Goal: Communication & Community: Answer question/provide support

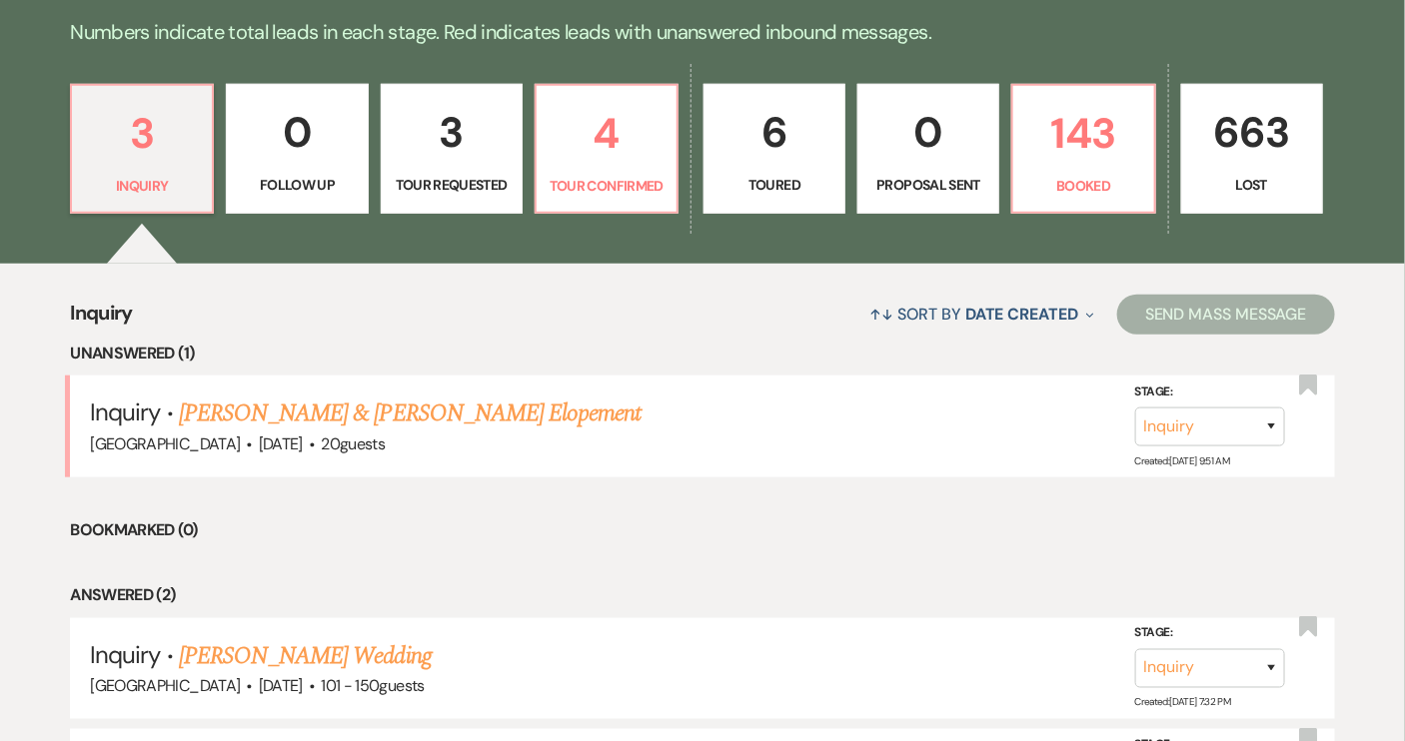
scroll to position [545, 0]
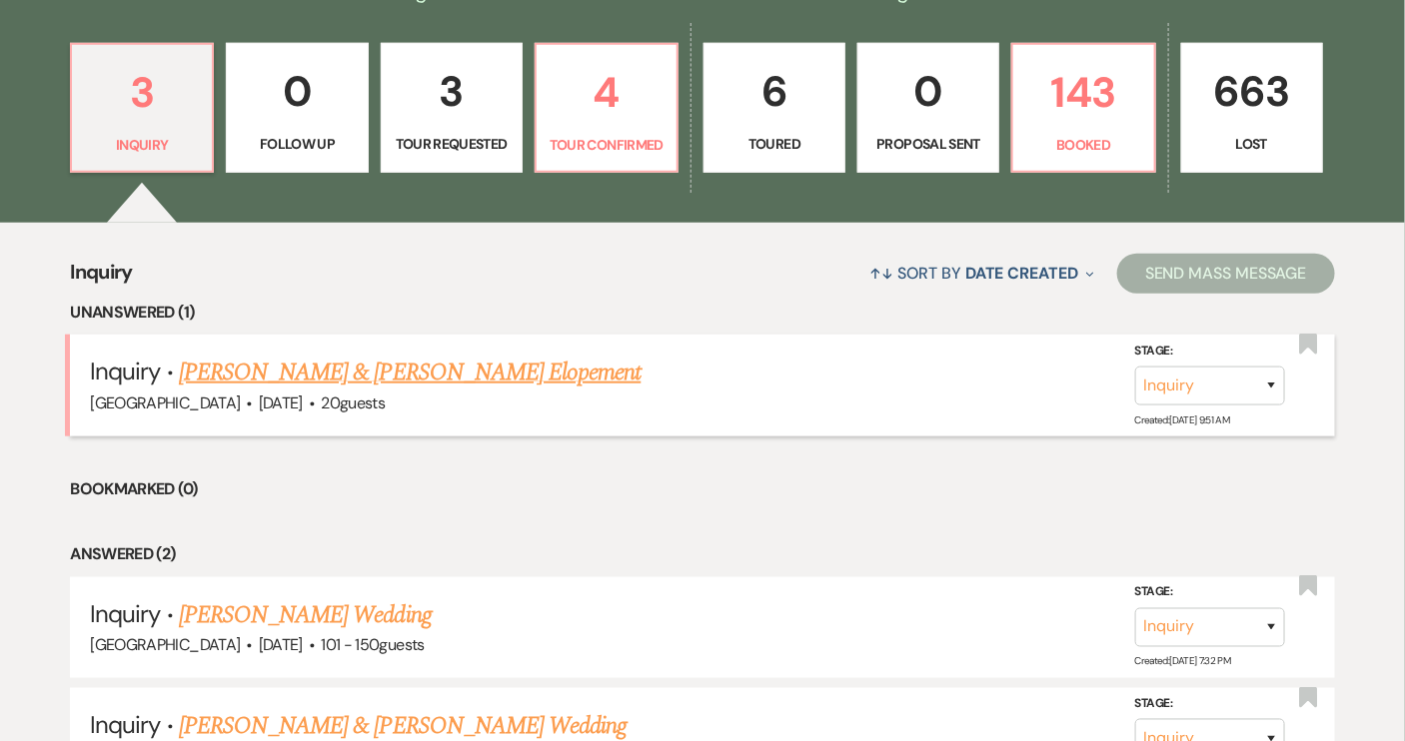
click at [395, 375] on link "[PERSON_NAME] & [PERSON_NAME] Elopement" at bounding box center [410, 373] width 463 height 36
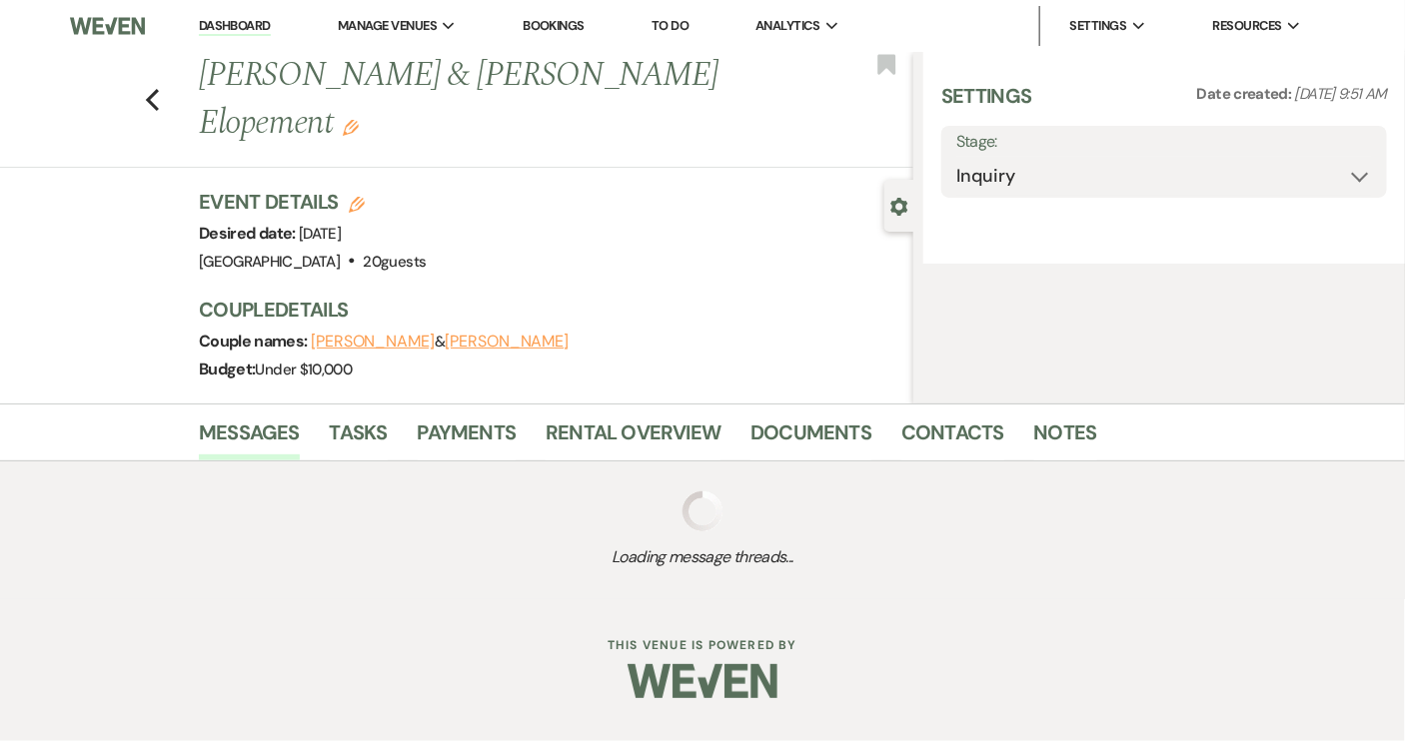
select select "5"
select select "22"
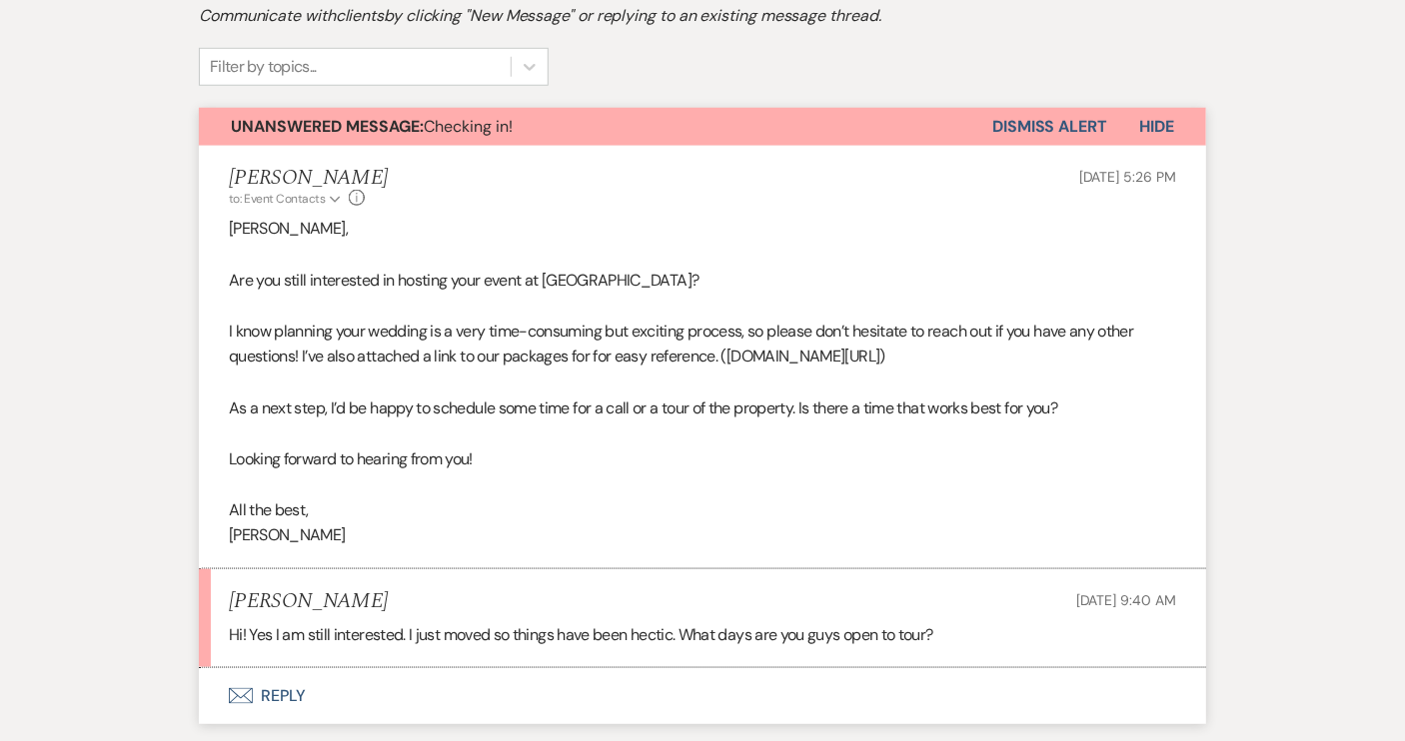
scroll to position [817, 0]
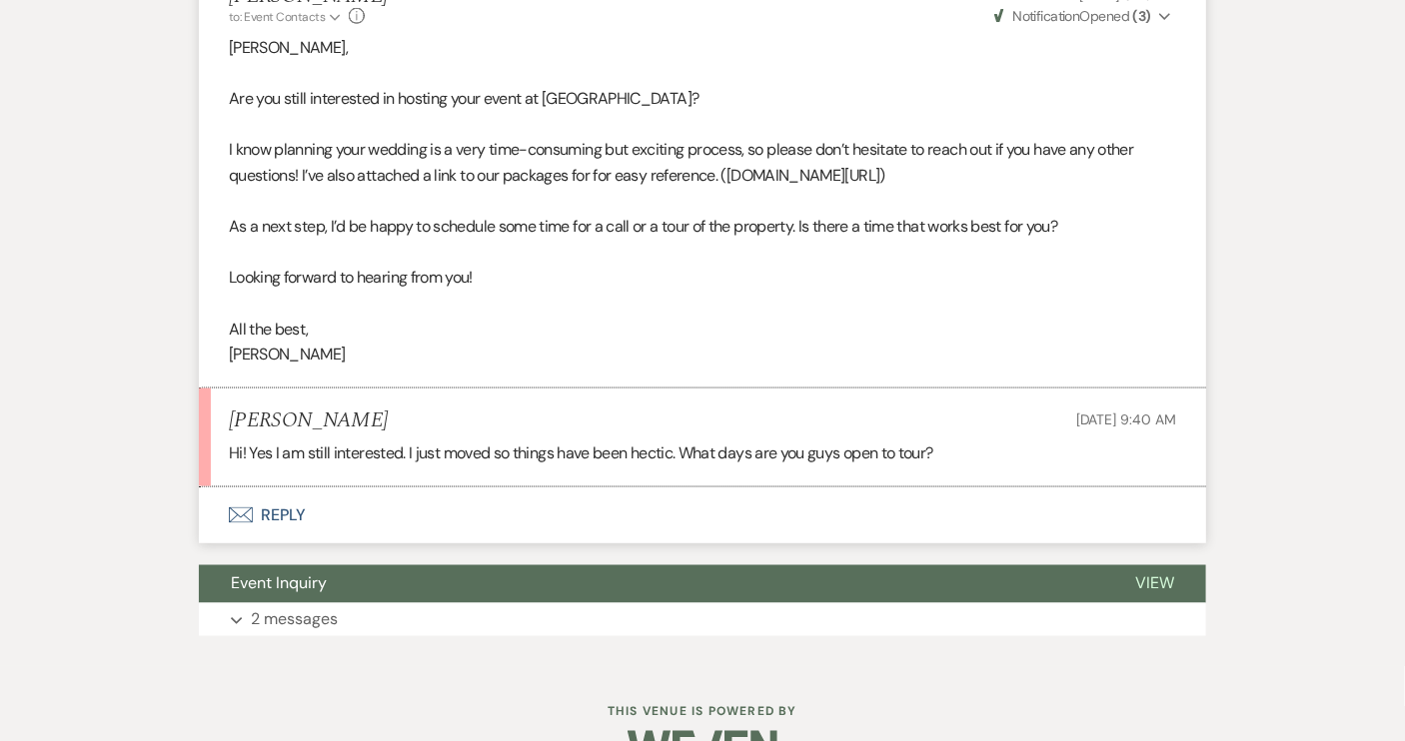
click at [286, 512] on button "Envelope Reply" at bounding box center [702, 516] width 1007 height 56
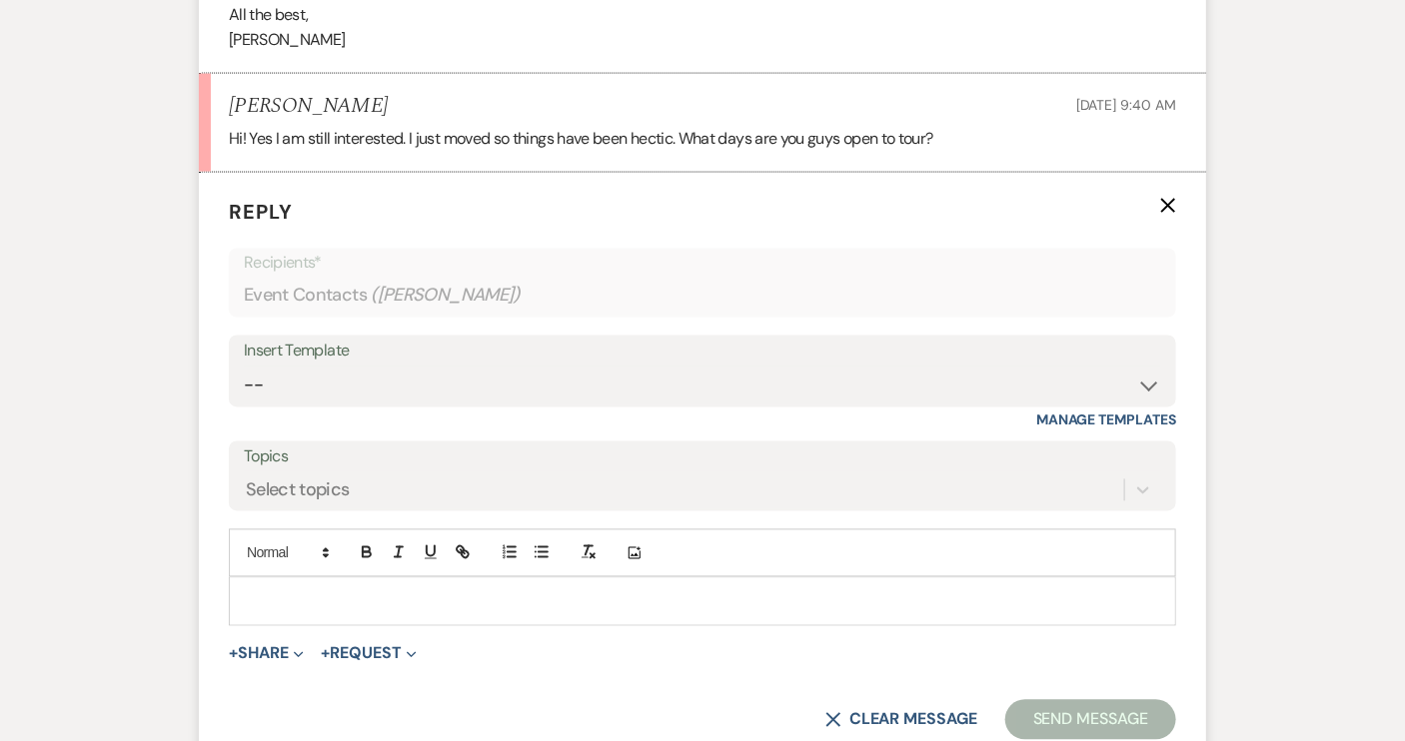
scroll to position [1139, 0]
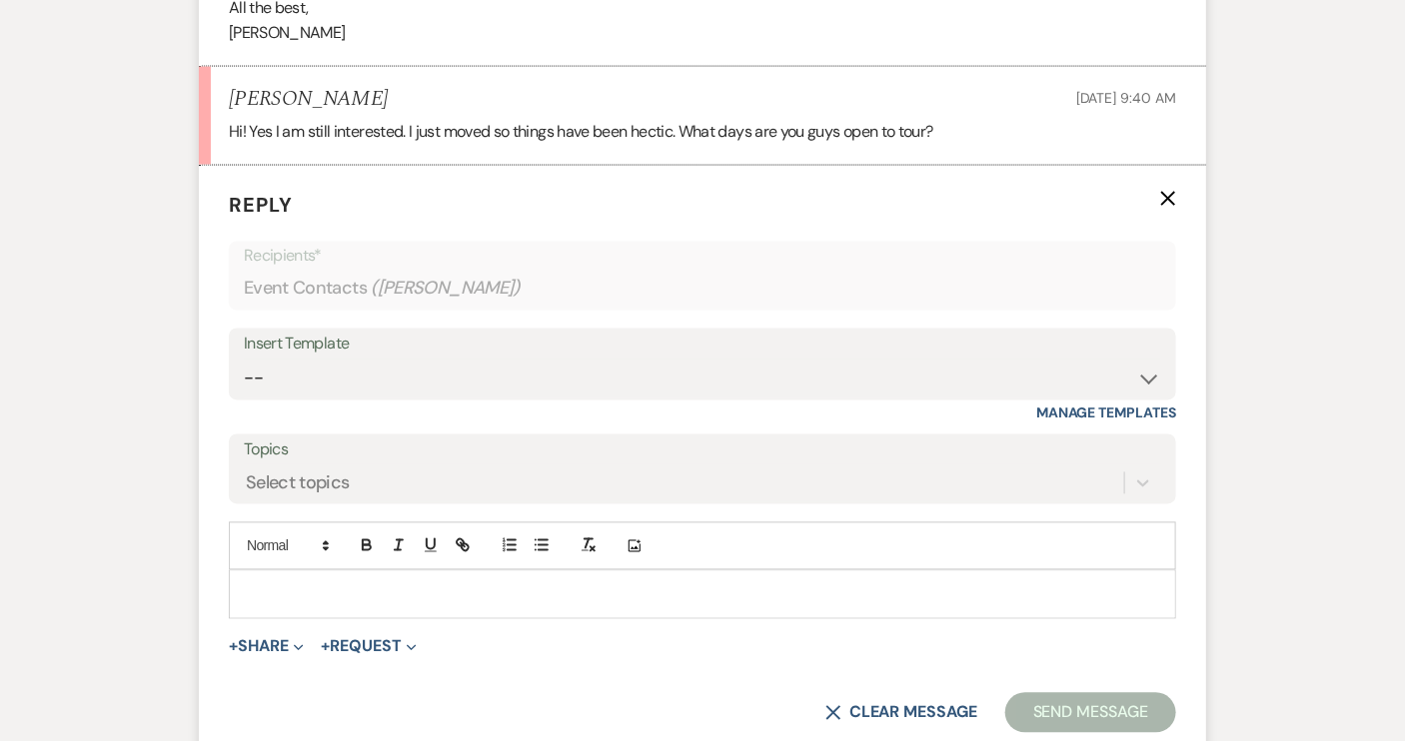
click at [279, 592] on p at bounding box center [702, 594] width 915 height 22
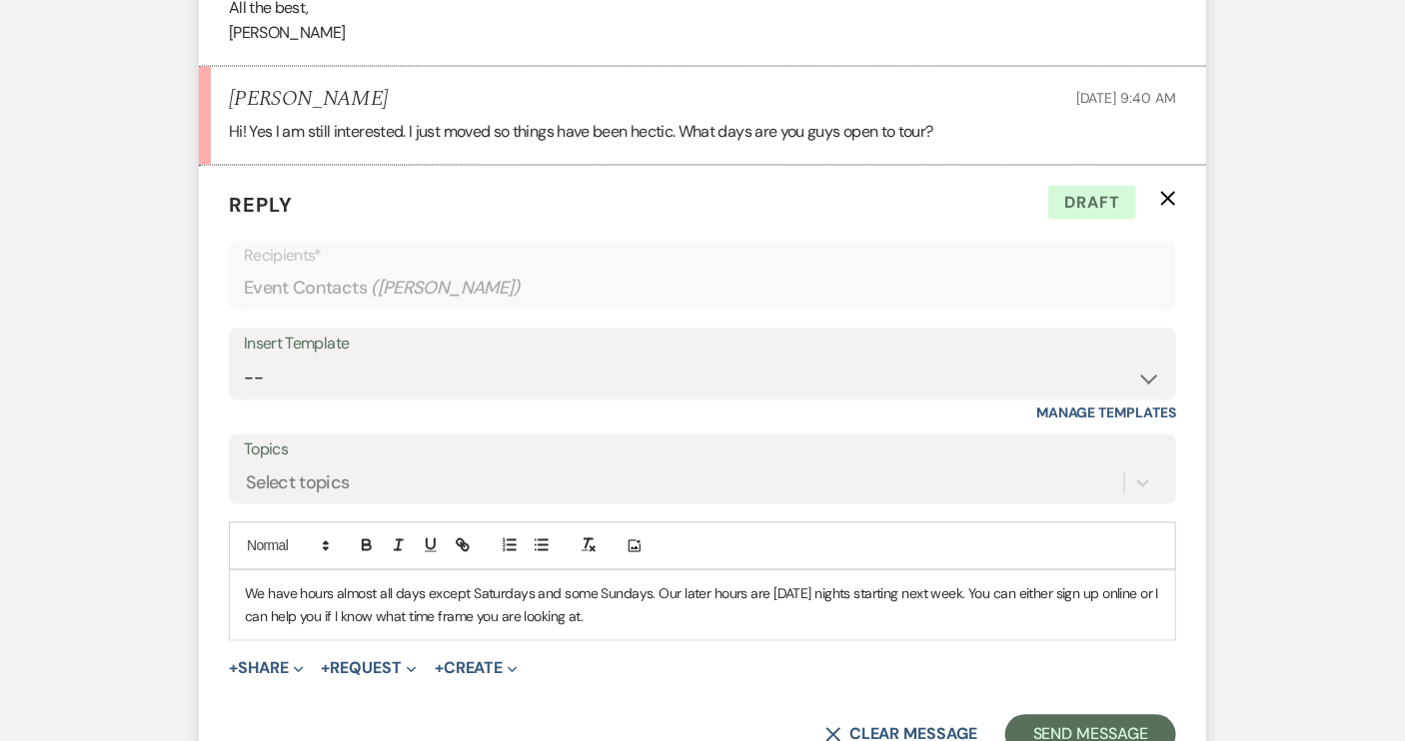
click at [245, 590] on p "We have hours almost all days except Saturdays and some Sundays. Our later hour…" at bounding box center [702, 605] width 915 height 45
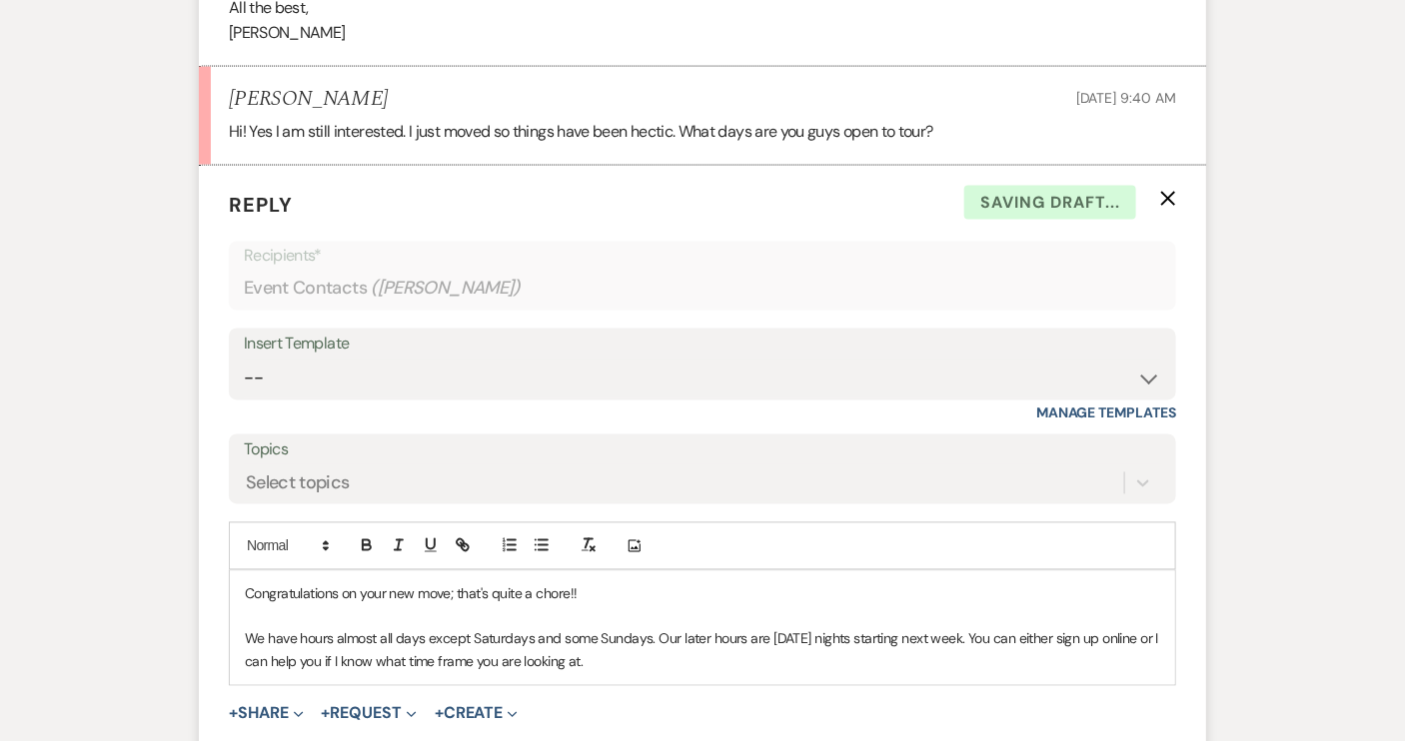
click at [649, 663] on p "We have hours almost all days except Saturdays and some Sundays. Our later hour…" at bounding box center [702, 650] width 915 height 45
click at [691, 660] on p "We have hours almost all days except Saturdays and some Sundays. Our later hour…" at bounding box center [702, 650] width 915 height 45
drag, startPoint x: 526, startPoint y: 702, endPoint x: 243, endPoint y: 698, distance: 282.8
click at [243, 698] on div "Congratulations on your new move; that's quite a chore!! We have hours almost a…" at bounding box center [702, 650] width 945 height 158
click at [468, 542] on icon "button" at bounding box center [463, 546] width 18 height 18
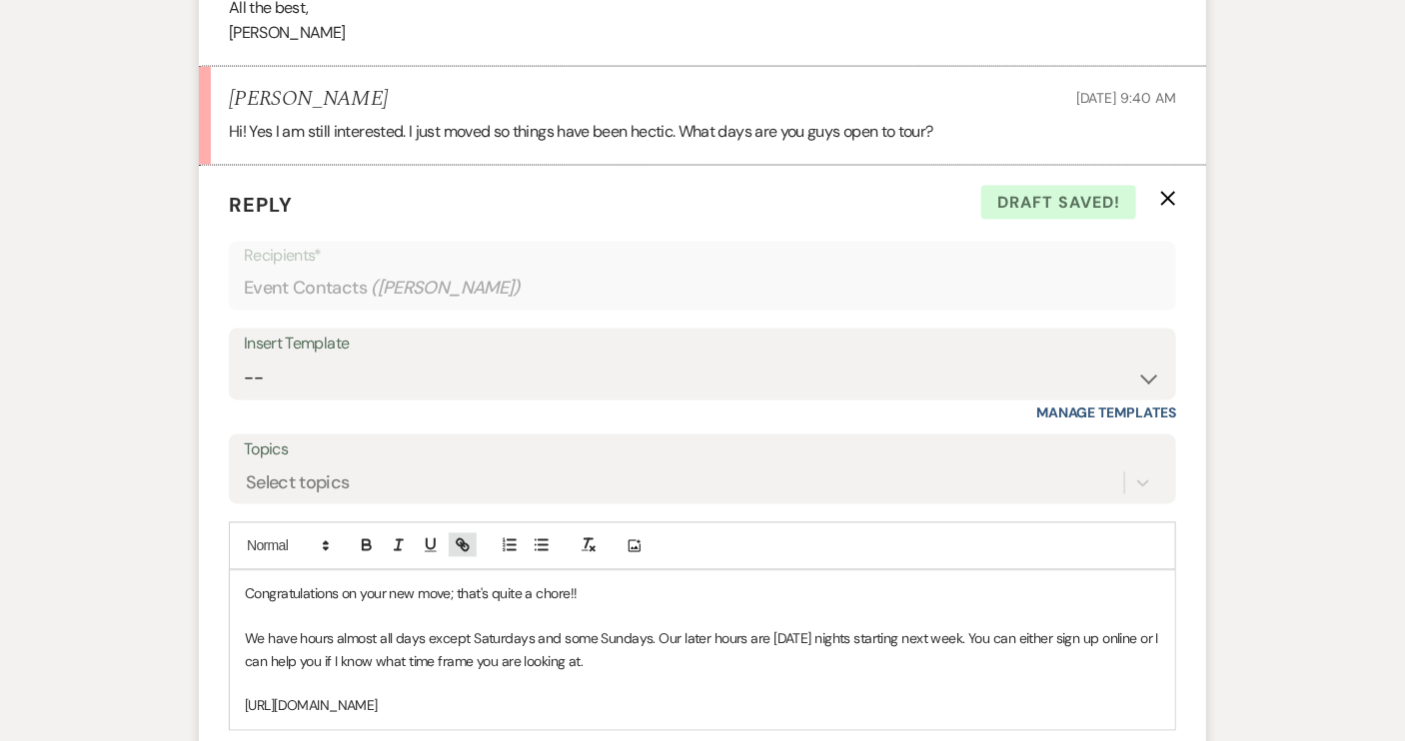
type input "[URL][DOMAIN_NAME]"
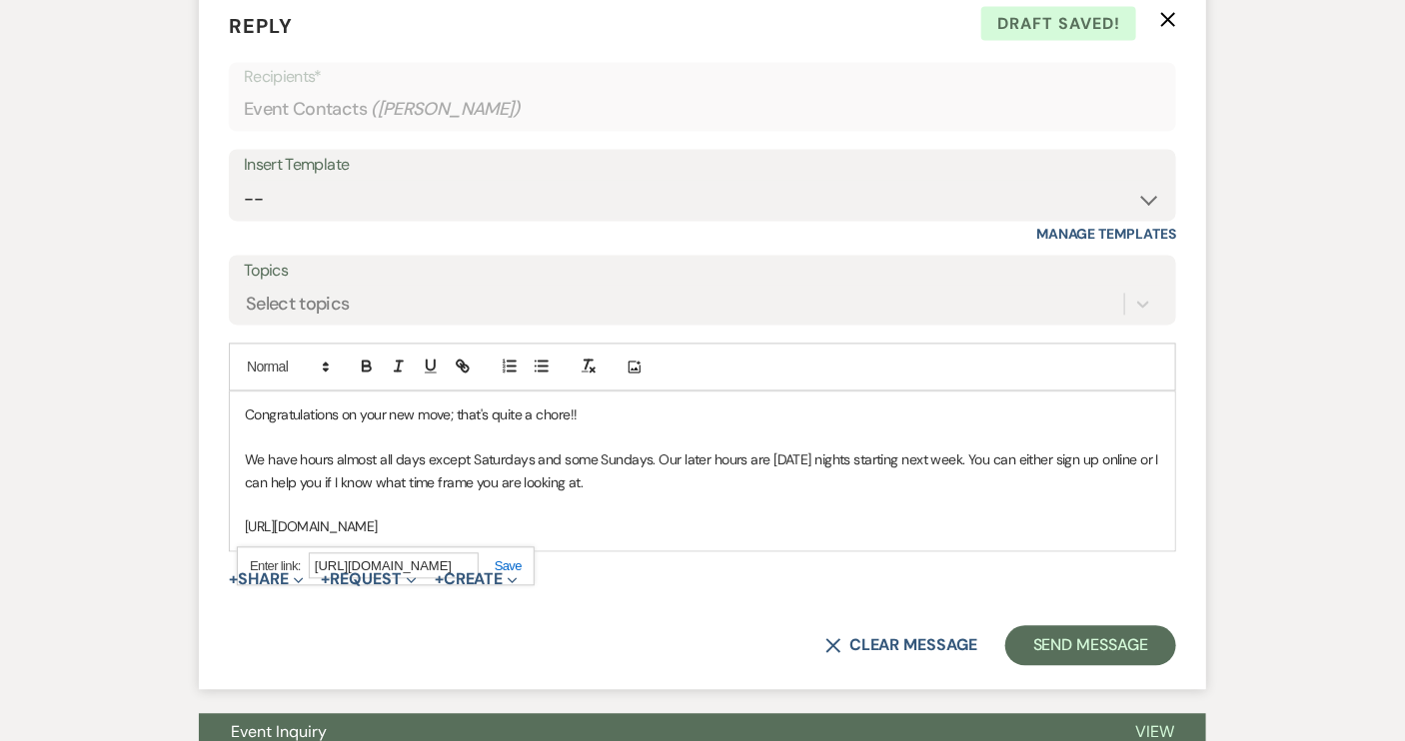
scroll to position [1321, 0]
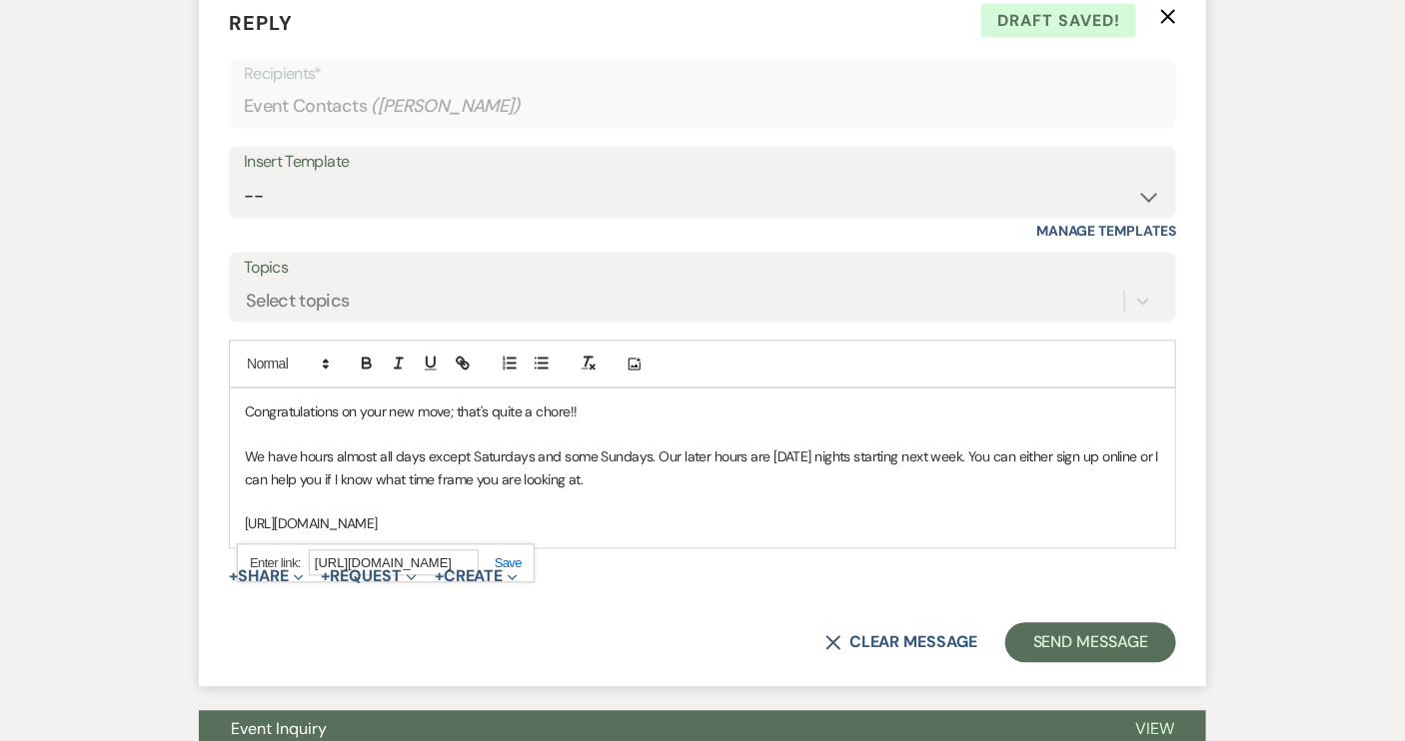
click at [500, 557] on link at bounding box center [500, 563] width 43 height 15
click at [595, 522] on p "[URL][DOMAIN_NAME]" at bounding box center [702, 525] width 915 height 22
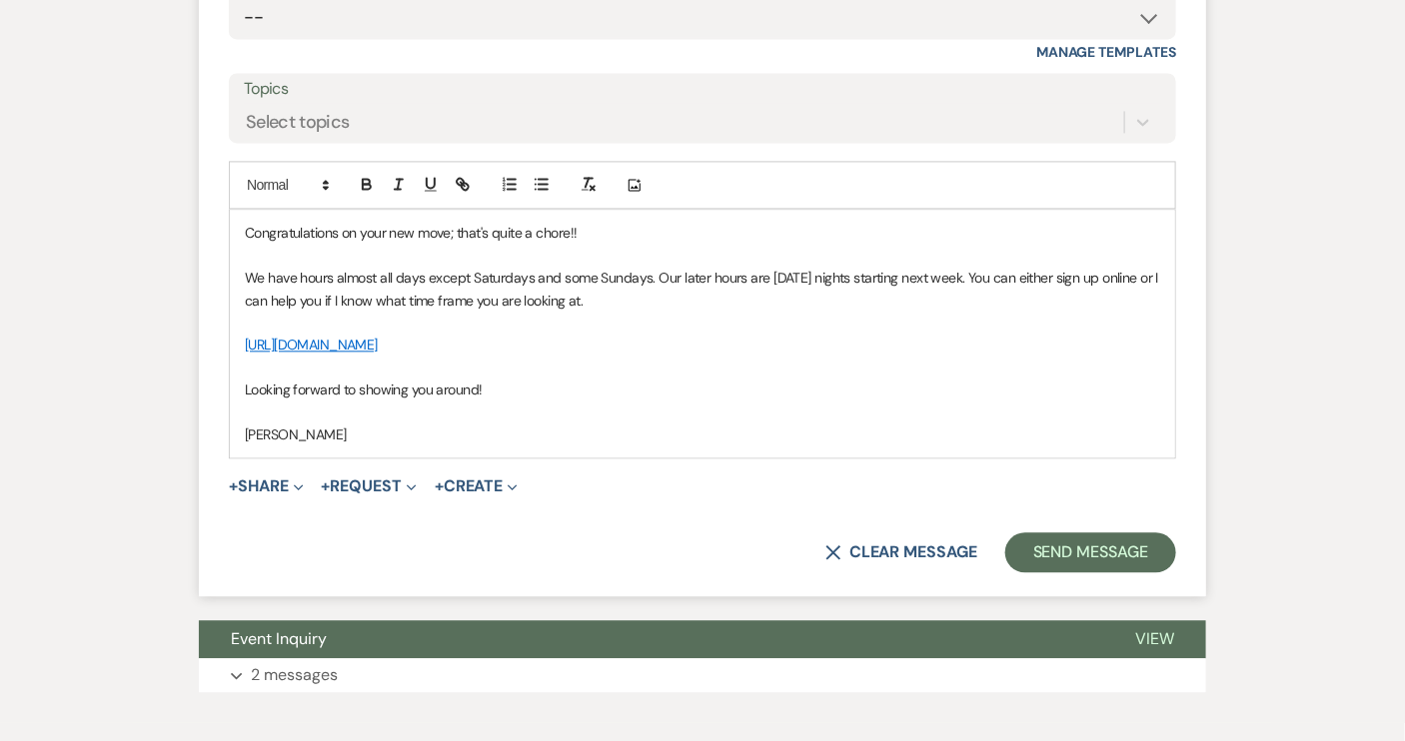
scroll to position [1503, 0]
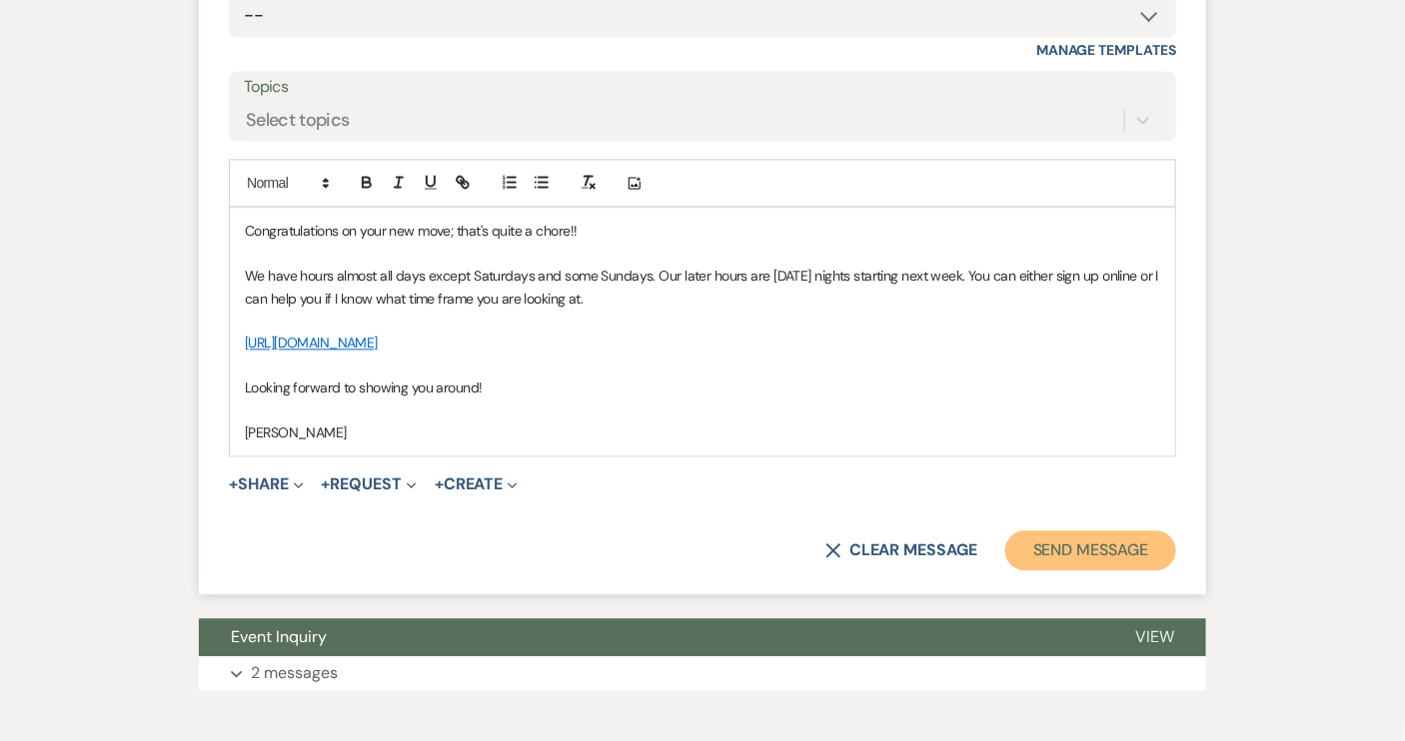
click at [1036, 552] on button "Send Message" at bounding box center [1090, 551] width 171 height 40
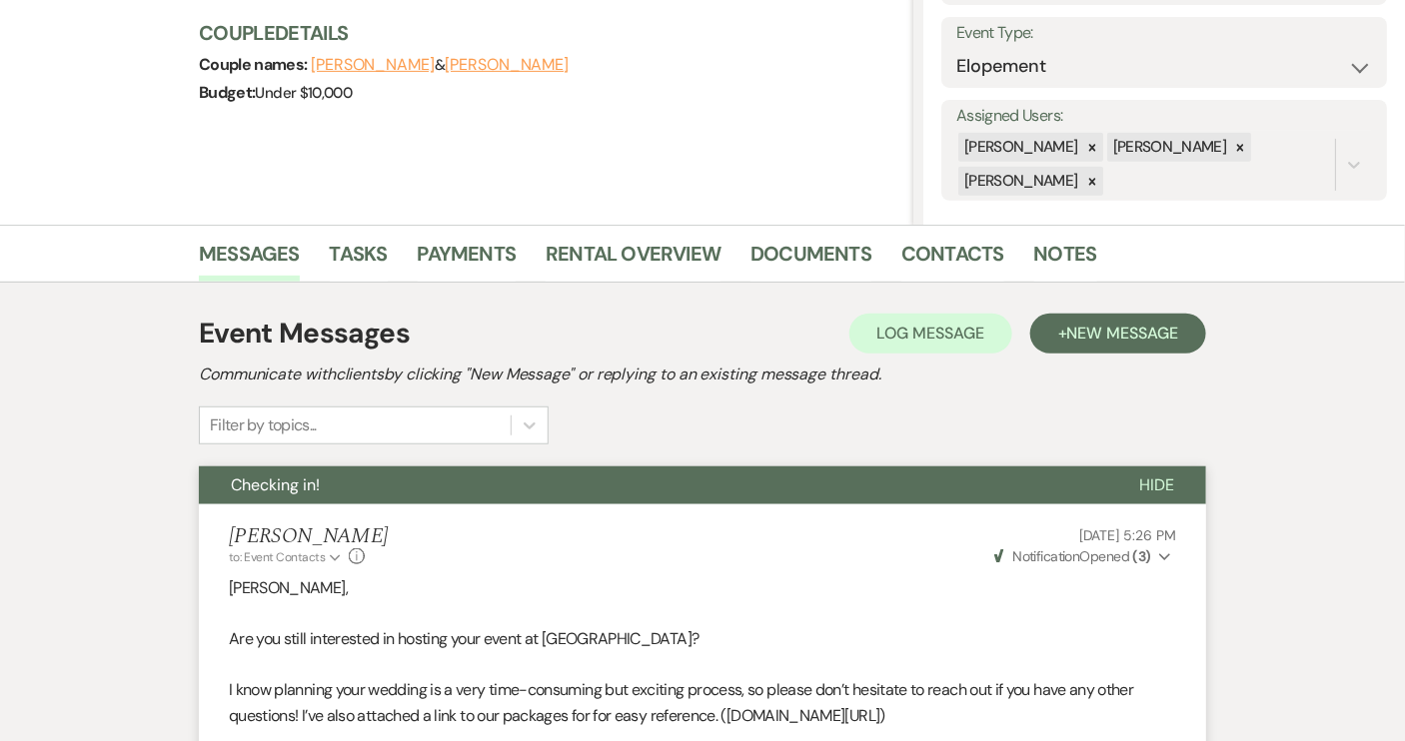
scroll to position [259, 0]
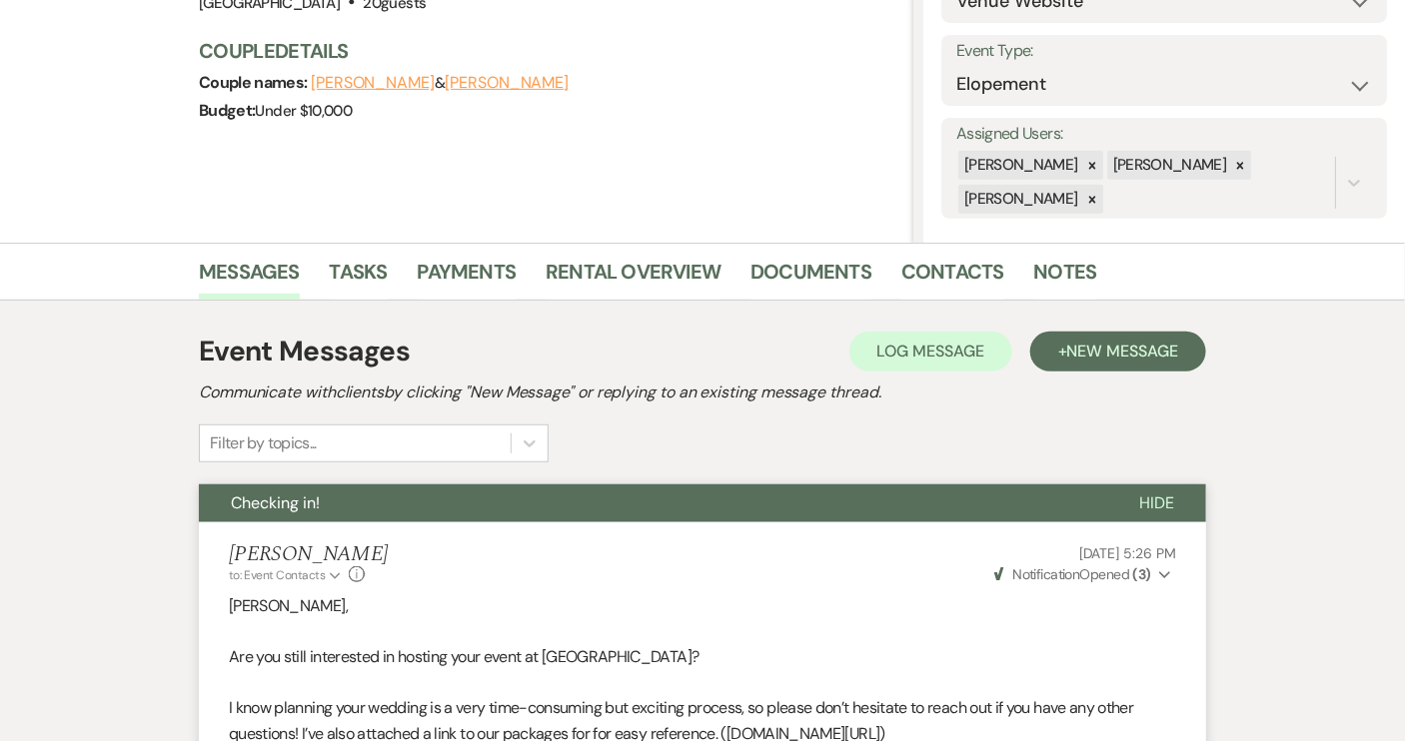
scroll to position [545, 0]
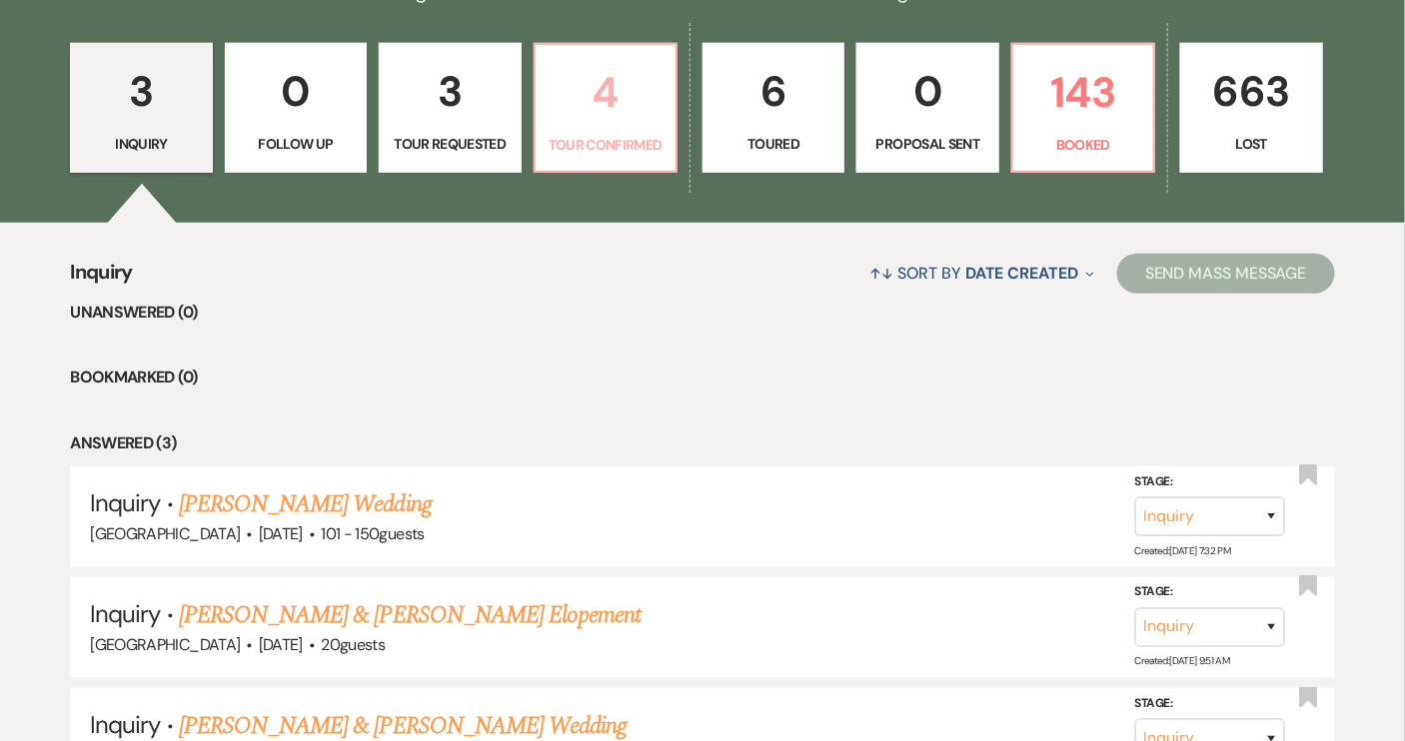
click at [631, 142] on p "Tour Confirmed" at bounding box center [605, 145] width 116 height 22
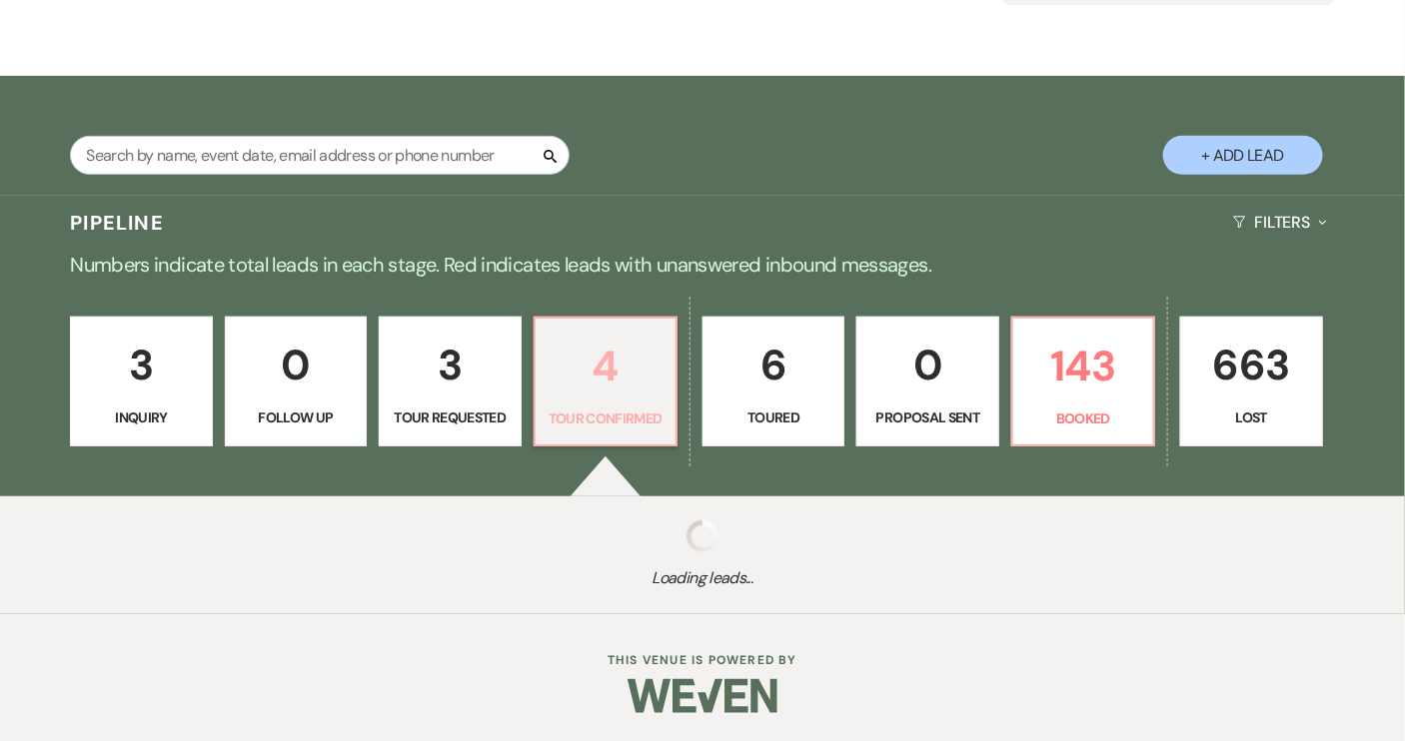
select select "4"
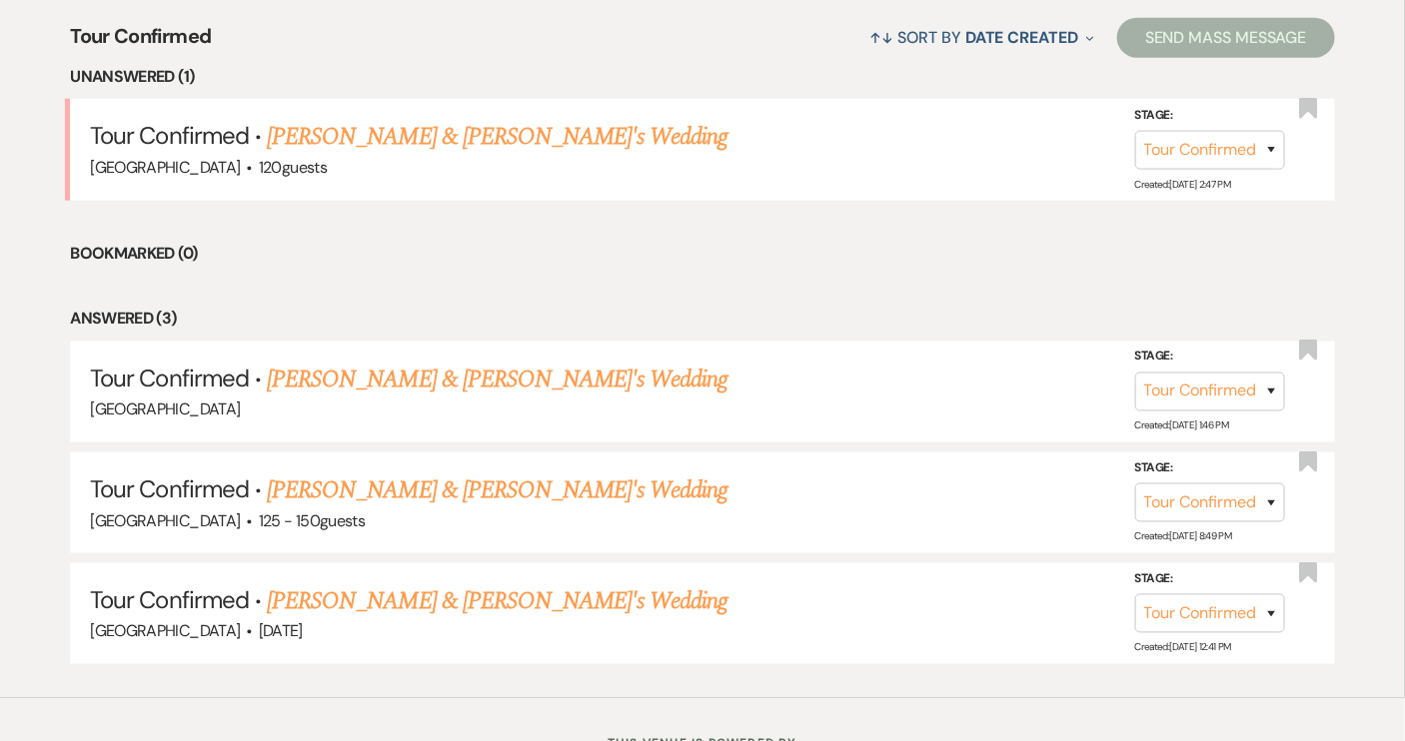
scroll to position [769, 0]
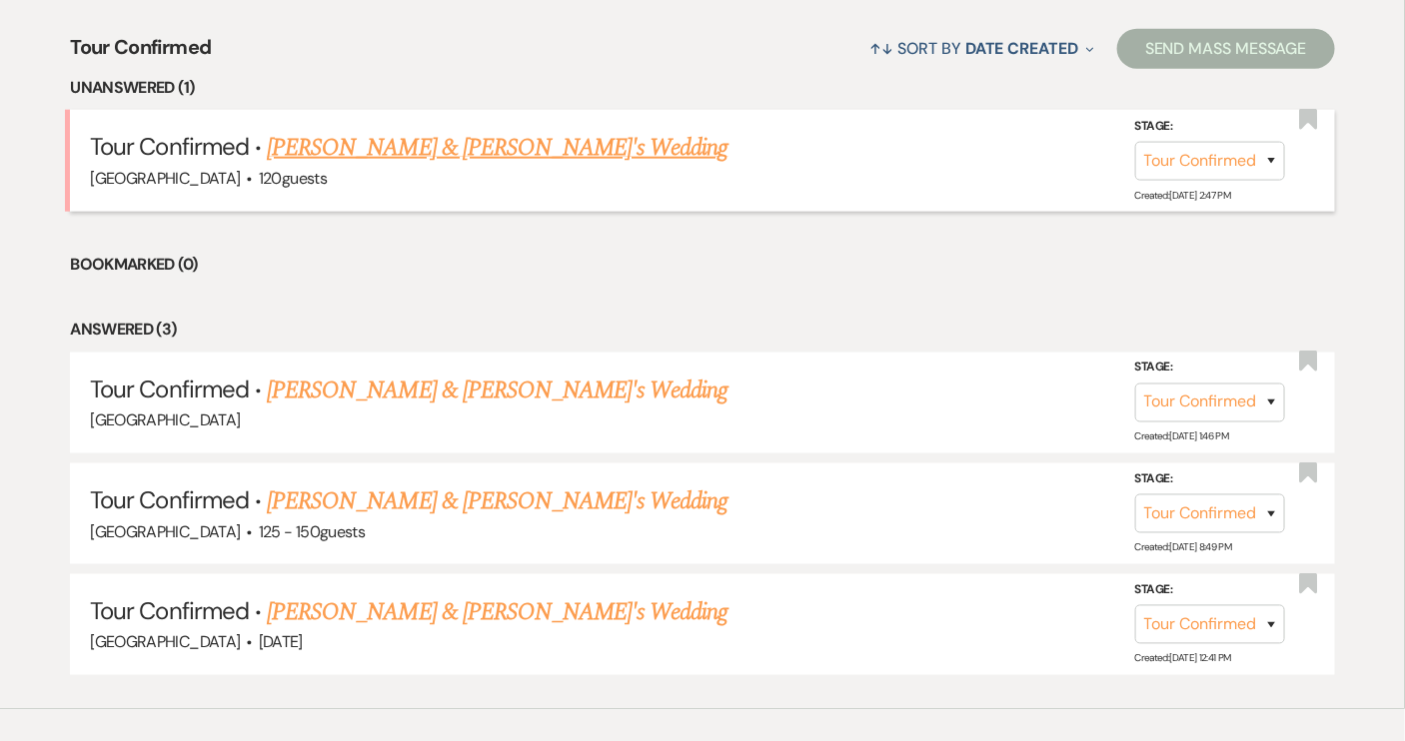
click at [465, 152] on link "[PERSON_NAME] & [PERSON_NAME]'s Wedding" at bounding box center [498, 148] width 462 height 36
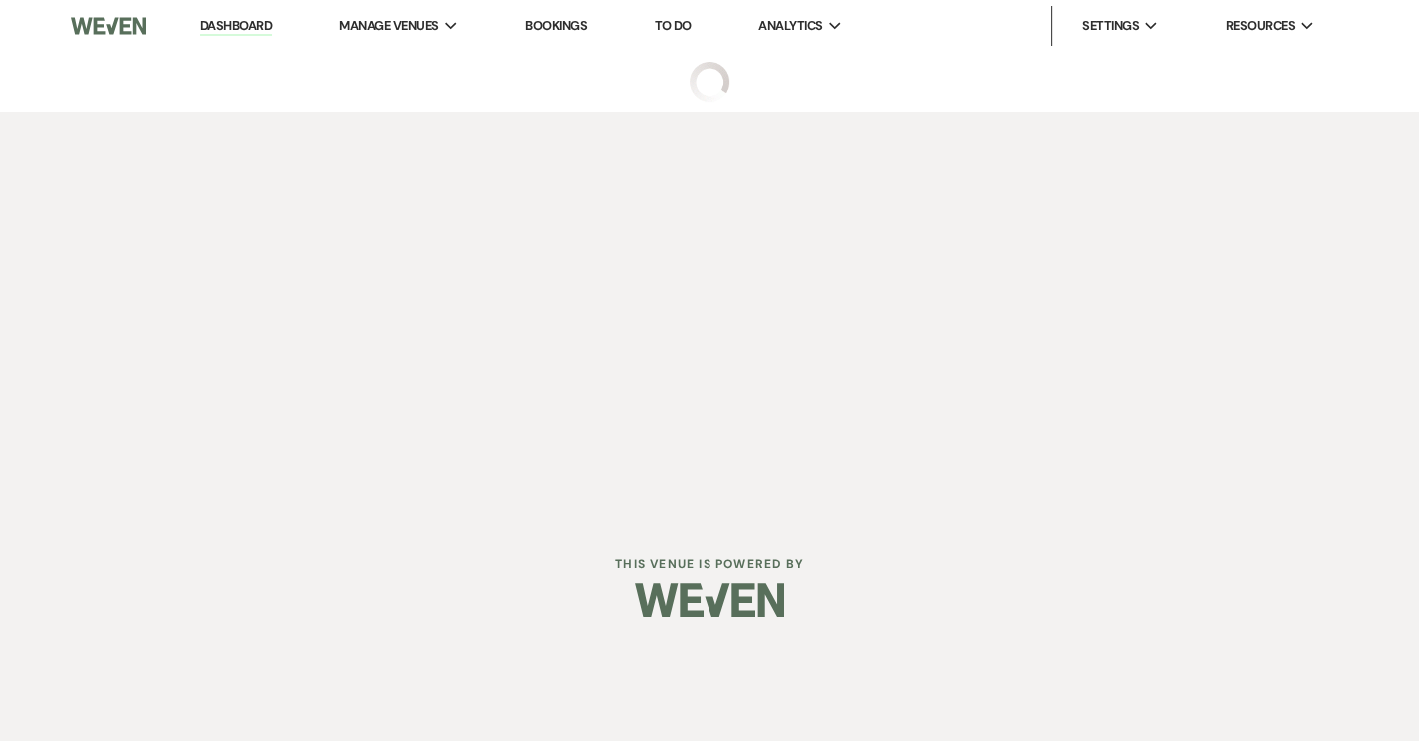
select select "4"
select select "12"
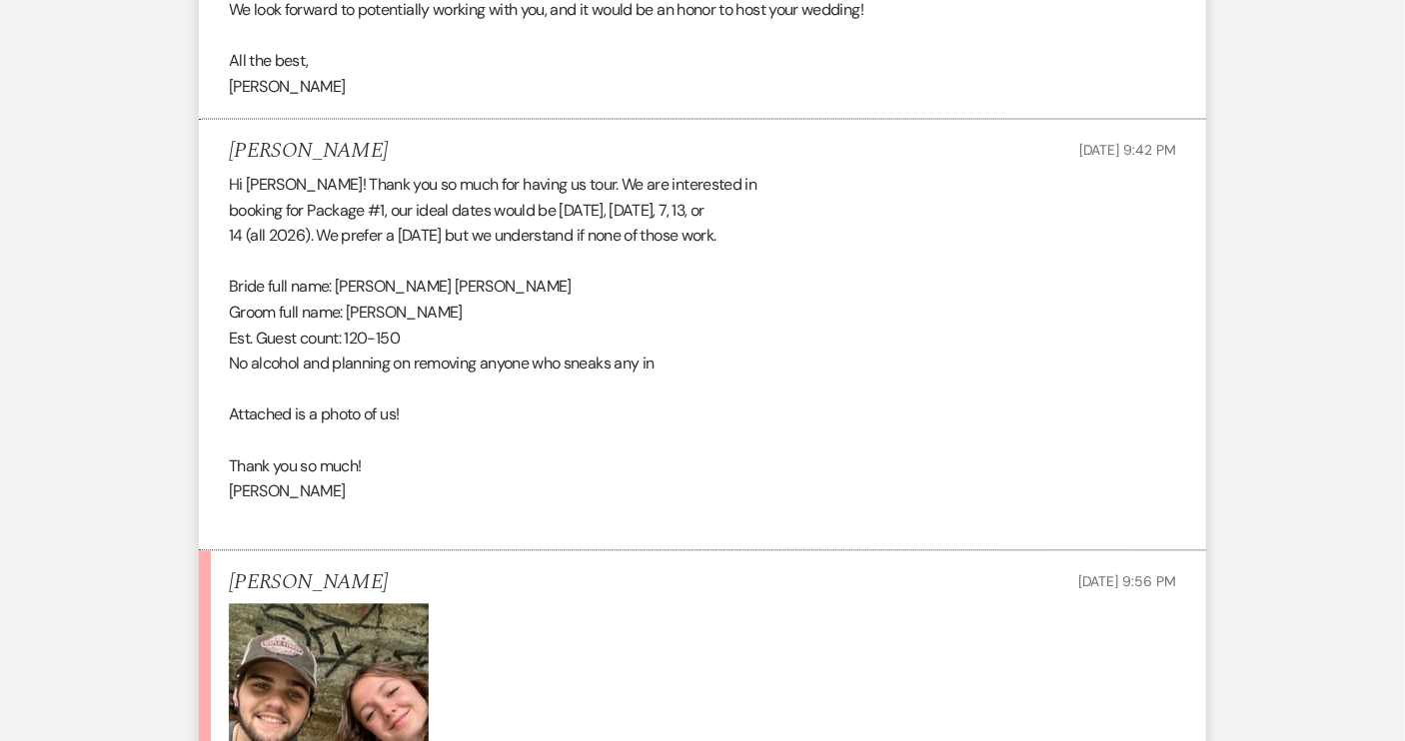
scroll to position [1180, 0]
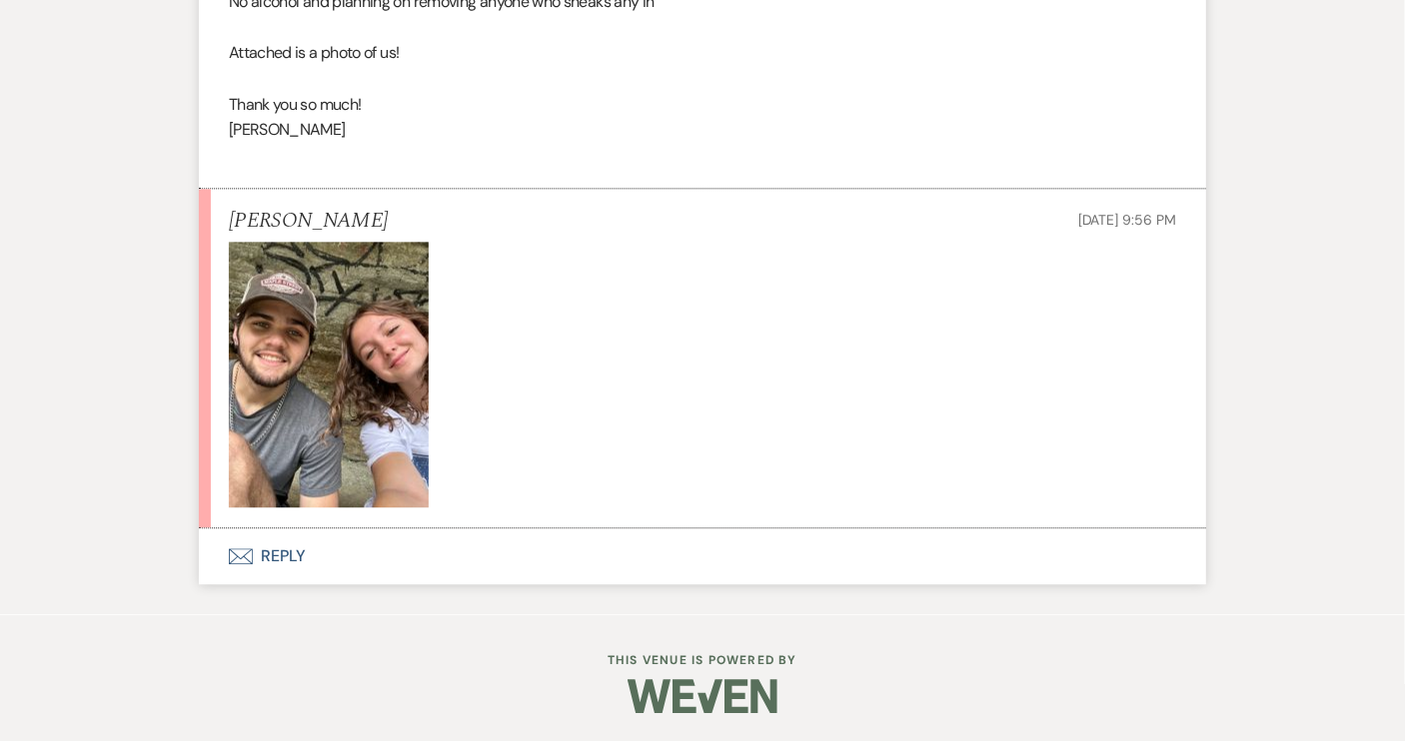
click at [285, 550] on button "Envelope Reply" at bounding box center [702, 557] width 1007 height 56
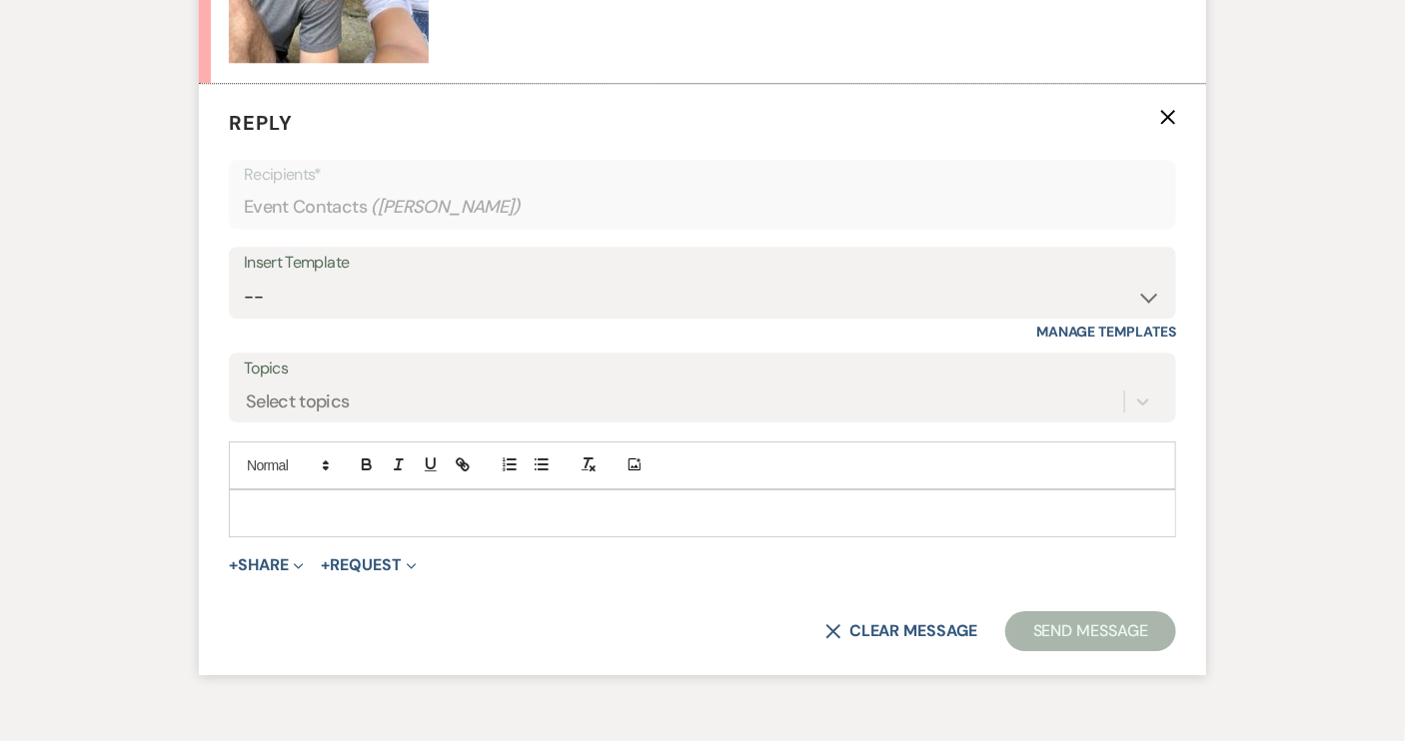
scroll to position [2053, 0]
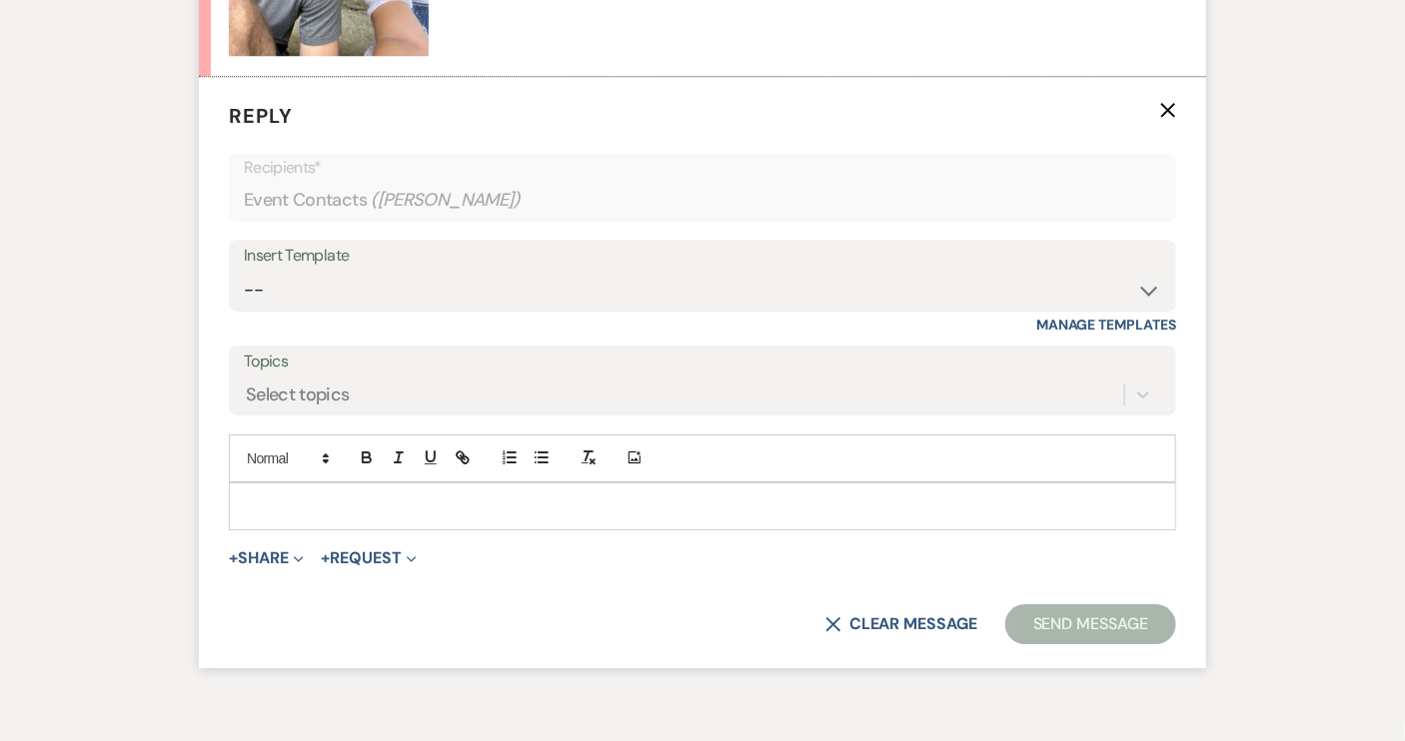
click at [303, 504] on p at bounding box center [702, 507] width 915 height 22
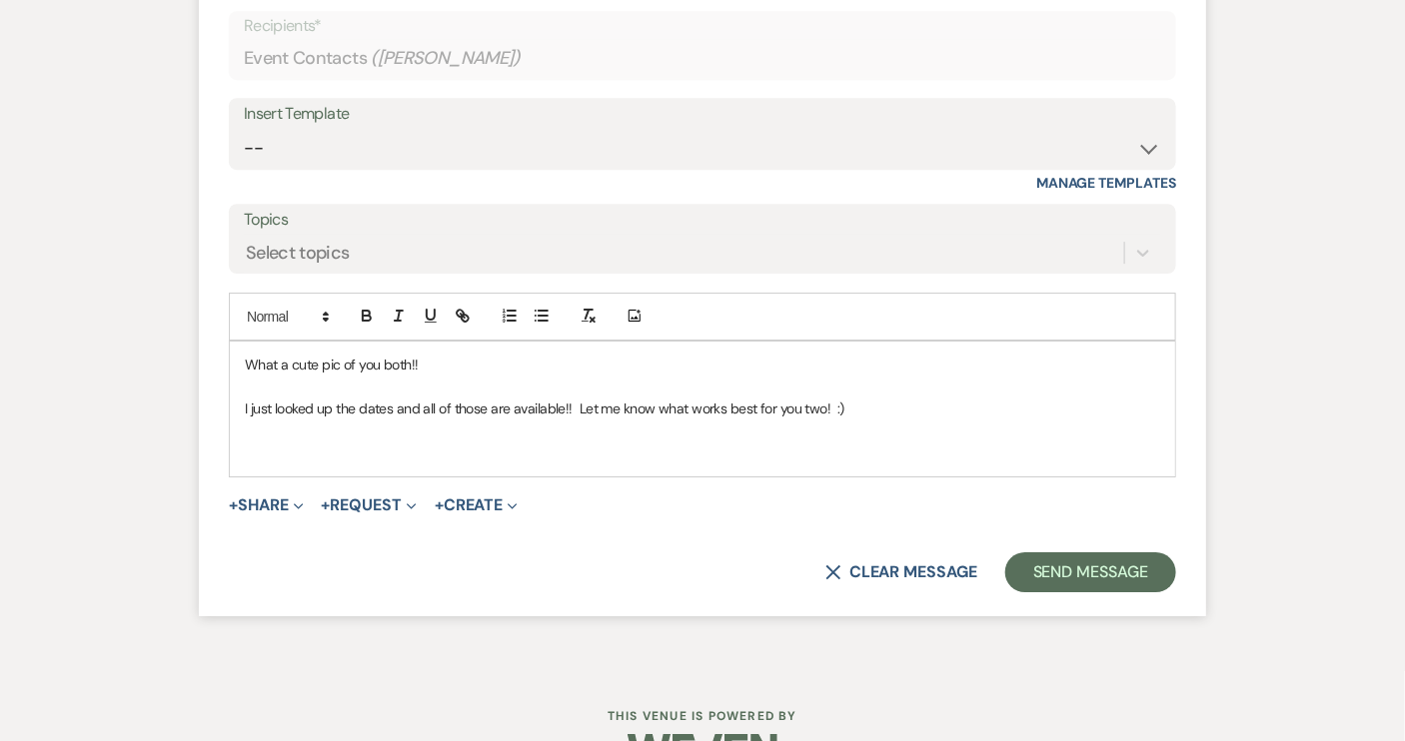
scroll to position [2235, 0]
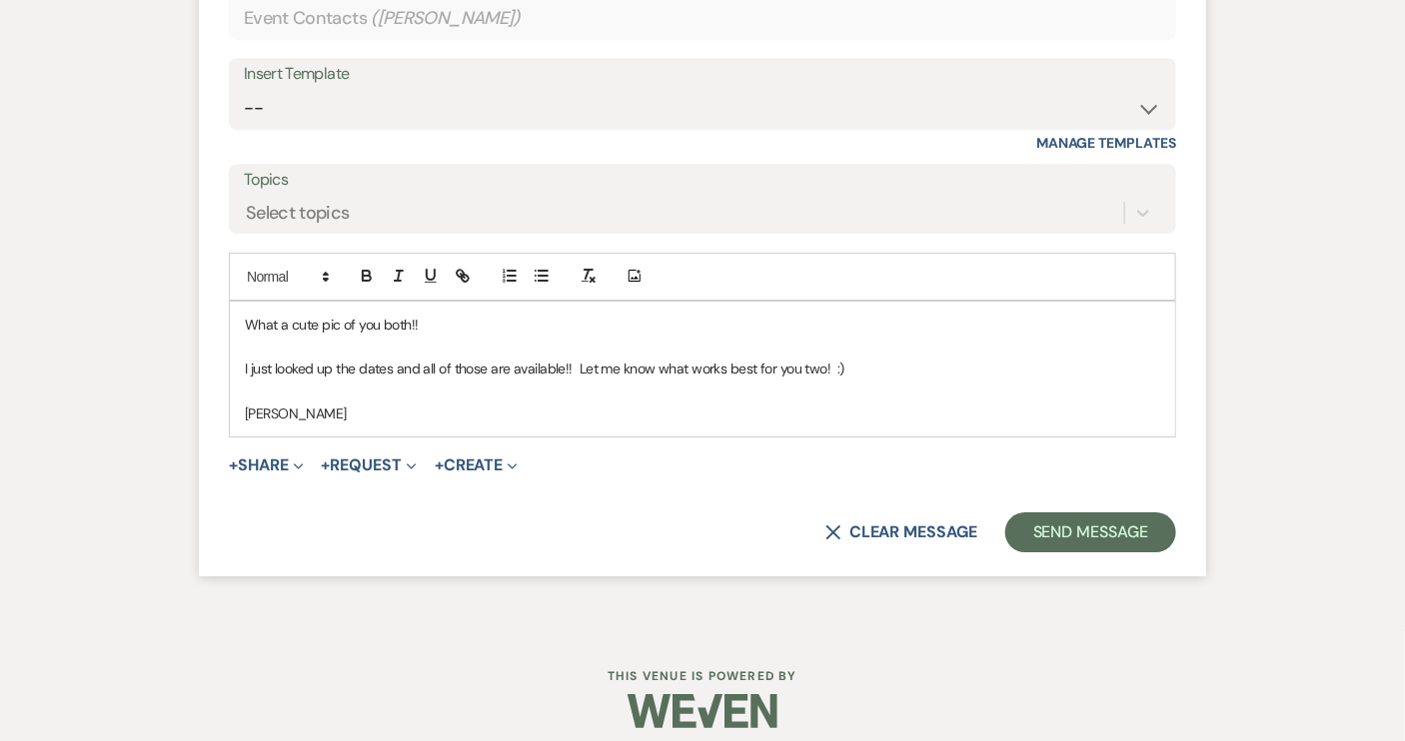
click at [245, 320] on p "What a cute pic of you both!!" at bounding box center [702, 325] width 915 height 22
drag, startPoint x: 648, startPoint y: 321, endPoint x: 676, endPoint y: 329, distance: 29.1
click at [676, 329] on p "Yay, we are so excited to work with you both! What a cute pic of you both!!" at bounding box center [702, 325] width 915 height 22
click at [397, 368] on p "I just looked up the dates and all of those are available!! Let me know what wo…" at bounding box center [702, 369] width 915 height 22
click at [871, 368] on p "I just looked up the dates you gave us, and all of those are available!! Let me…" at bounding box center [702, 369] width 915 height 22
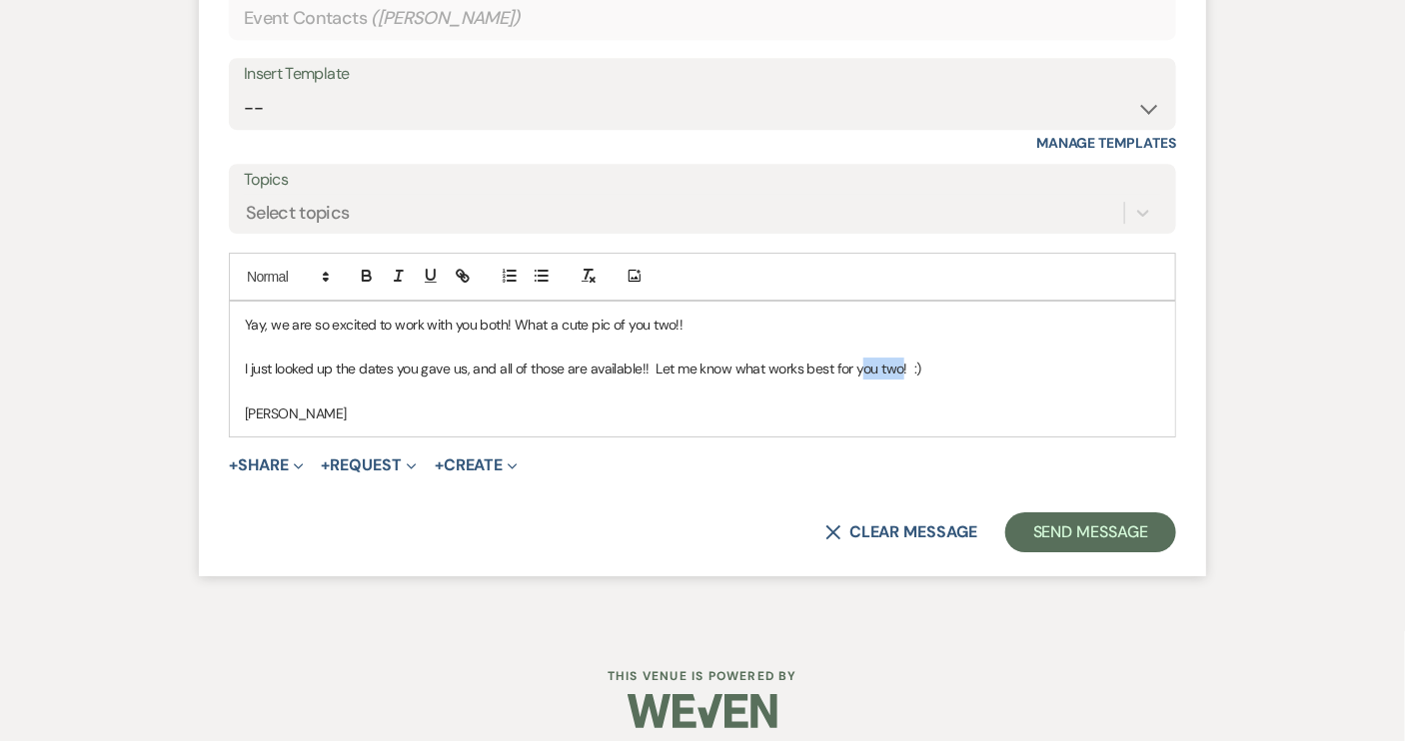
drag, startPoint x: 857, startPoint y: 369, endPoint x: 895, endPoint y: 371, distance: 38.0
click at [895, 371] on p "I just looked up the dates you gave us, and all of those are available!! Let me…" at bounding box center [702, 369] width 915 height 22
click at [1128, 519] on button "Send Message" at bounding box center [1090, 533] width 171 height 40
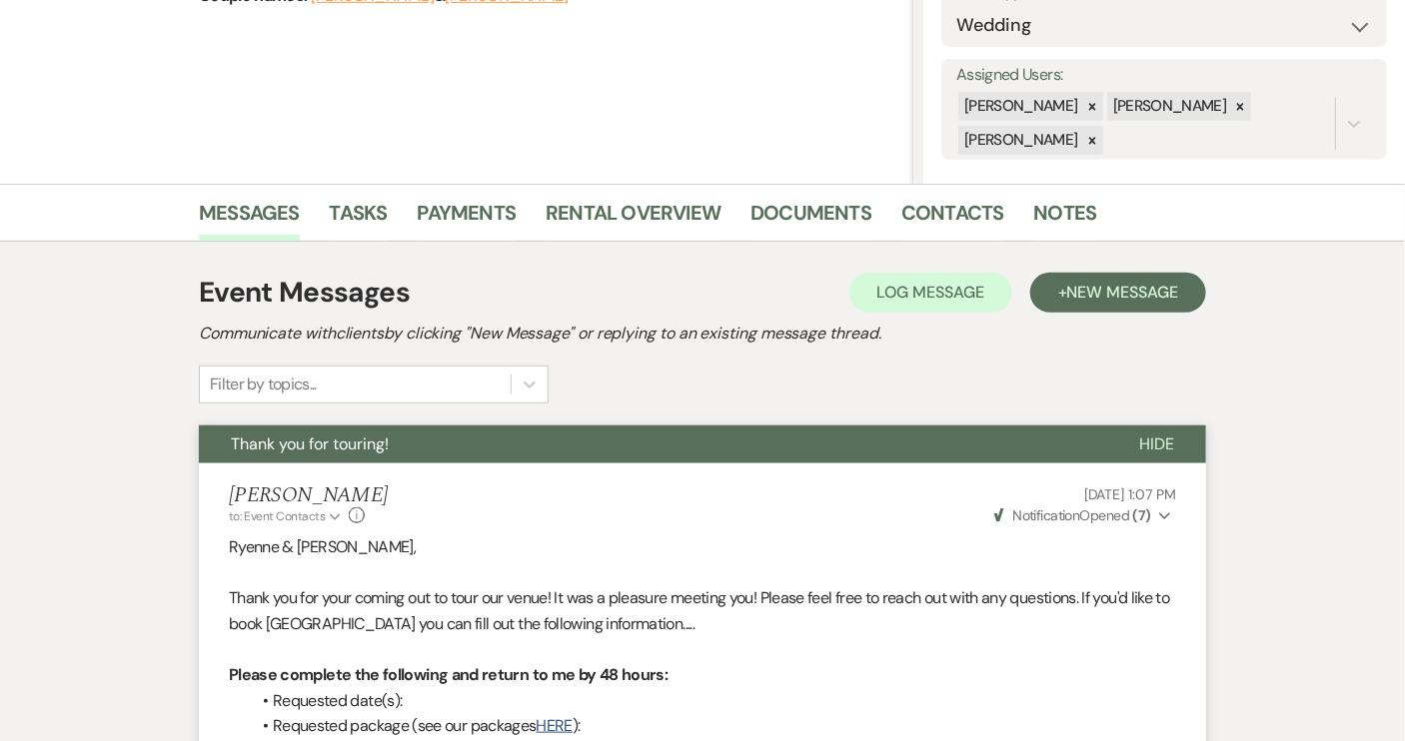
scroll to position [0, 0]
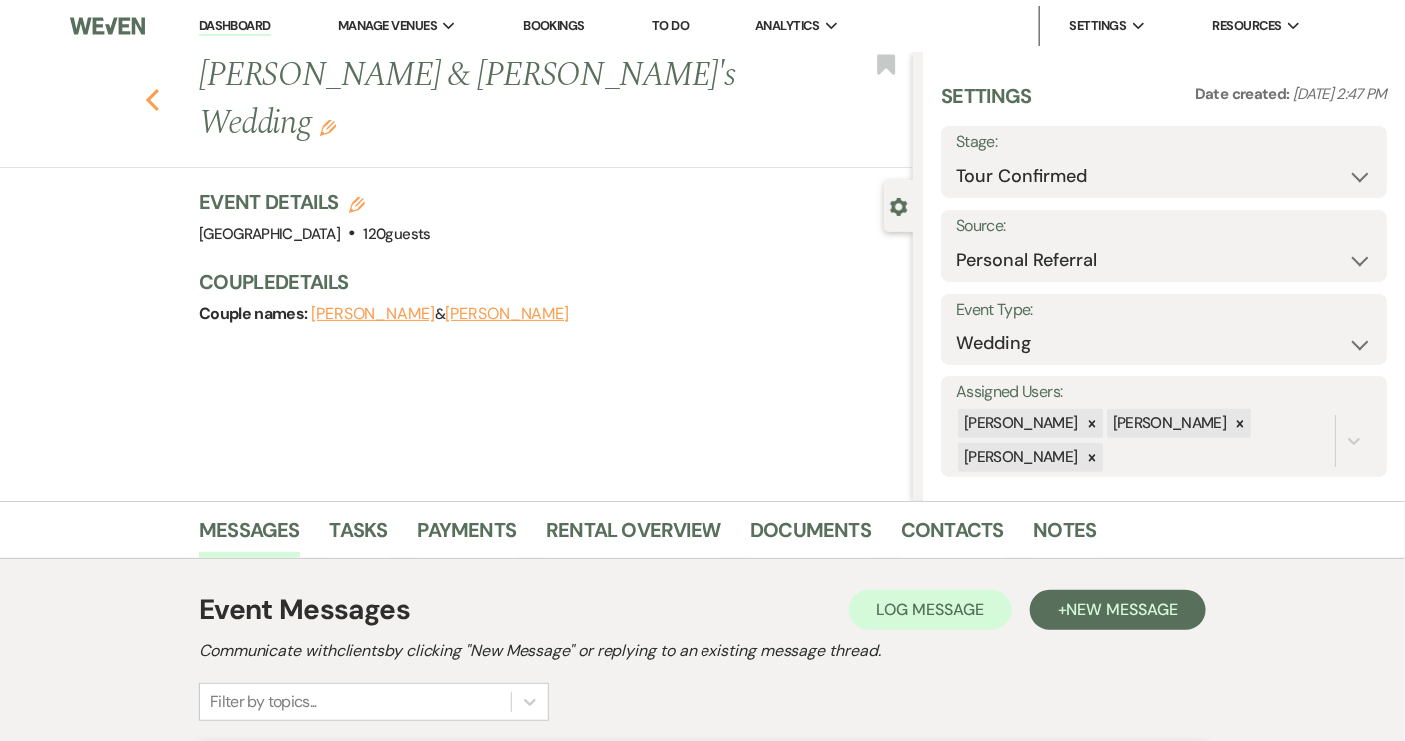
click at [160, 88] on icon "Previous" at bounding box center [152, 100] width 15 height 24
select select "4"
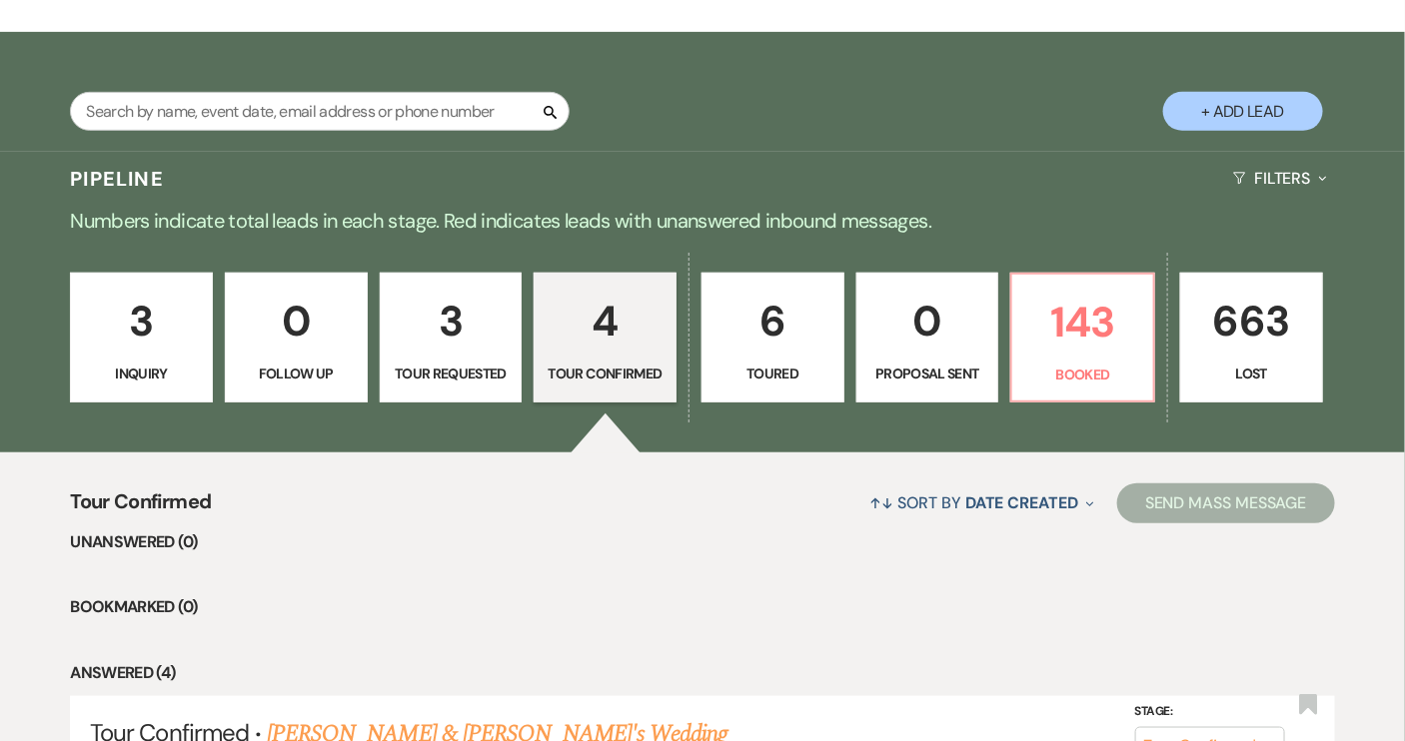
scroll to position [133, 0]
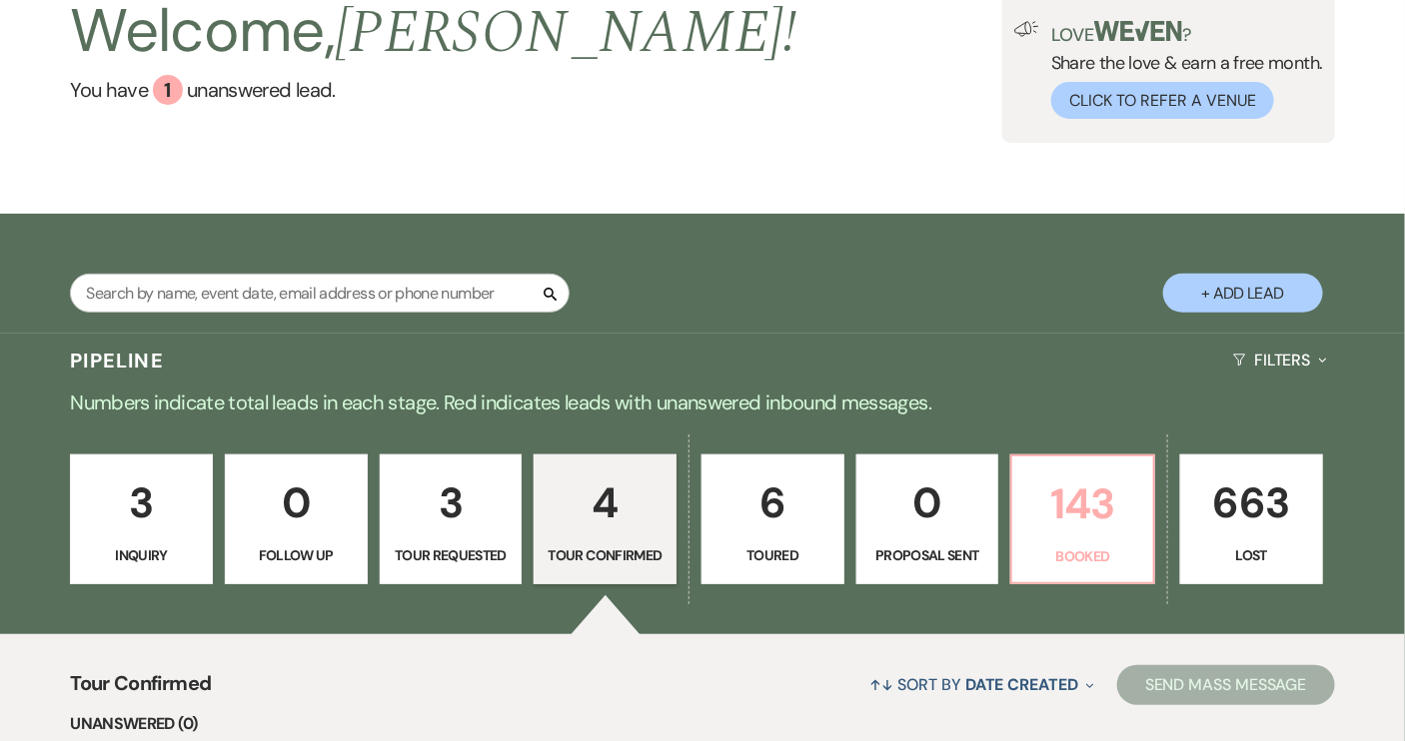
click at [1080, 523] on p "143" at bounding box center [1082, 504] width 117 height 67
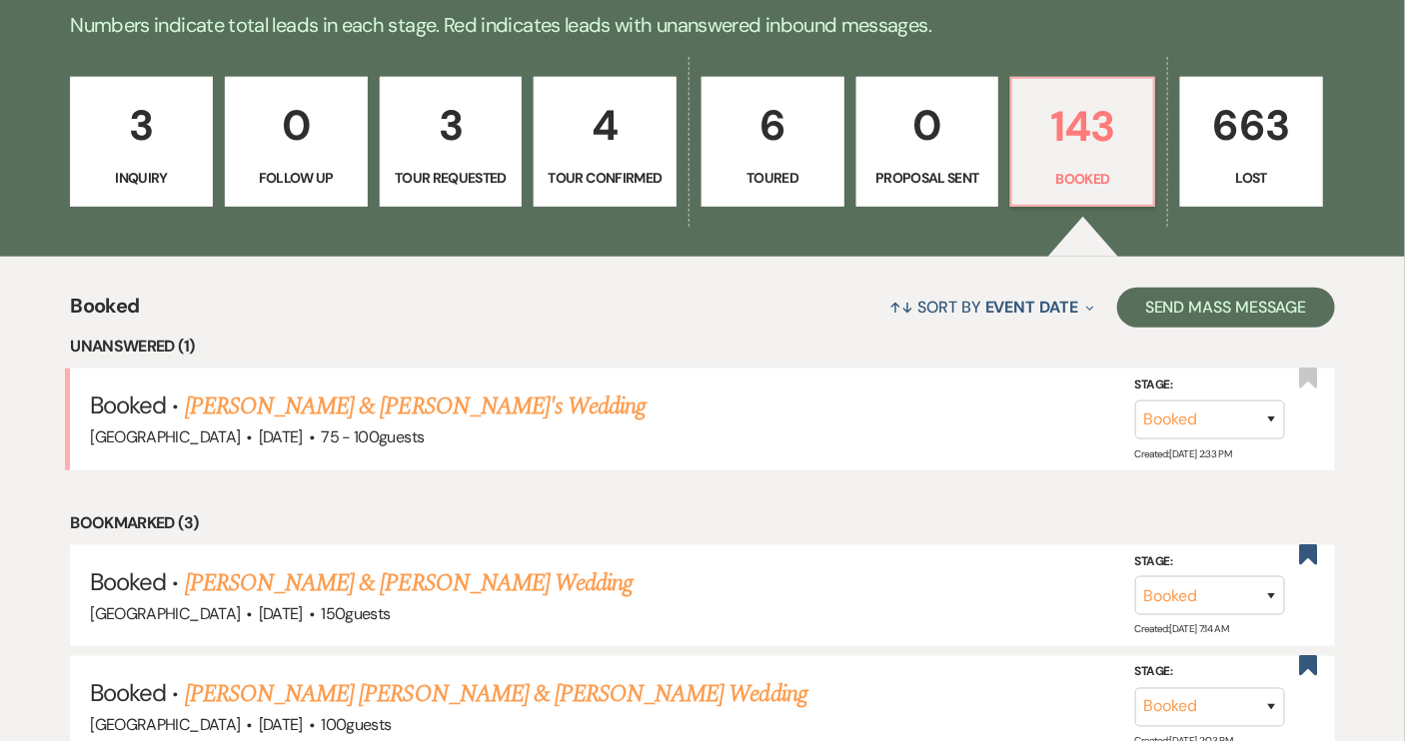
scroll to position [543, 0]
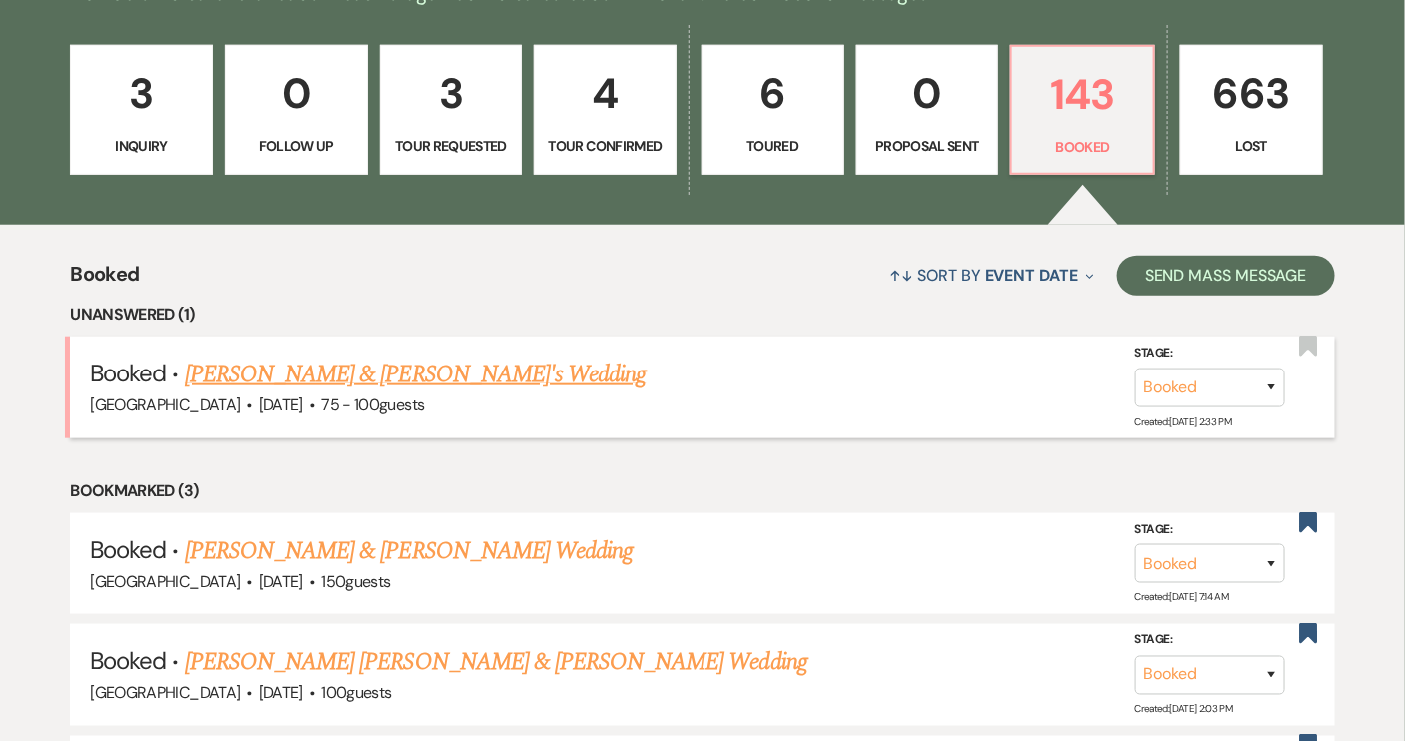
click at [444, 368] on link "Wen Zhang & Joel Irvine II's Wedding" at bounding box center [416, 375] width 462 height 36
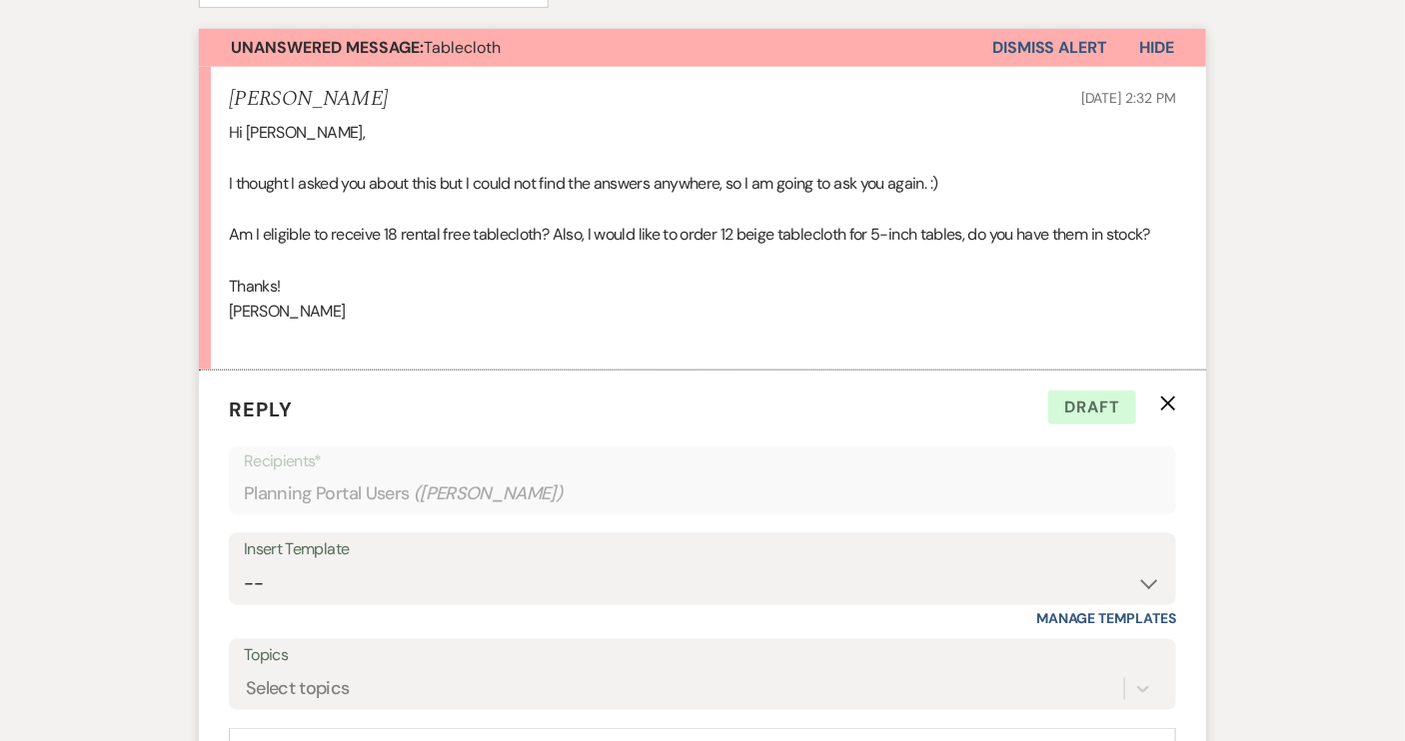
scroll to position [744, 0]
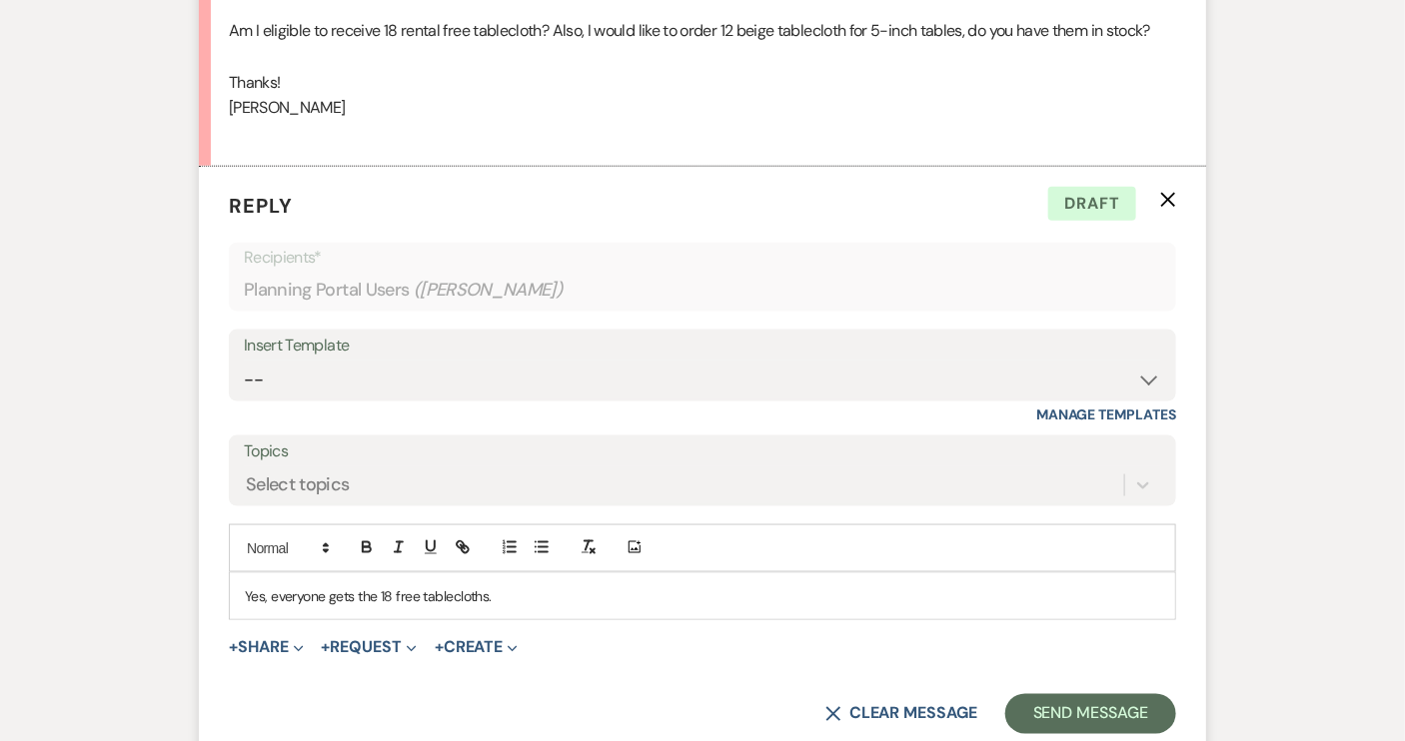
click at [516, 596] on p "Yes, everyone gets the 18 free tablecloths." at bounding box center [702, 596] width 915 height 22
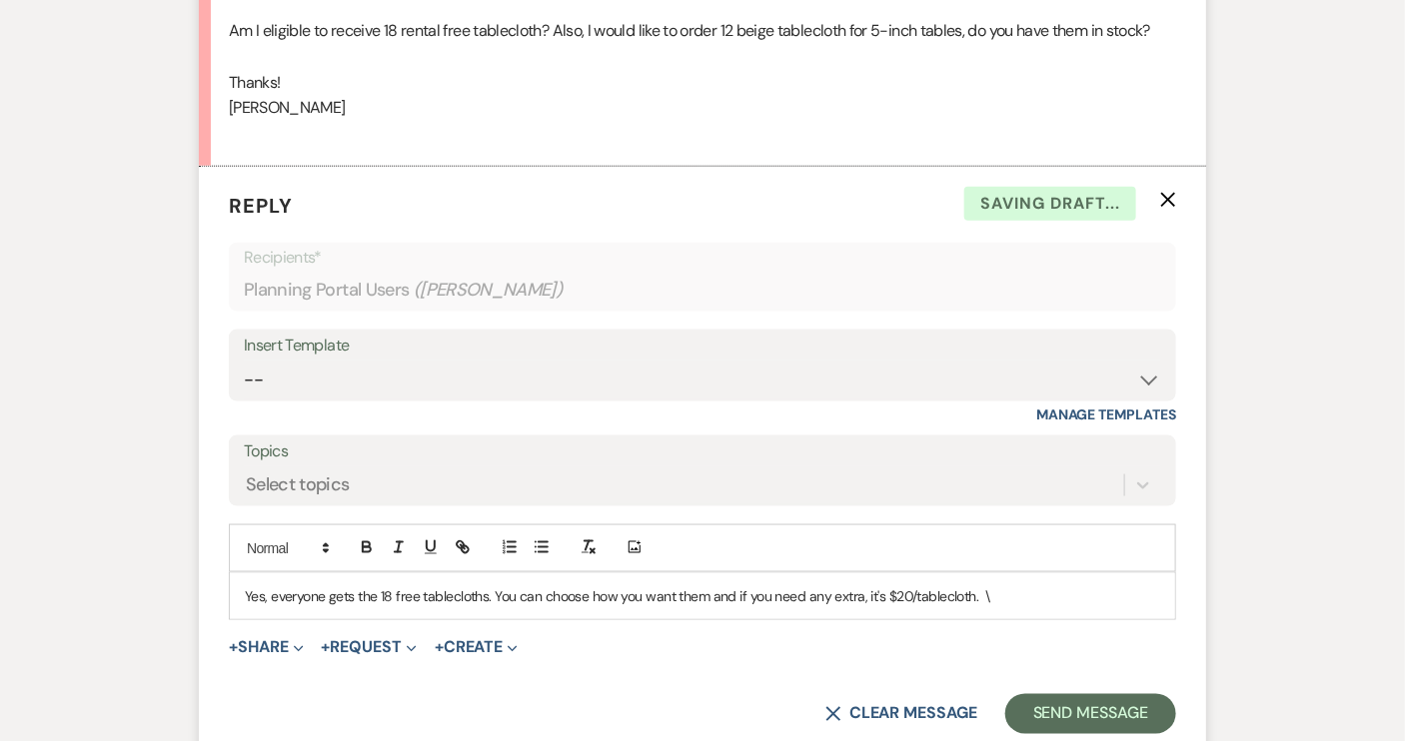
click at [240, 590] on div "Yes, everyone gets the 18 free tablecloths. You can choose how you want them an…" at bounding box center [702, 596] width 945 height 46
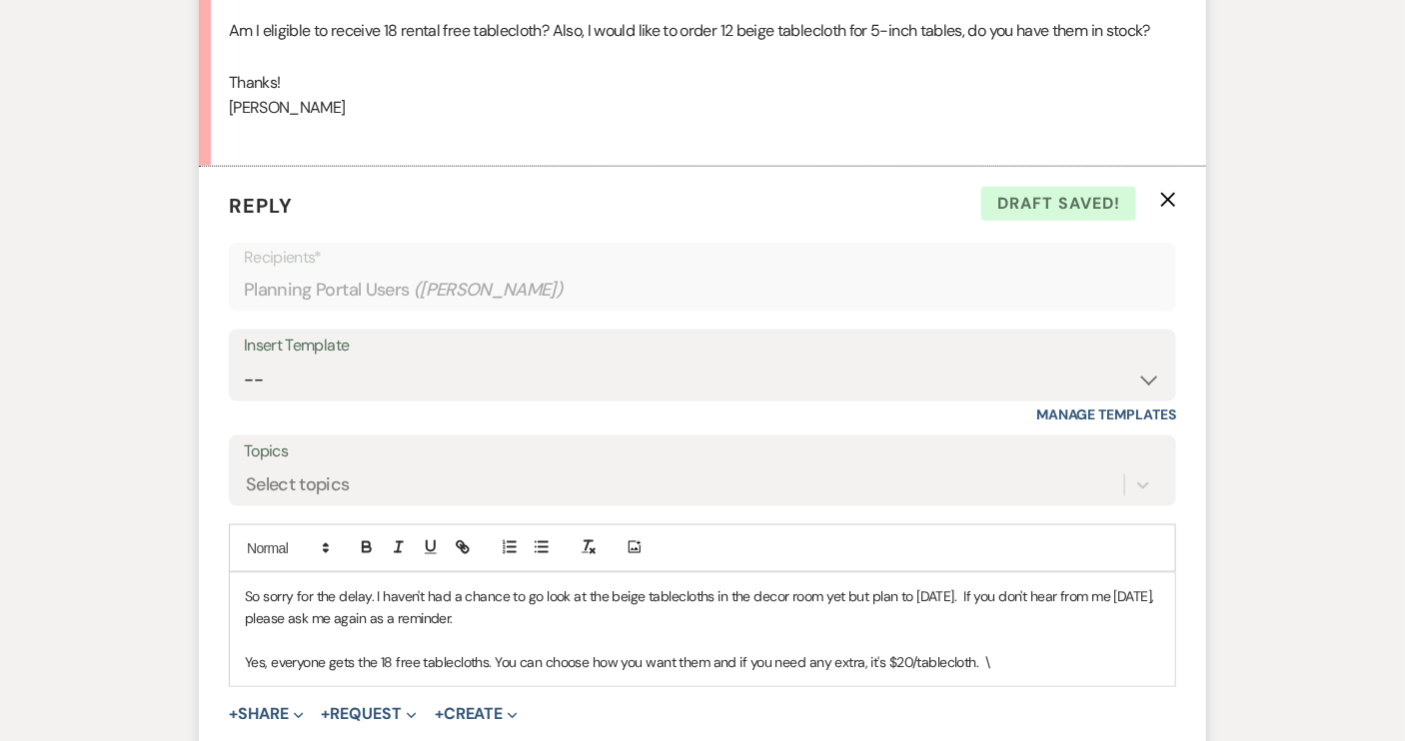
click at [487, 660] on p "Yes, everyone gets the 18 free tablecloths. You can choose how you want them an…" at bounding box center [702, 663] width 915 height 22
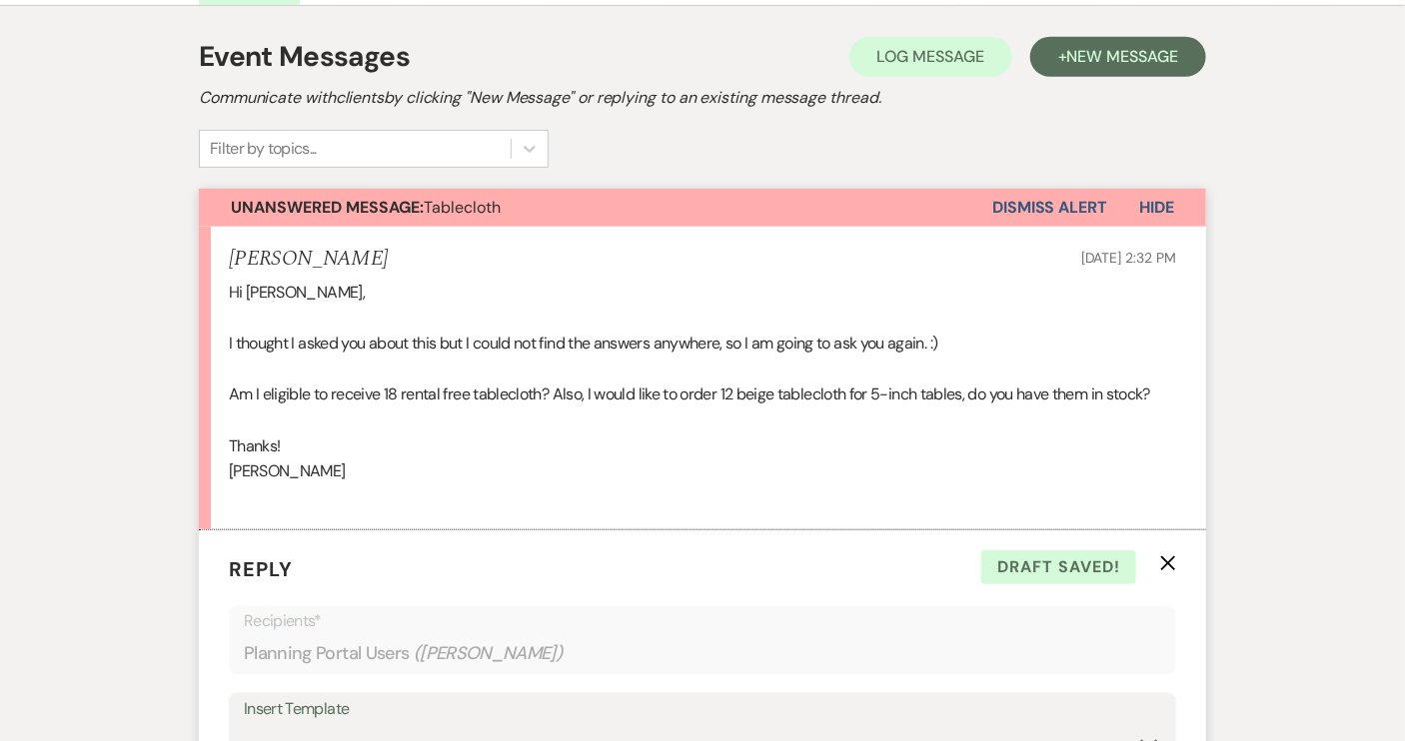
scroll to position [0, 0]
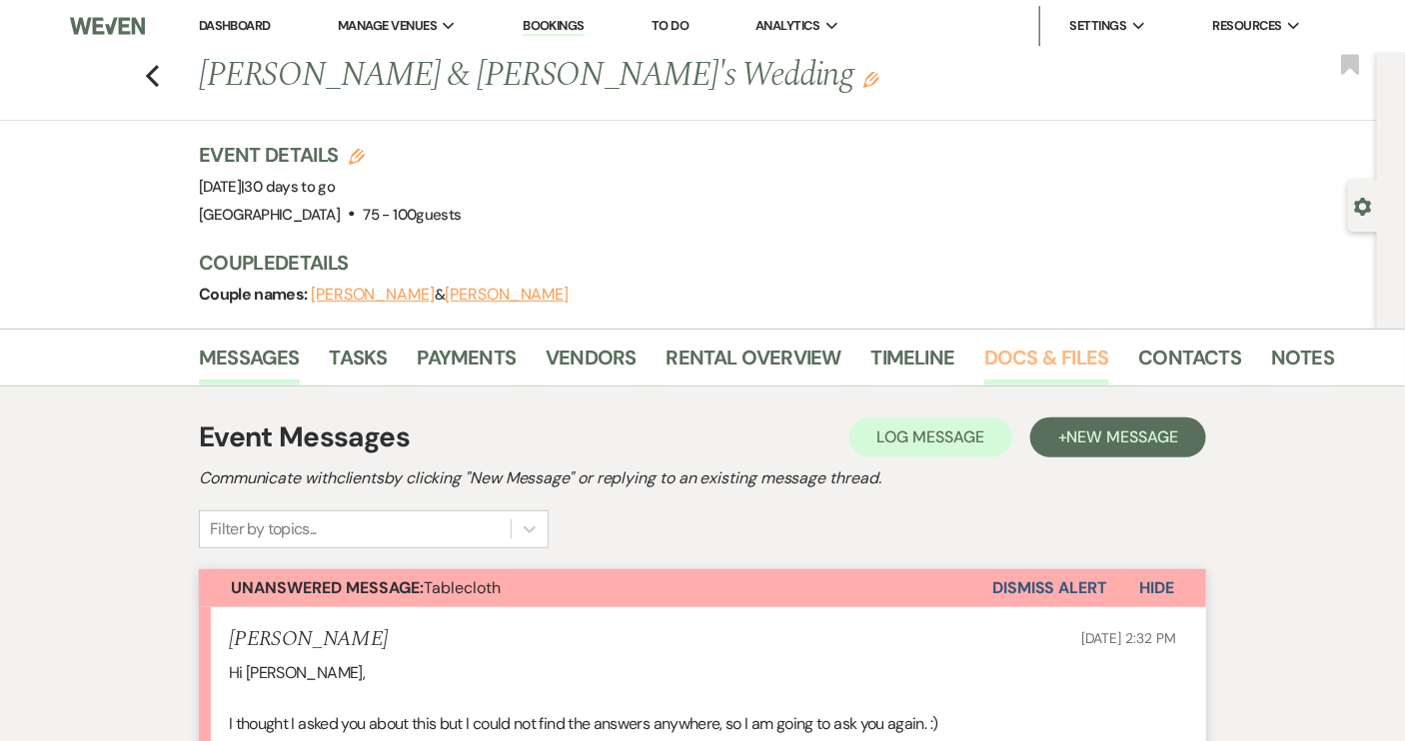
click at [1027, 365] on link "Docs & Files" at bounding box center [1046, 364] width 124 height 44
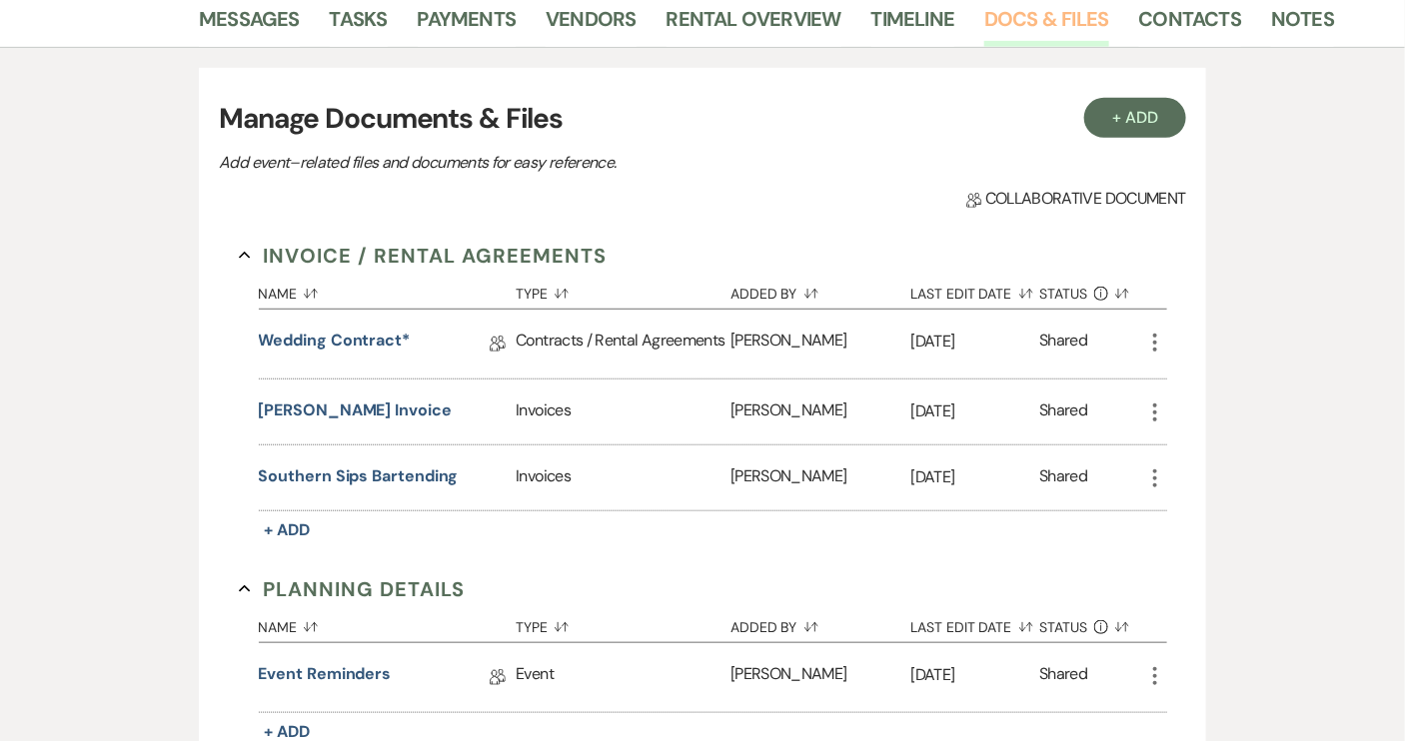
scroll to position [363, 0]
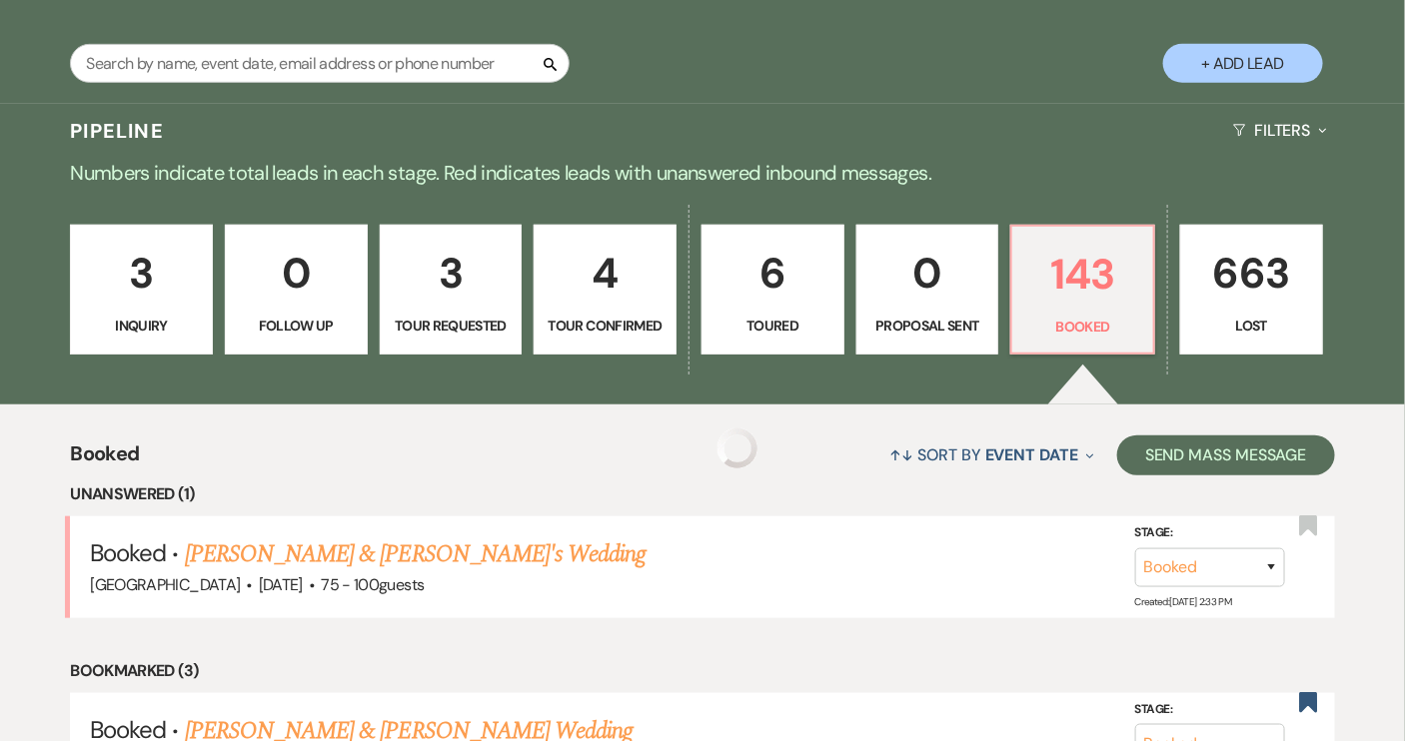
scroll to position [543, 0]
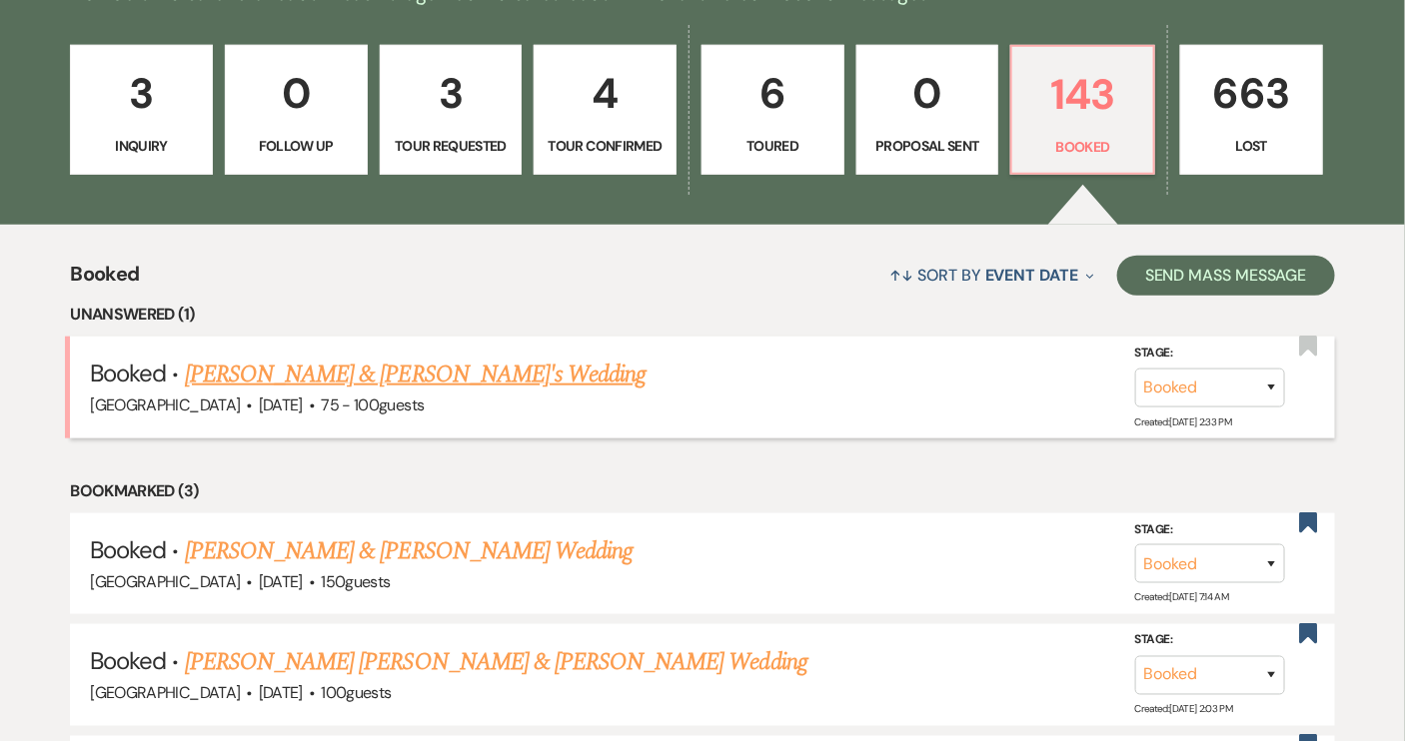
click at [371, 381] on link "Wen Zhang & Joel Irvine II's Wedding" at bounding box center [416, 375] width 462 height 36
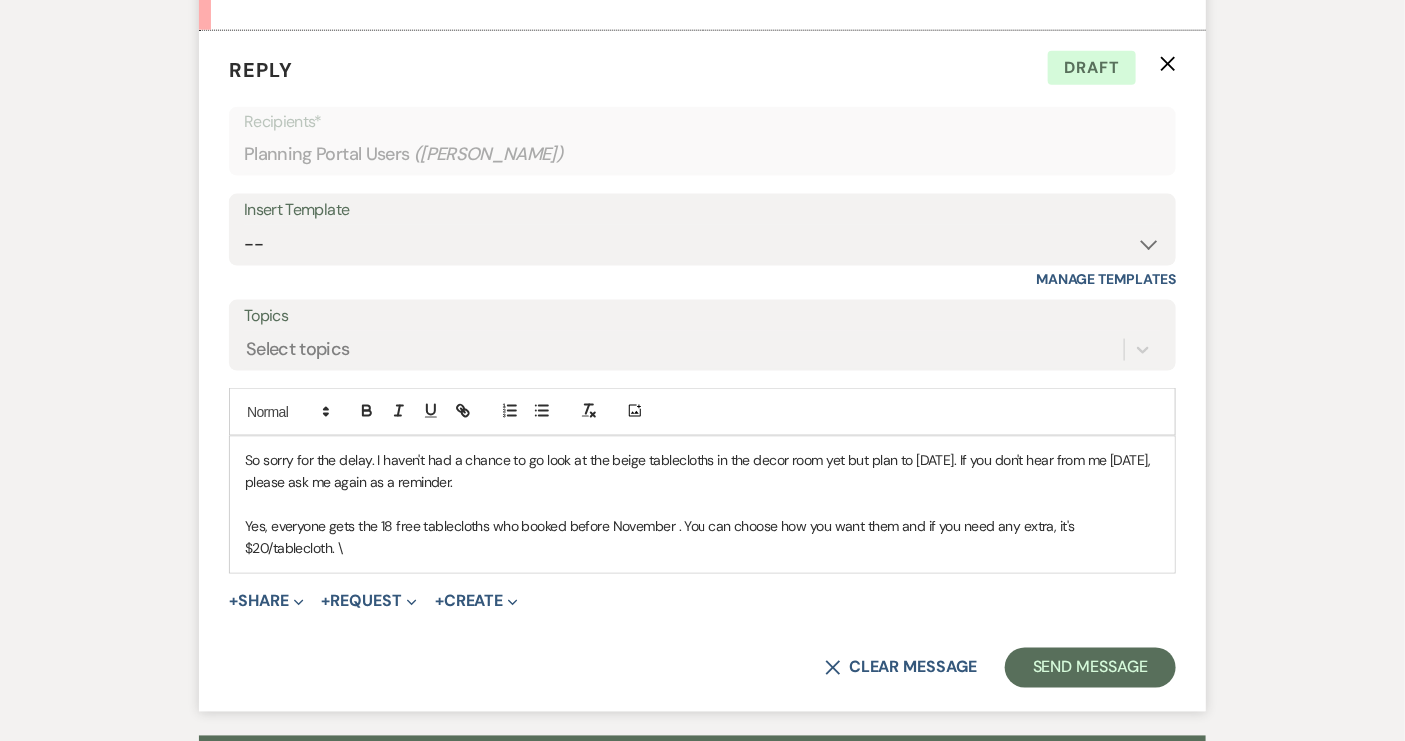
scroll to position [839, 0]
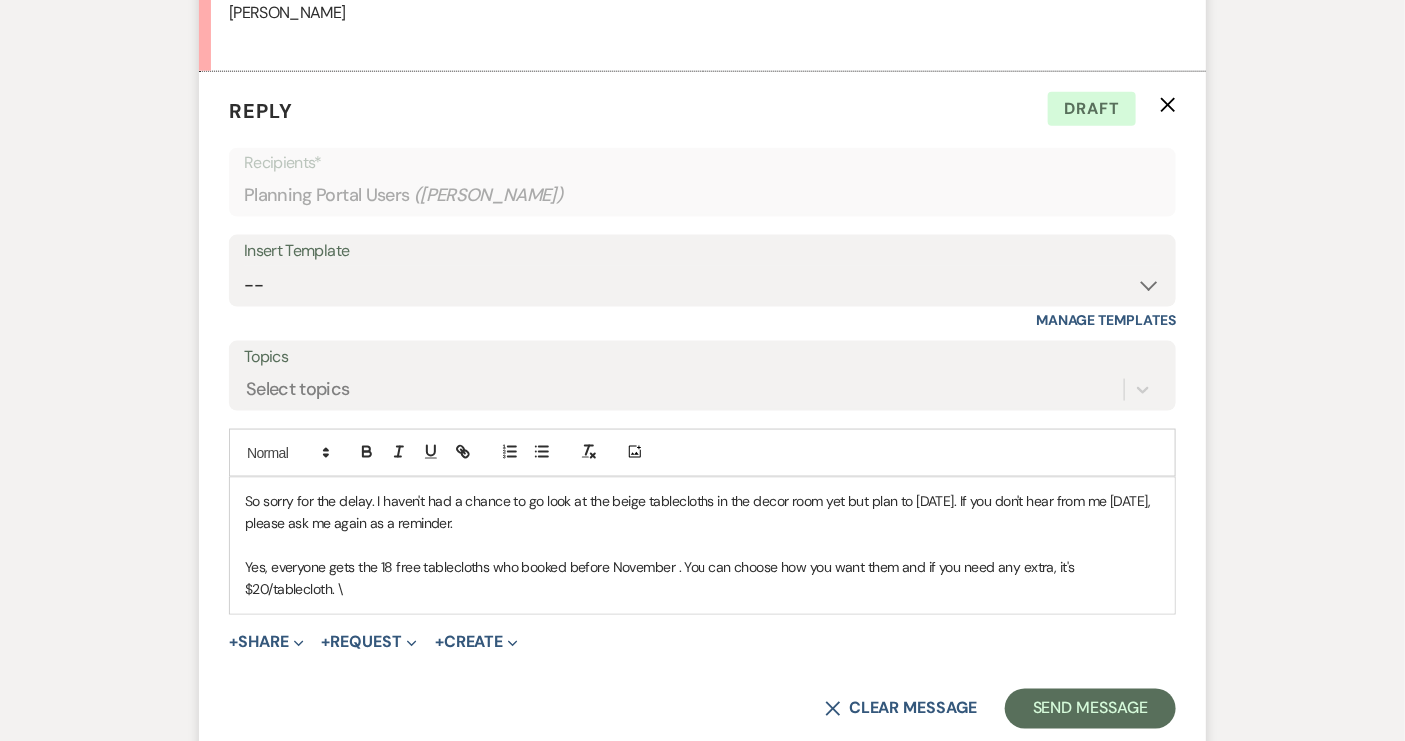
click at [673, 569] on p "Yes, everyone gets the 18 free tablecloths who booked before November . You can…" at bounding box center [702, 579] width 915 height 45
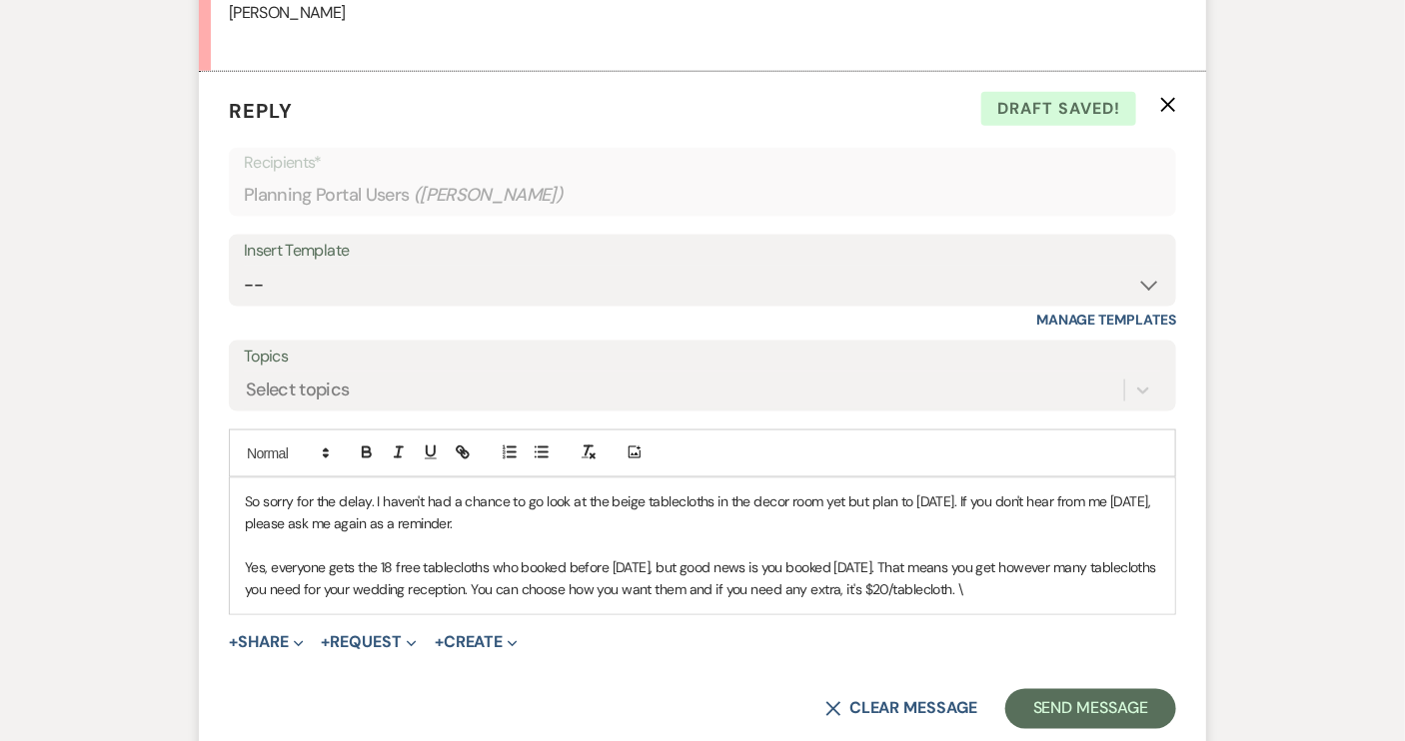
drag, startPoint x: 544, startPoint y: 588, endPoint x: 1086, endPoint y: 599, distance: 542.6
click at [1086, 599] on p "Yes, everyone gets the 18 free tablecloths who booked before November 17, but g…" at bounding box center [702, 579] width 915 height 45
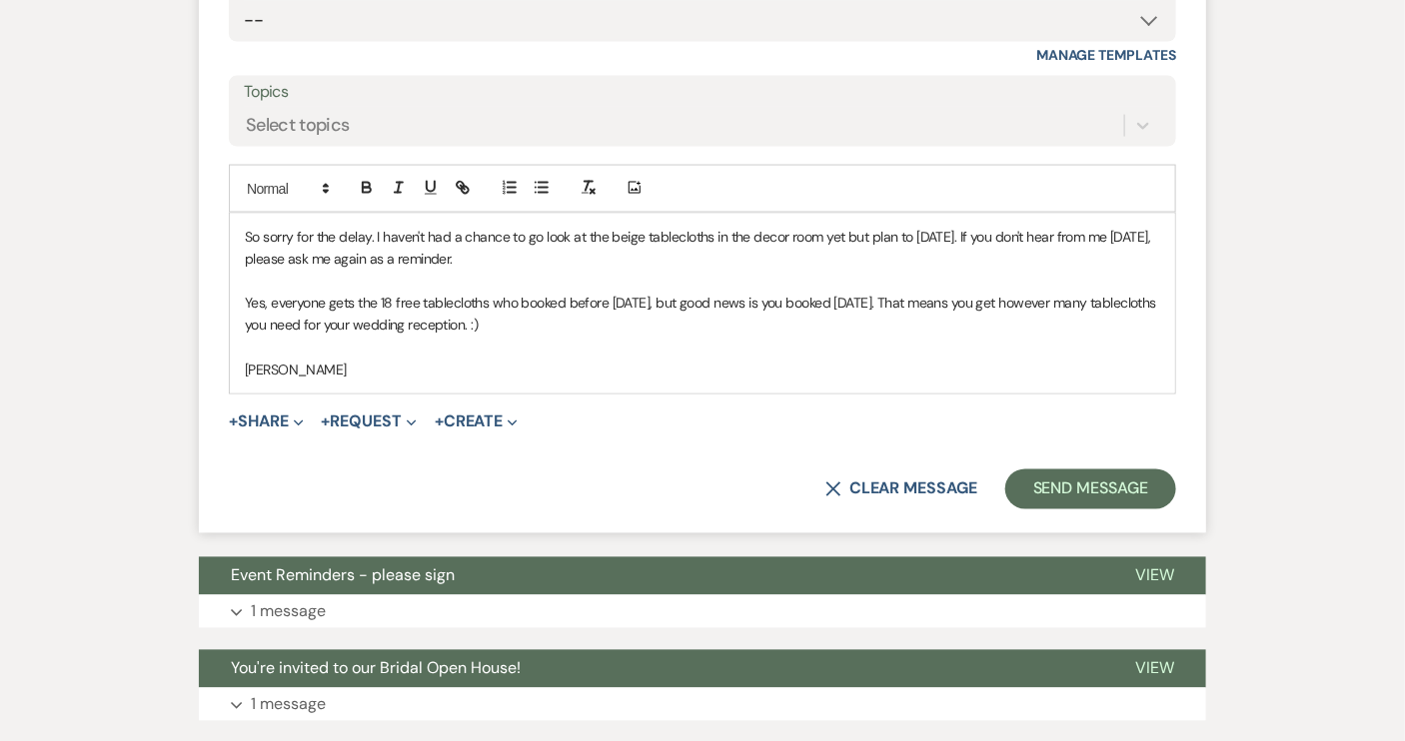
scroll to position [1112, 0]
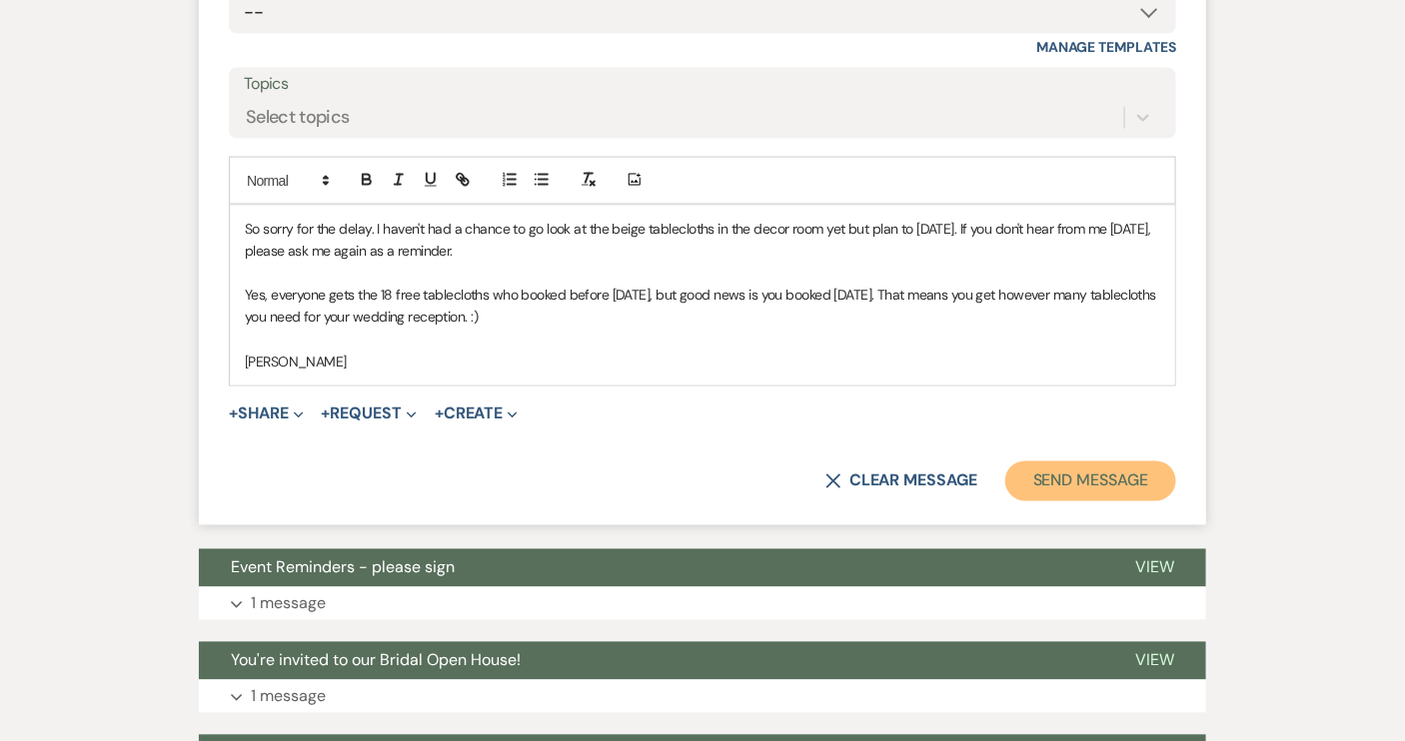
click at [1054, 477] on button "Send Message" at bounding box center [1090, 482] width 171 height 40
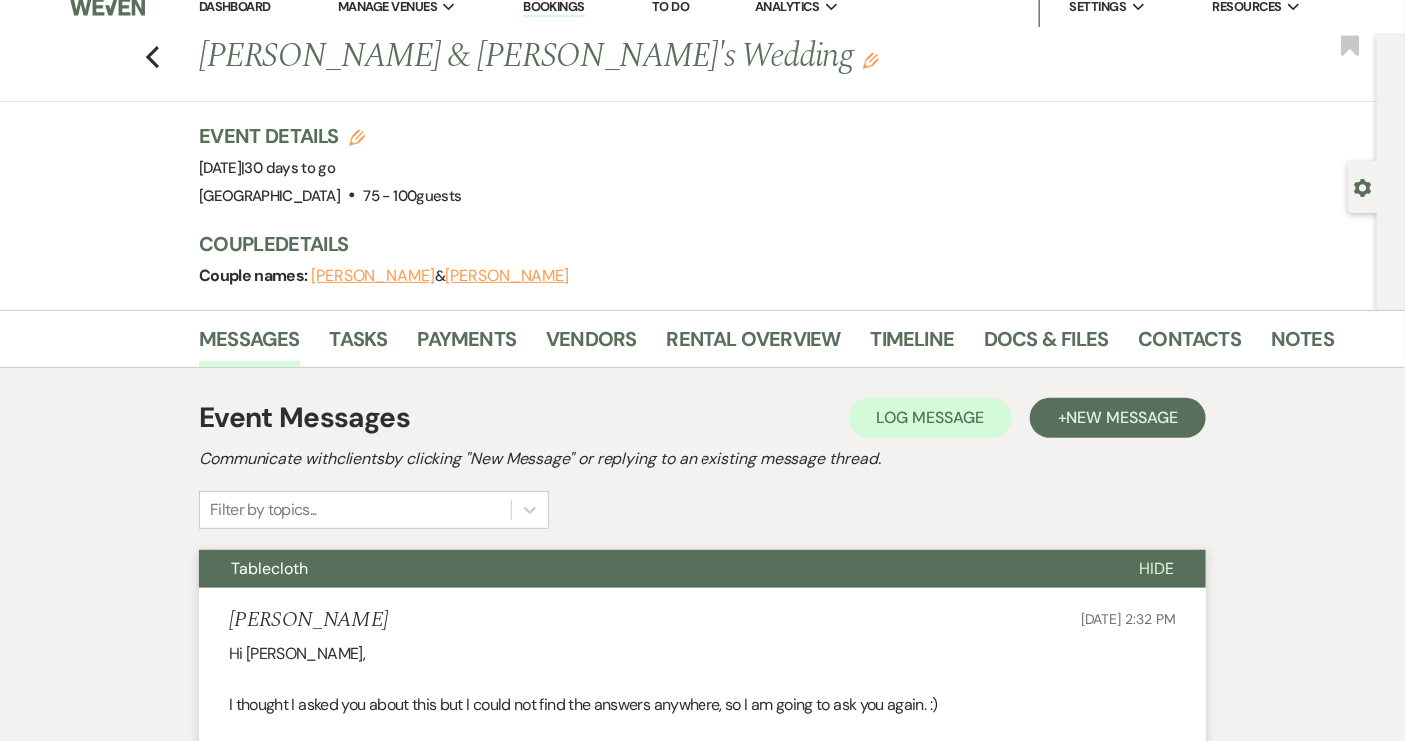
scroll to position [0, 0]
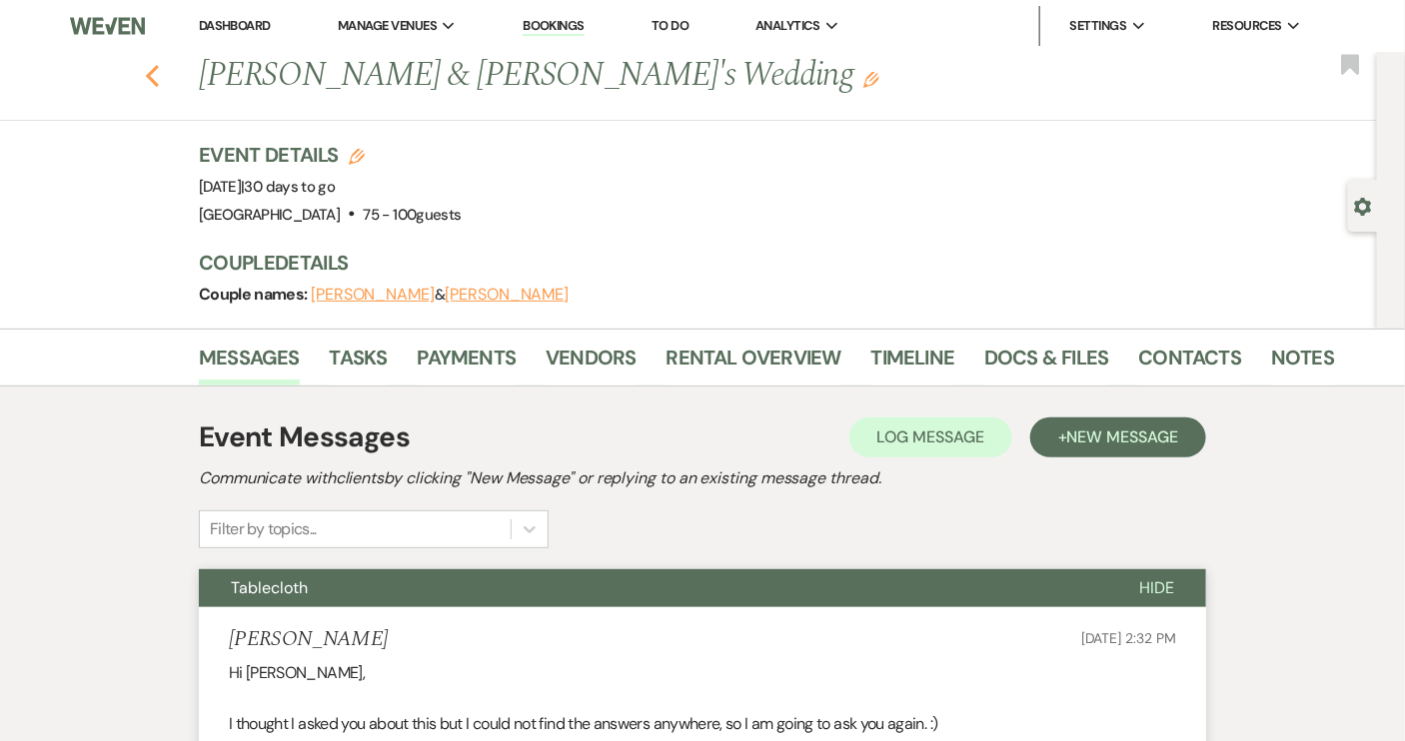
click at [160, 76] on icon "Previous" at bounding box center [152, 76] width 15 height 24
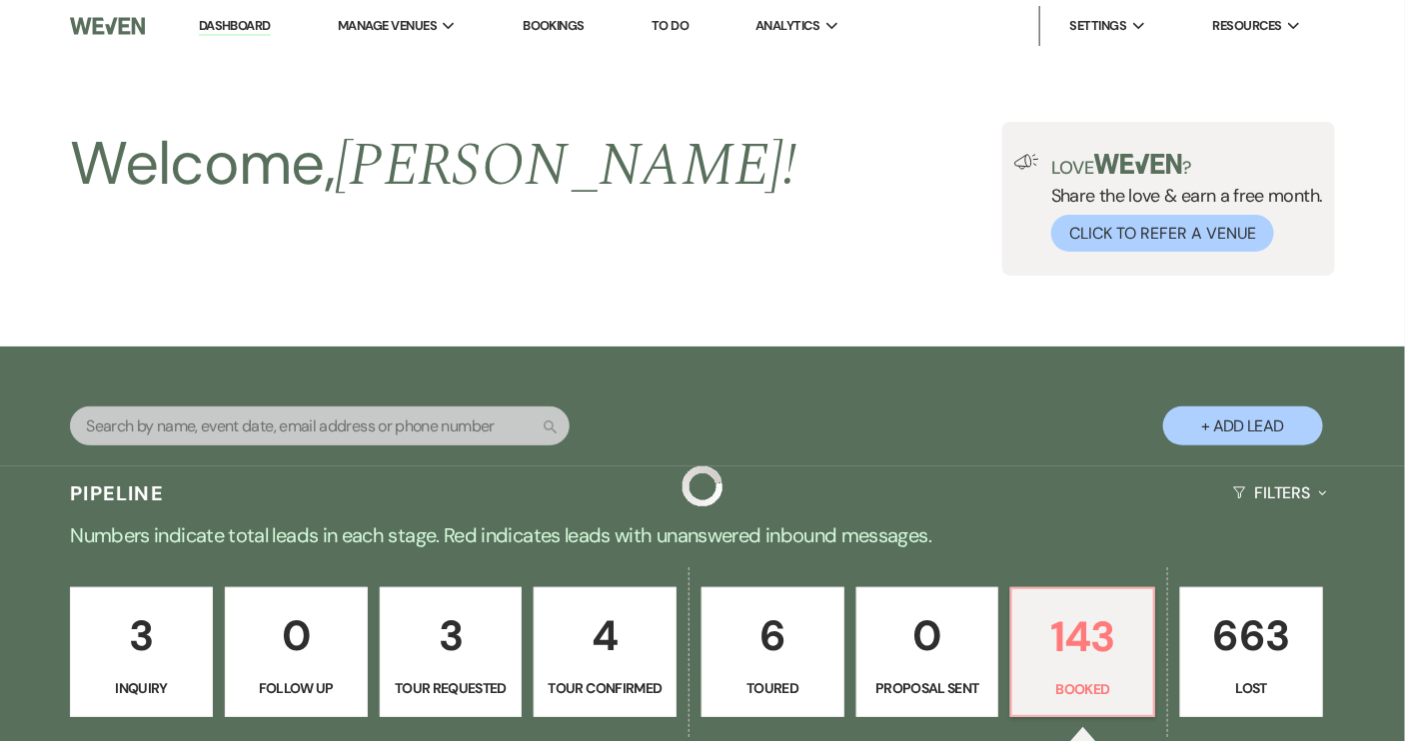
scroll to position [543, 0]
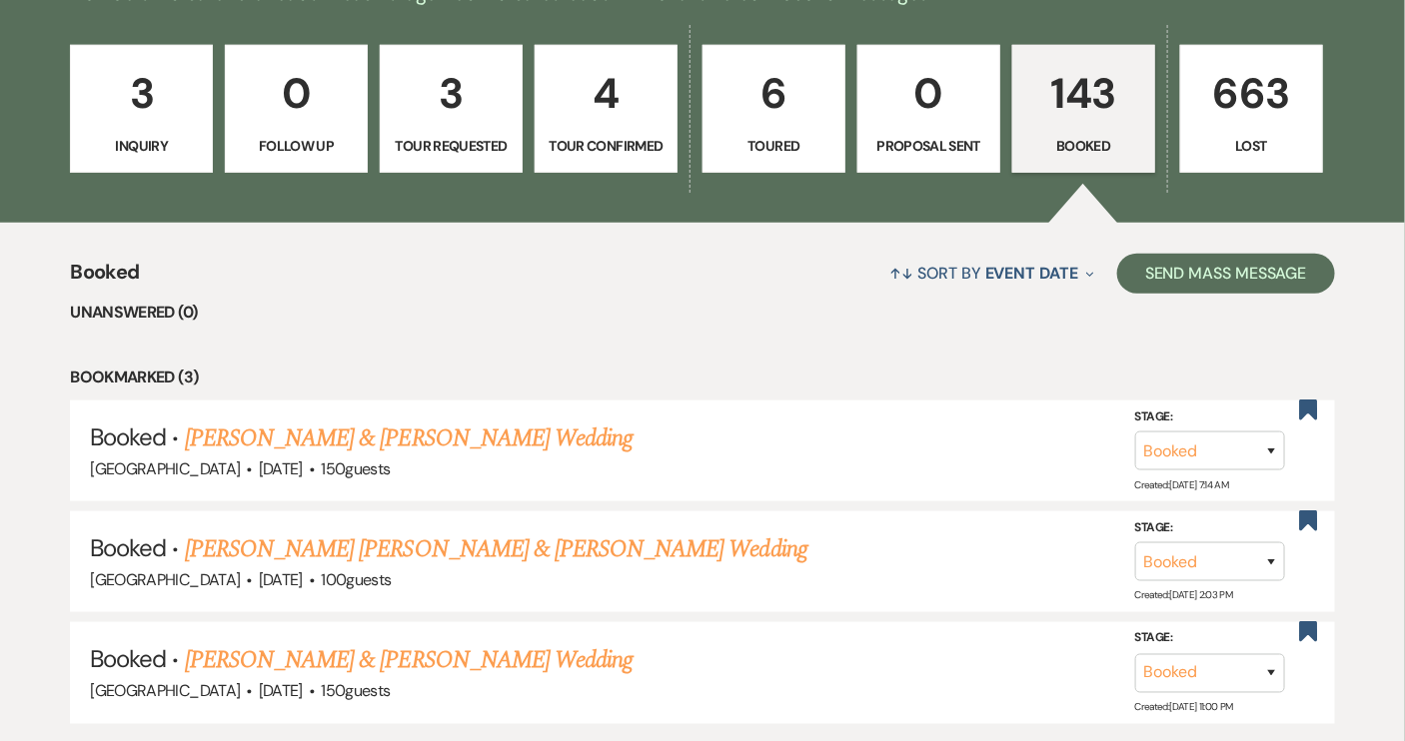
click at [184, 157] on link "3 Inquiry" at bounding box center [141, 109] width 143 height 128
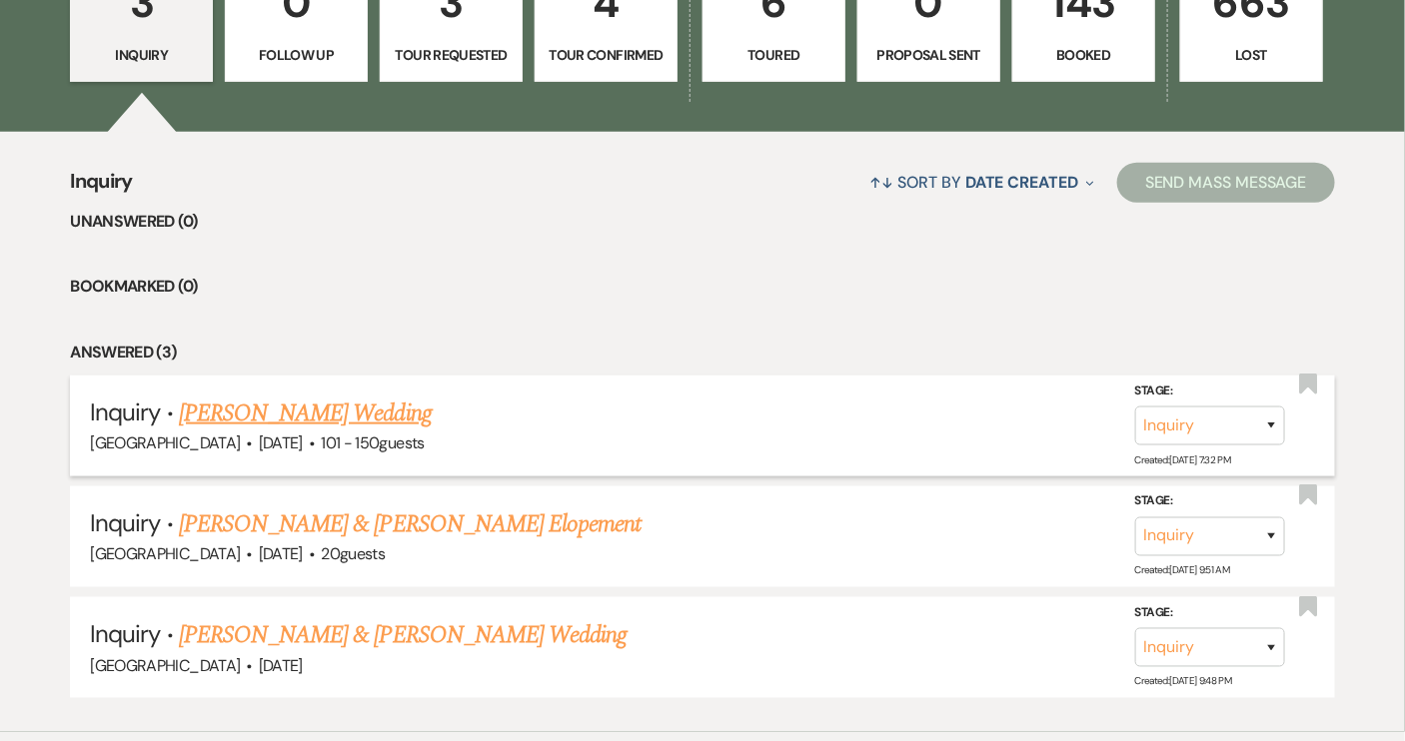
scroll to position [724, 0]
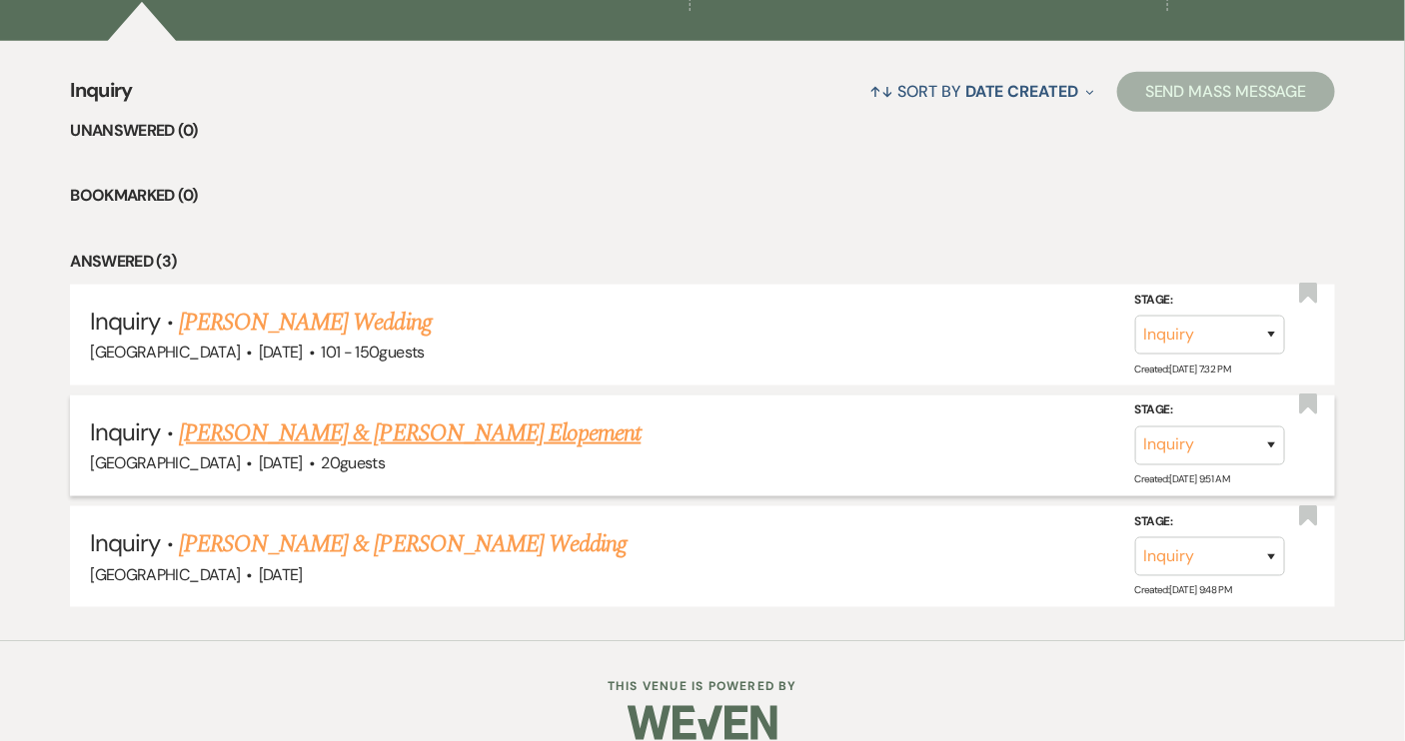
click at [512, 438] on link "Nikolai Huttunen & Juliana Wentz's Elopement" at bounding box center [410, 434] width 463 height 36
select select "5"
select select "22"
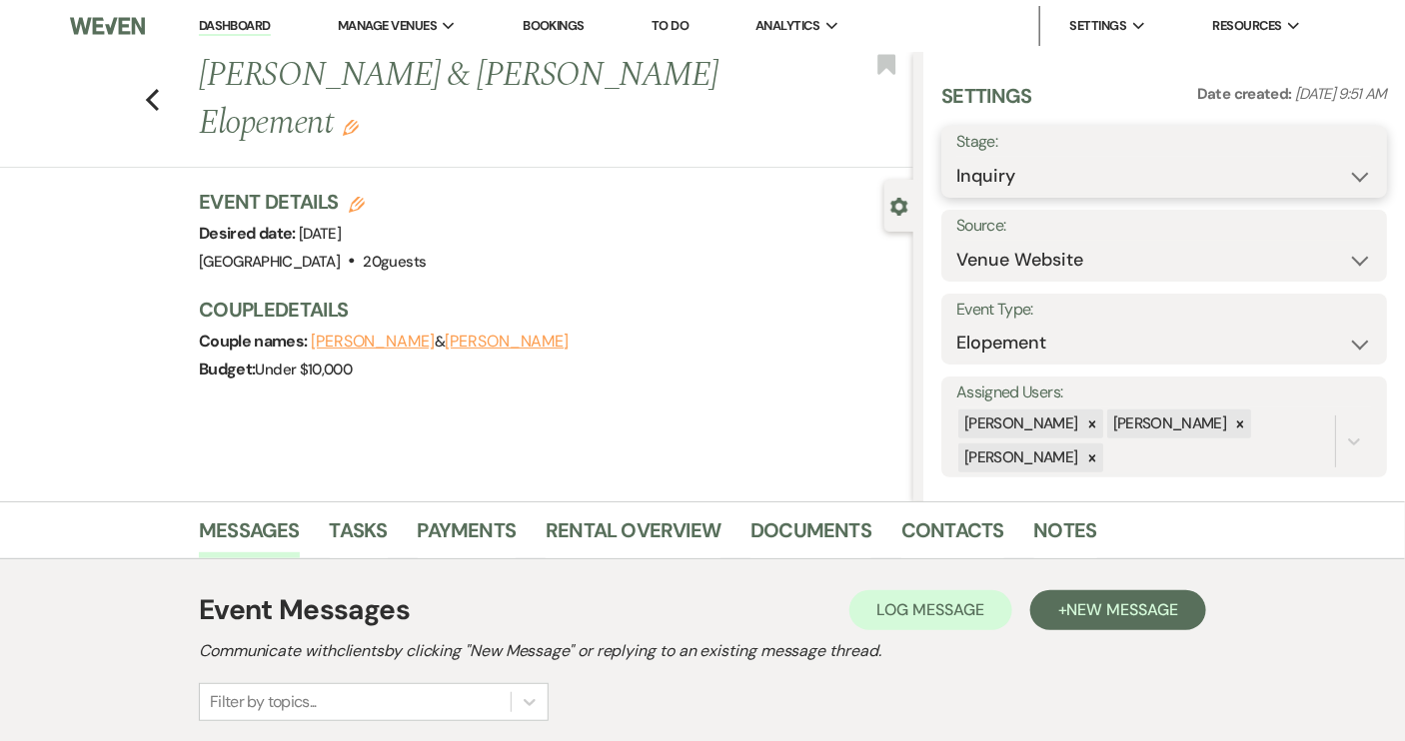
click at [1338, 176] on select "Inquiry Follow Up Tour Requested Tour Confirmed Toured Proposal Sent Booked Lost" at bounding box center [1164, 176] width 416 height 39
select select "2"
click at [956, 157] on select "Inquiry Follow Up Tour Requested Tour Confirmed Toured Proposal Sent Booked Lost" at bounding box center [1164, 176] width 416 height 39
click at [1328, 147] on button "Save" at bounding box center [1340, 162] width 94 height 40
click at [159, 102] on use "button" at bounding box center [152, 100] width 13 height 22
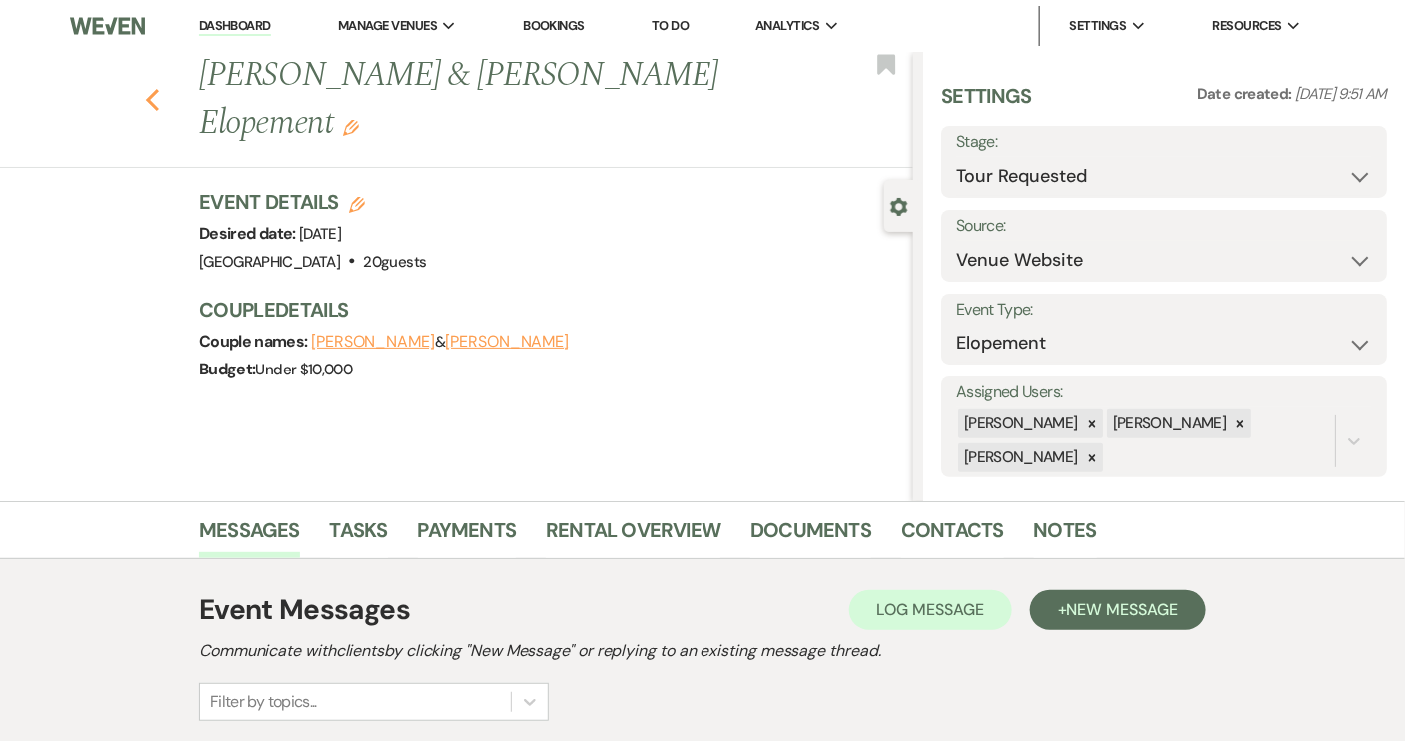
select select "2"
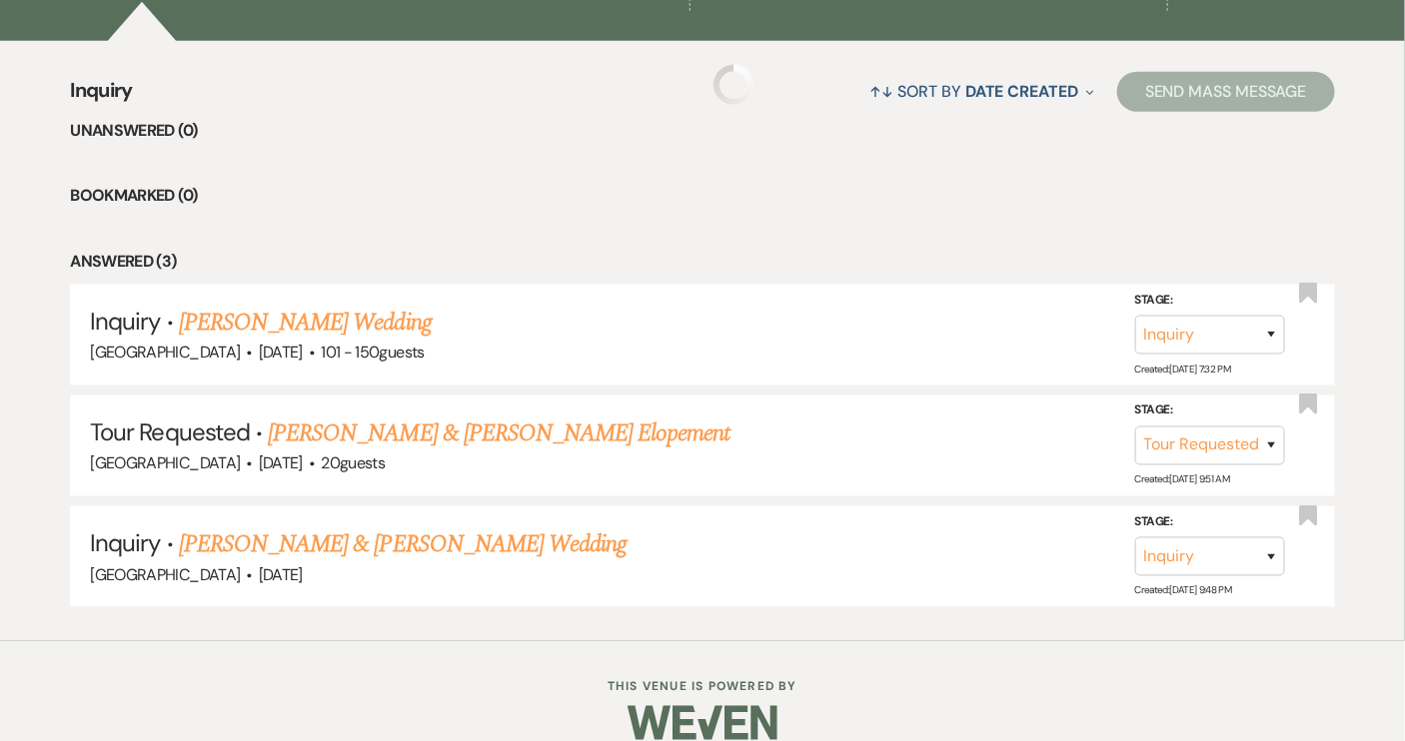
scroll to position [638, 0]
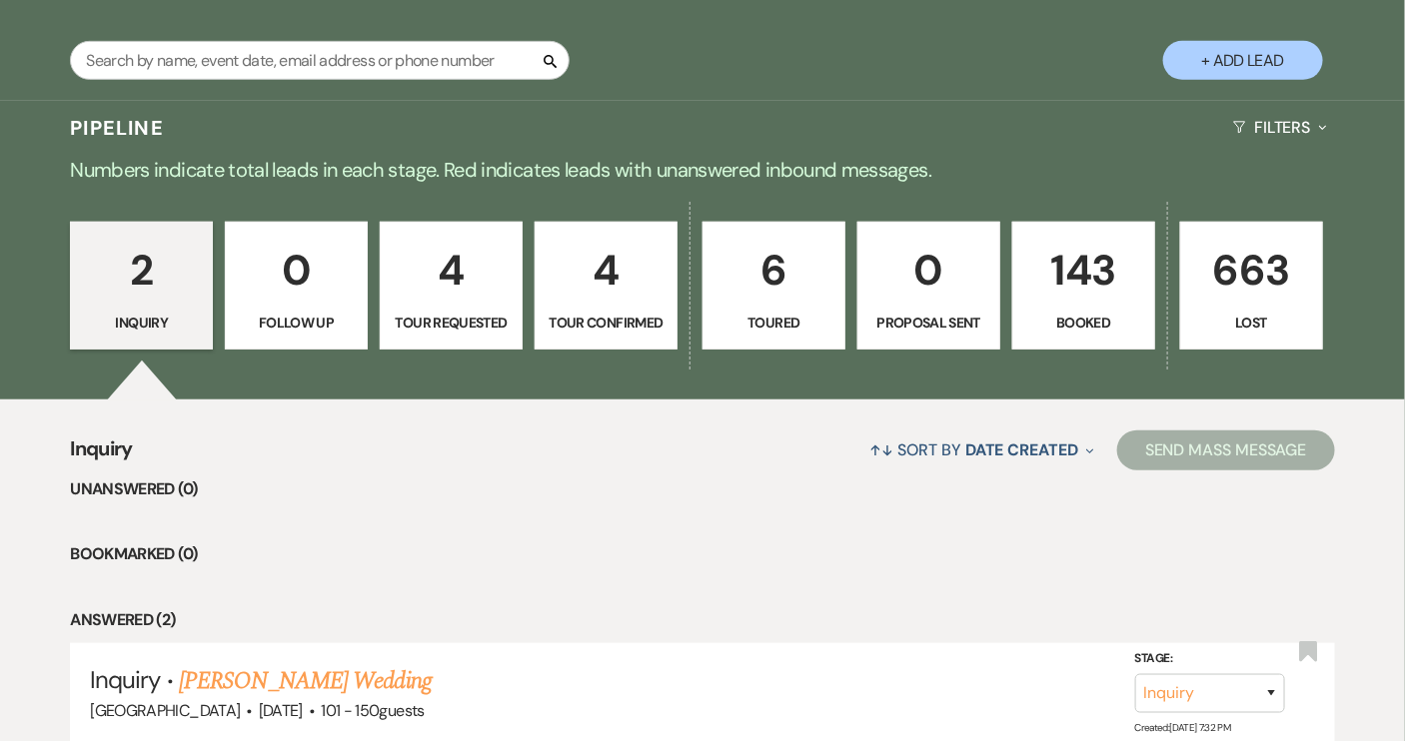
click at [426, 312] on p "Tour Requested" at bounding box center [451, 323] width 117 height 22
select select "2"
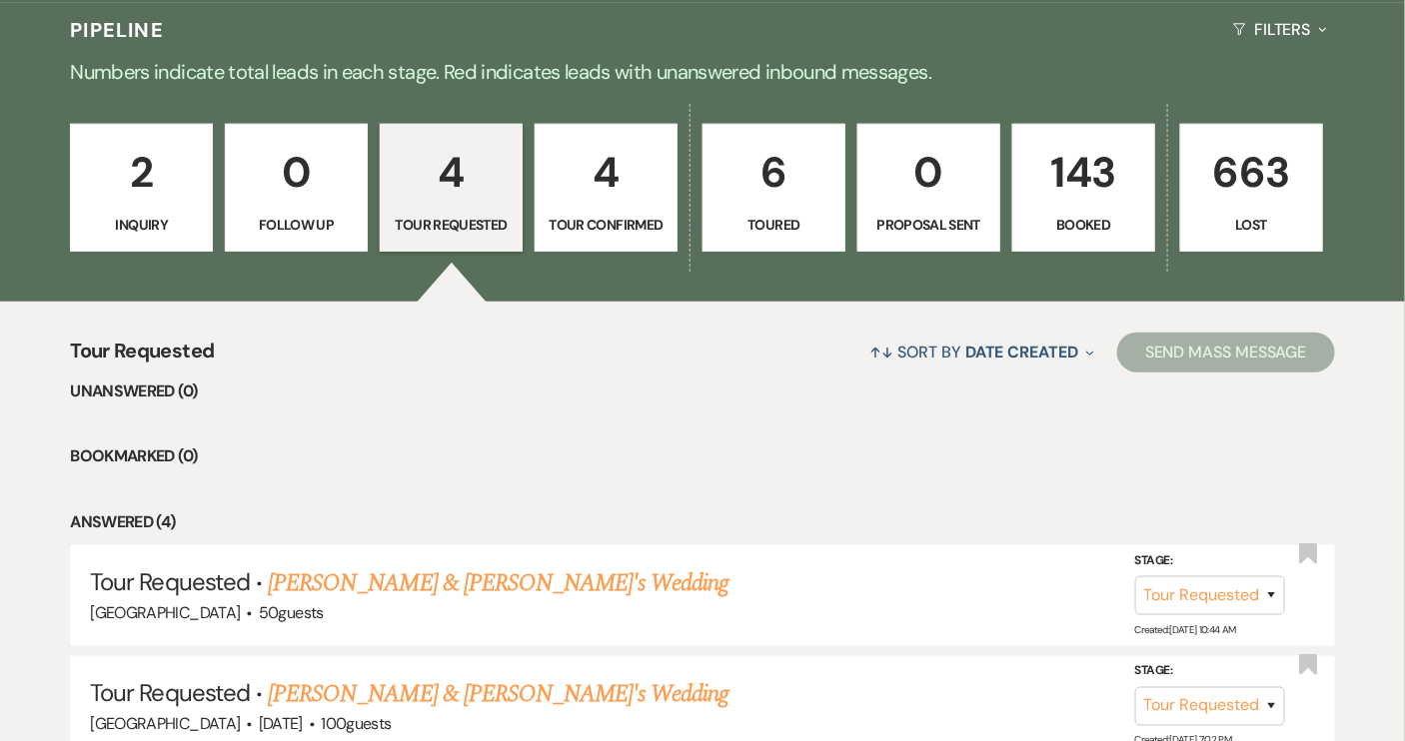
scroll to position [729, 0]
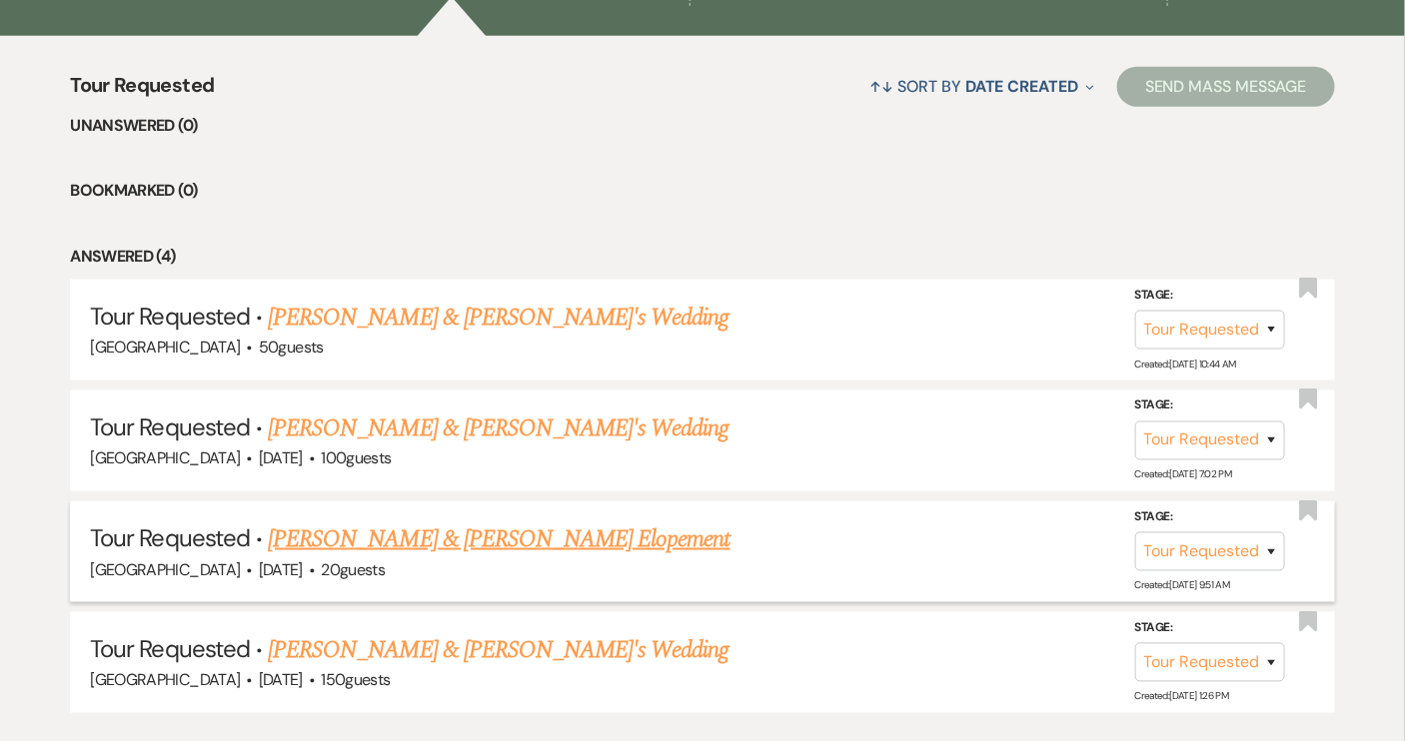
click at [433, 538] on link "Nikolai Huttunen & Juliana Wentz's Elopement" at bounding box center [499, 540] width 463 height 36
select select "2"
select select "5"
select select "22"
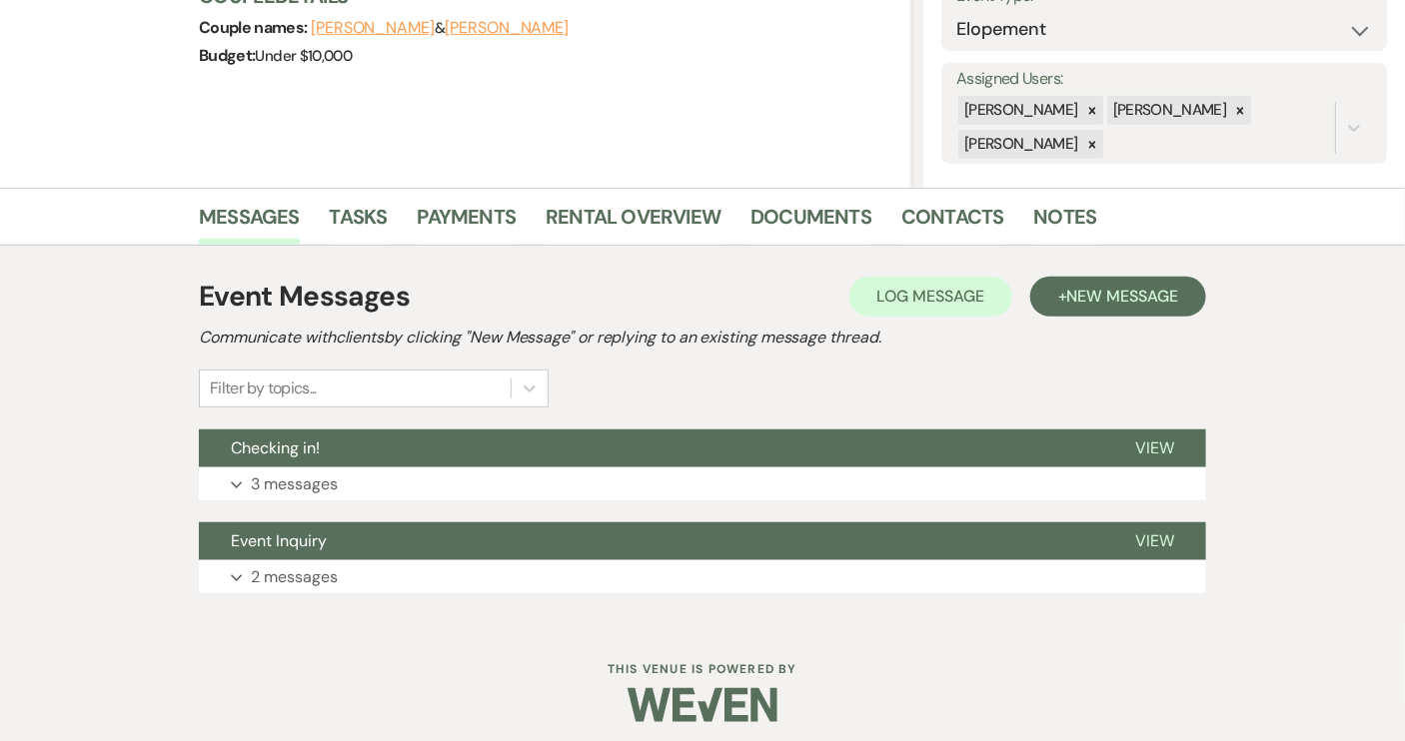
scroll to position [324, 0]
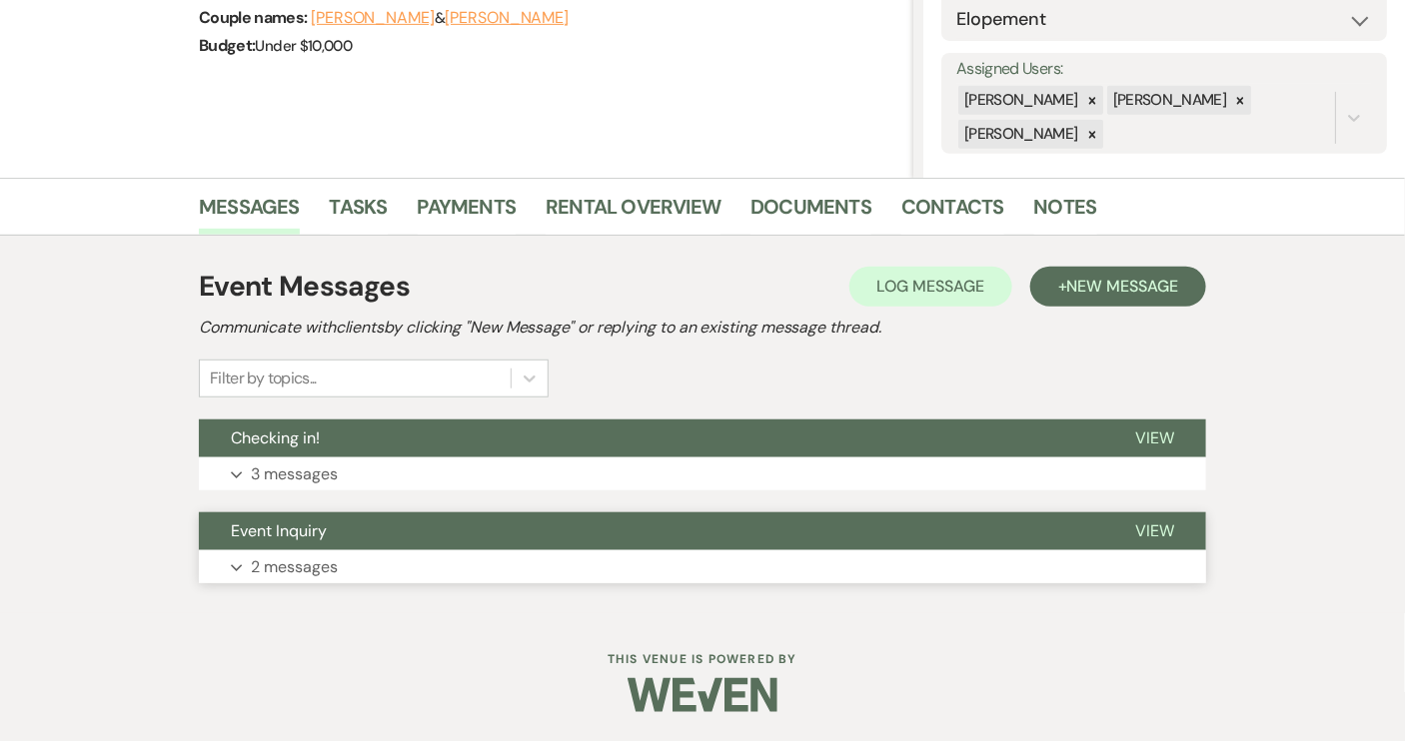
click at [301, 530] on span "Event Inquiry" at bounding box center [279, 531] width 96 height 21
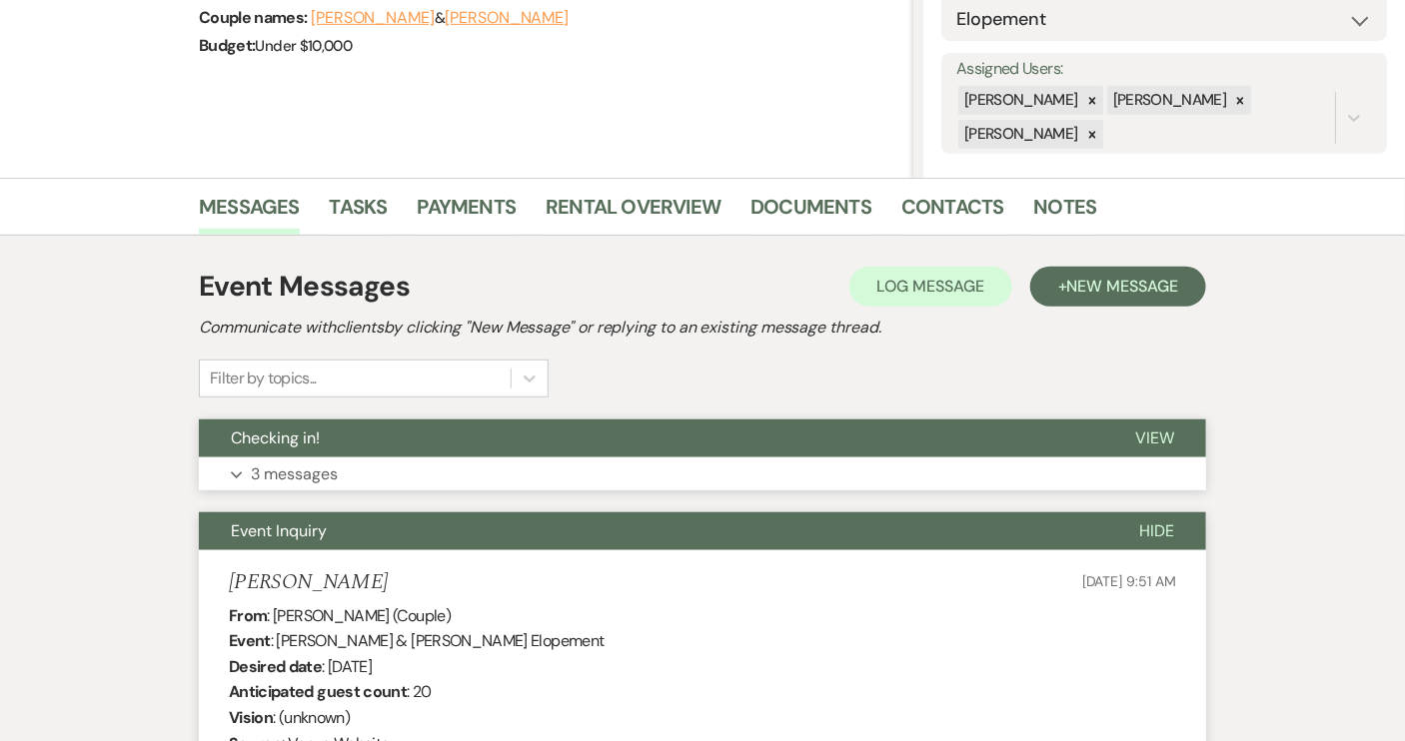
scroll to position [51, 0]
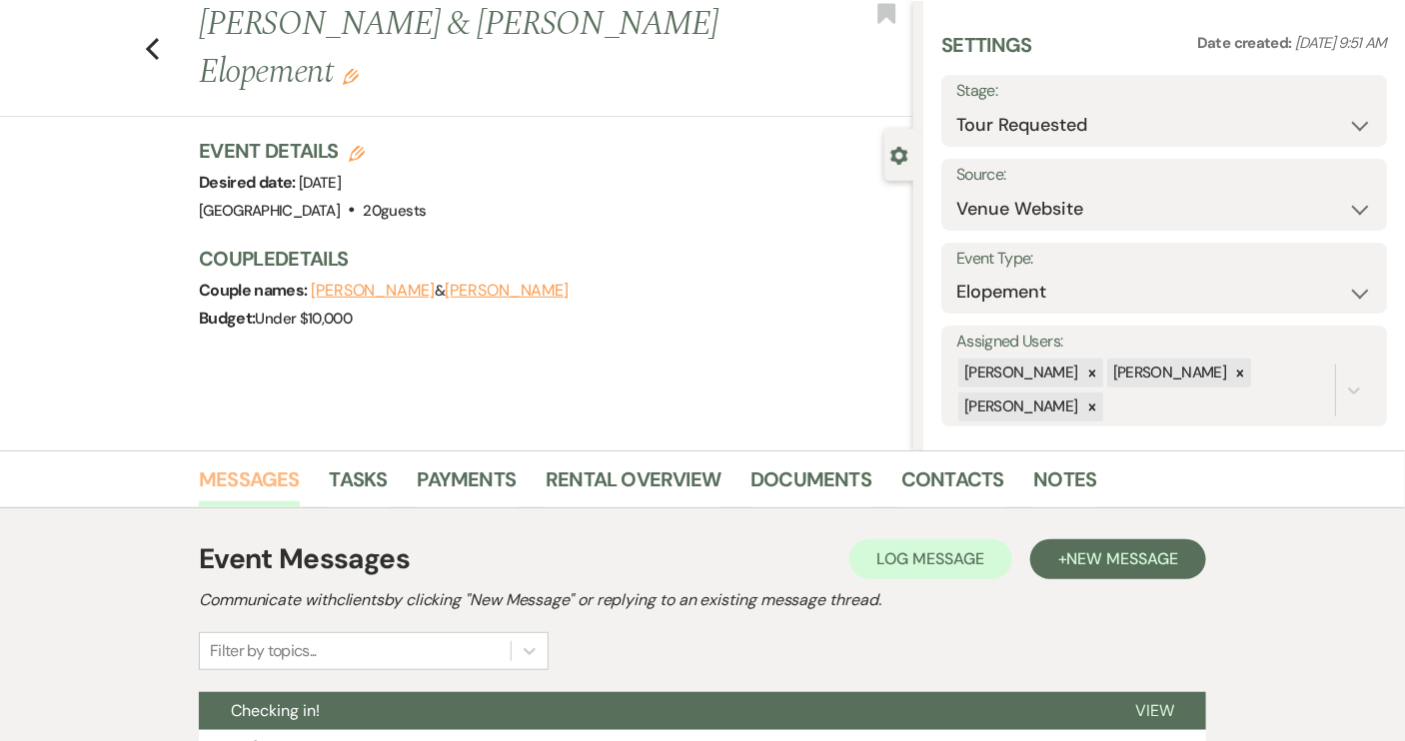
click at [264, 479] on link "Messages" at bounding box center [249, 486] width 101 height 44
click at [157, 42] on icon "Previous" at bounding box center [152, 49] width 15 height 24
select select "2"
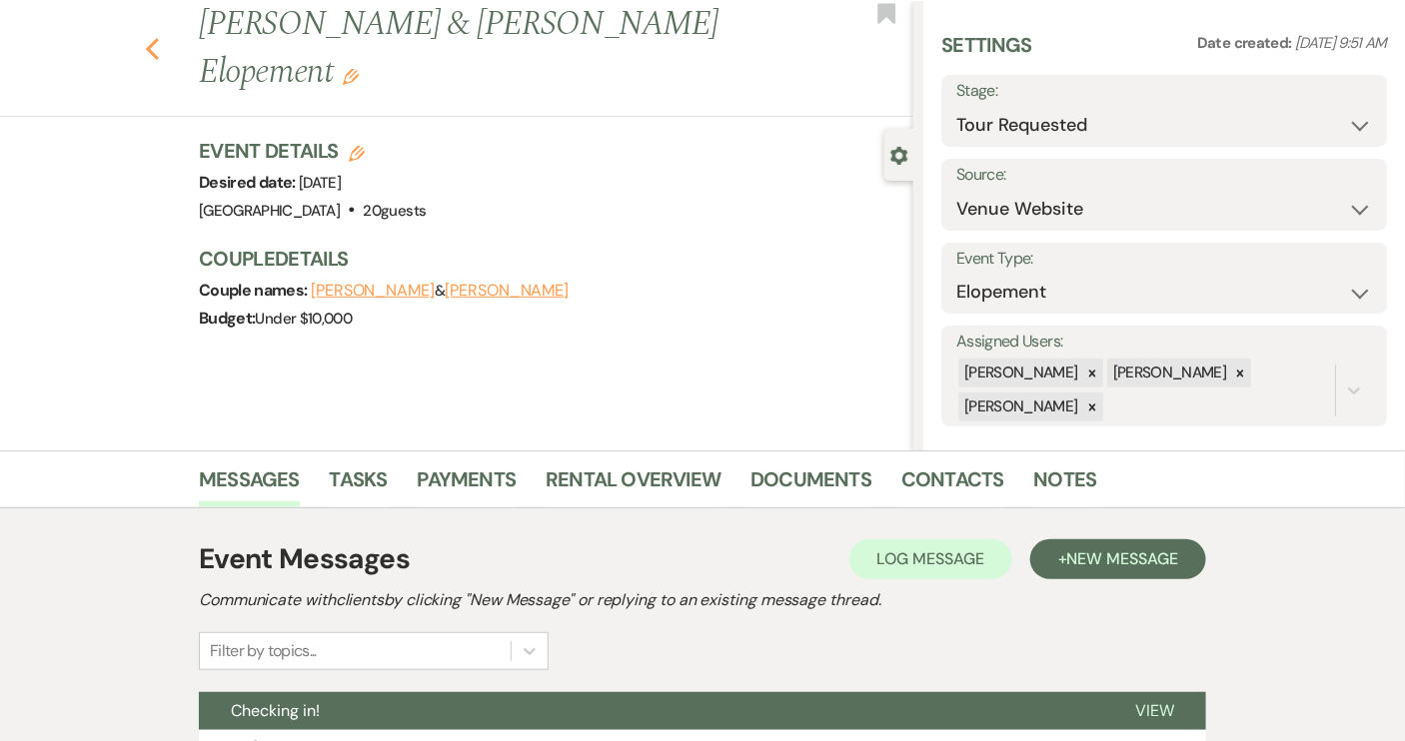
select select "2"
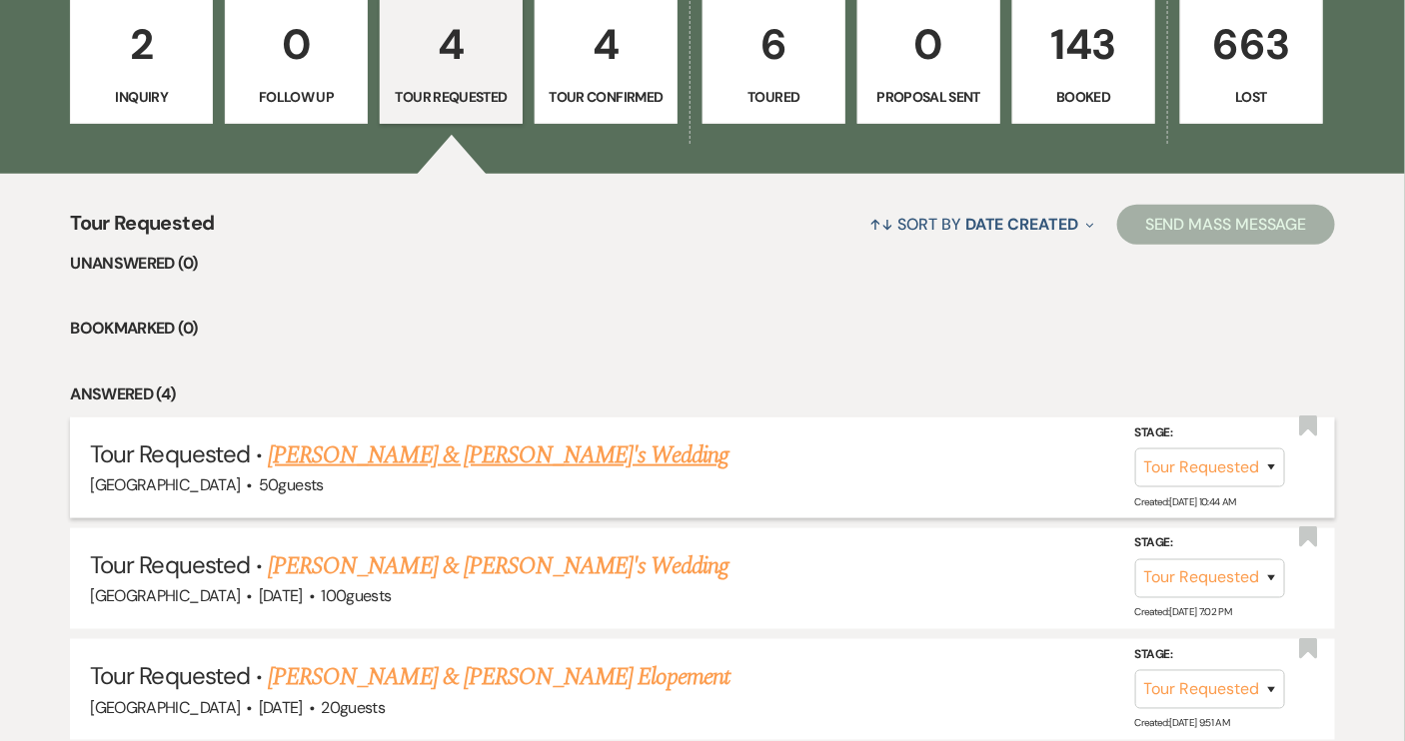
scroll to position [457, 0]
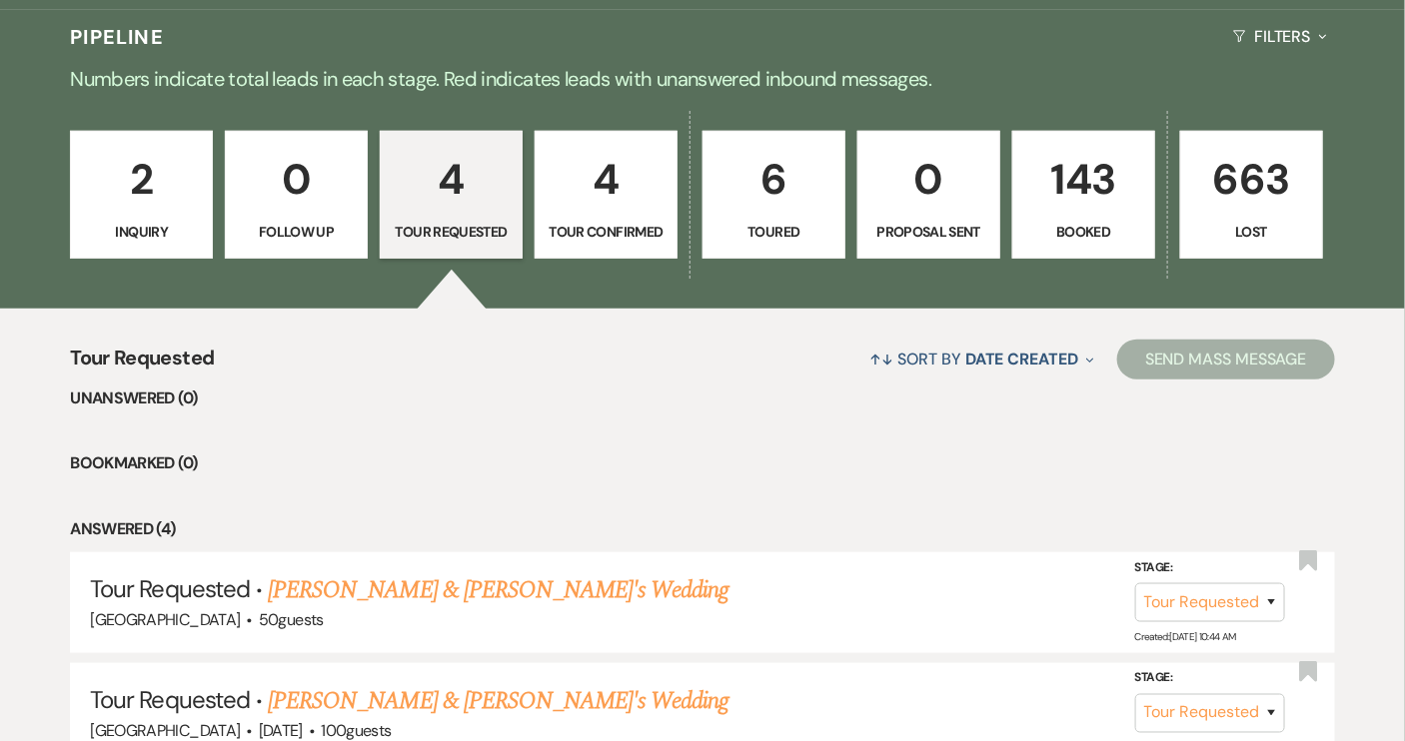
click at [620, 246] on link "4 Tour Confirmed" at bounding box center [606, 195] width 143 height 128
select select "4"
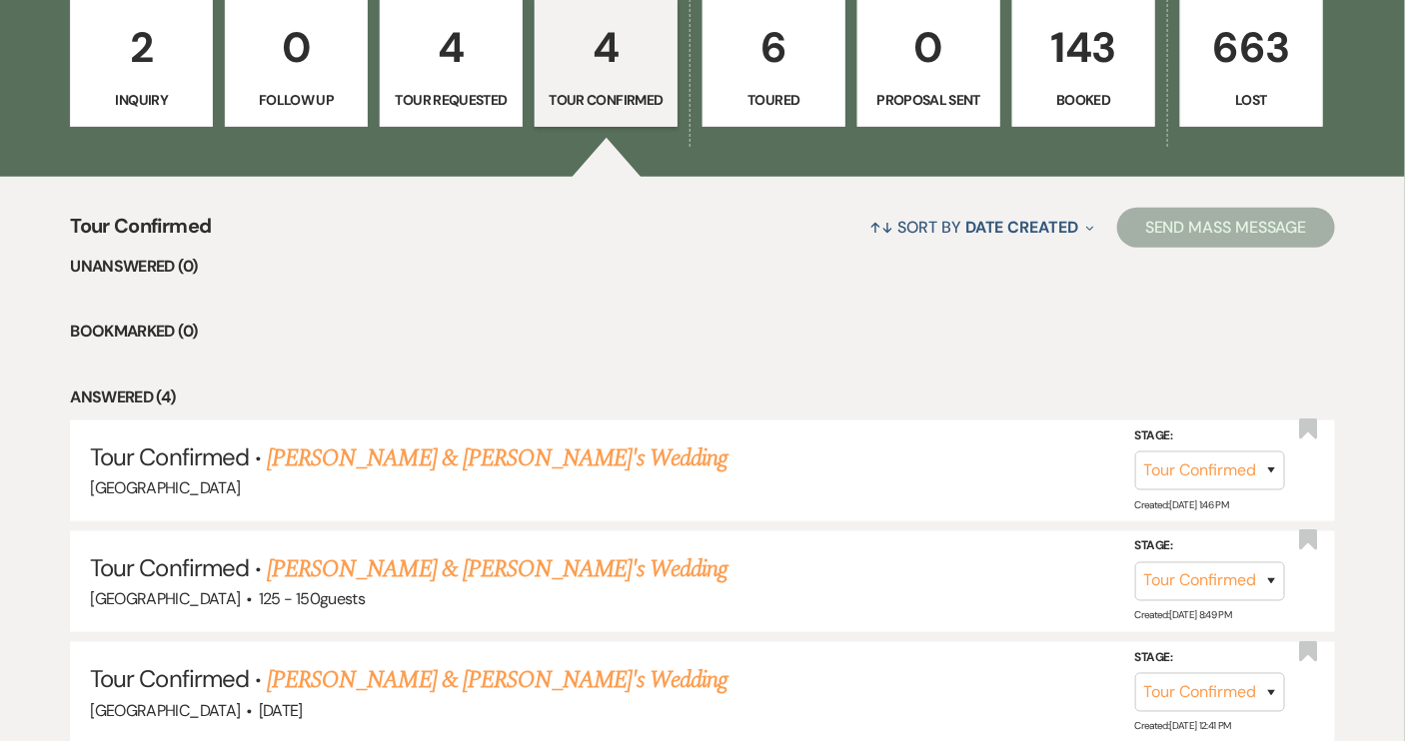
scroll to position [638, 0]
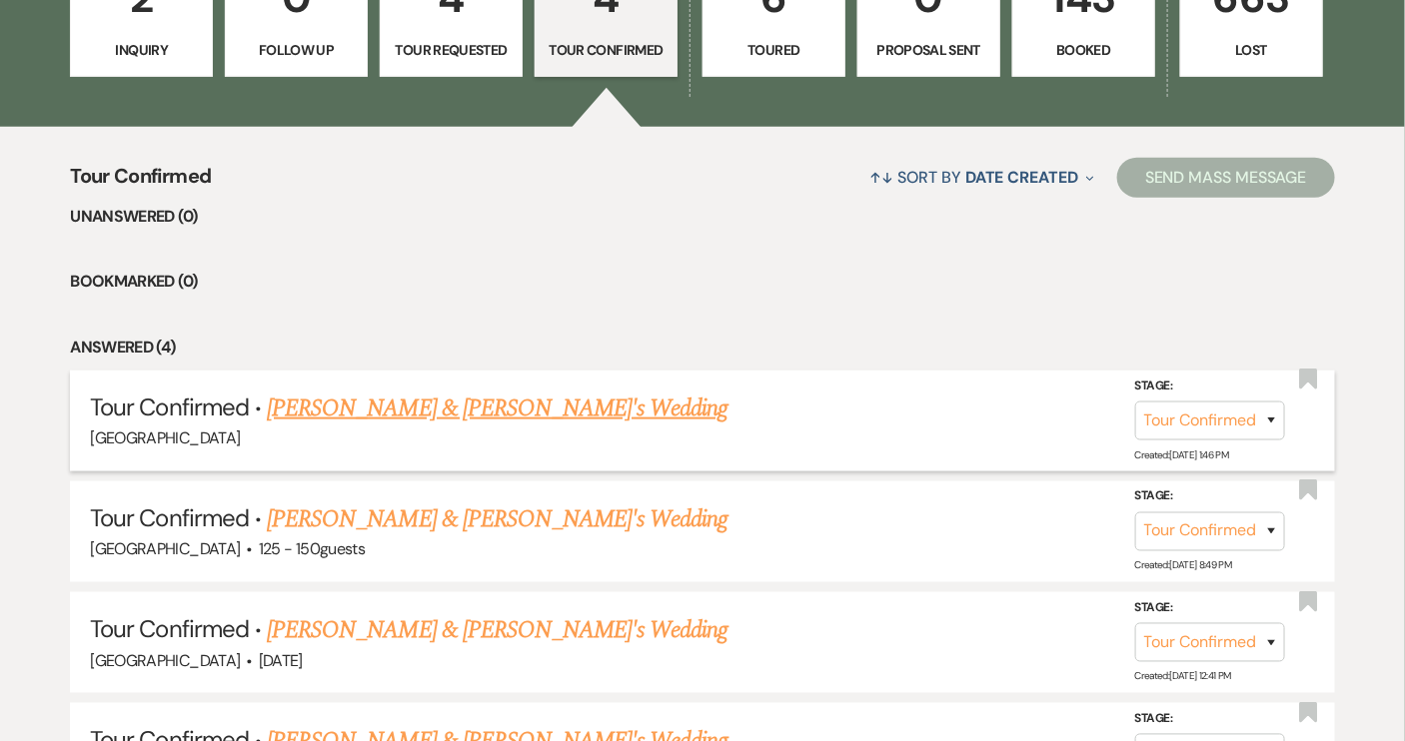
click at [513, 407] on link "Bailey Wilson & Fiance's Wedding" at bounding box center [498, 409] width 462 height 36
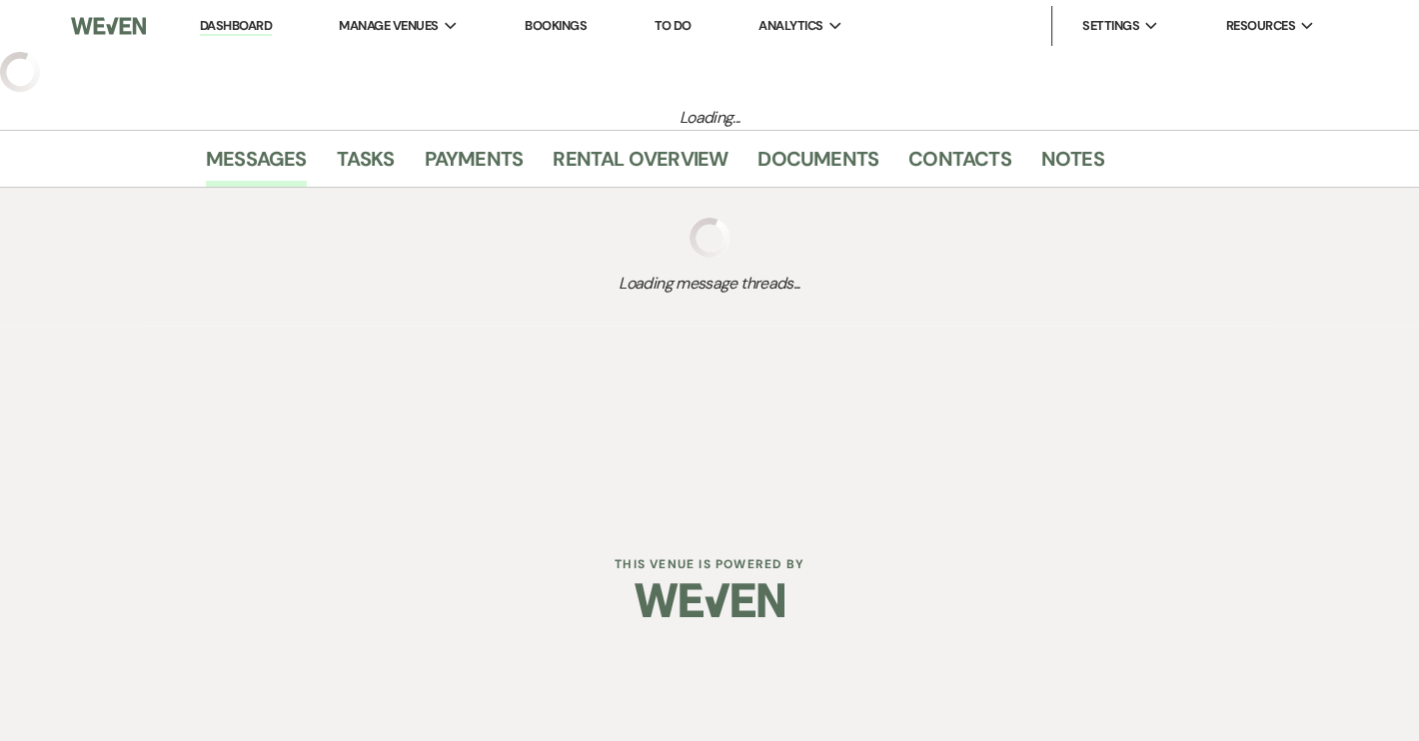
select select "4"
select select "14"
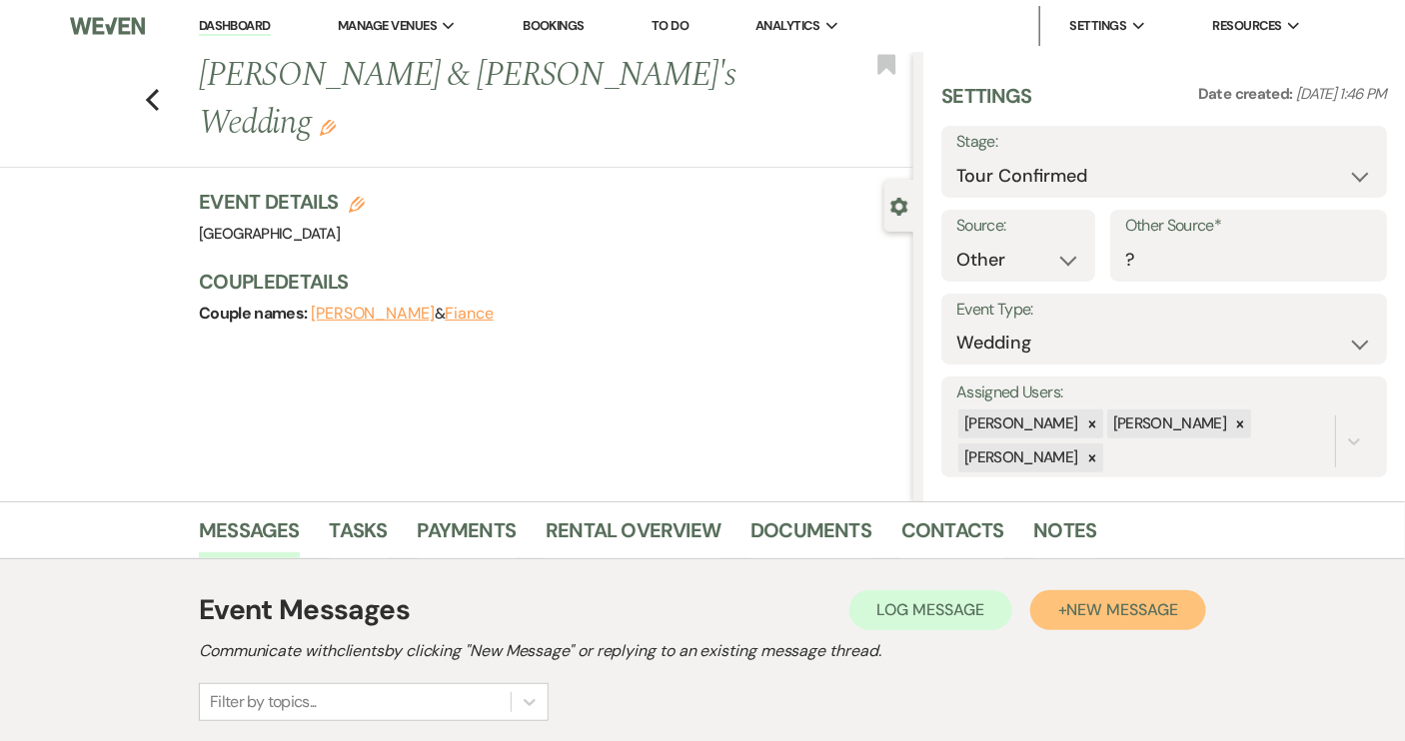
click at [1116, 611] on span "New Message" at bounding box center [1122, 609] width 111 height 21
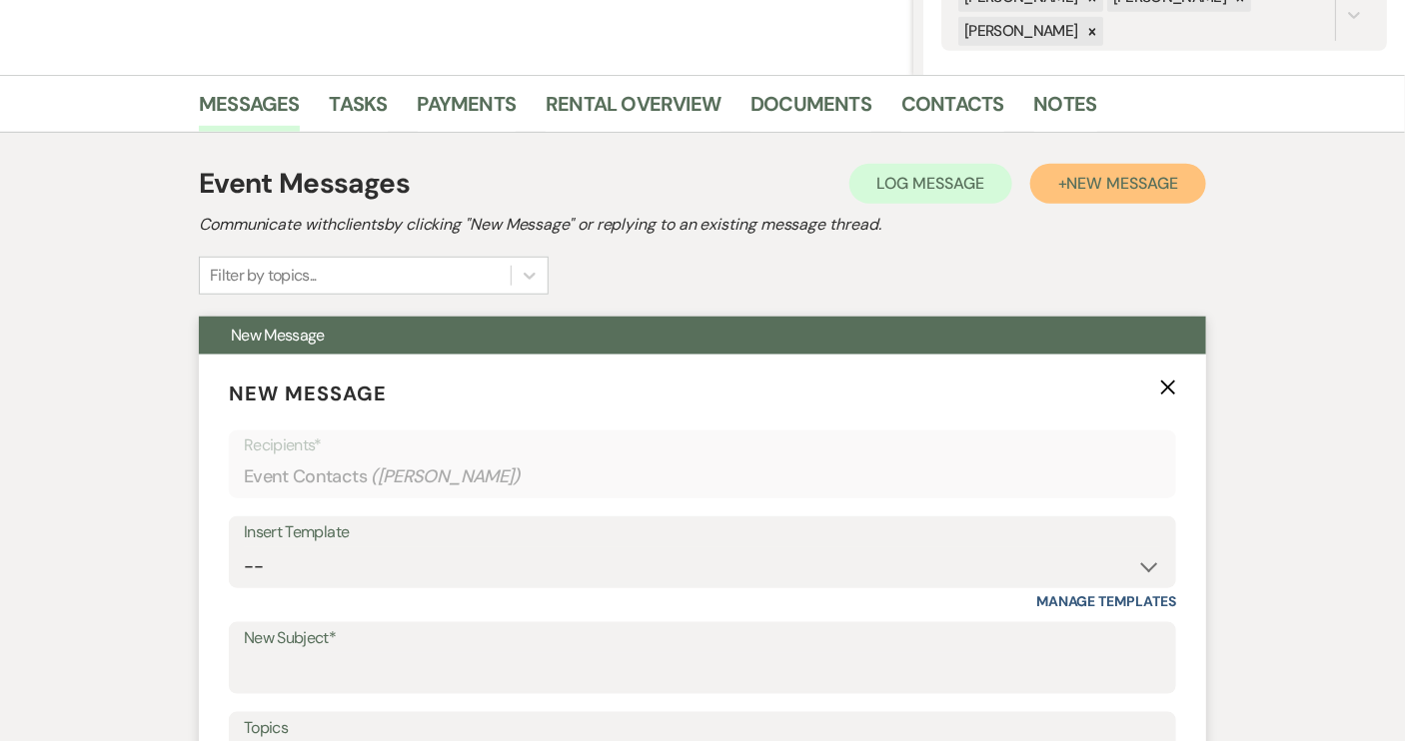
scroll to position [545, 0]
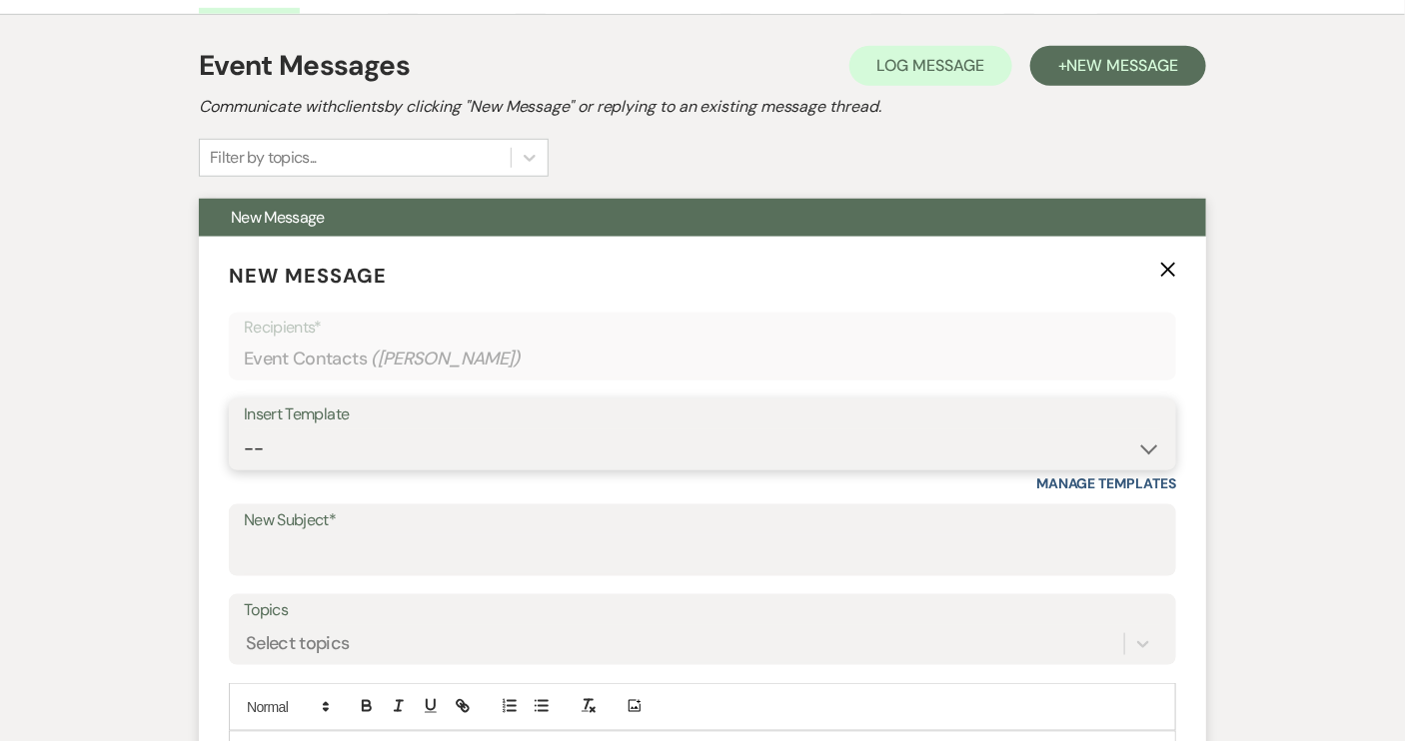
click at [1148, 452] on select "-- Weven Planning Portal Introduction (Booked Events) Tour Request Response Con…" at bounding box center [702, 449] width 917 height 39
select select "1850"
click at [244, 430] on select "-- Weven Planning Portal Introduction (Booked Events) Tour Request Response Con…" at bounding box center [702, 449] width 917 height 39
type input "Thank you for touring!"
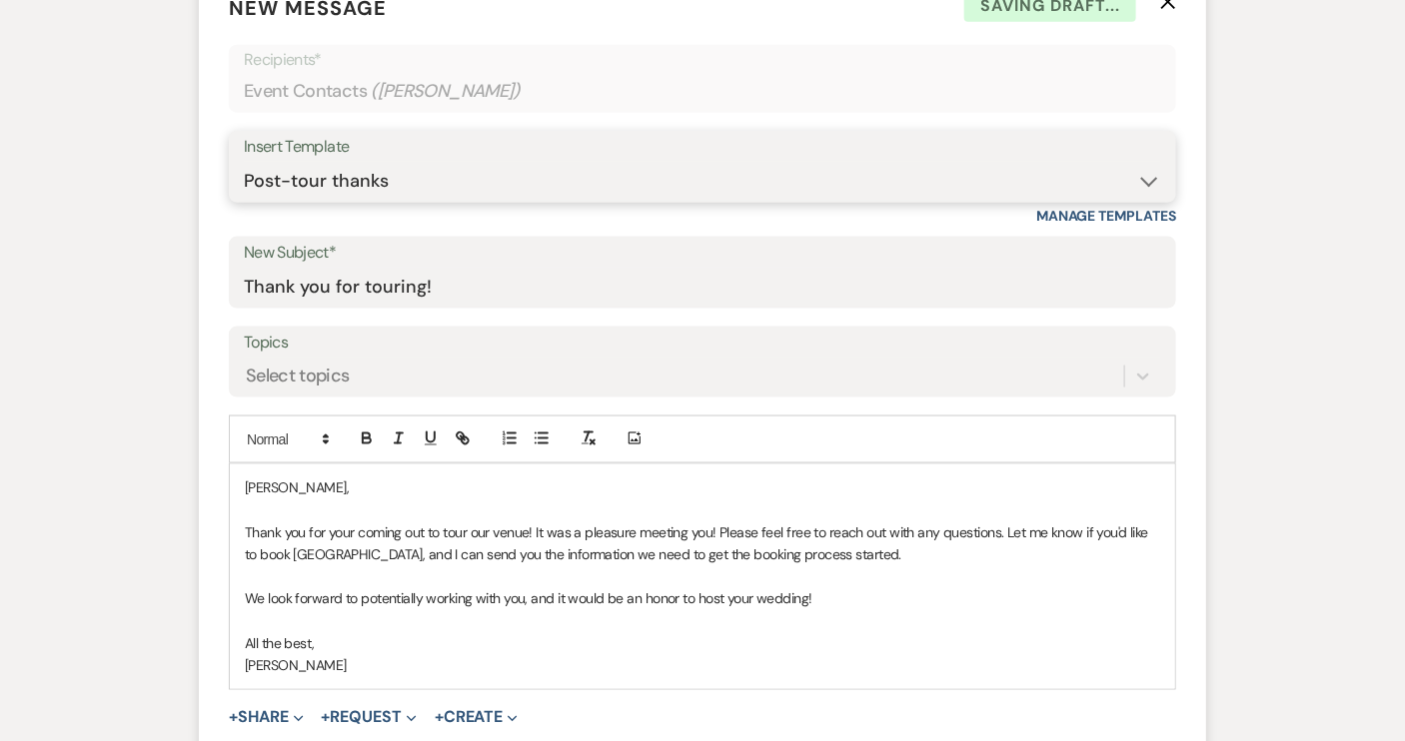
scroll to position [908, 0]
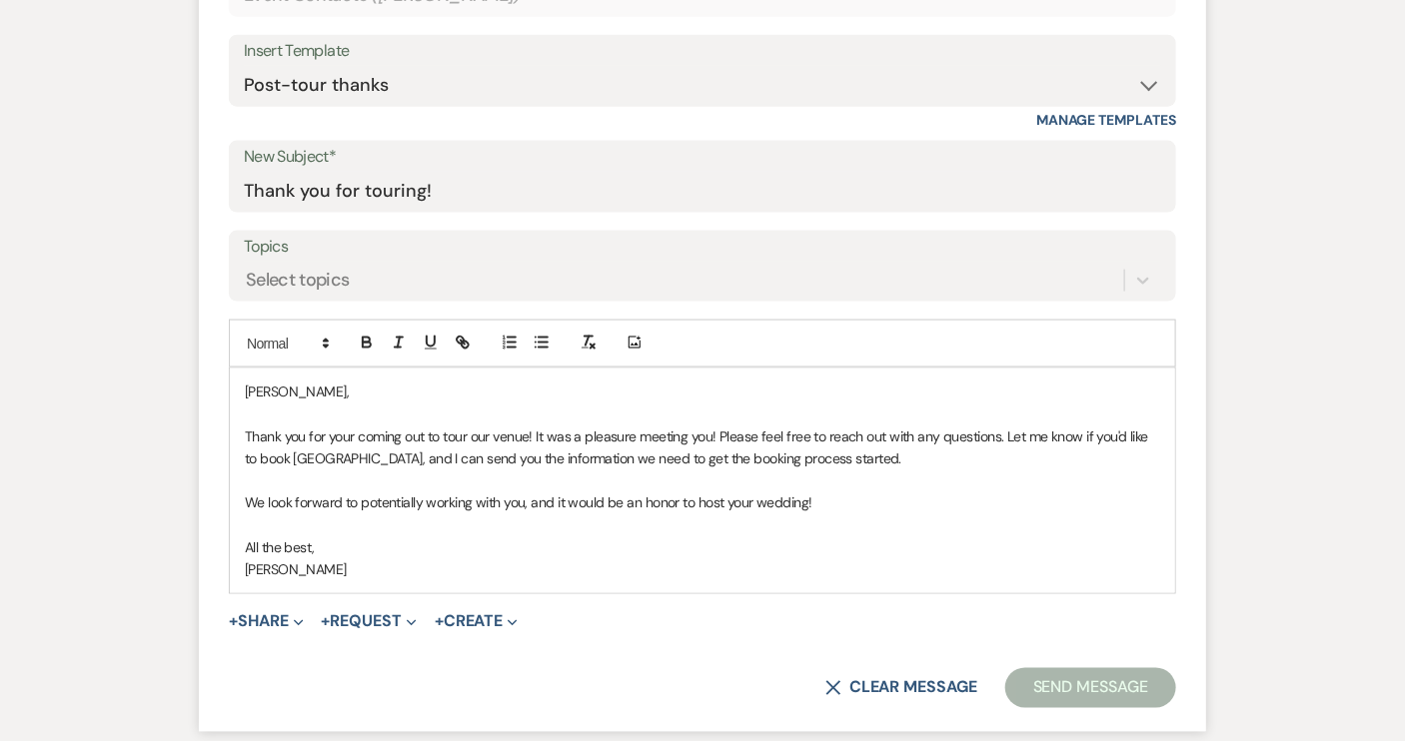
click at [277, 388] on p "Bailey," at bounding box center [702, 392] width 915 height 22
click at [1076, 692] on button "Send Message" at bounding box center [1090, 688] width 171 height 40
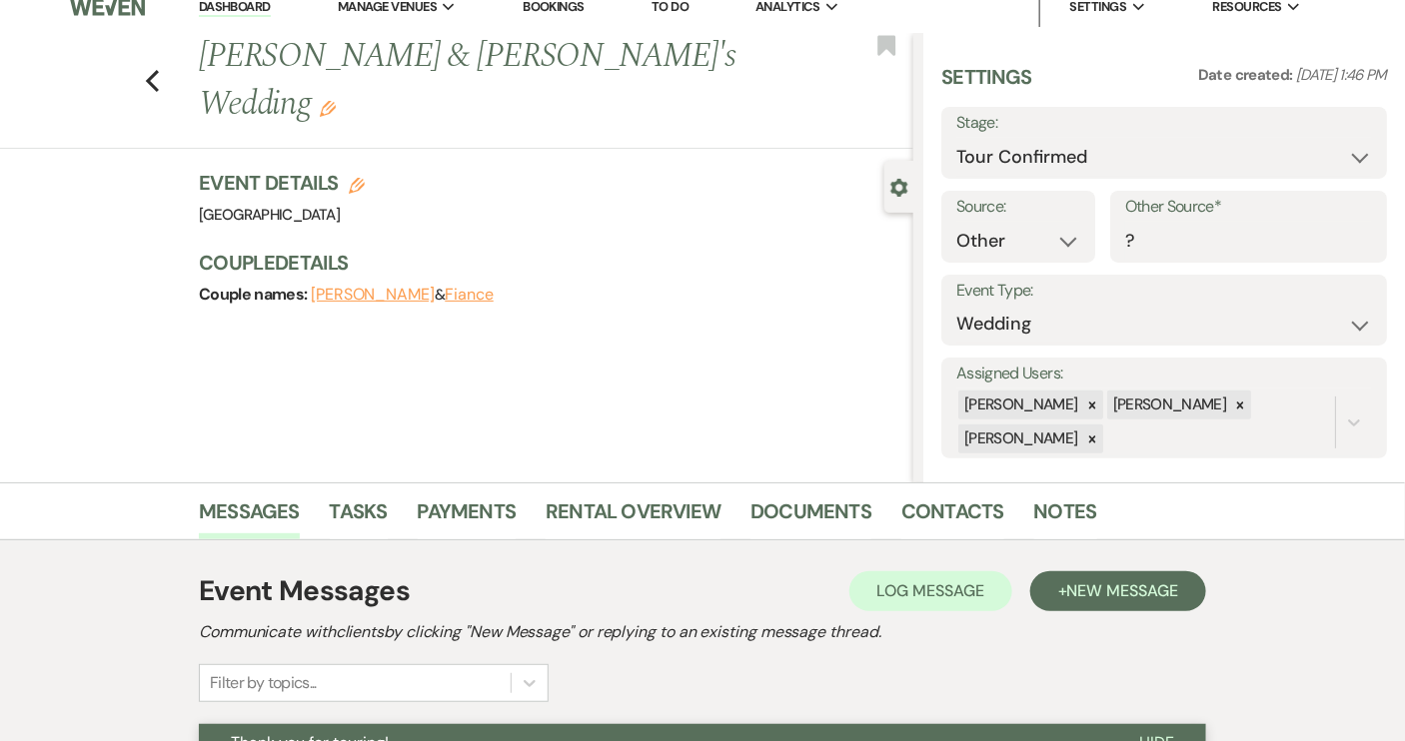
scroll to position [0, 0]
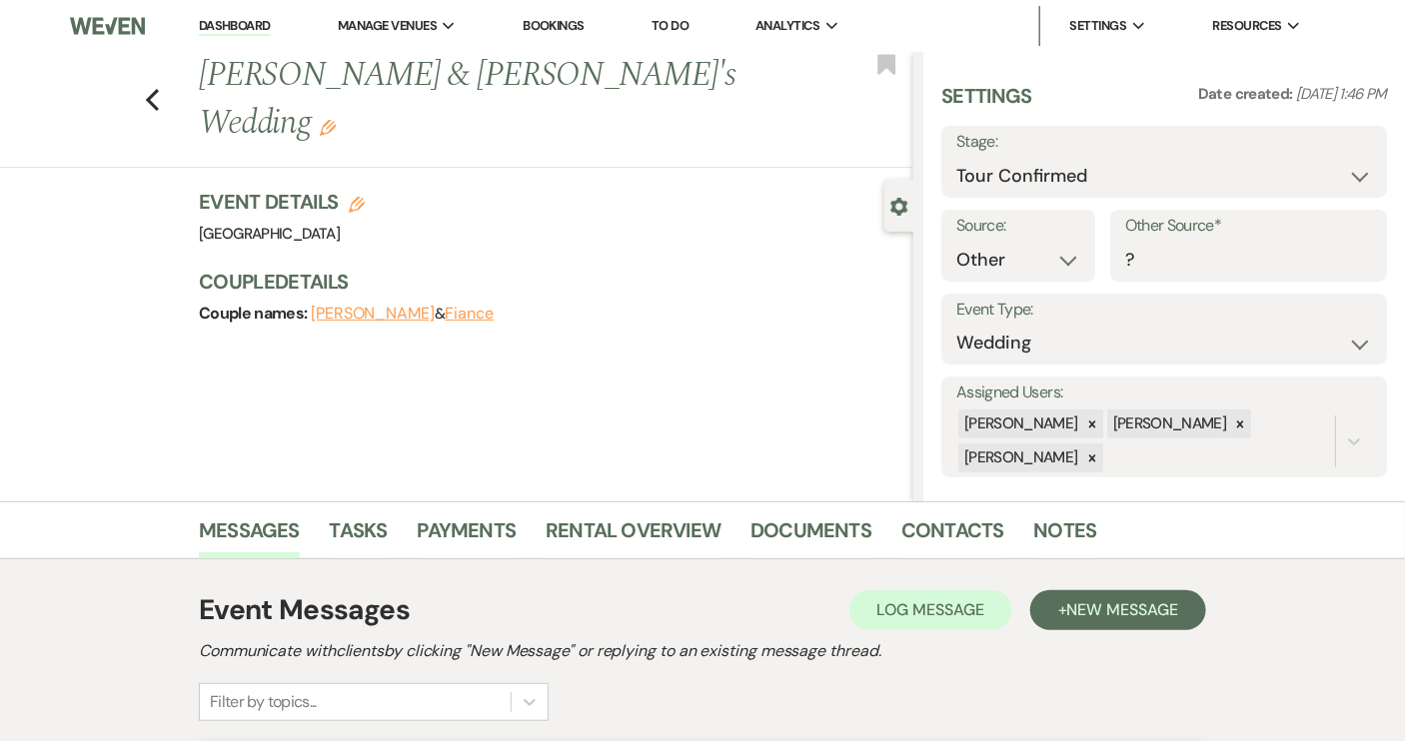
click at [445, 306] on button "Fiance" at bounding box center [469, 314] width 49 height 16
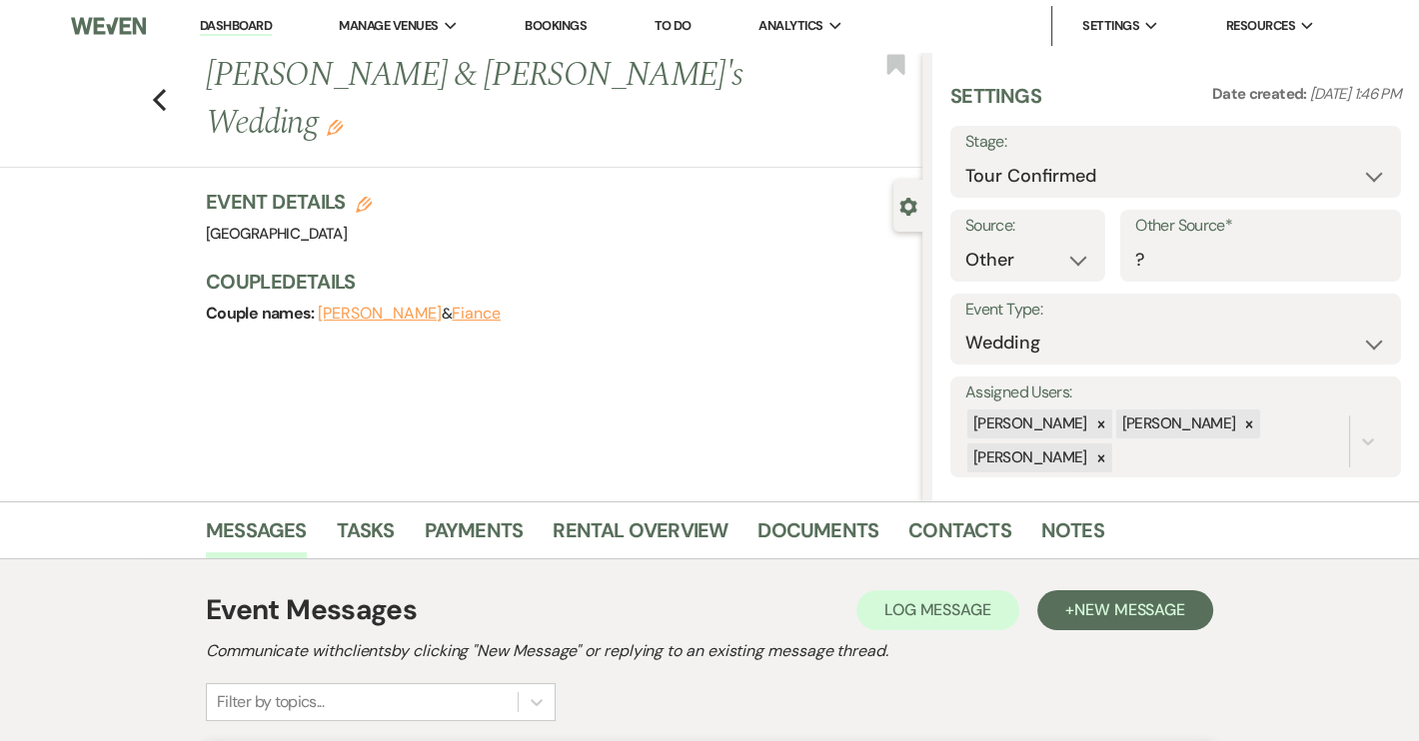
select select "1"
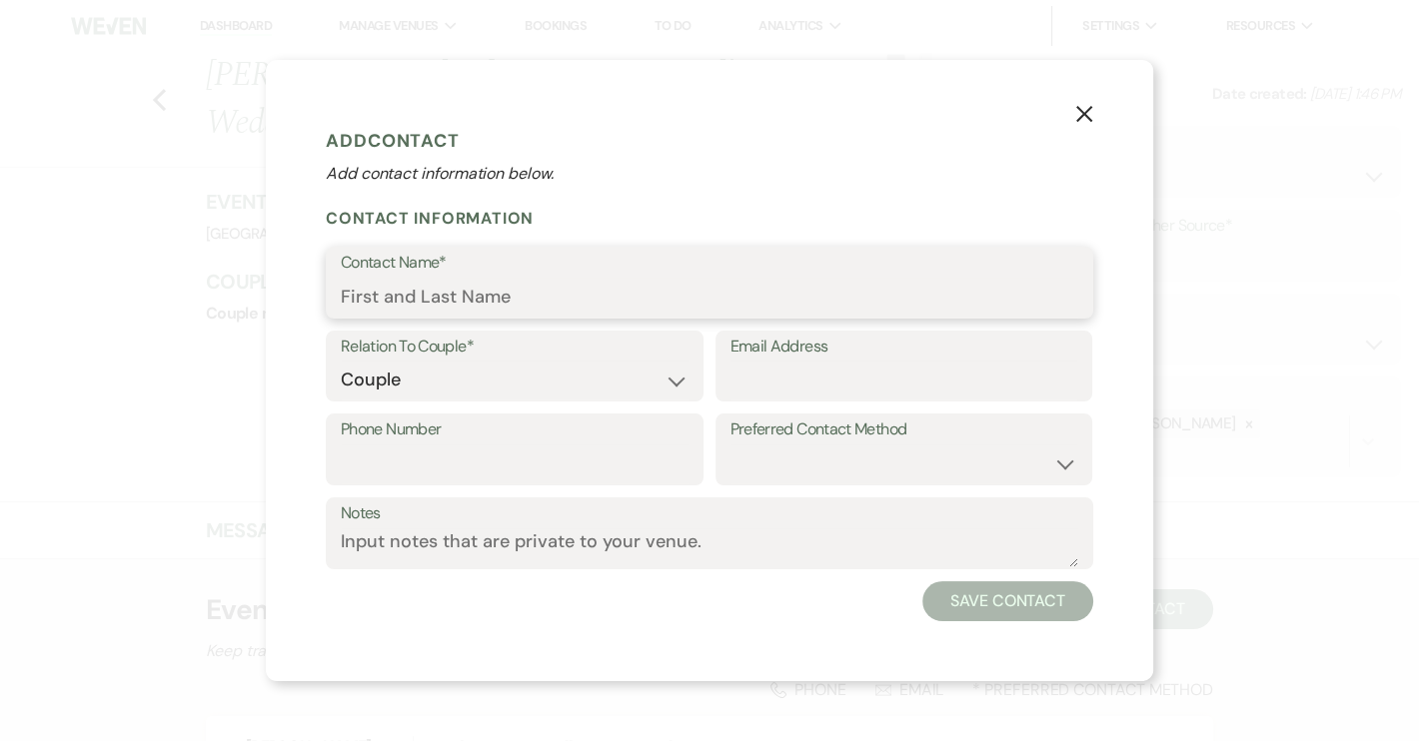
click at [362, 297] on input "Contact Name*" at bounding box center [709, 297] width 737 height 39
type input "[PERSON_NAME]"
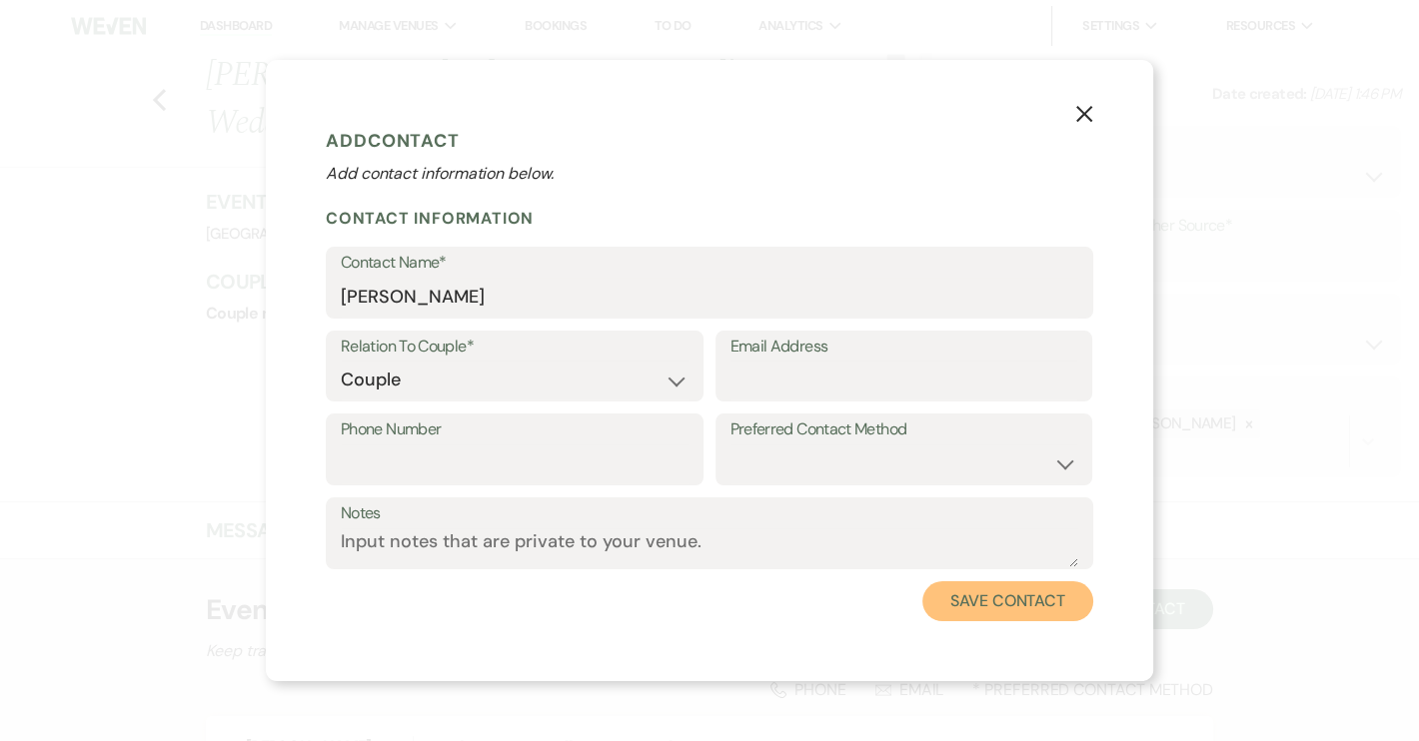
click at [1008, 600] on button "Save Contact" at bounding box center [1007, 601] width 171 height 40
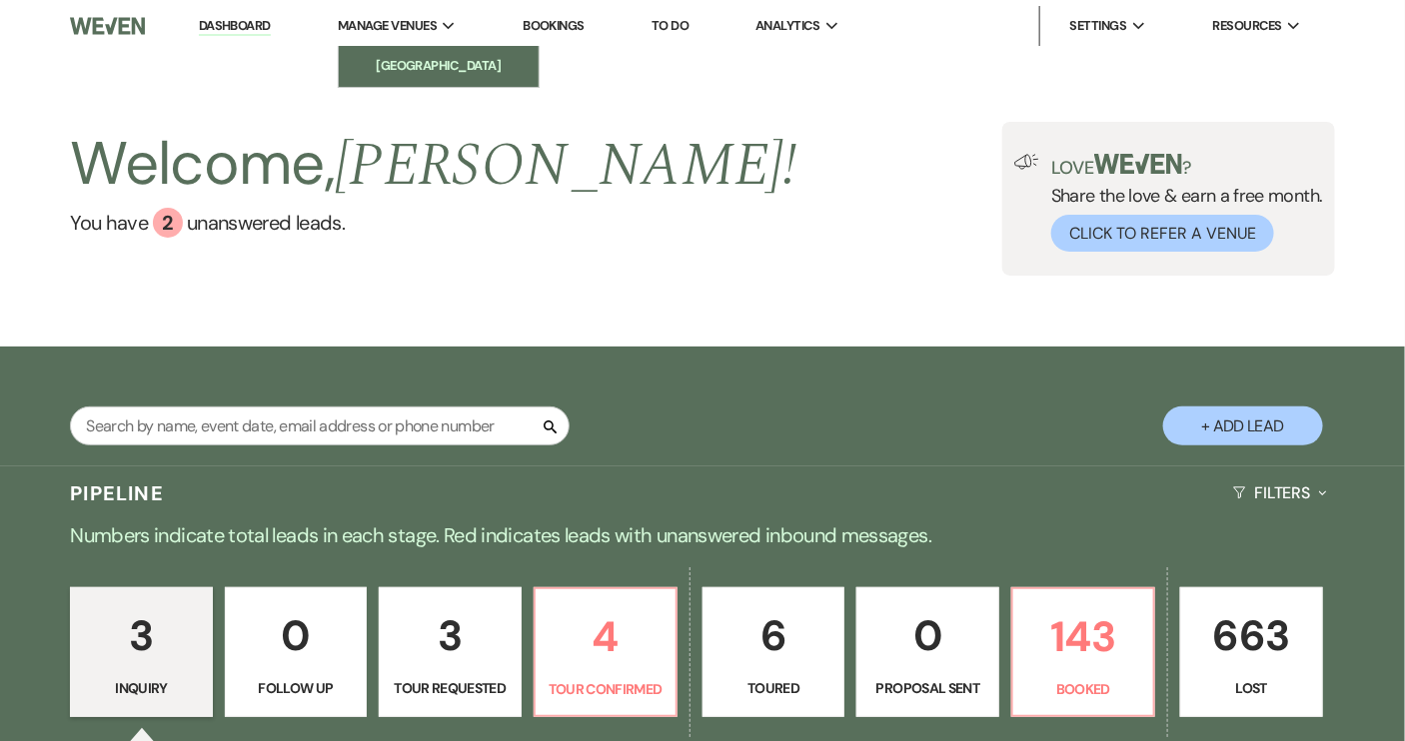
click at [443, 61] on li "[GEOGRAPHIC_DATA]" at bounding box center [439, 66] width 180 height 20
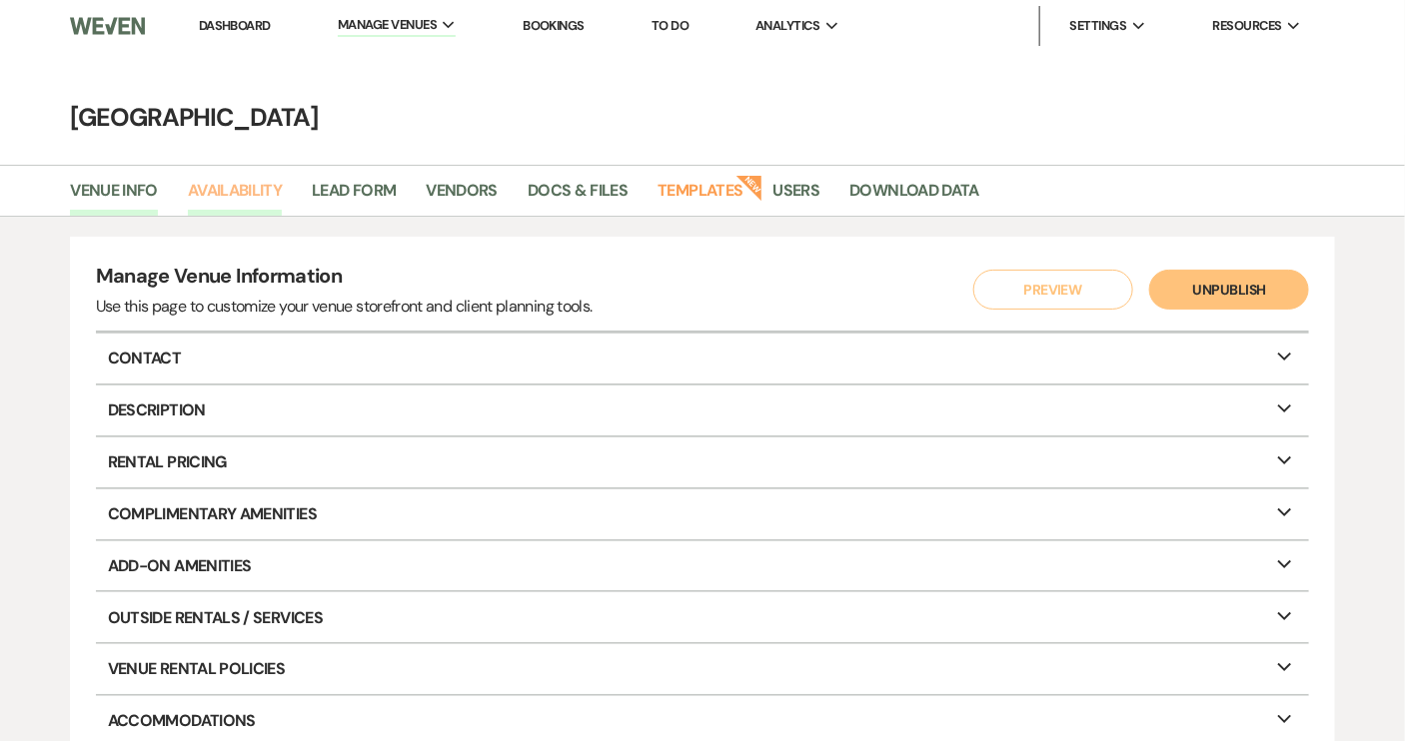
click at [266, 186] on link "Availability" at bounding box center [235, 197] width 94 height 38
select select "2"
select select "2026"
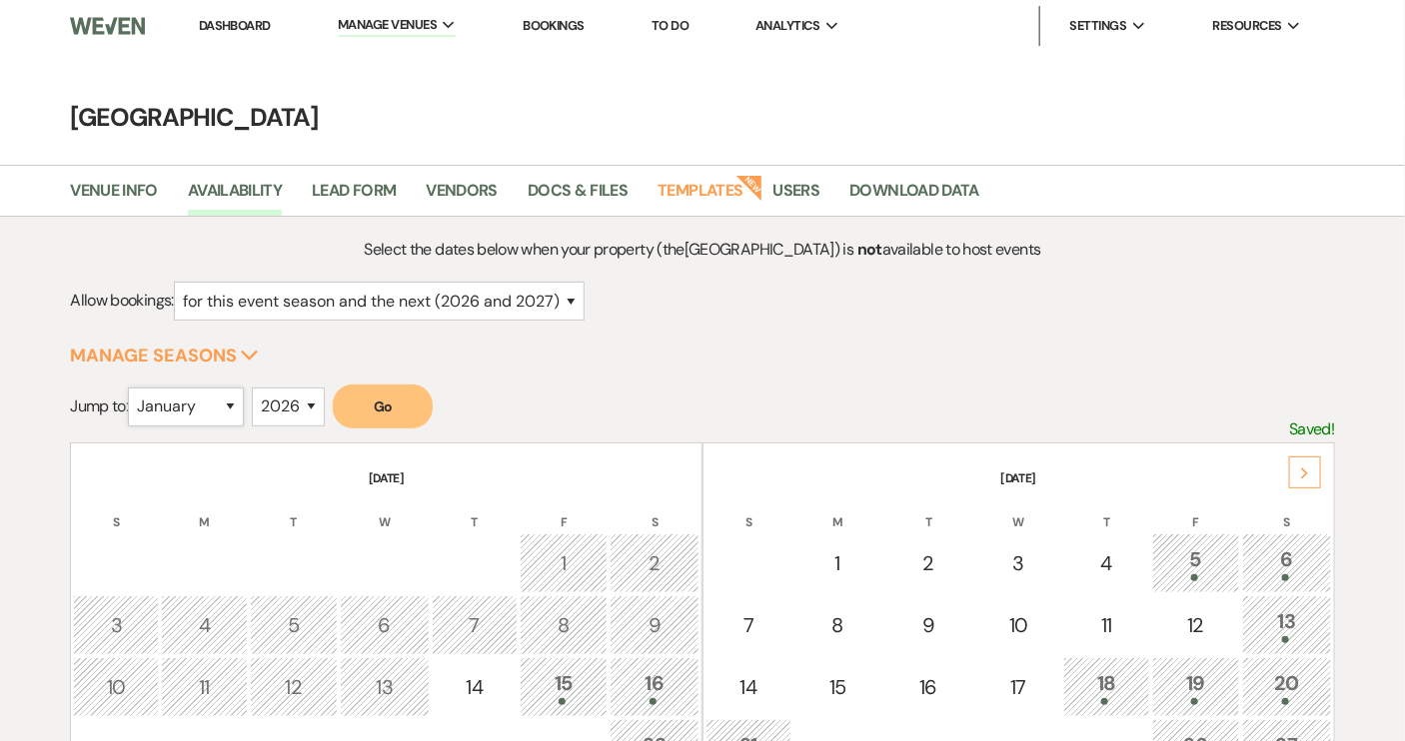
click at [235, 405] on select "January February March April May June July August September October November De…" at bounding box center [186, 407] width 116 height 39
select select "5"
click at [133, 388] on select "January February March April May June July August September October November De…" at bounding box center [186, 407] width 116 height 39
click at [385, 411] on button "Go" at bounding box center [383, 407] width 100 height 44
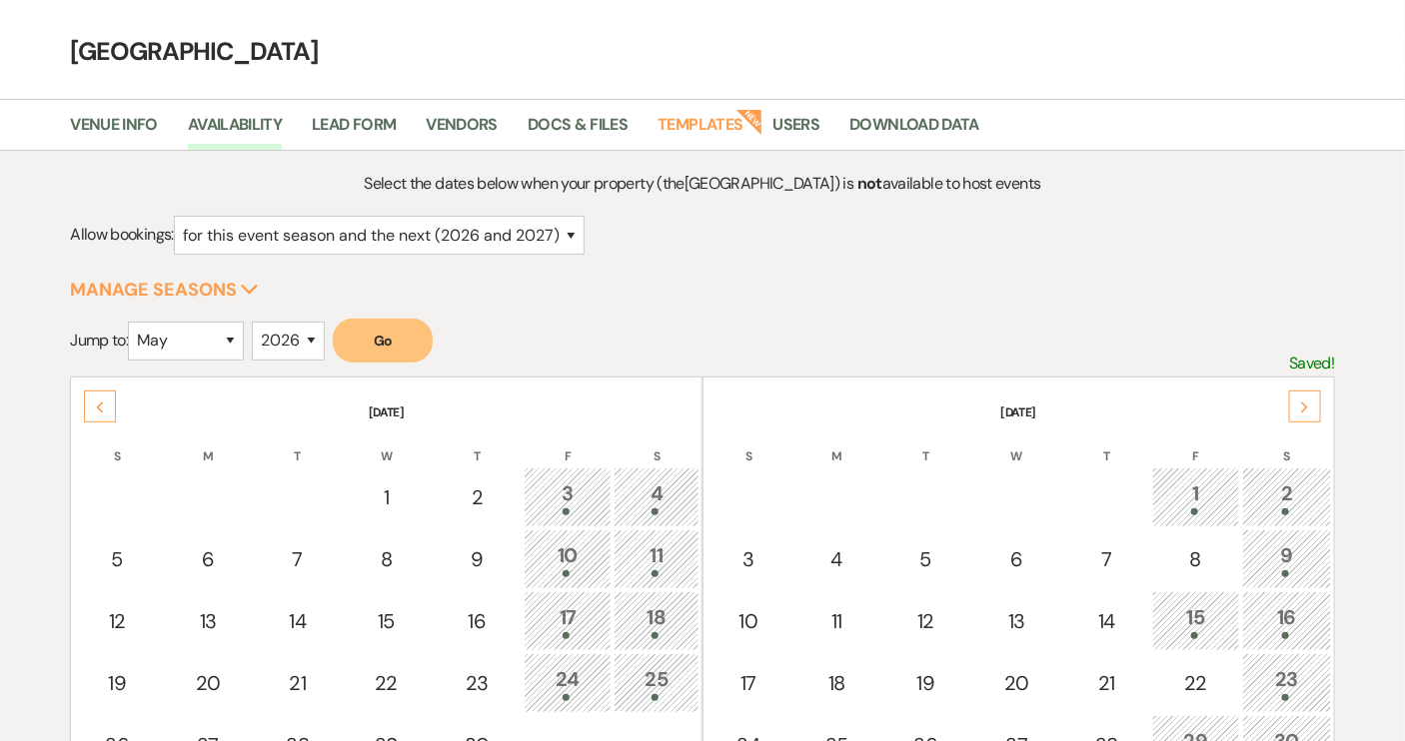
scroll to position [272, 0]
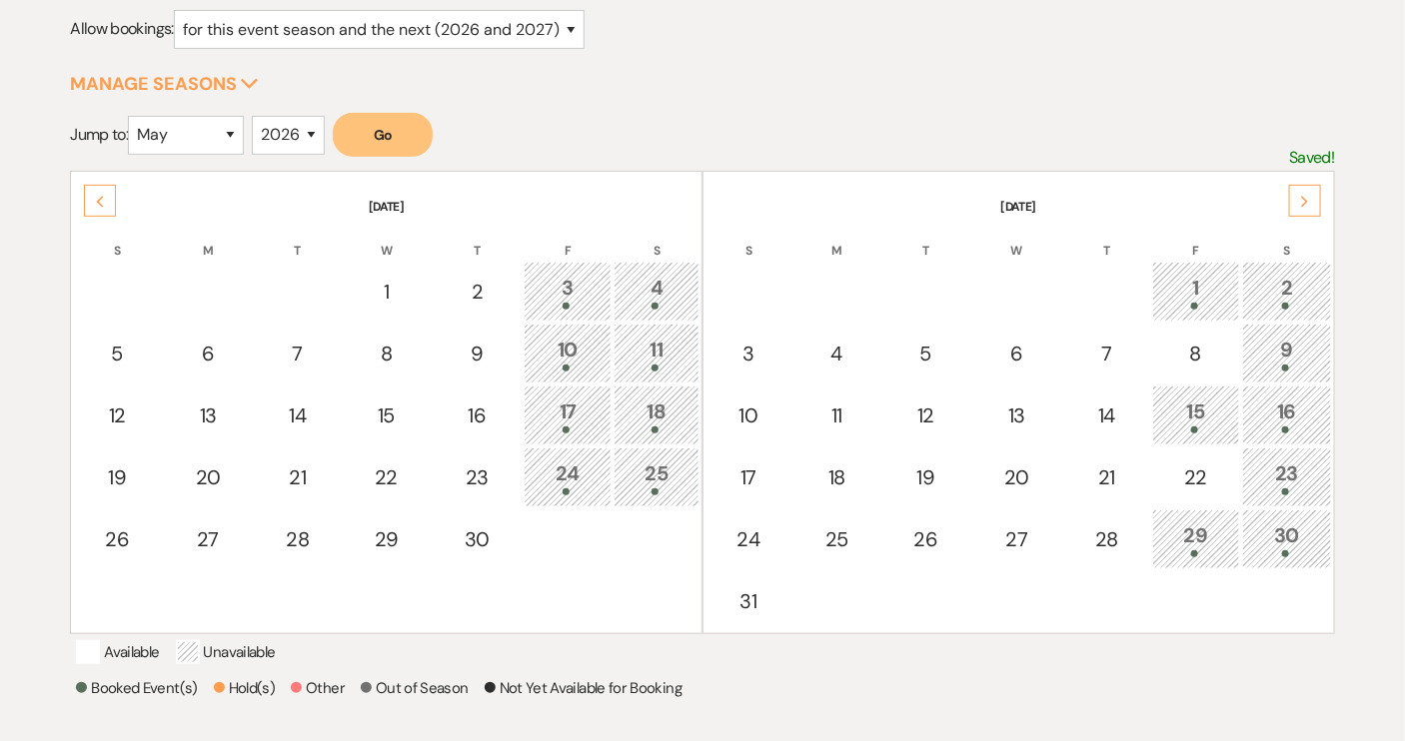
click at [1285, 535] on div "30" at bounding box center [1287, 539] width 68 height 37
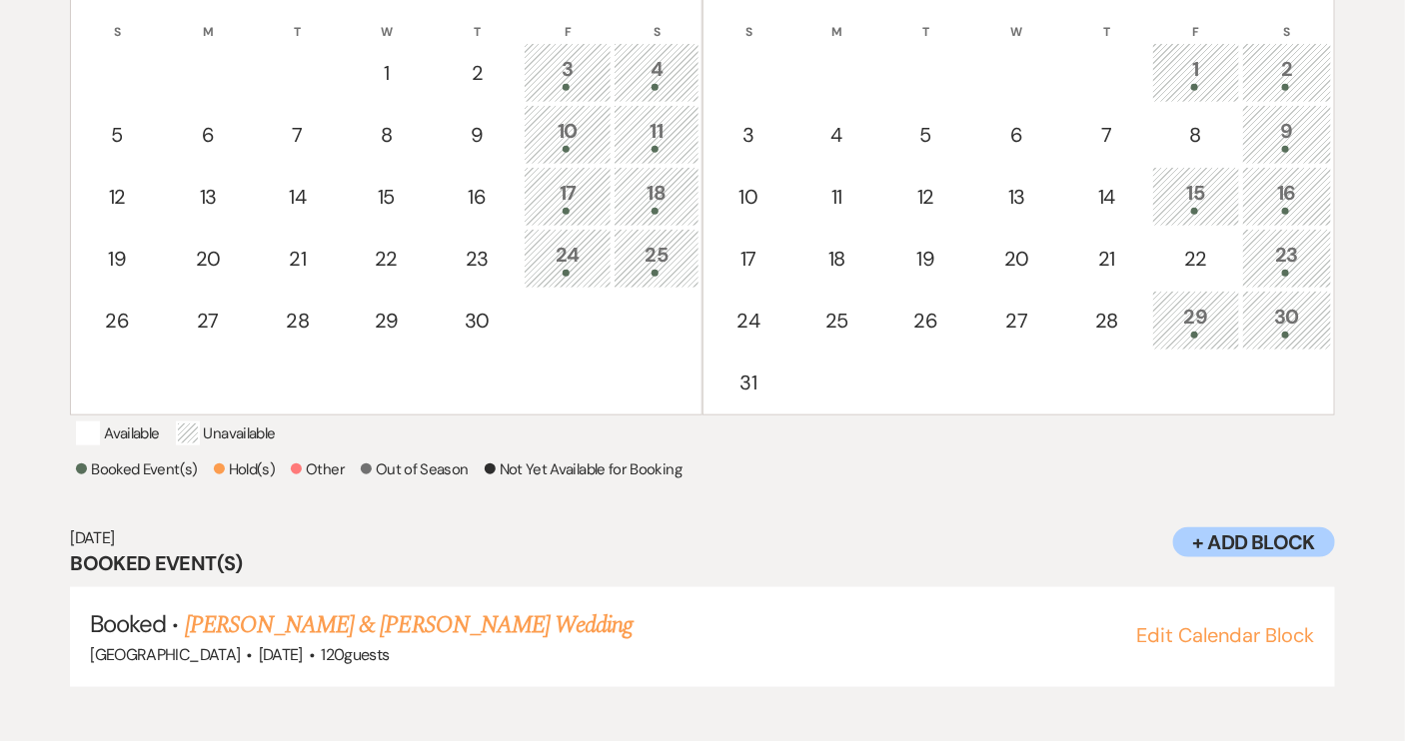
scroll to position [495, 0]
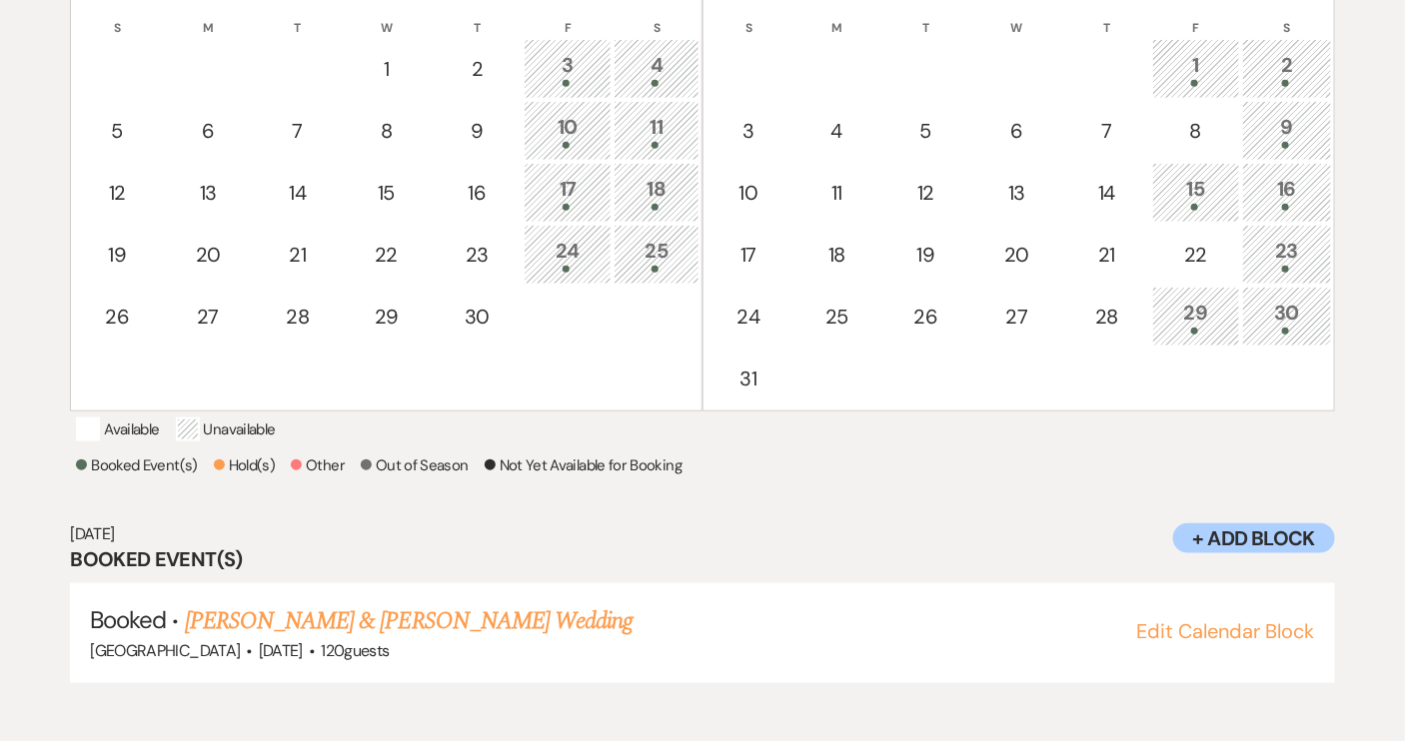
click at [1197, 320] on div "29" at bounding box center [1196, 316] width 66 height 37
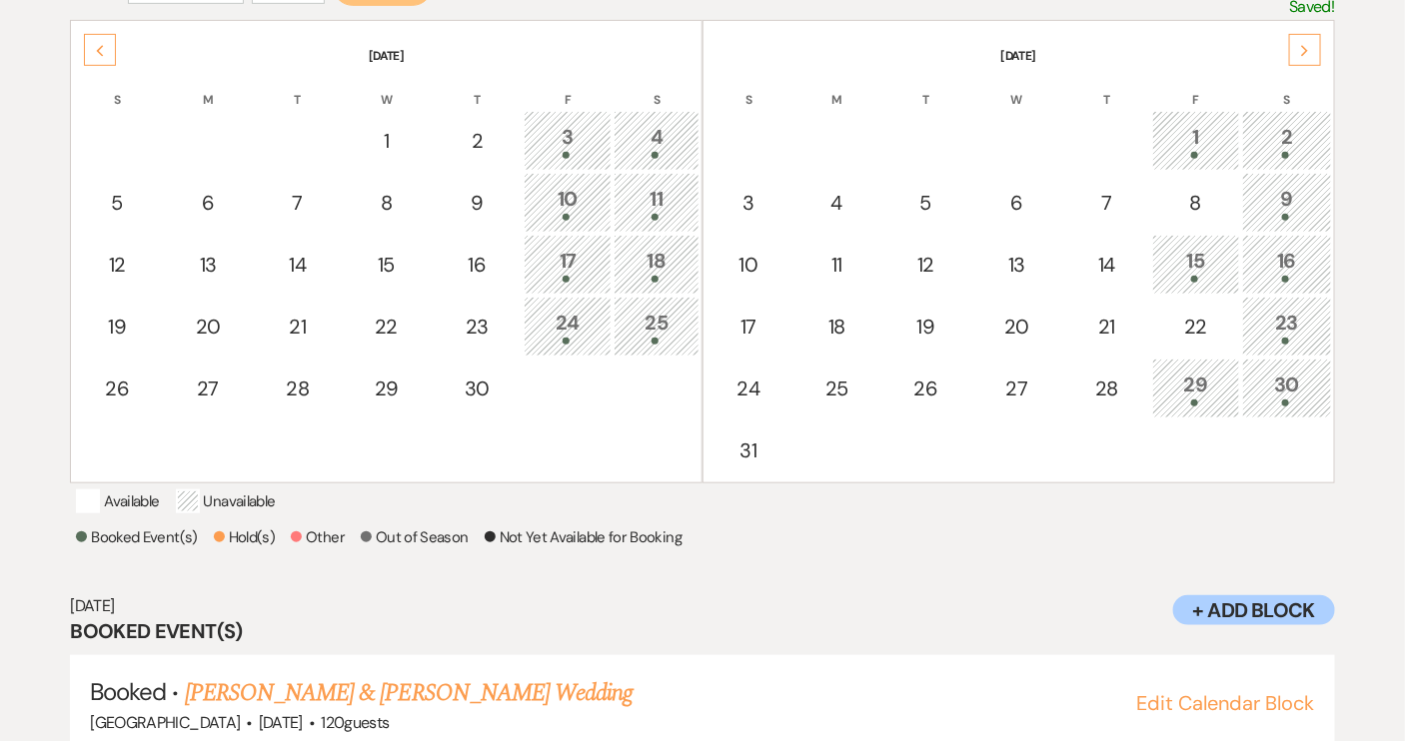
scroll to position [222, 0]
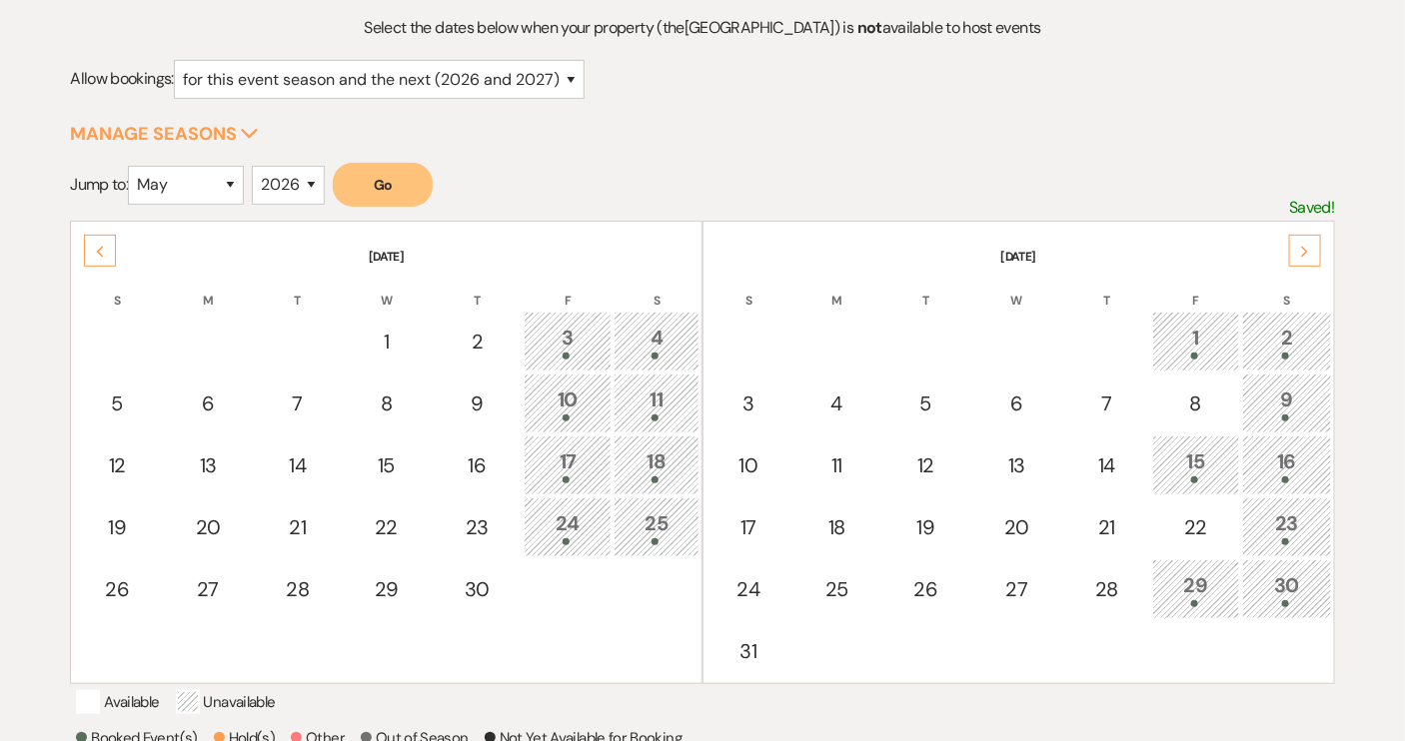
click at [1314, 253] on div "Next" at bounding box center [1305, 251] width 32 height 32
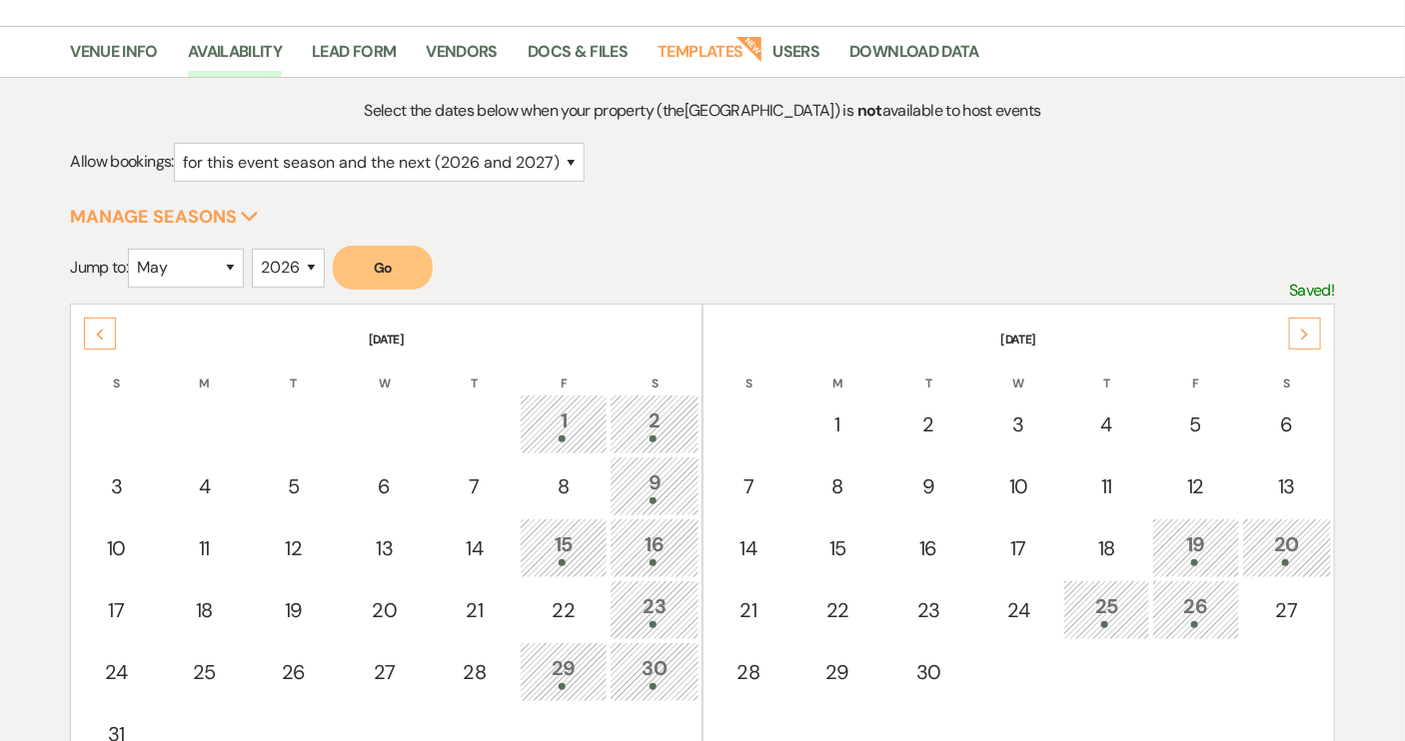
scroll to position [0, 0]
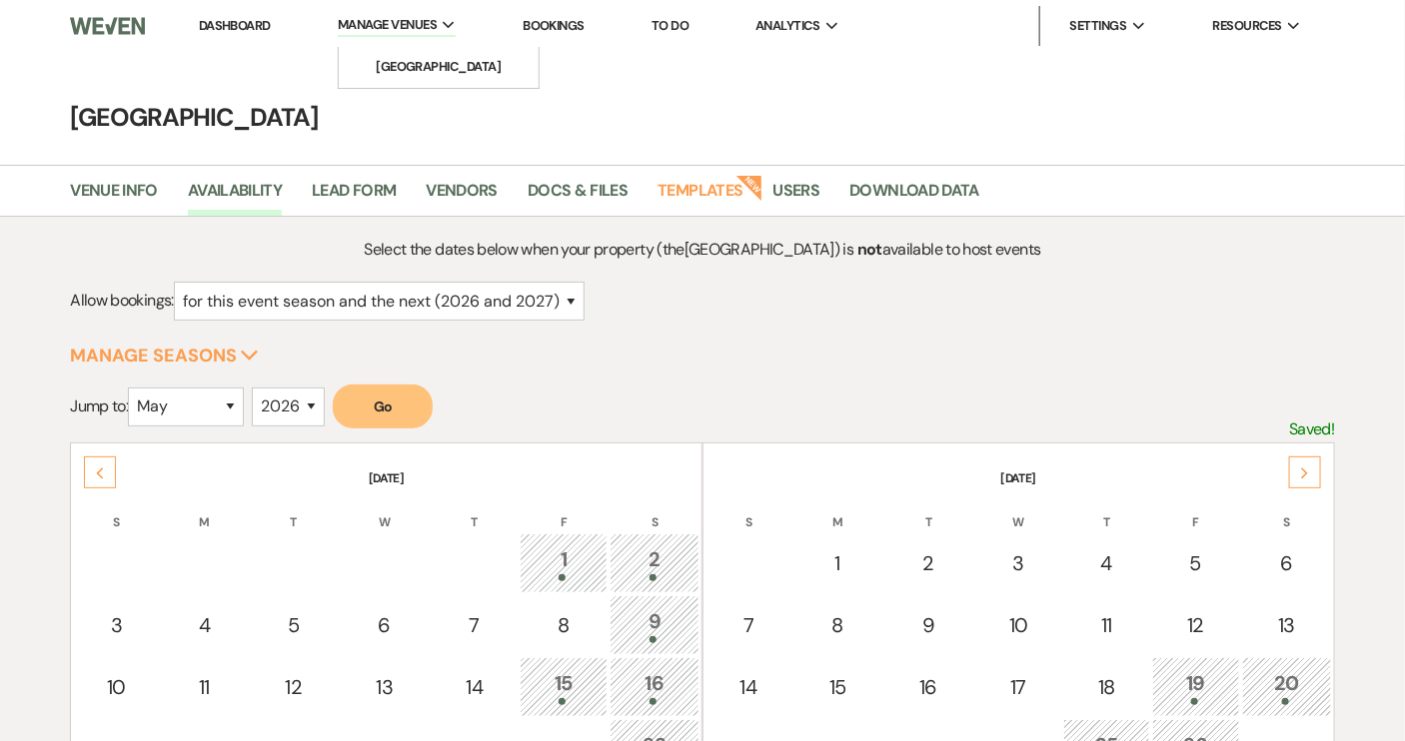
click at [453, 23] on icon "Expand" at bounding box center [449, 25] width 13 height 9
click at [444, 57] on li "[GEOGRAPHIC_DATA]" at bounding box center [439, 67] width 180 height 20
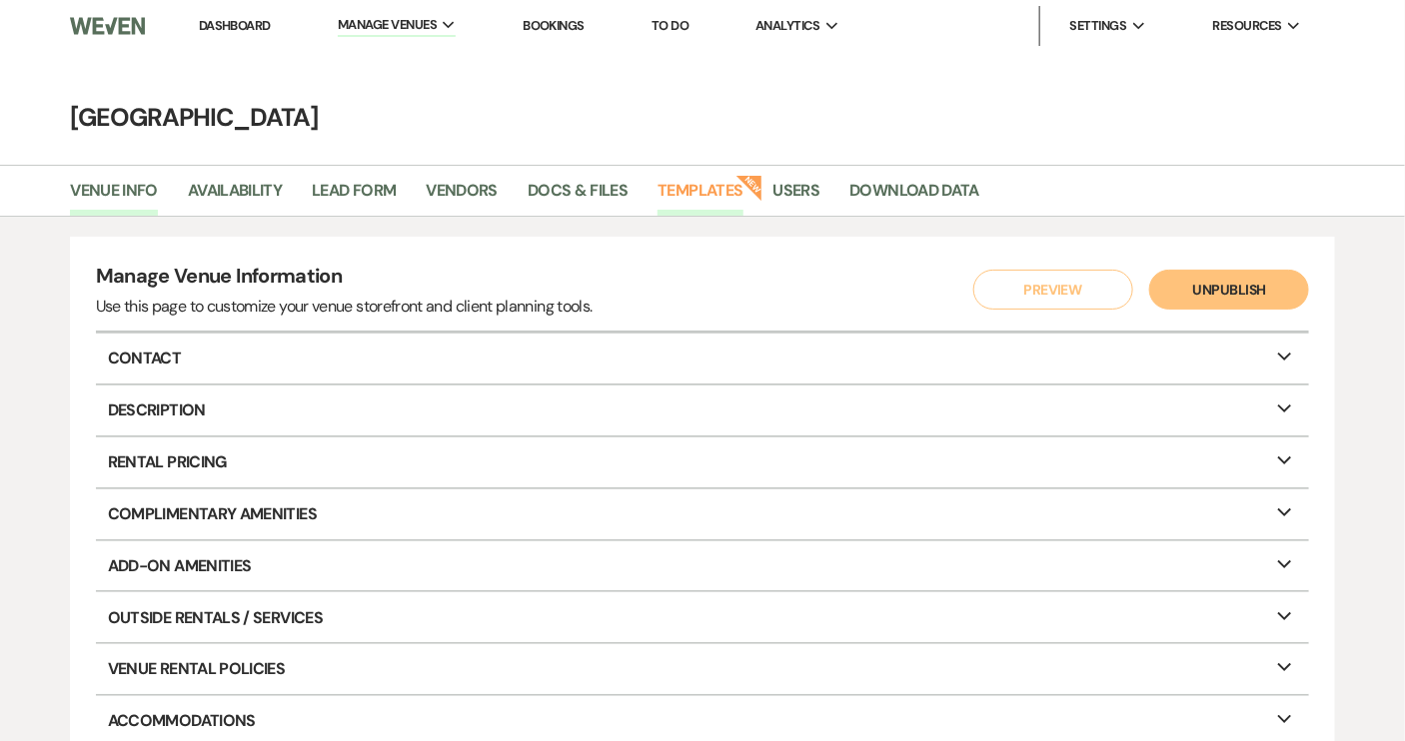
click at [721, 196] on link "Templates" at bounding box center [699, 197] width 85 height 38
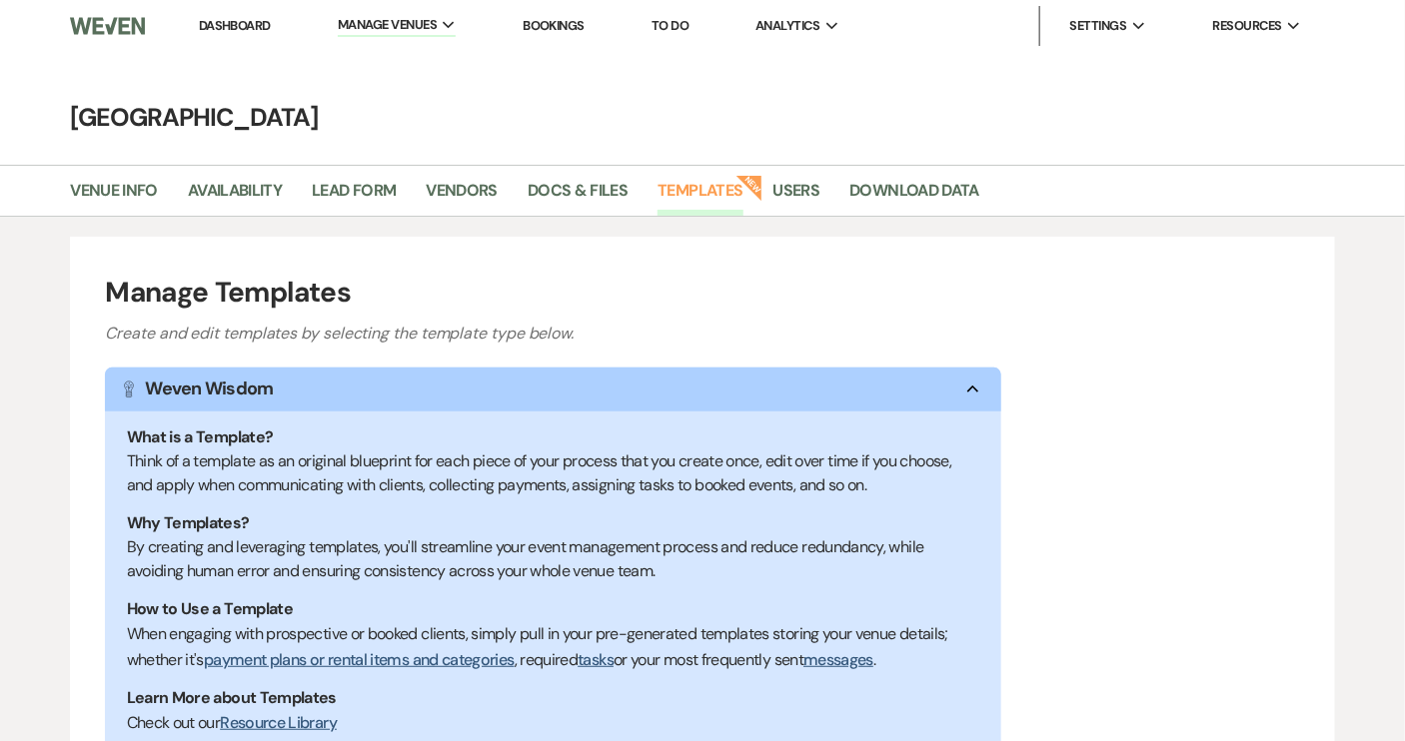
scroll to position [334, 0]
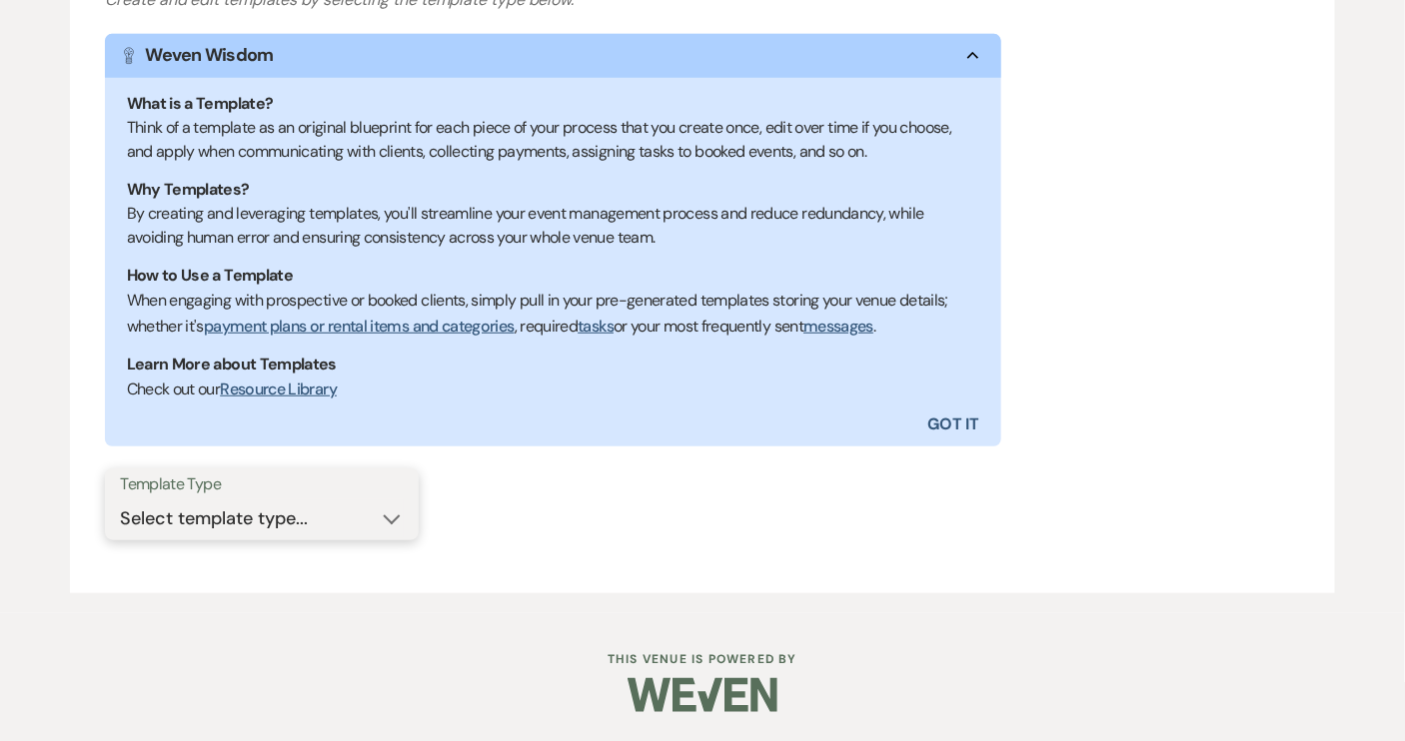
click at [403, 521] on select "Select template type... Task List Message Templates Payment Plan Inventory Item…" at bounding box center [262, 519] width 284 height 39
select select "Message Templates"
click at [120, 500] on select "Select template type... Task List Message Templates Payment Plan Inventory Item…" at bounding box center [262, 519] width 284 height 39
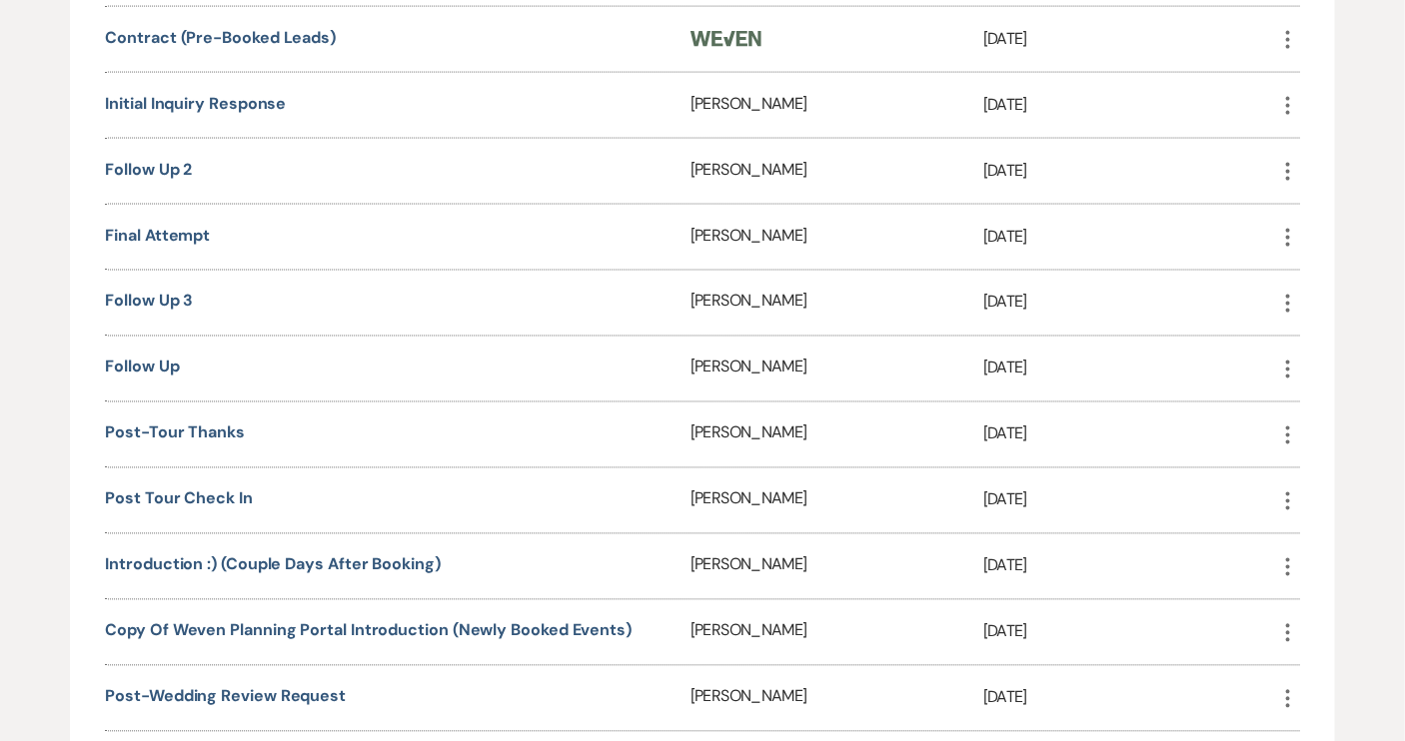
scroll to position [1151, 0]
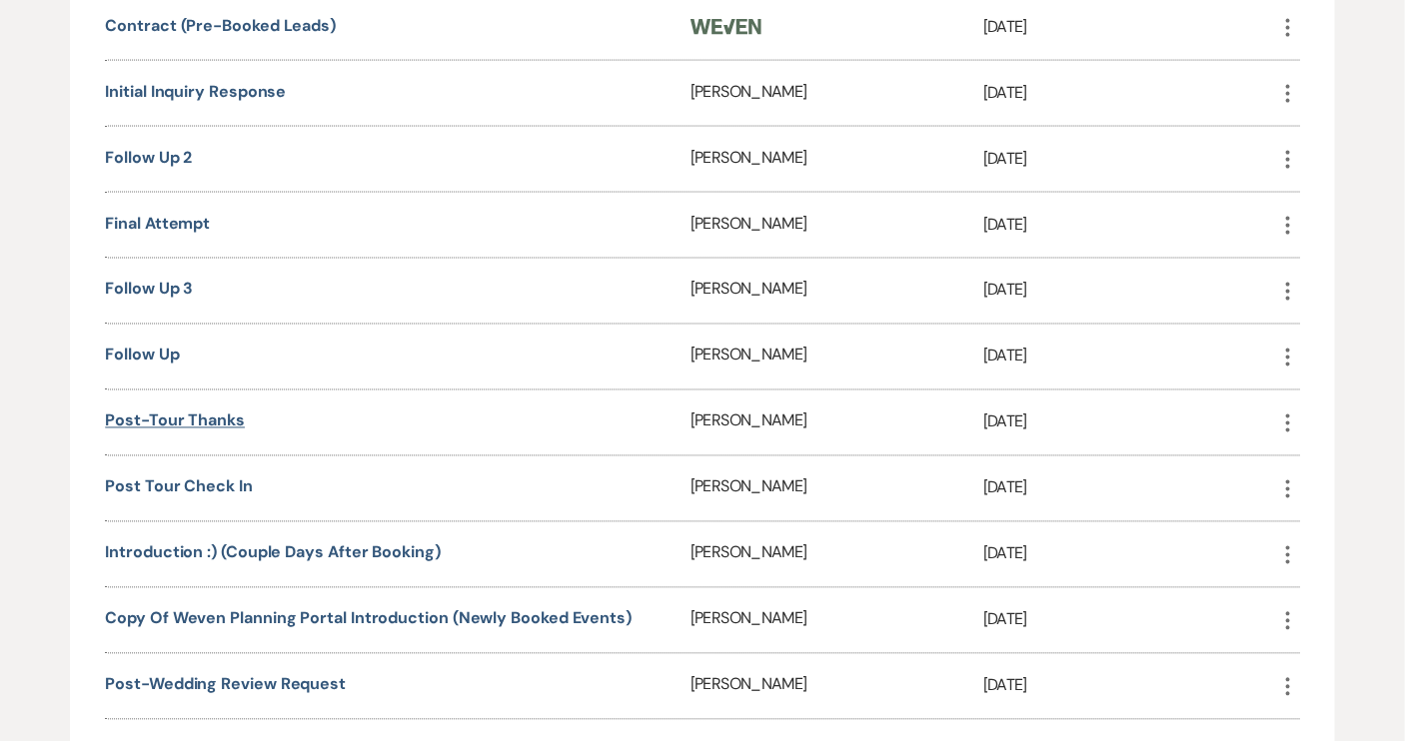
click at [201, 419] on link "Post-tour thanks" at bounding box center [175, 421] width 140 height 21
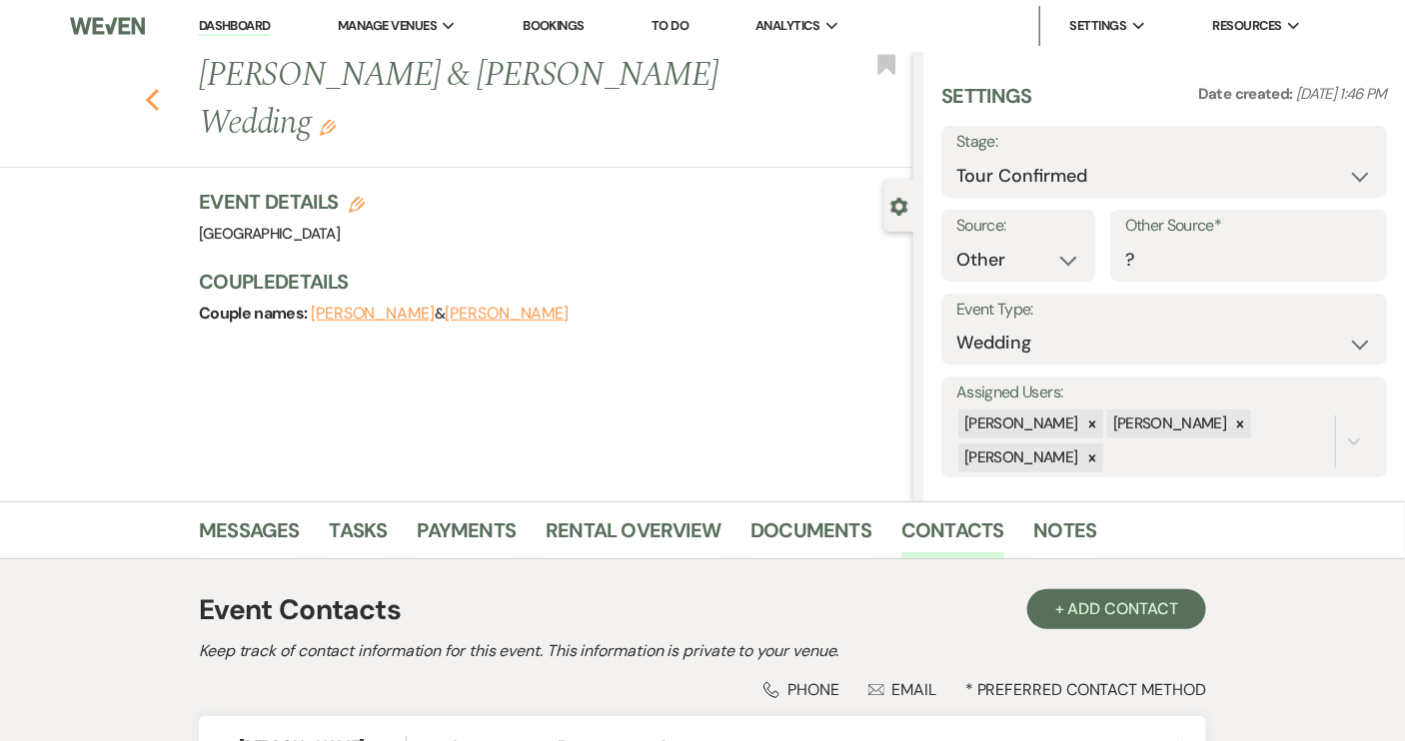
click at [160, 88] on icon "Previous" at bounding box center [152, 100] width 15 height 24
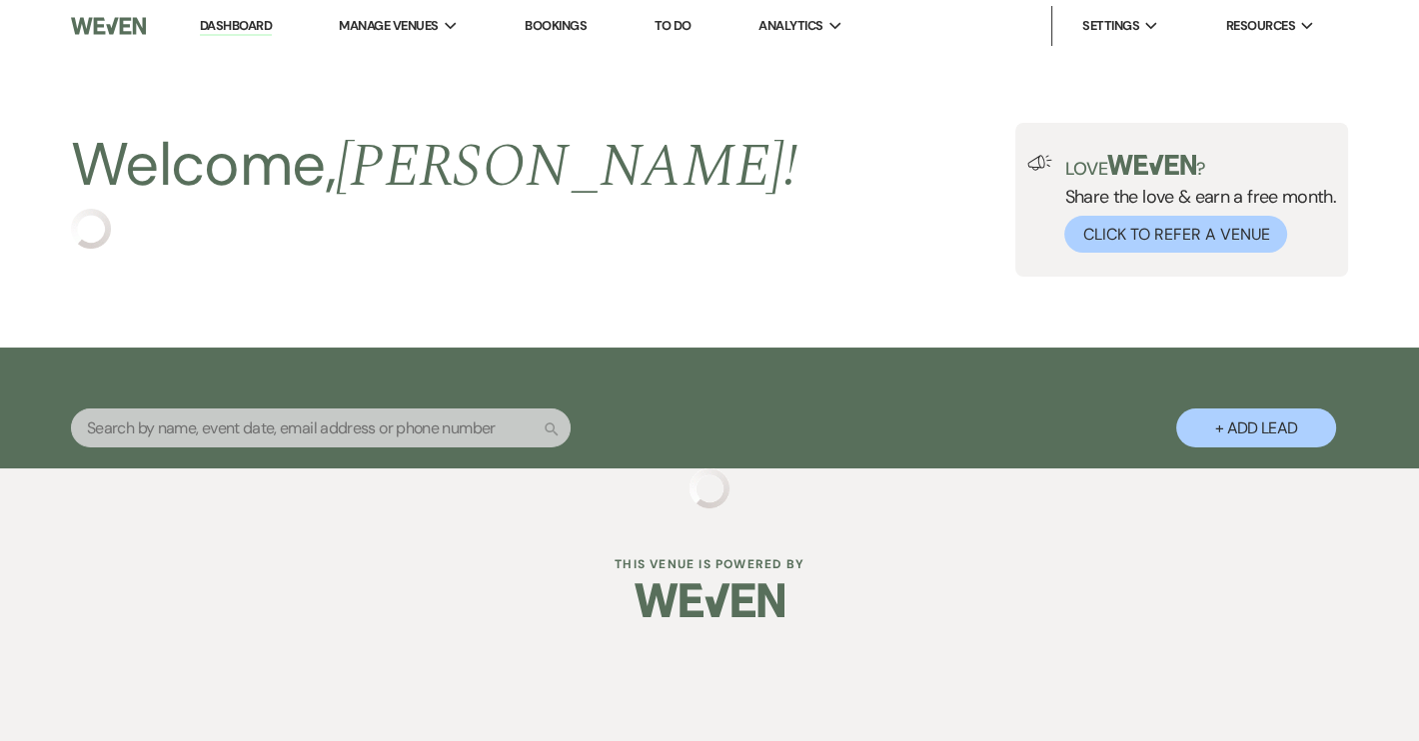
select select "4"
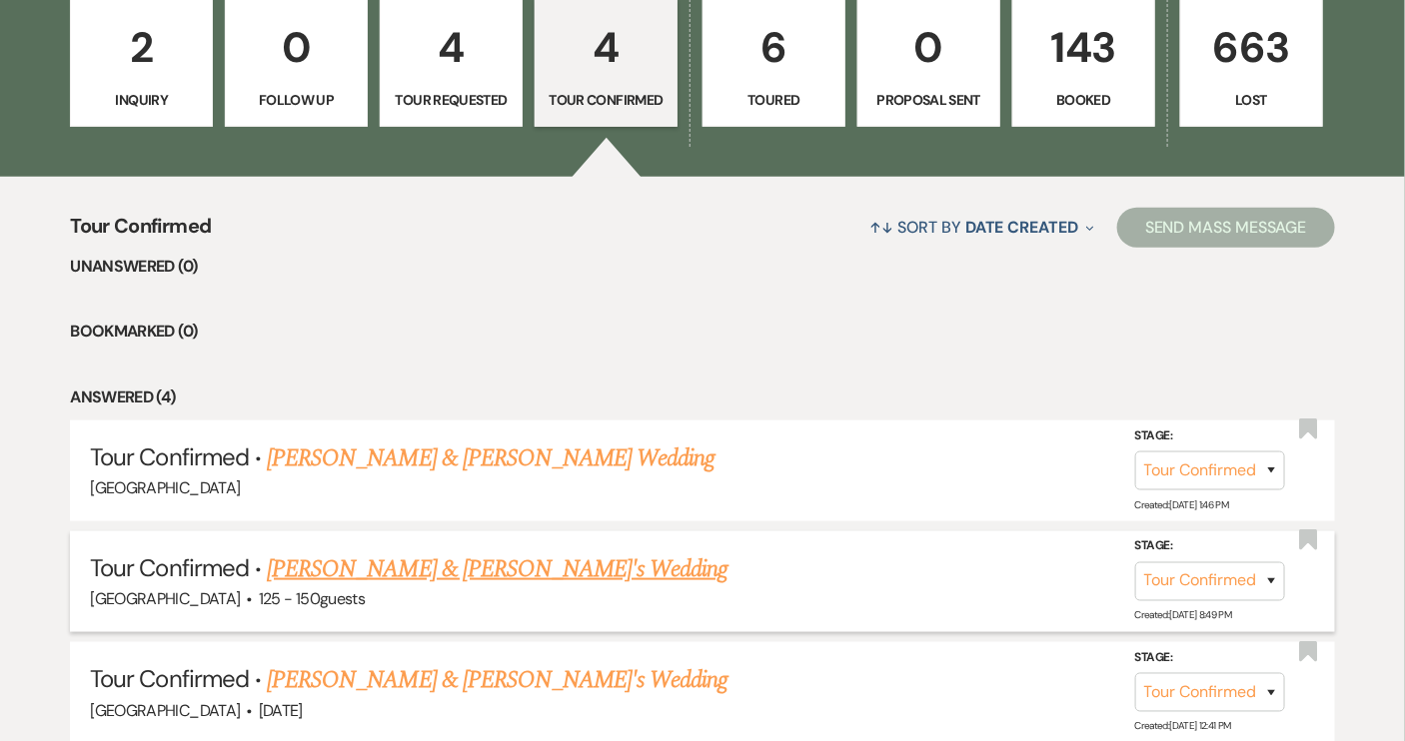
scroll to position [817, 0]
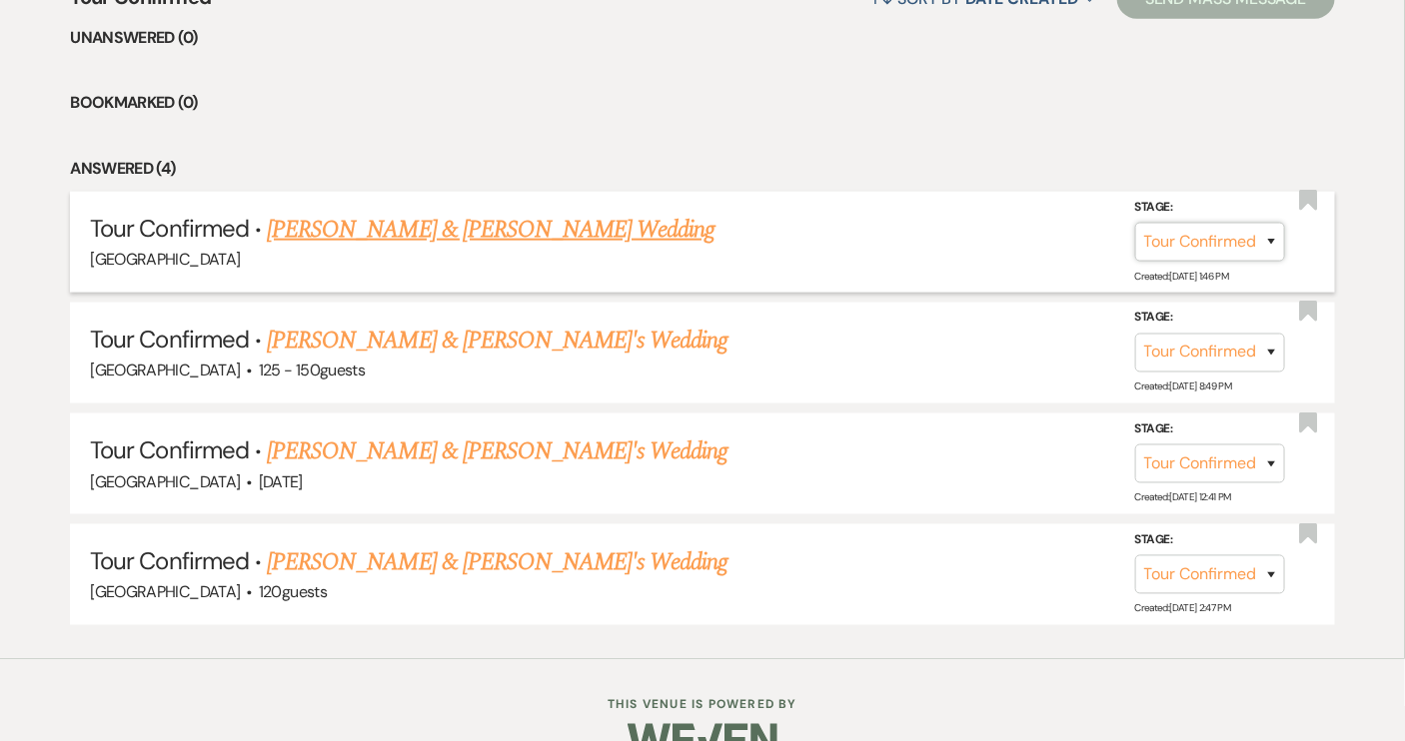
click at [1273, 239] on select "Inquiry Follow Up Tour Requested Tour Confirmed Toured Proposal Sent Booked Lost" at bounding box center [1210, 242] width 150 height 39
select select "5"
click at [1135, 223] on select "Inquiry Follow Up Tour Requested Tour Confirmed Toured Proposal Sent Booked Lost" at bounding box center [1210, 242] width 150 height 39
click at [1242, 247] on button "Save" at bounding box center [1245, 242] width 100 height 40
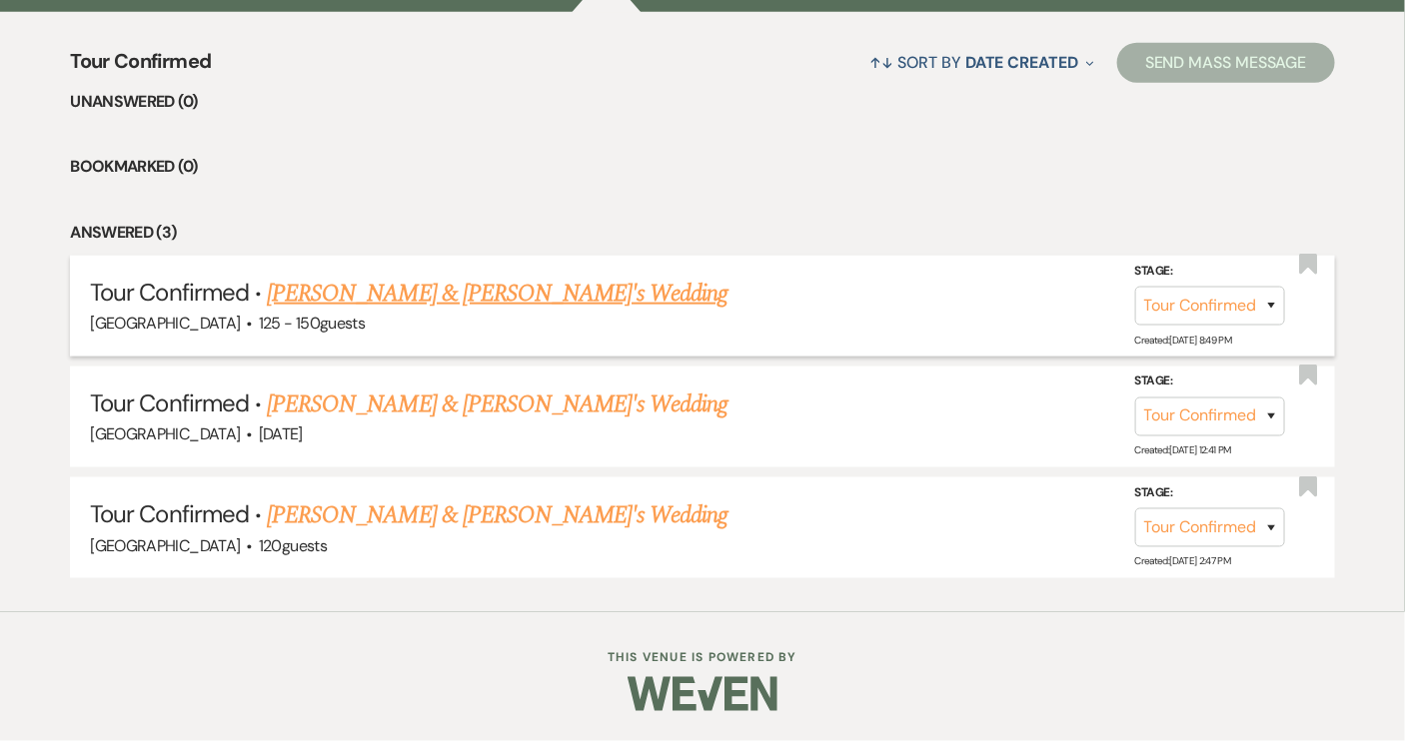
scroll to position [748, 0]
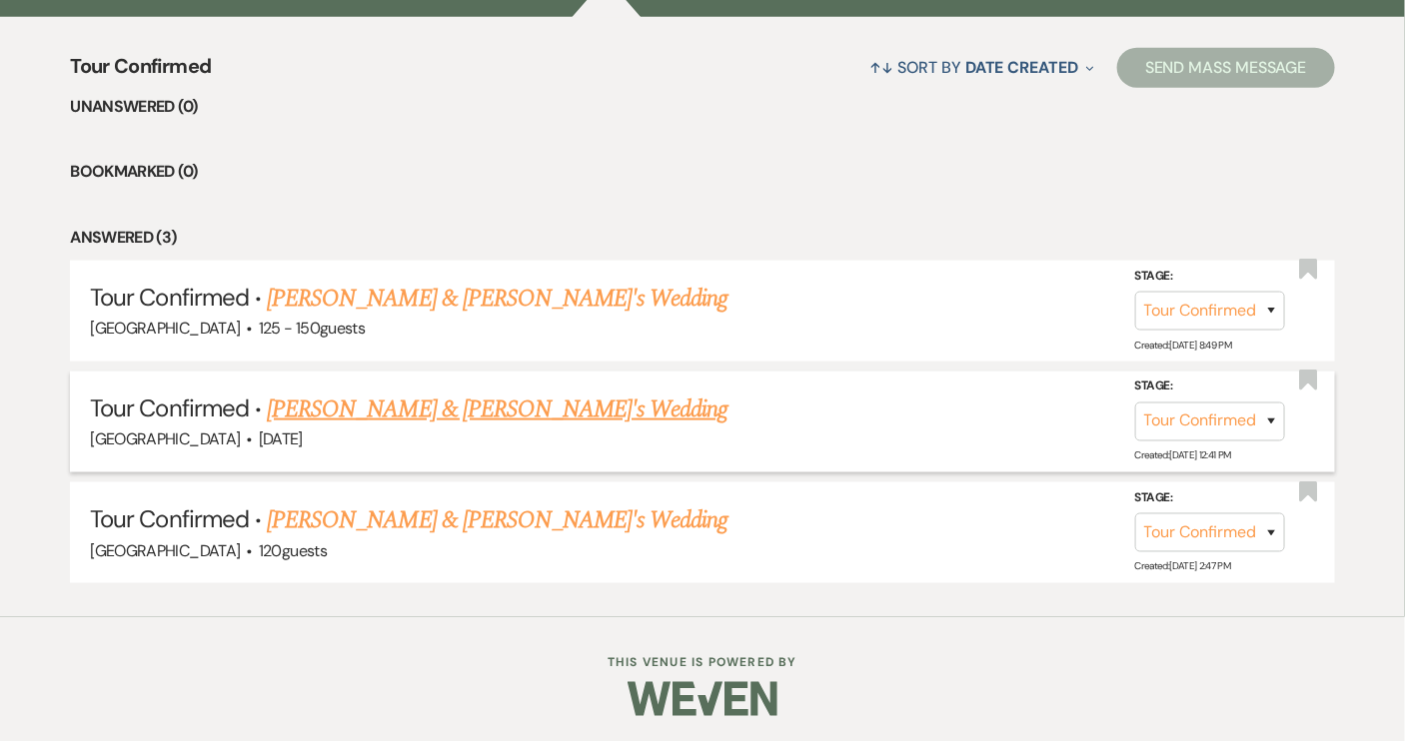
click at [416, 408] on link "[PERSON_NAME] & [PERSON_NAME]'s Wedding" at bounding box center [498, 410] width 462 height 36
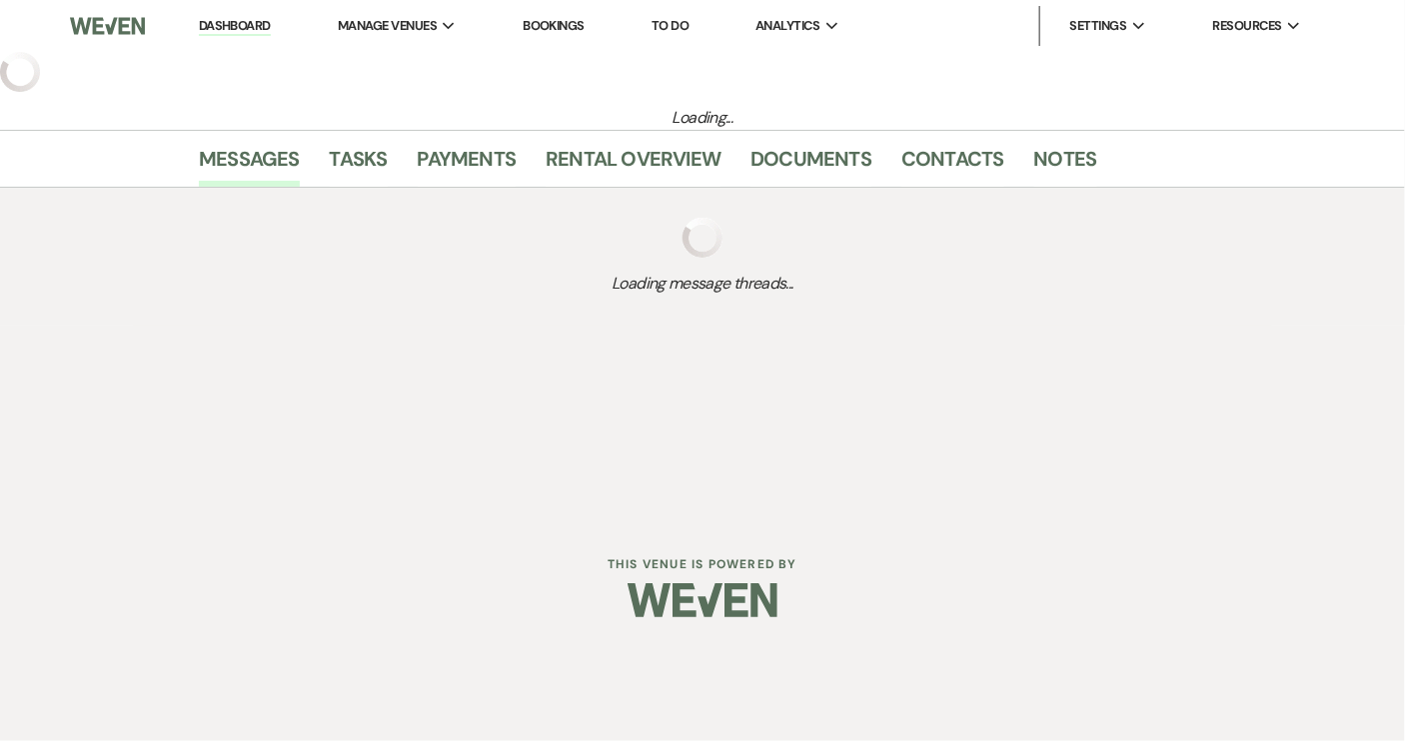
select select "4"
select select "2"
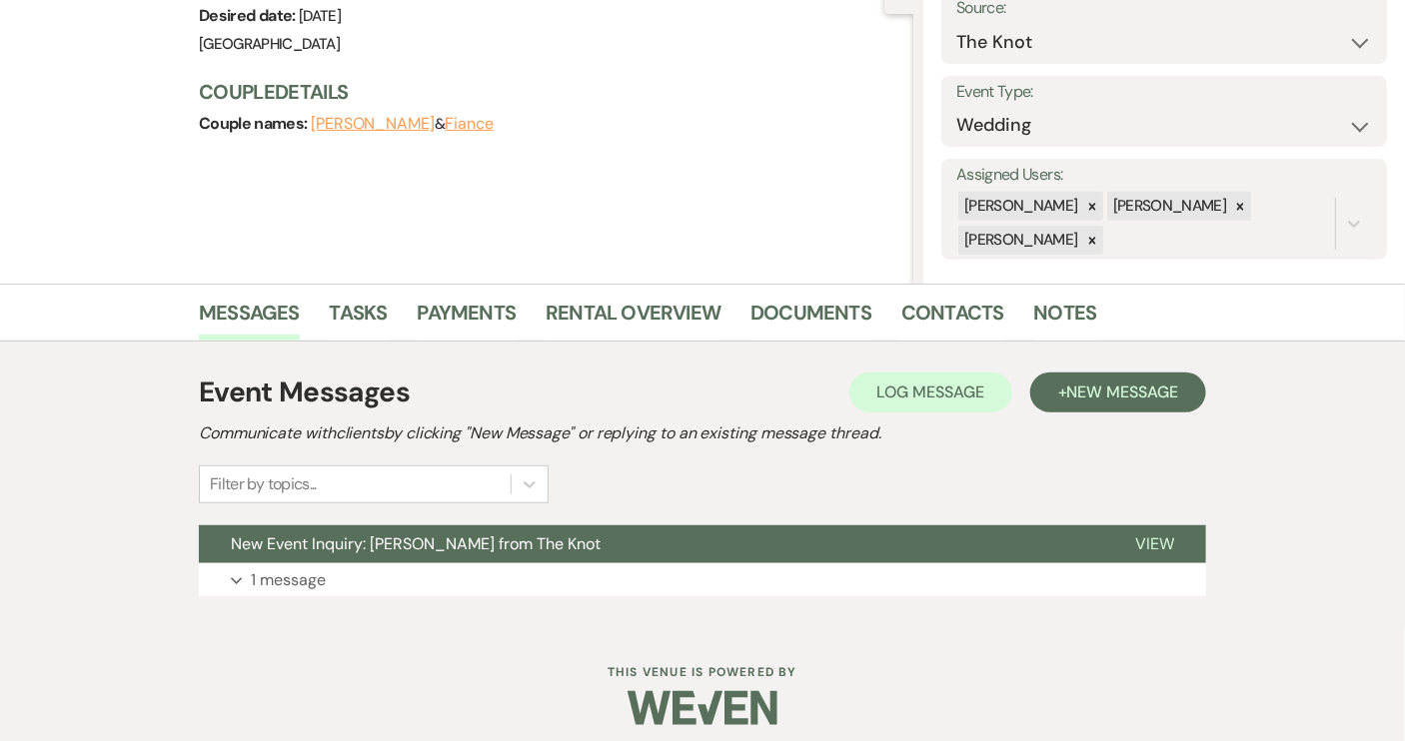
scroll to position [231, 0]
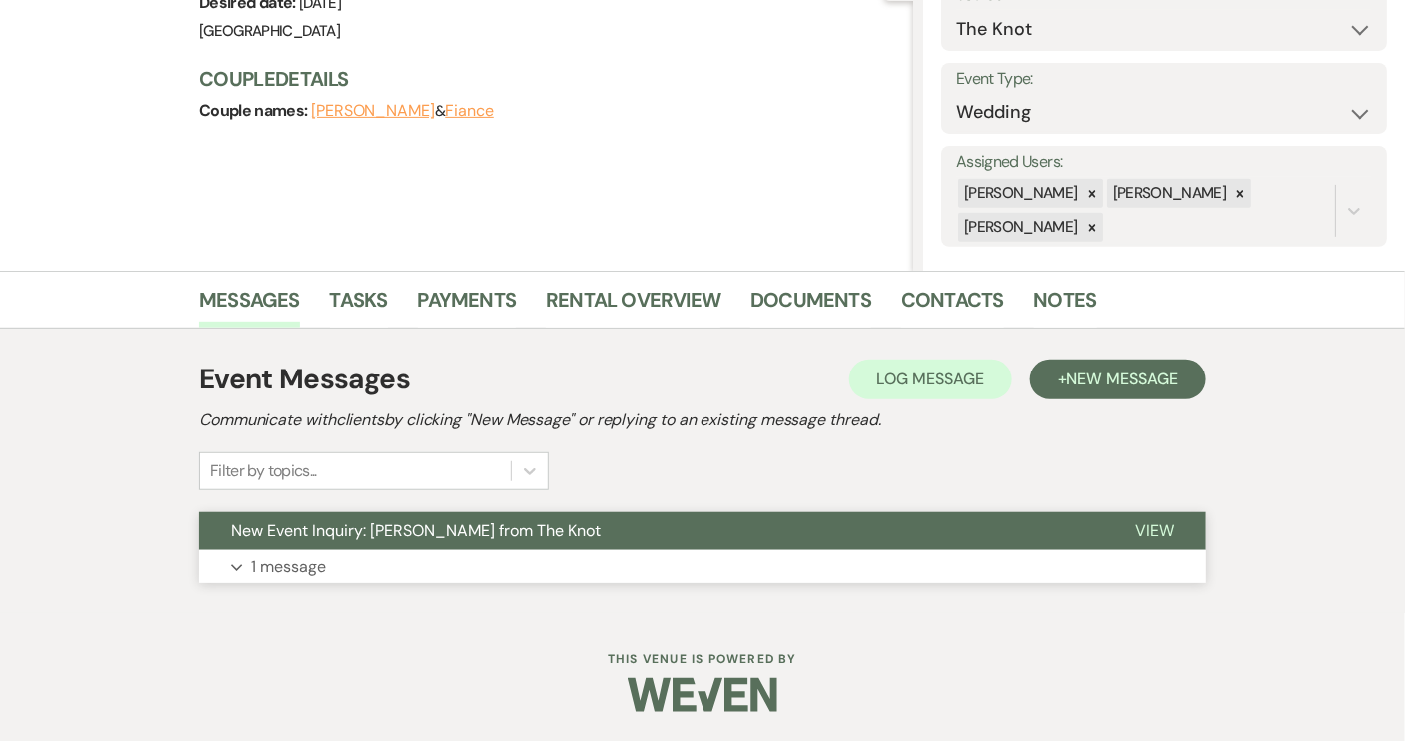
click at [1154, 533] on span "View" at bounding box center [1154, 531] width 39 height 21
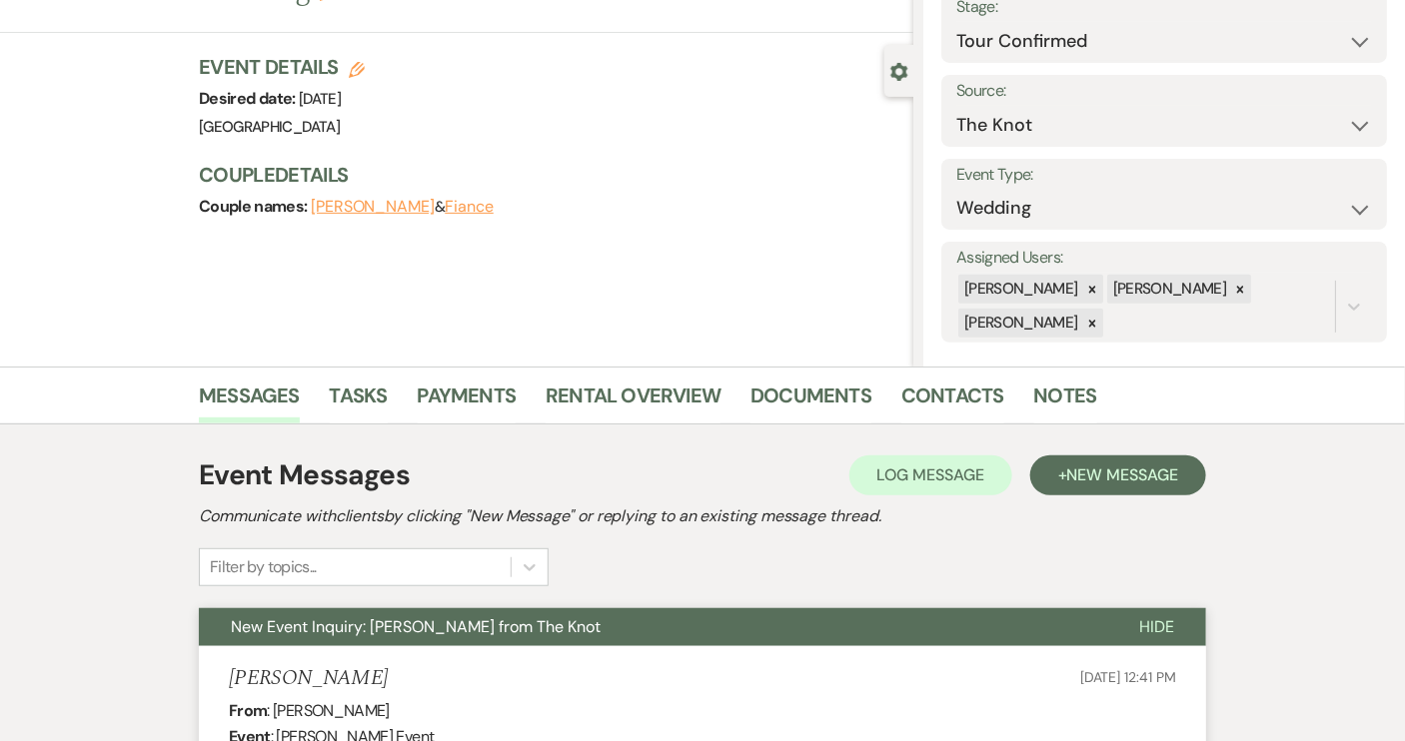
scroll to position [134, 0]
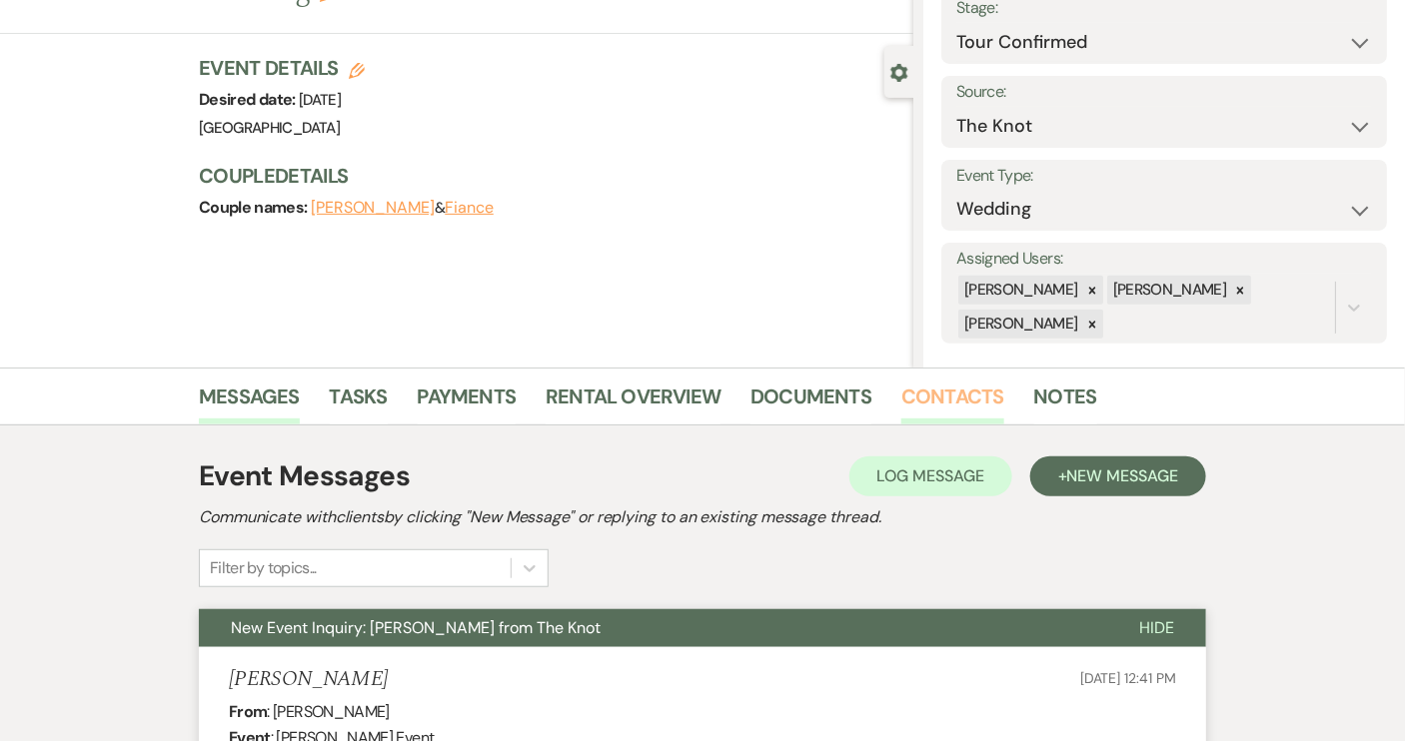
click at [939, 390] on link "Contacts" at bounding box center [952, 403] width 103 height 44
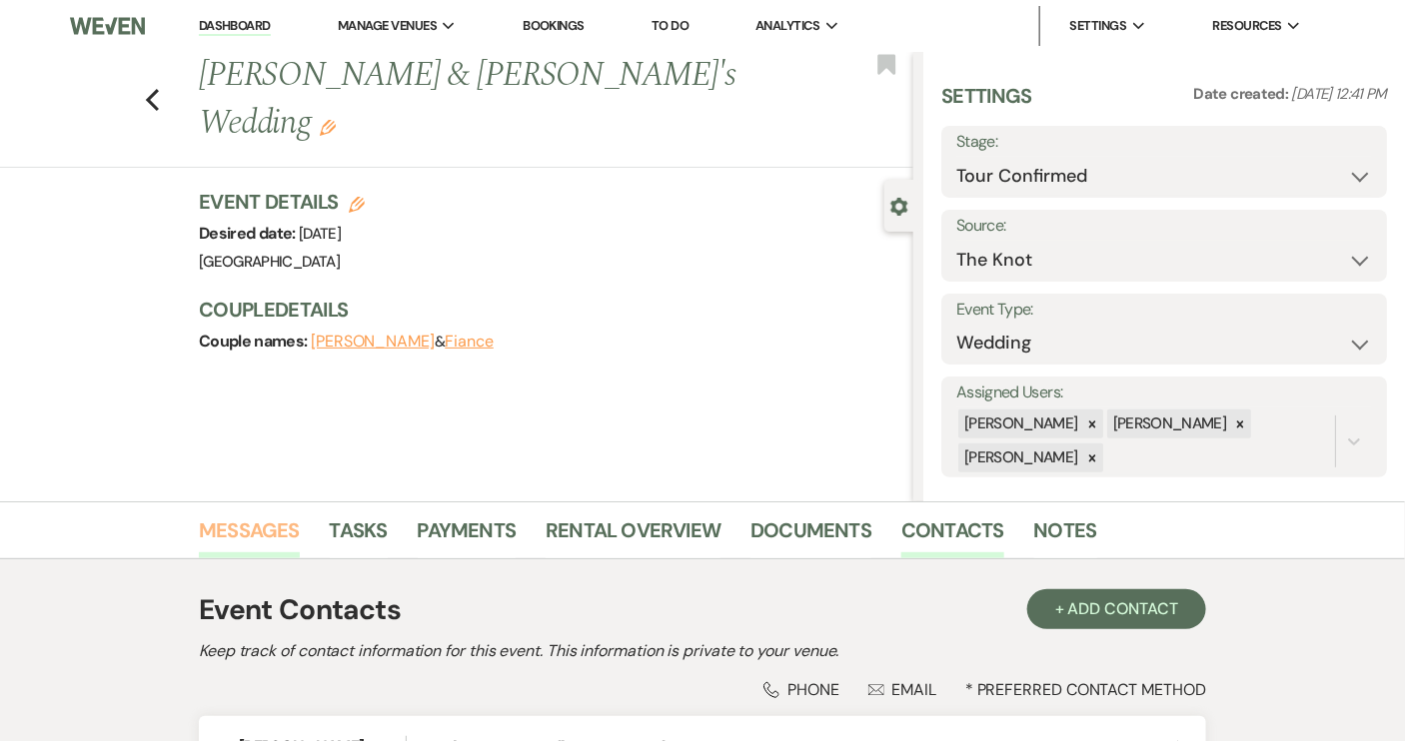
click at [240, 528] on link "Messages" at bounding box center [249, 537] width 101 height 44
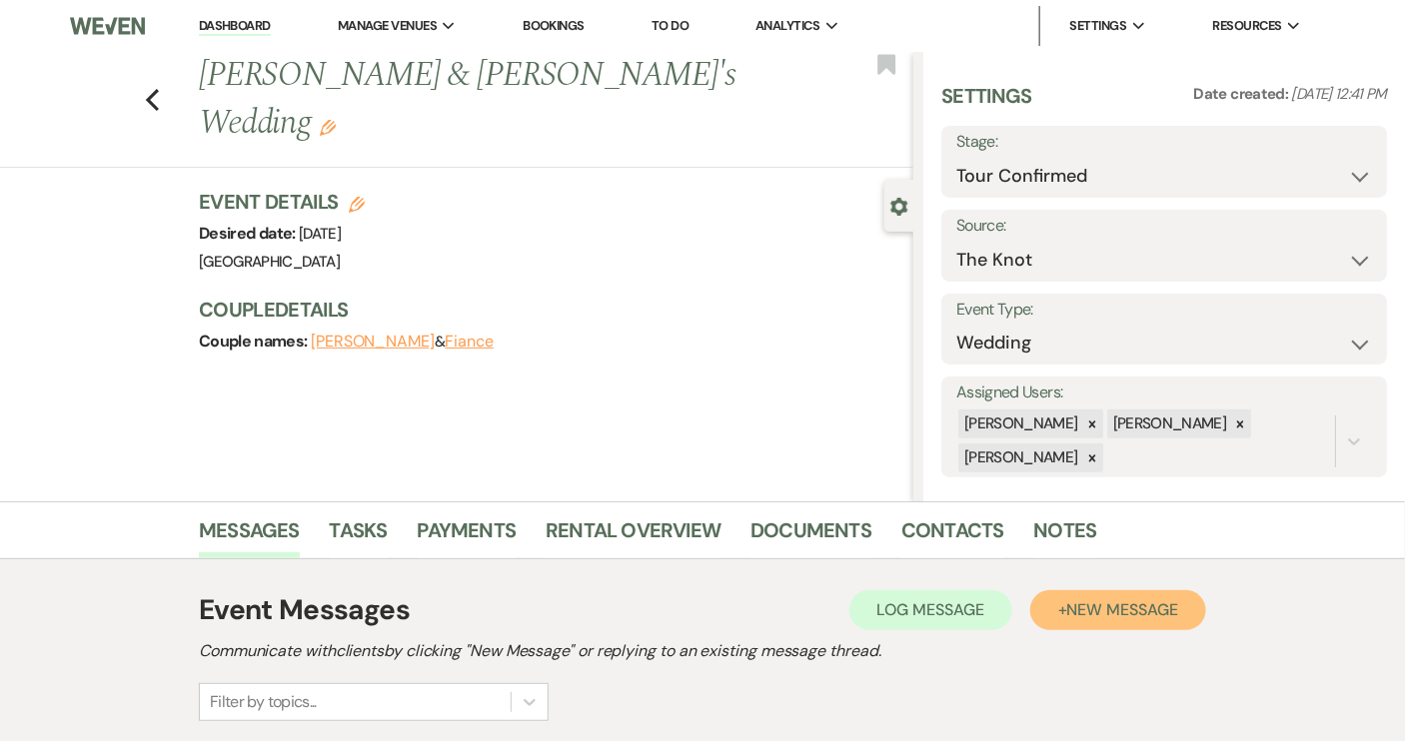
click at [1111, 608] on span "New Message" at bounding box center [1122, 609] width 111 height 21
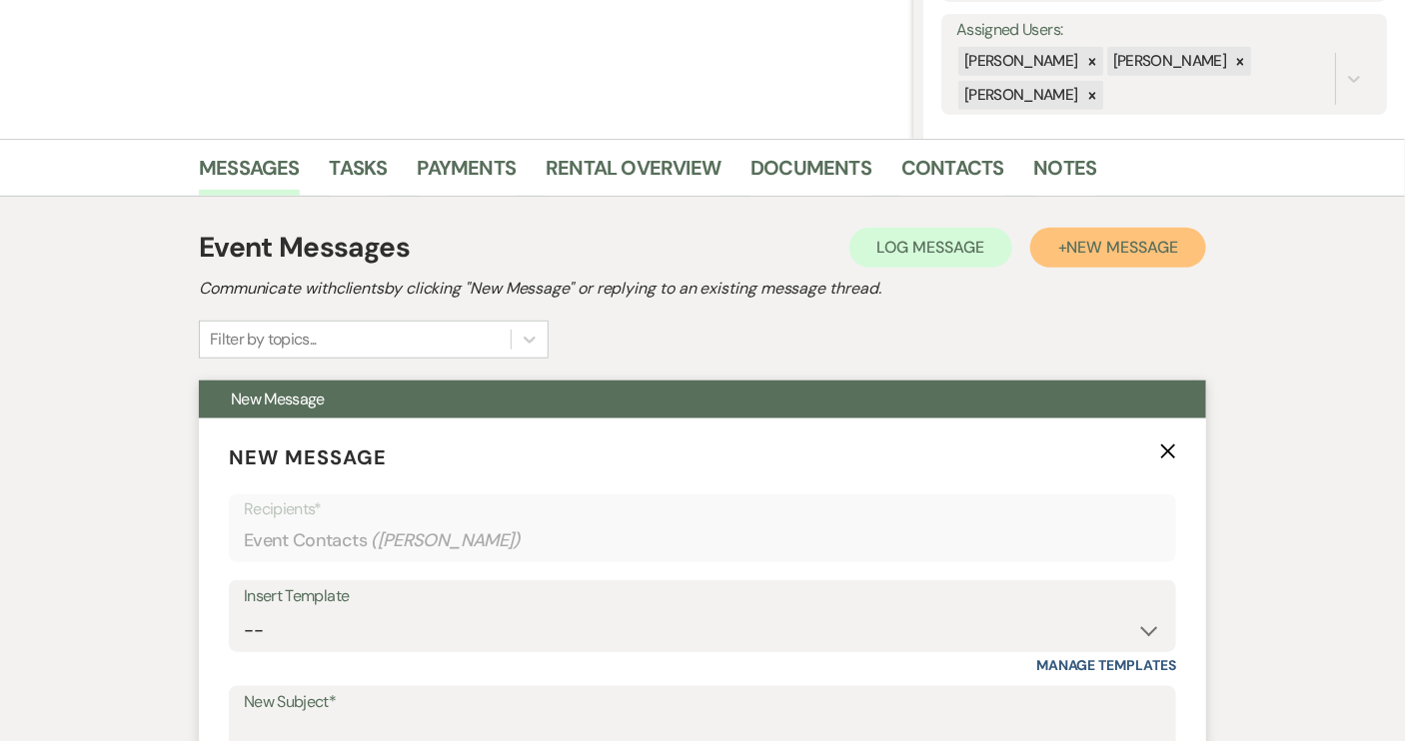
scroll to position [635, 0]
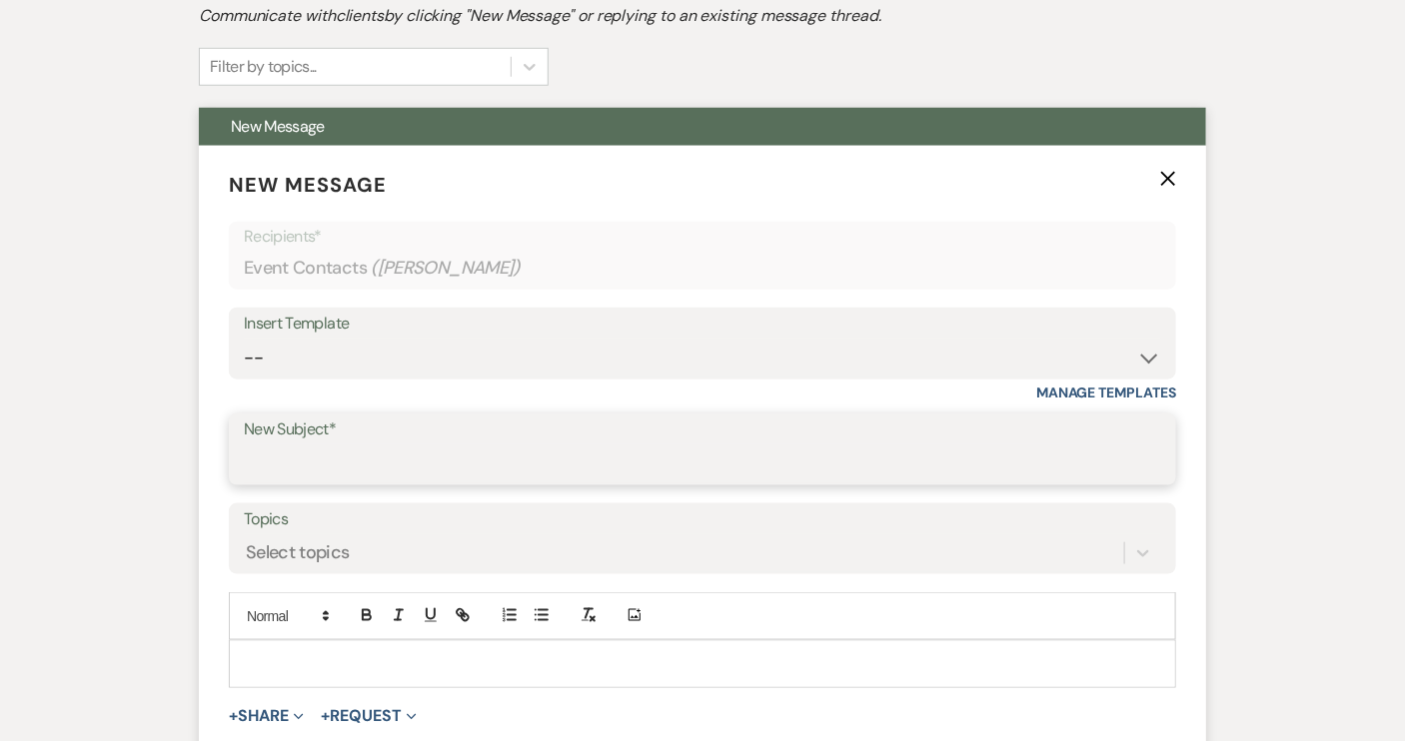
click at [249, 459] on input "New Subject*" at bounding box center [702, 464] width 917 height 39
type input "Ceremony only package"
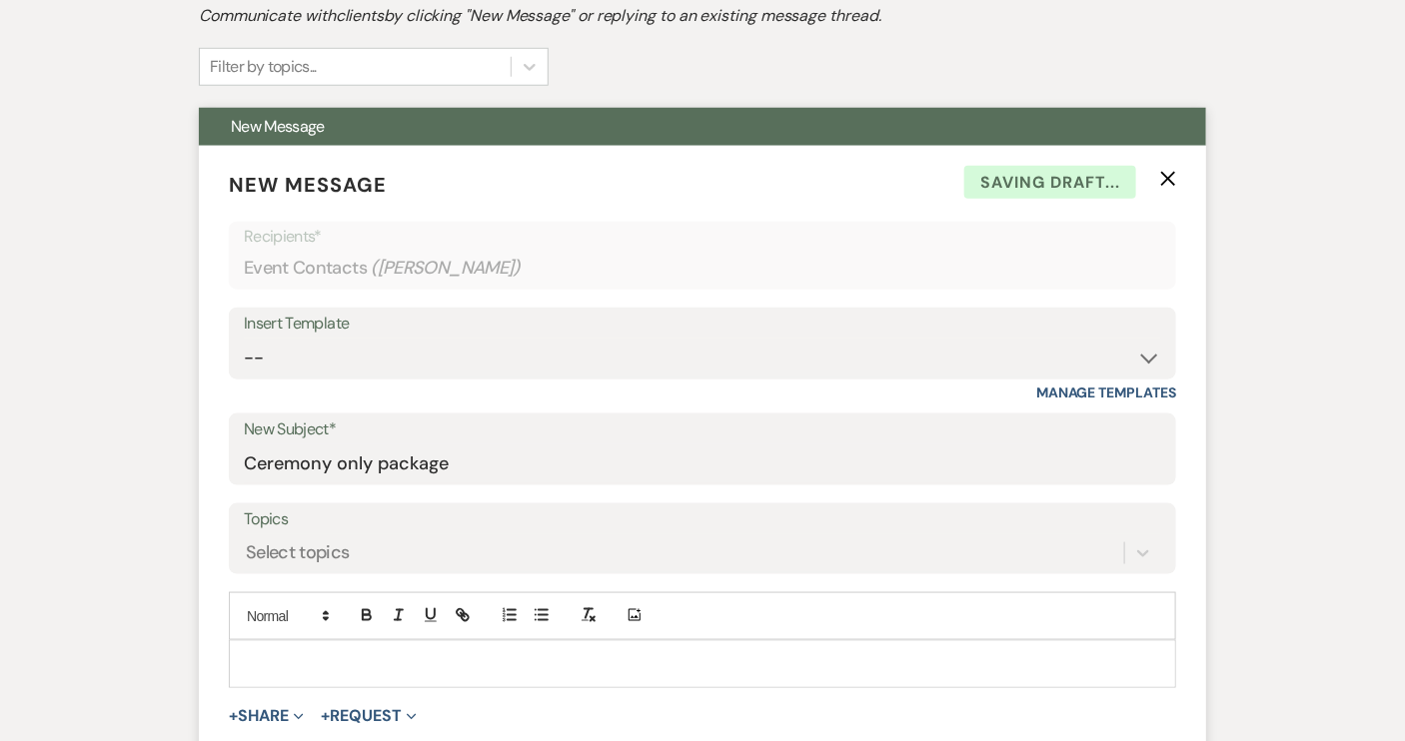
click at [276, 656] on p at bounding box center [702, 664] width 915 height 22
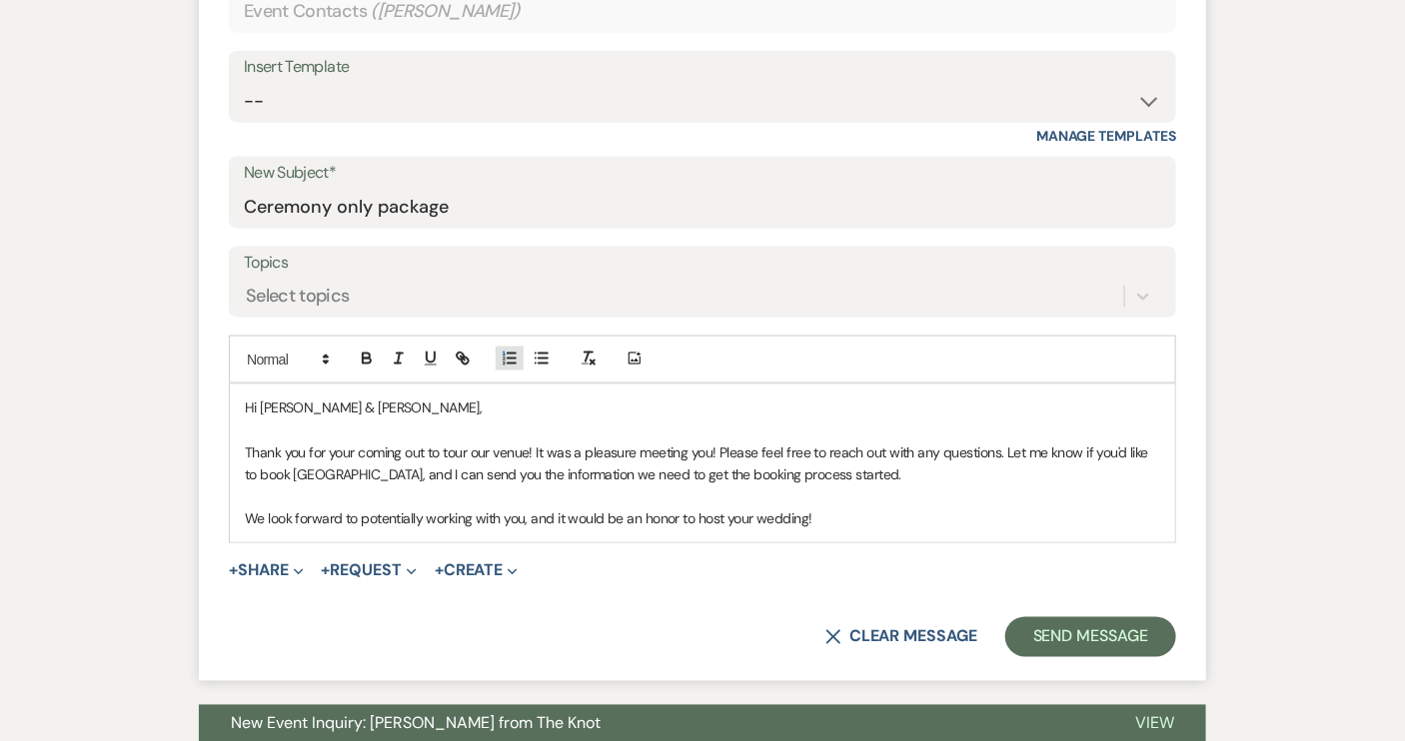
scroll to position [908, 0]
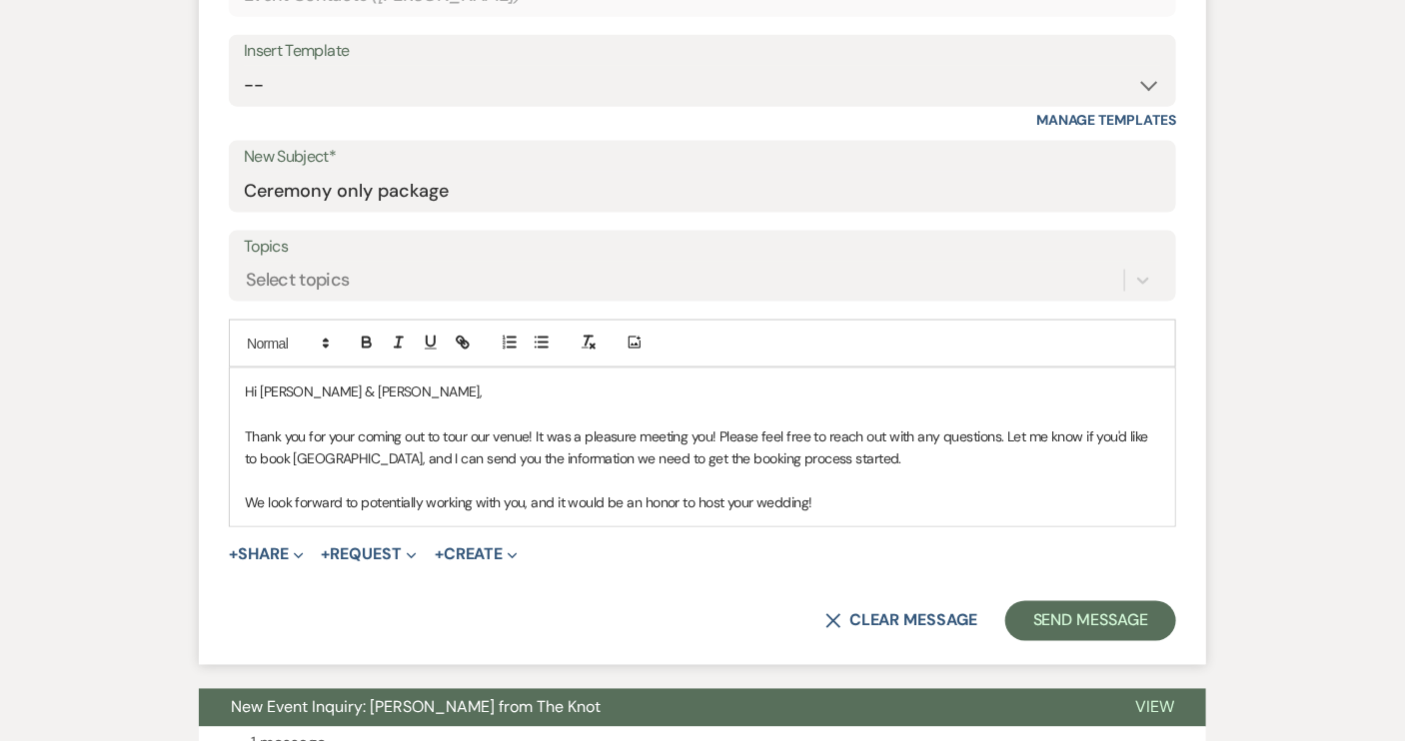
click at [895, 454] on p "Thank you for your coming out to tour our venue! It was a pleasure meeting you!…" at bounding box center [702, 448] width 915 height 45
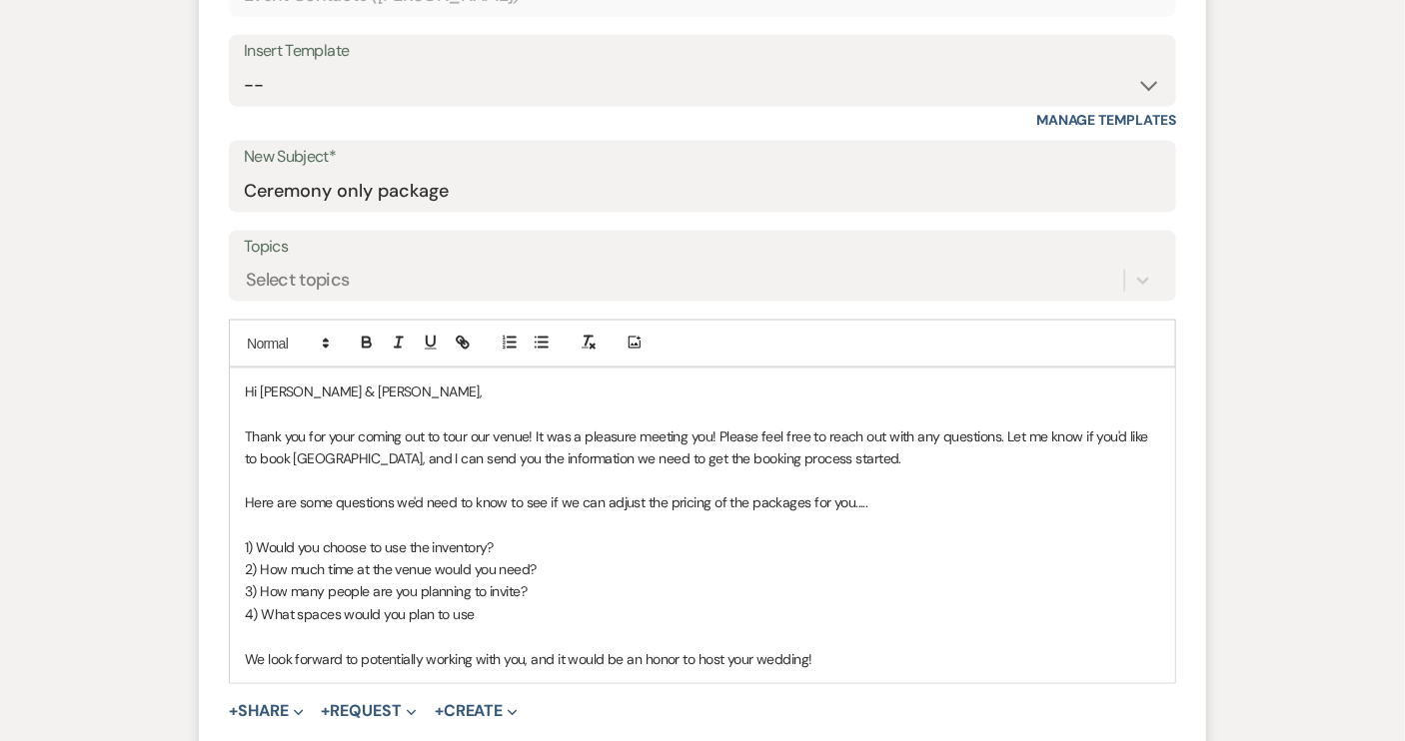
click at [342, 617] on p "4) What spaces would you plan to use" at bounding box center [702, 615] width 915 height 22
click at [572, 617] on p "4) What spaces inside the venue would you plan to use" at bounding box center [702, 615] width 915 height 22
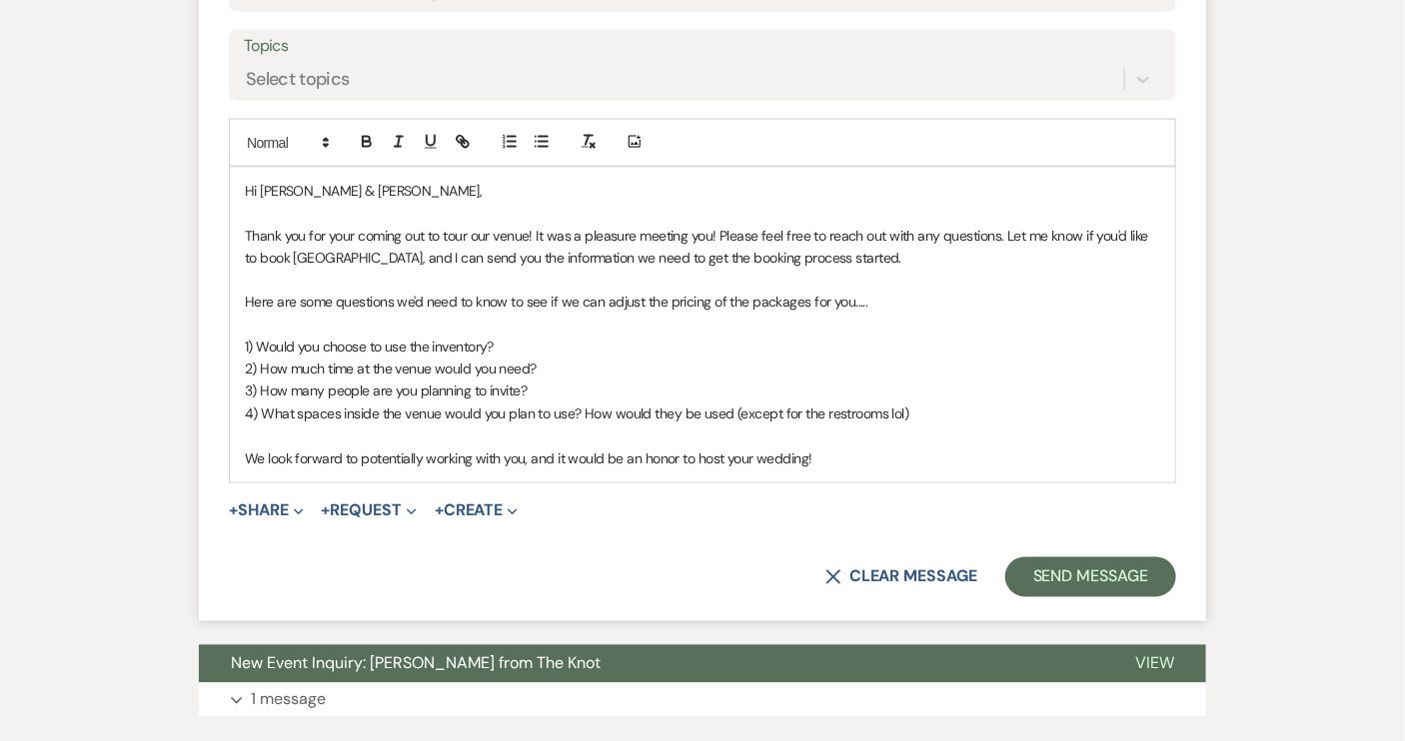
scroll to position [1180, 0]
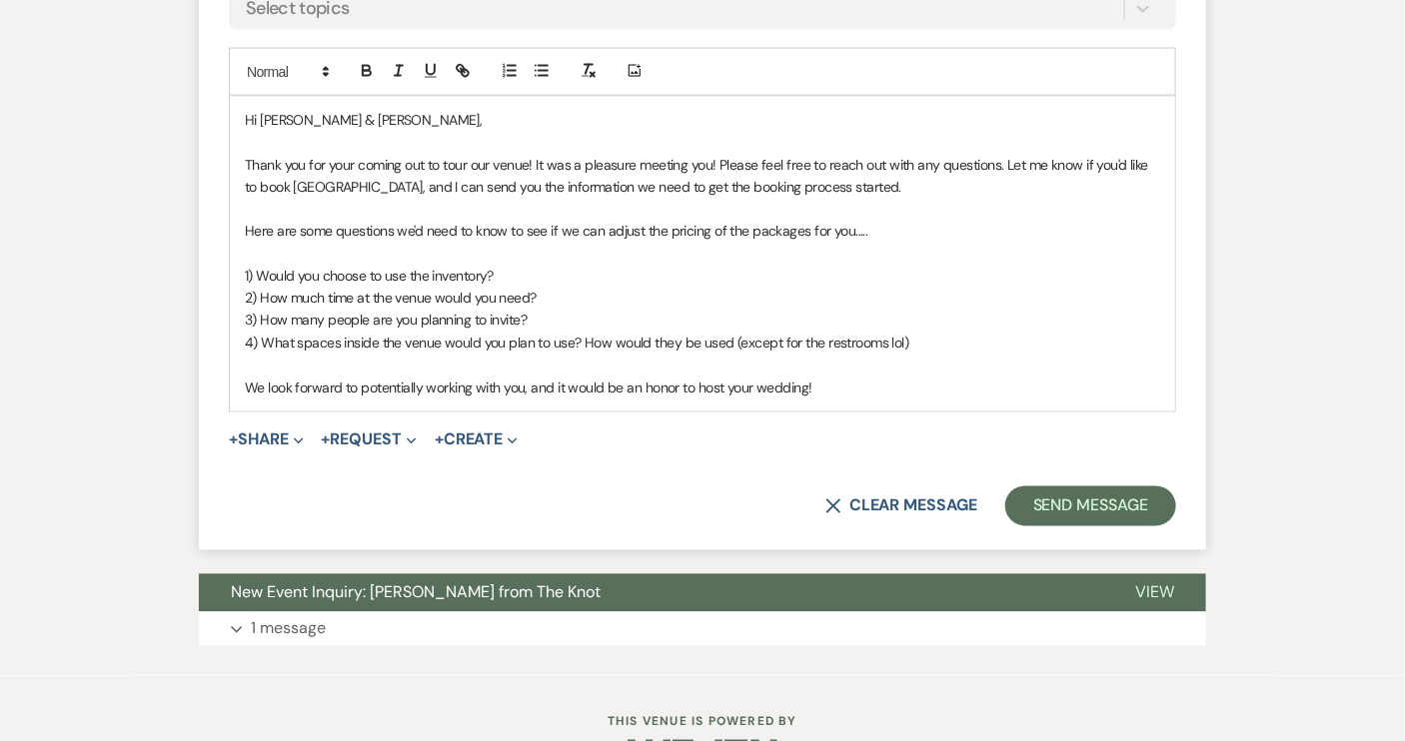
click at [829, 382] on p "We look forward to potentially working with you, and it would be an honor to ho…" at bounding box center [702, 389] width 915 height 22
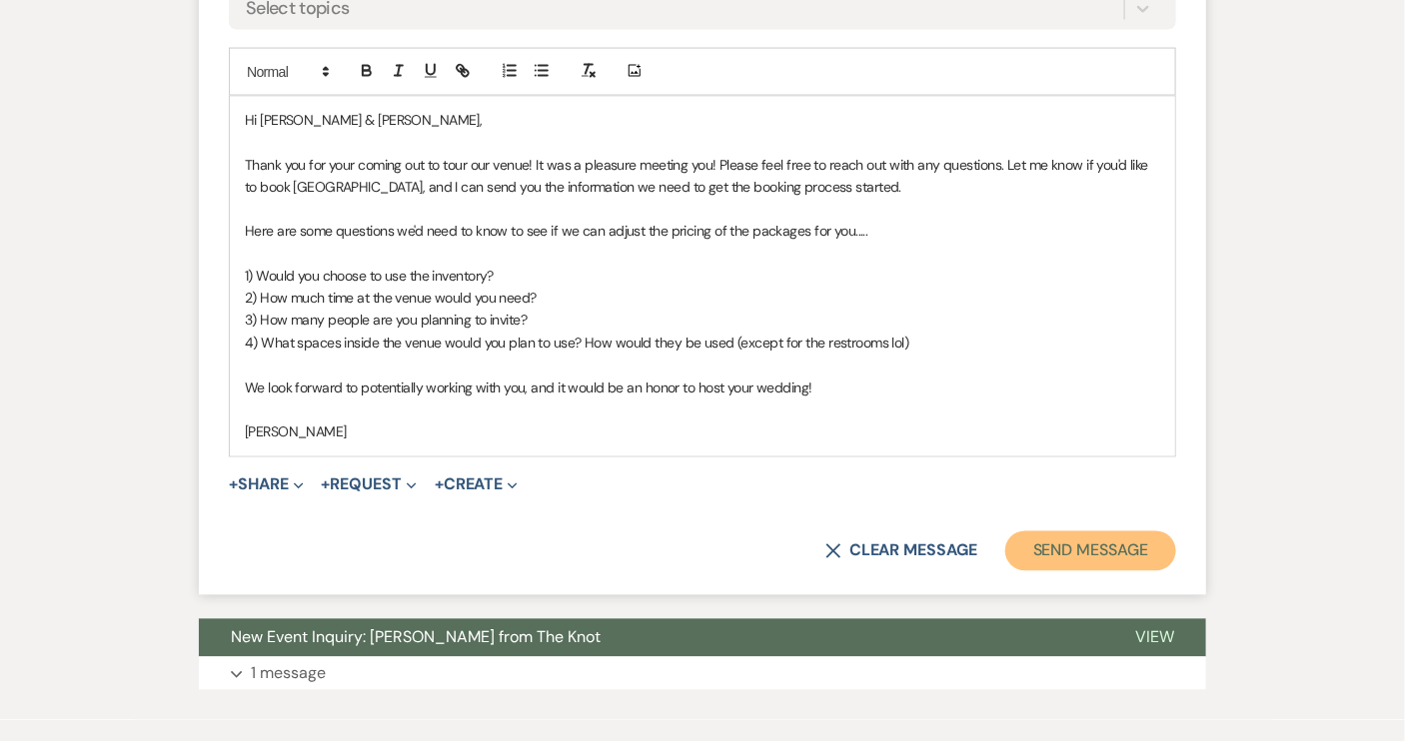
click at [1083, 553] on button "Send Message" at bounding box center [1090, 552] width 171 height 40
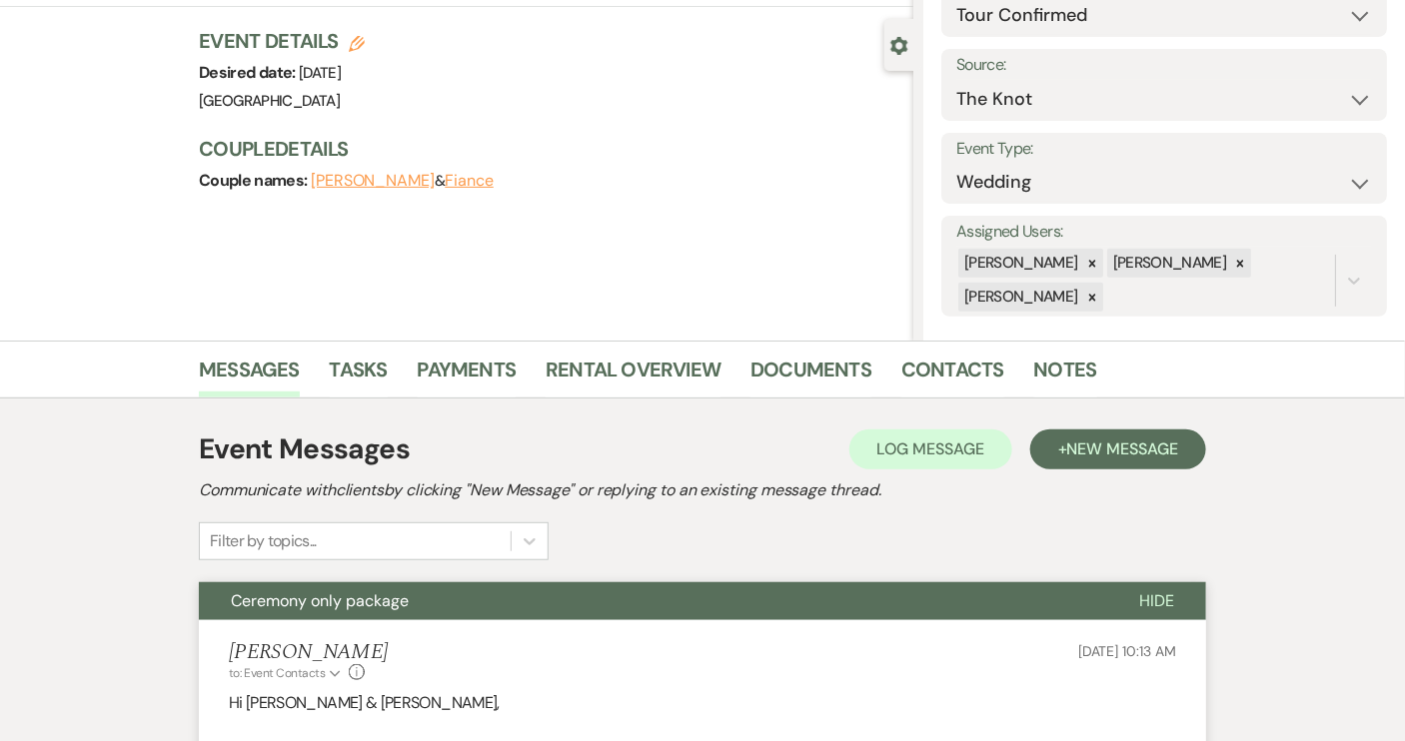
scroll to position [0, 0]
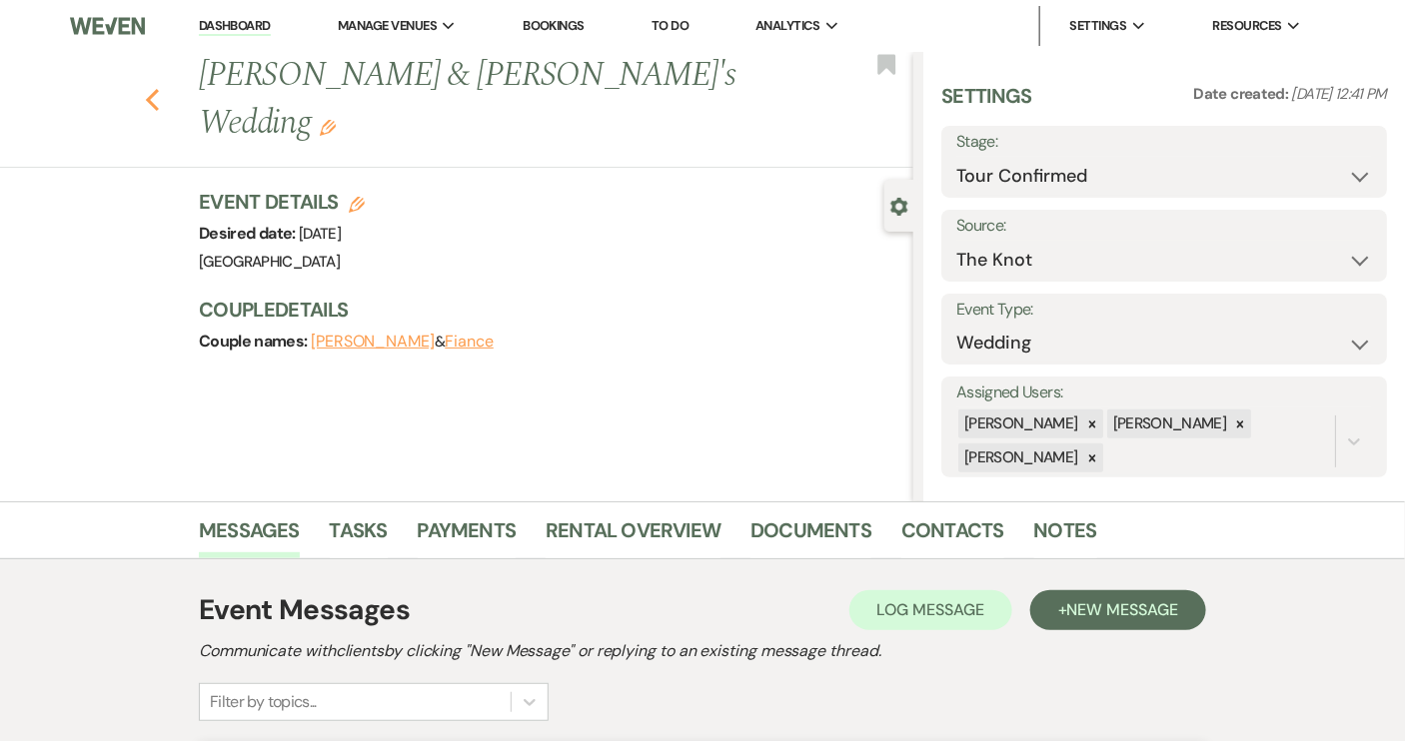
click at [159, 89] on use "button" at bounding box center [152, 100] width 13 height 22
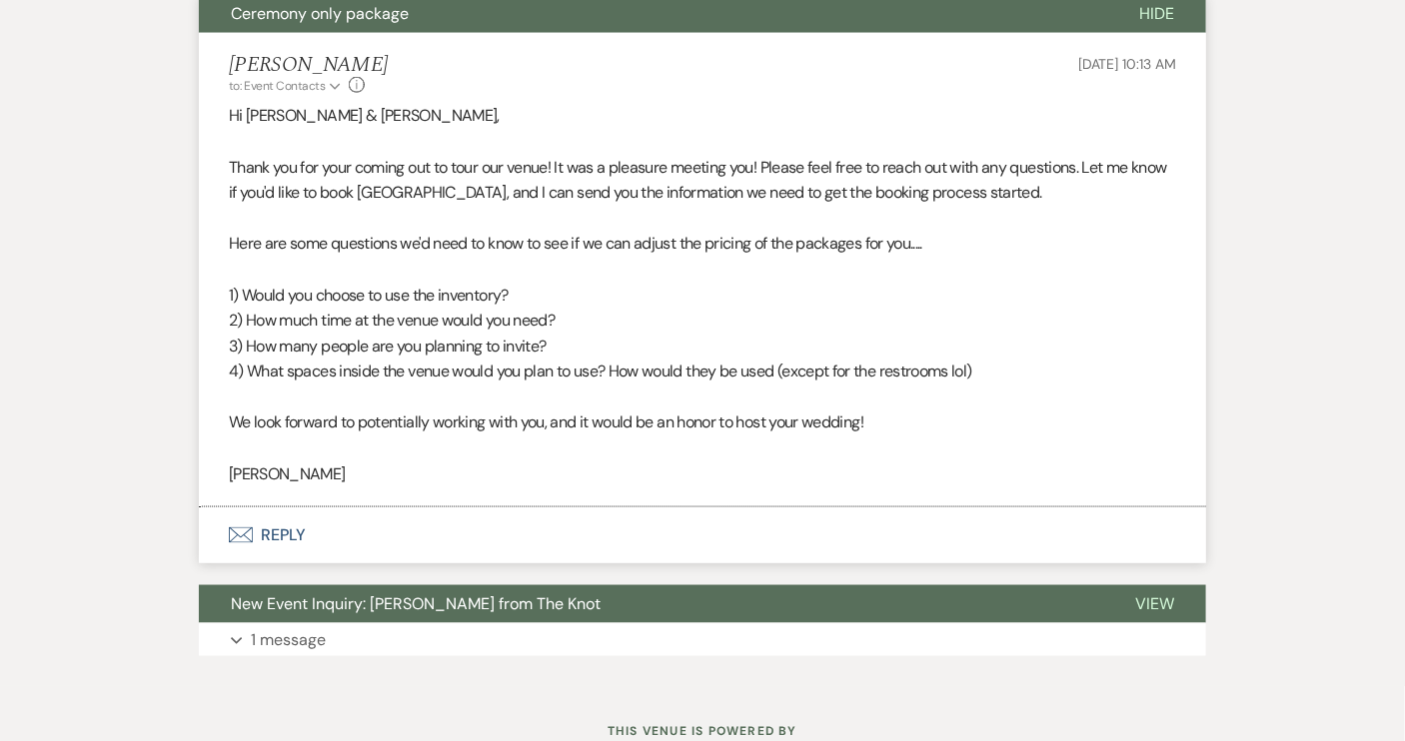
select select "4"
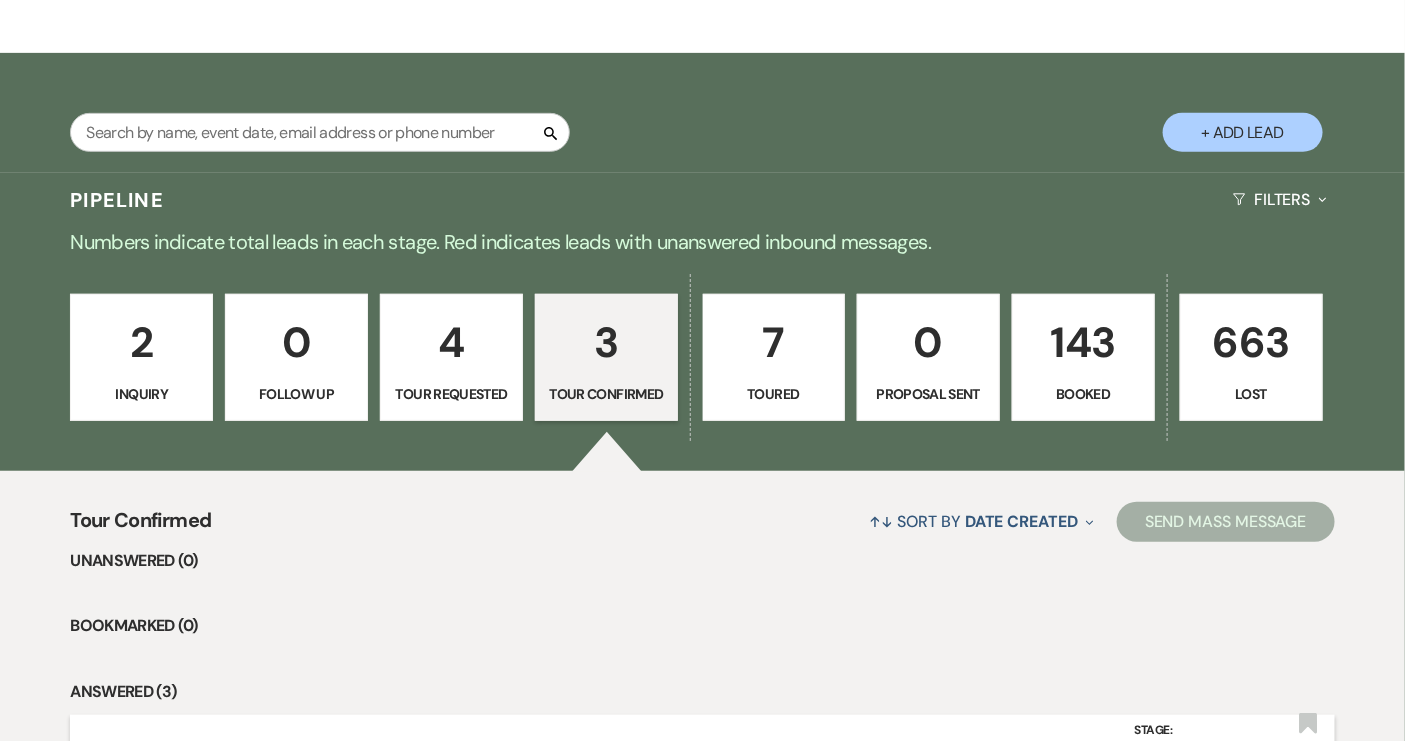
scroll to position [657, 0]
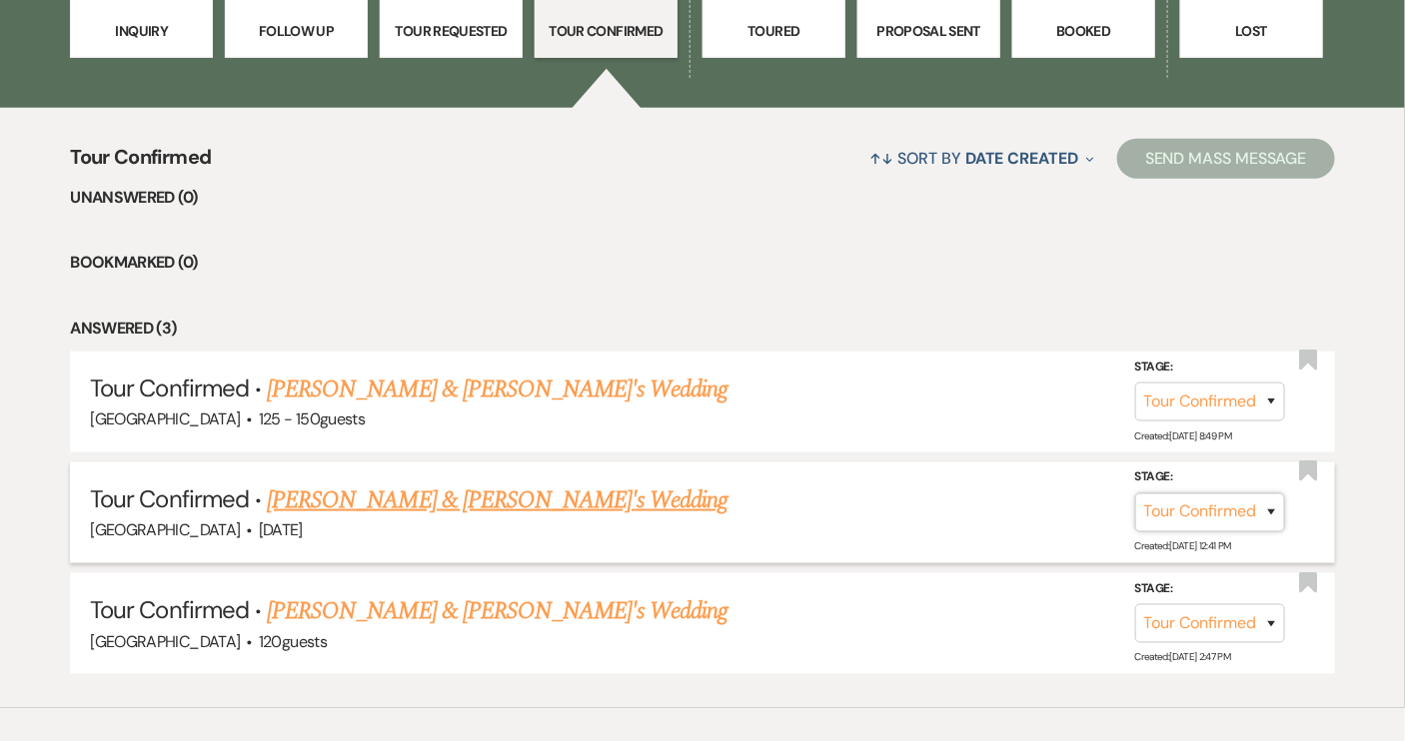
click at [1272, 507] on select "Inquiry Follow Up Tour Requested Tour Confirmed Toured Proposal Sent Booked Lost" at bounding box center [1210, 513] width 150 height 39
select select "5"
click at [1135, 494] on select "Inquiry Follow Up Tour Requested Tour Confirmed Toured Proposal Sent Booked Lost" at bounding box center [1210, 513] width 150 height 39
click at [1247, 519] on button "Save" at bounding box center [1245, 513] width 100 height 40
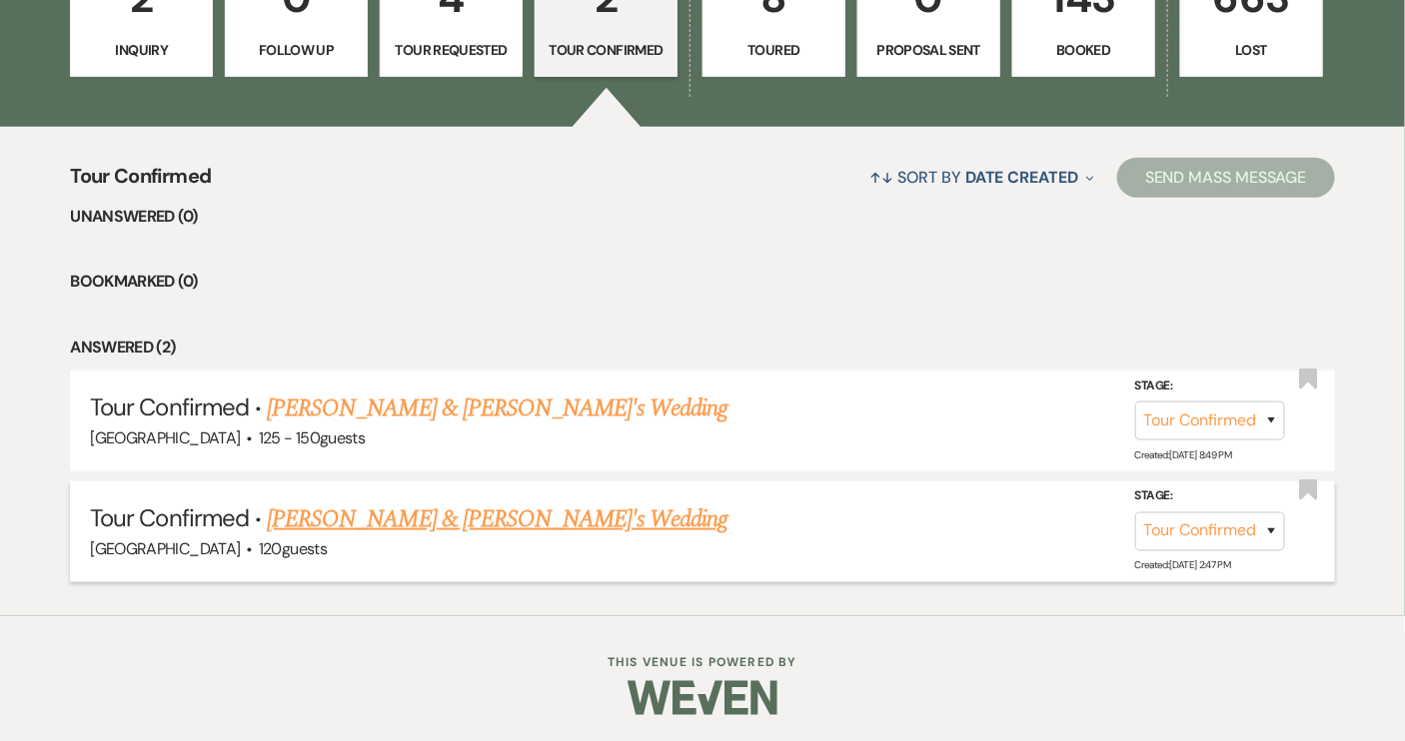
click at [471, 514] on link "[PERSON_NAME] & [PERSON_NAME]'s Wedding" at bounding box center [498, 520] width 462 height 36
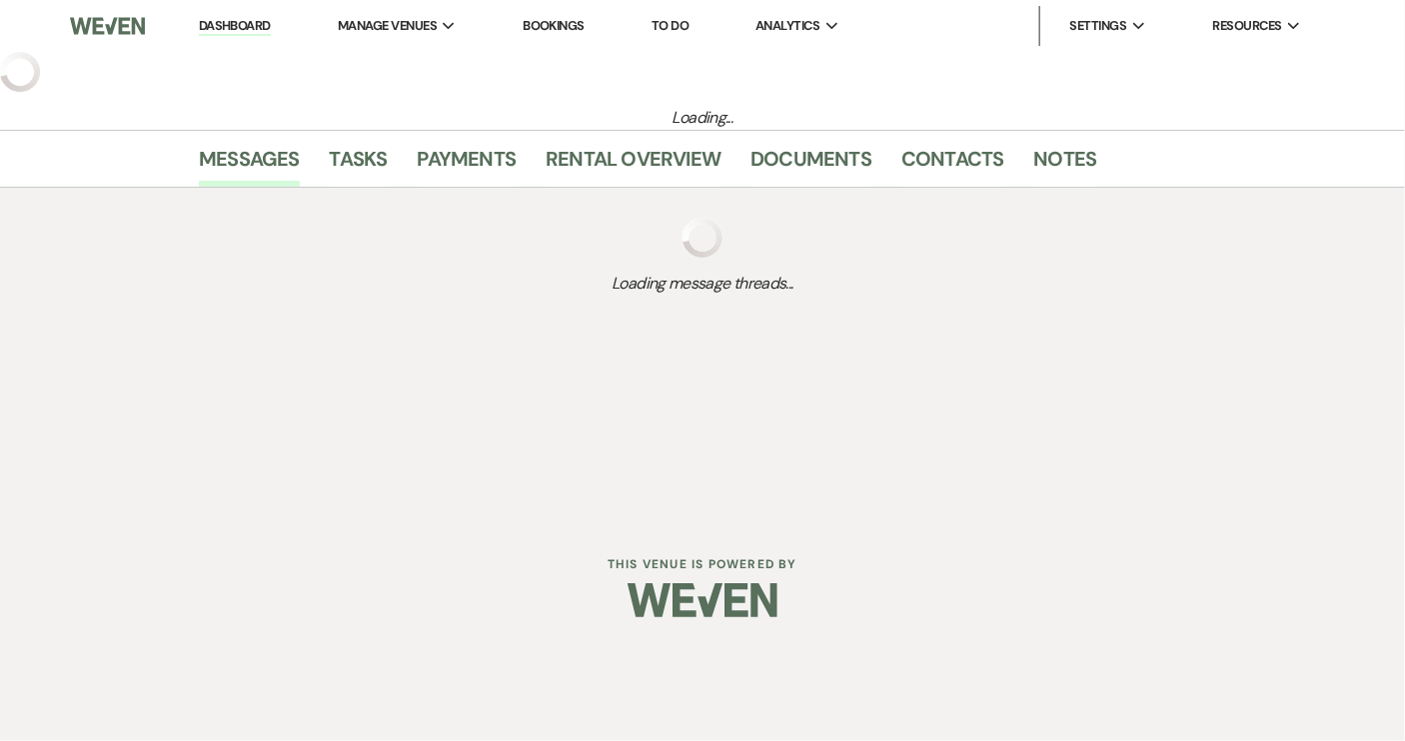
select select "4"
select select "12"
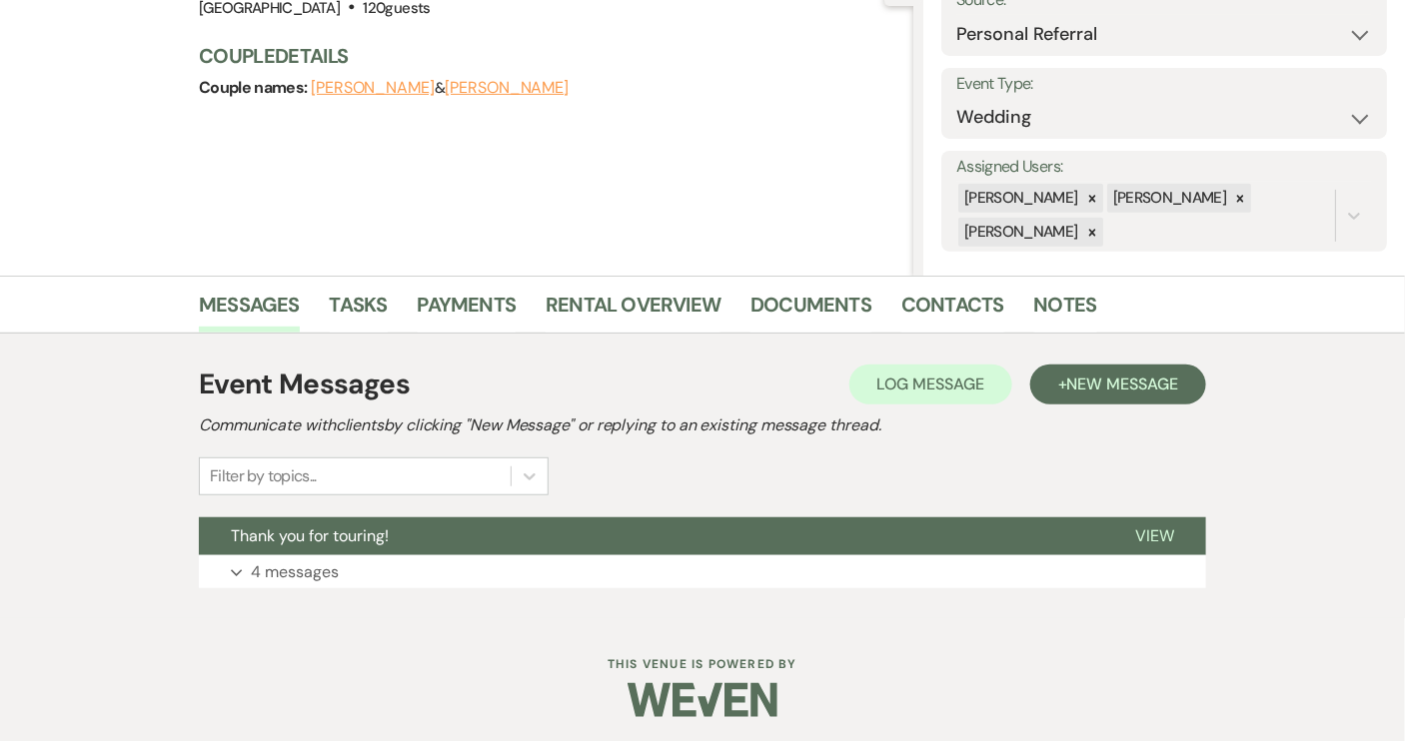
scroll to position [231, 0]
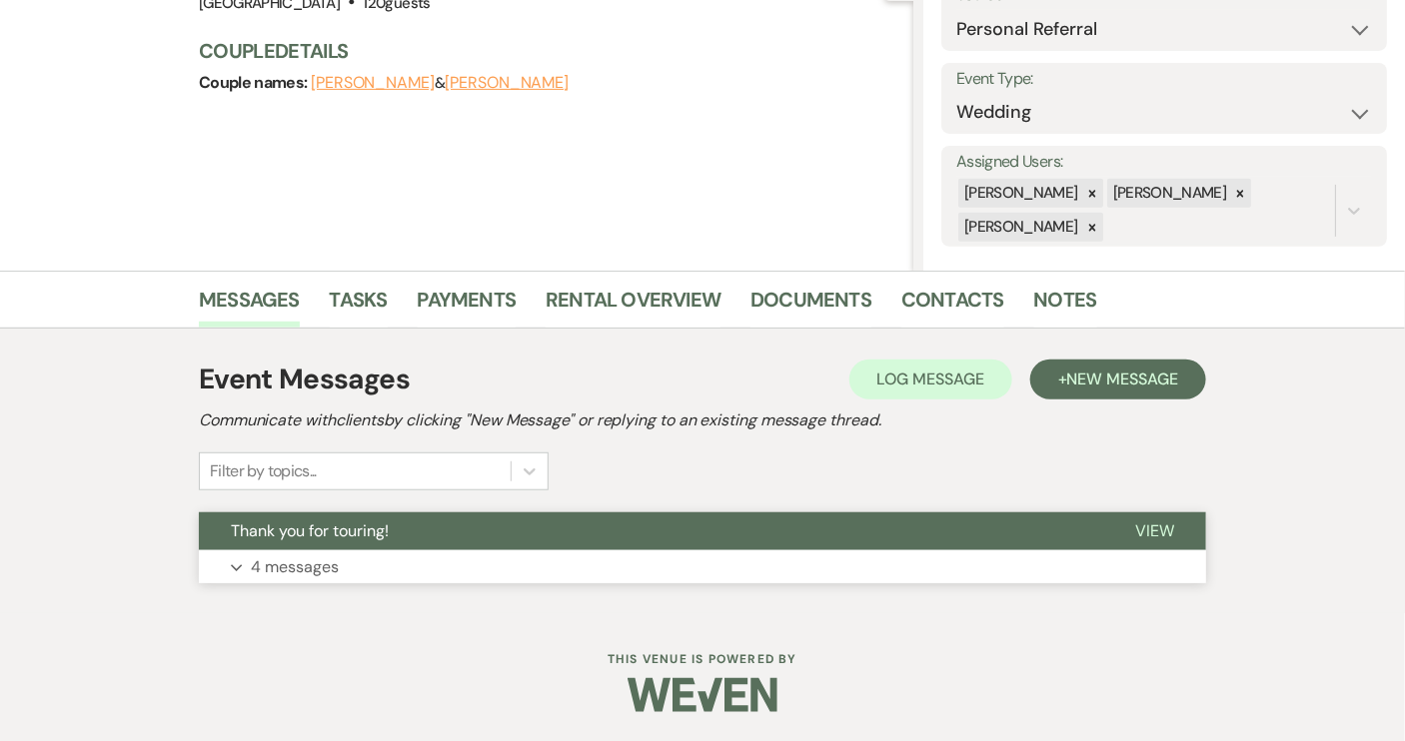
click at [727, 538] on button "Thank you for touring!" at bounding box center [651, 532] width 904 height 38
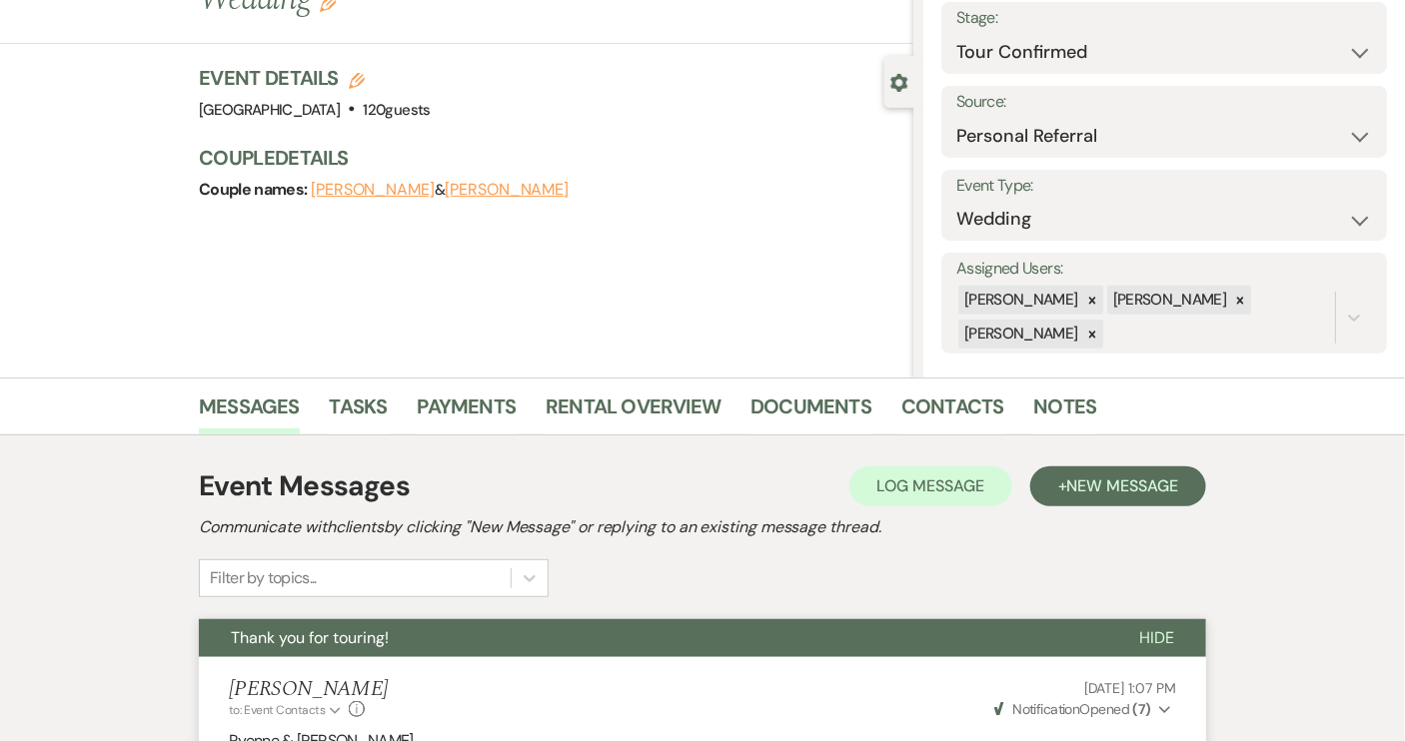
scroll to position [0, 0]
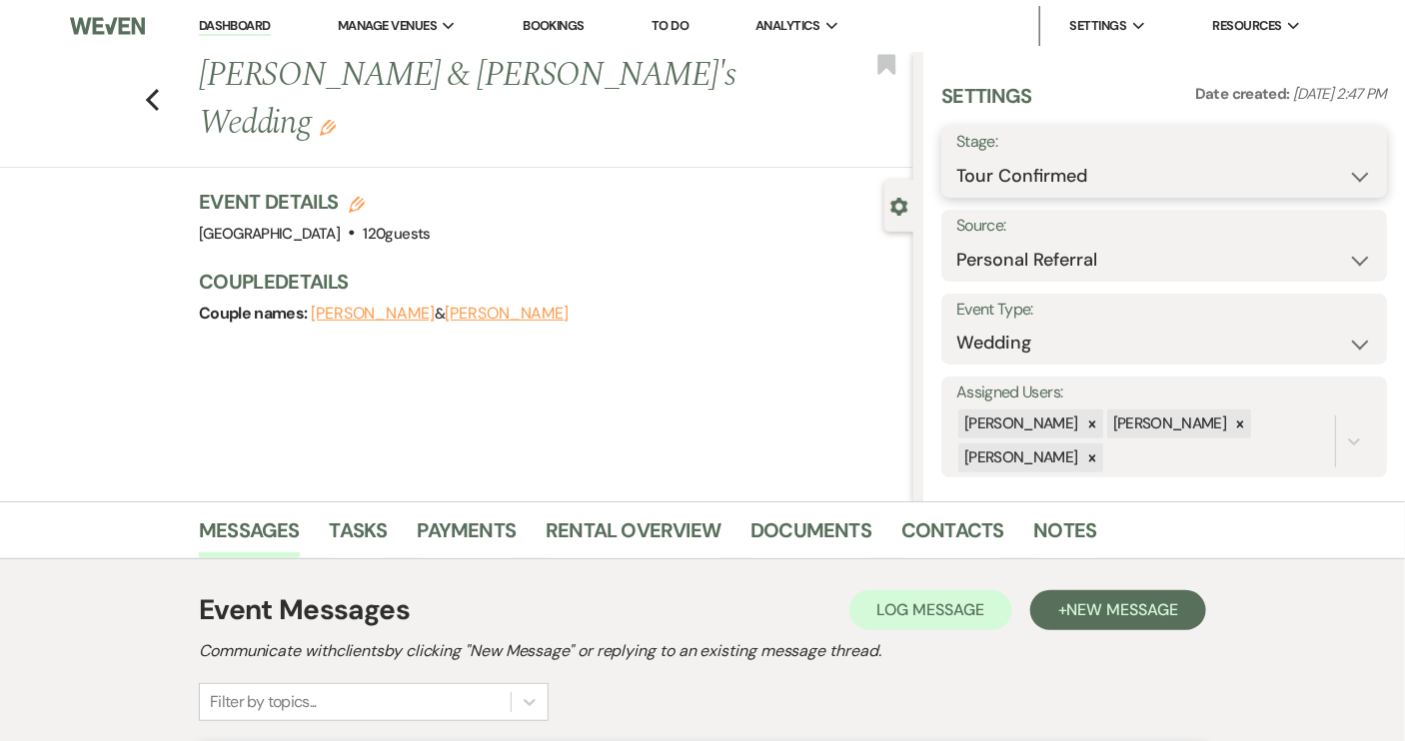
click at [1350, 179] on select "Inquiry Follow Up Tour Requested Tour Confirmed Toured Proposal Sent Booked Lost" at bounding box center [1164, 176] width 416 height 39
select select "5"
click at [956, 157] on select "Inquiry Follow Up Tour Requested Tour Confirmed Toured Proposal Sent Booked Lost" at bounding box center [1164, 176] width 416 height 39
click at [1339, 173] on button "Save" at bounding box center [1340, 162] width 94 height 40
click at [160, 88] on icon "Previous" at bounding box center [152, 100] width 15 height 24
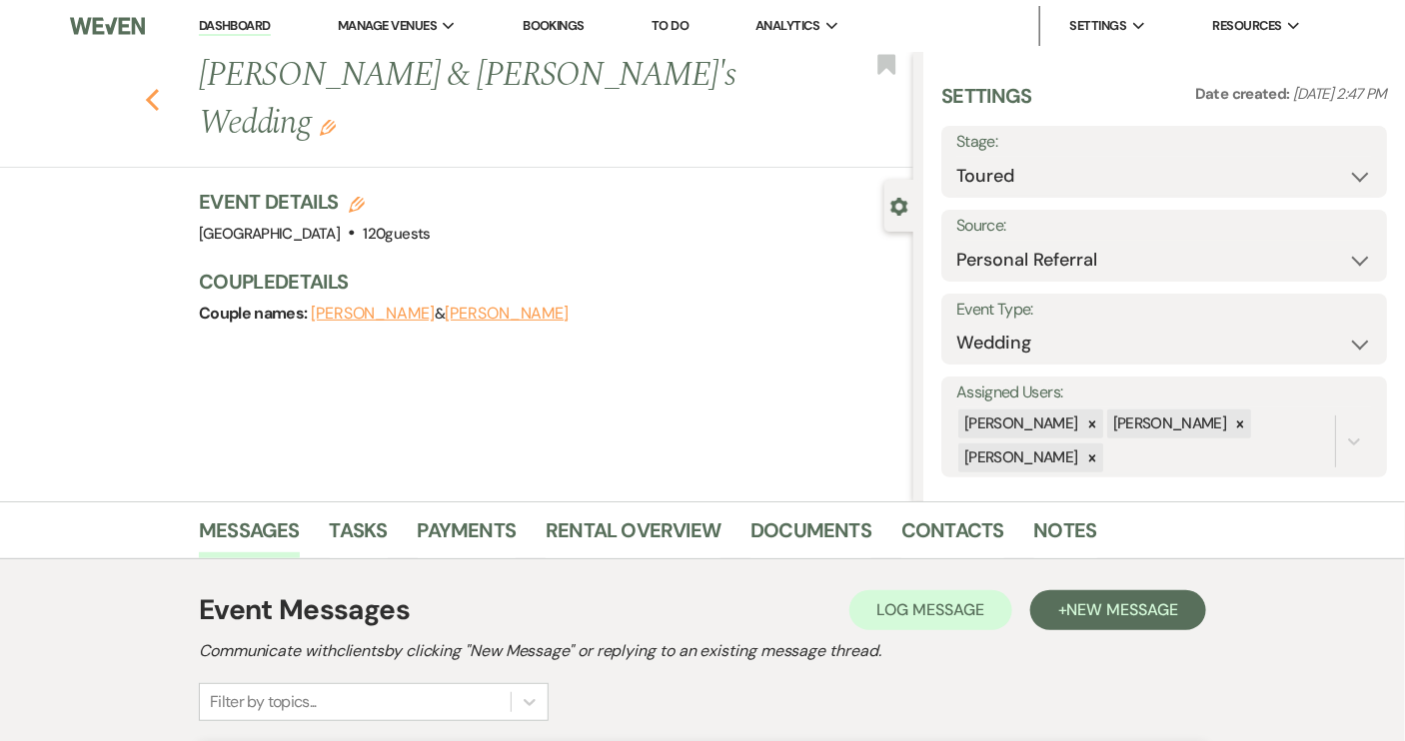
select select "4"
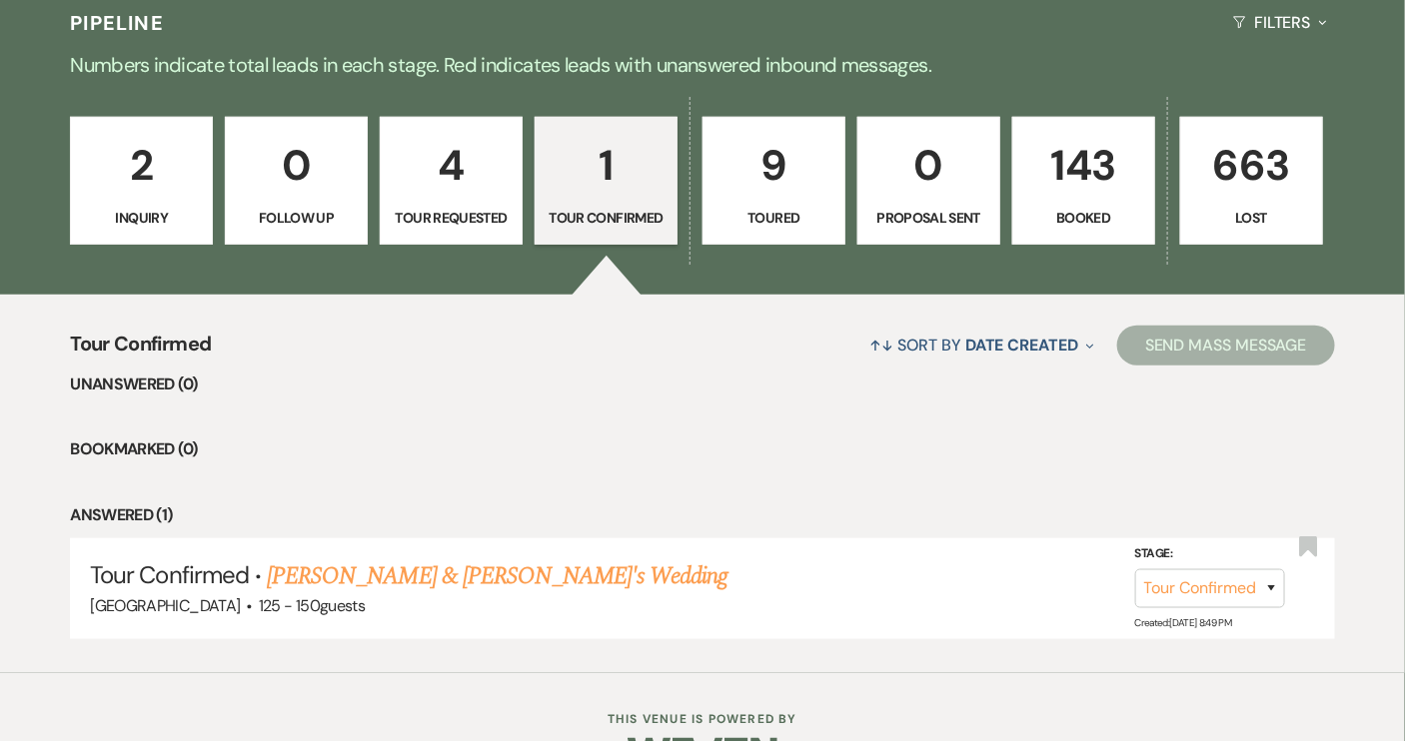
scroll to position [439, 0]
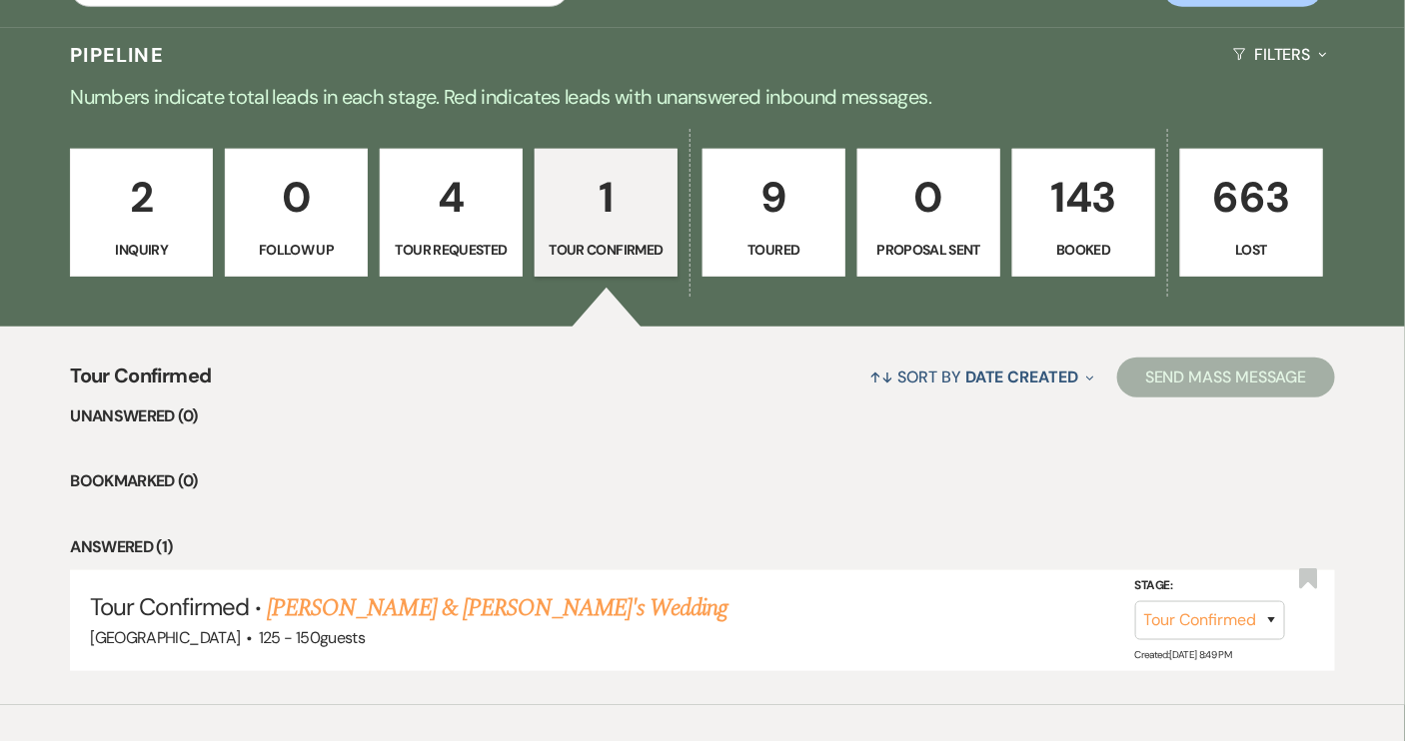
click at [749, 249] on p "Toured" at bounding box center [773, 250] width 117 height 22
select select "5"
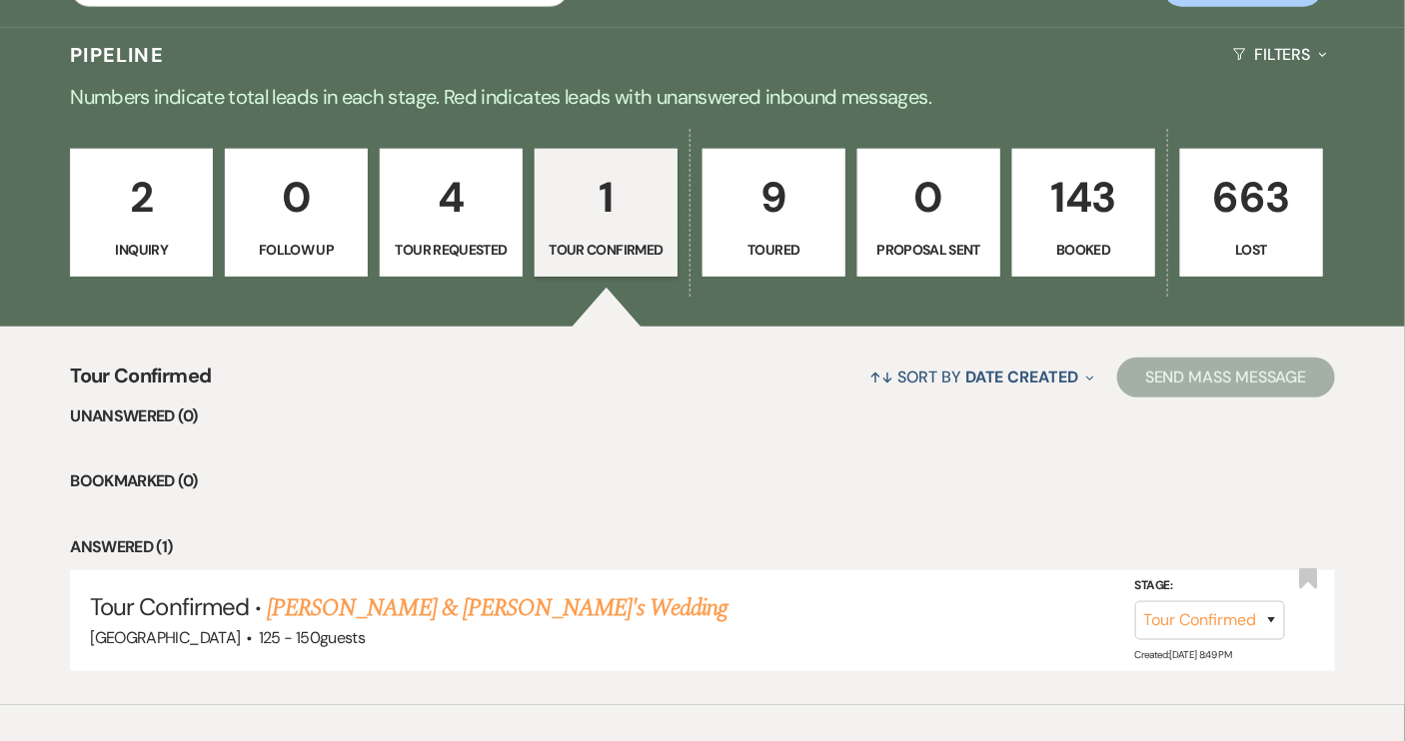
select select "5"
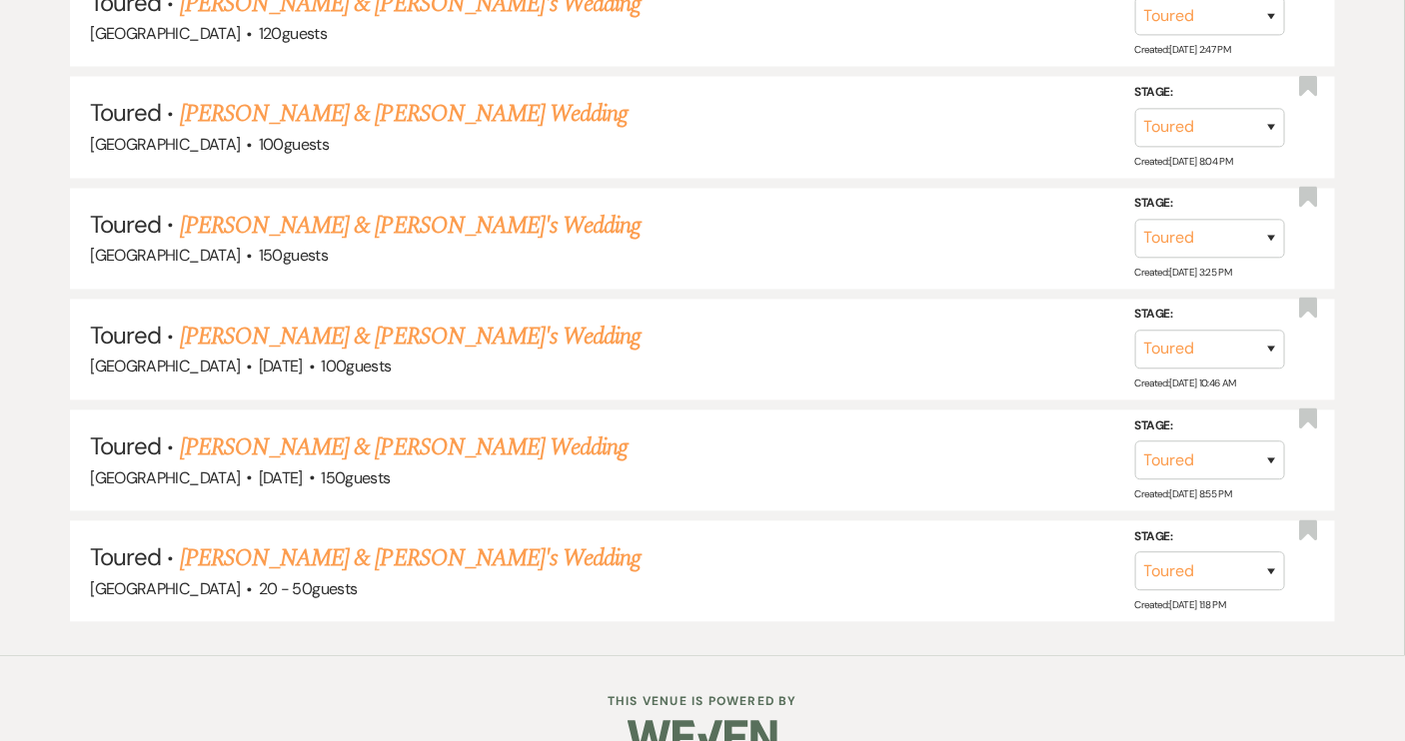
scroll to position [1407, 0]
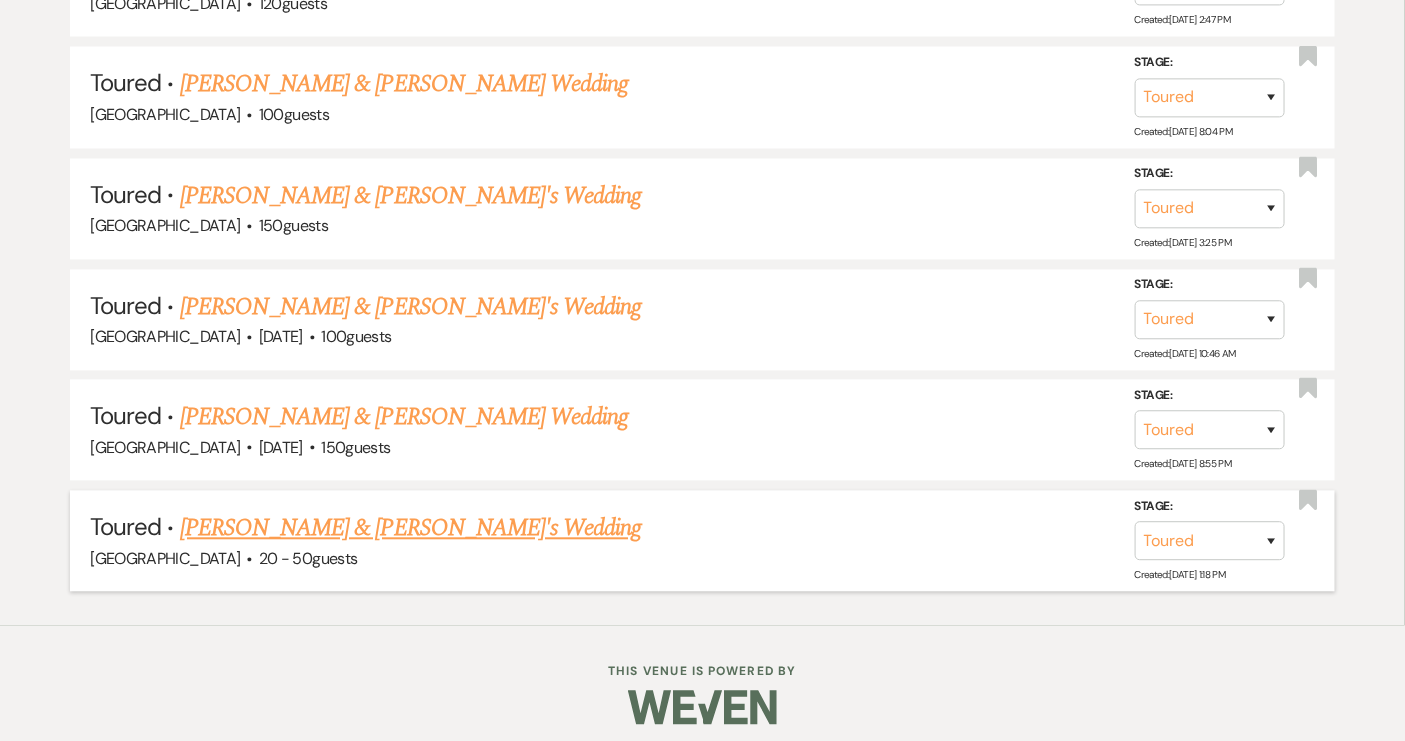
click at [426, 513] on link "[PERSON_NAME] & [PERSON_NAME]'s Wedding" at bounding box center [411, 529] width 462 height 36
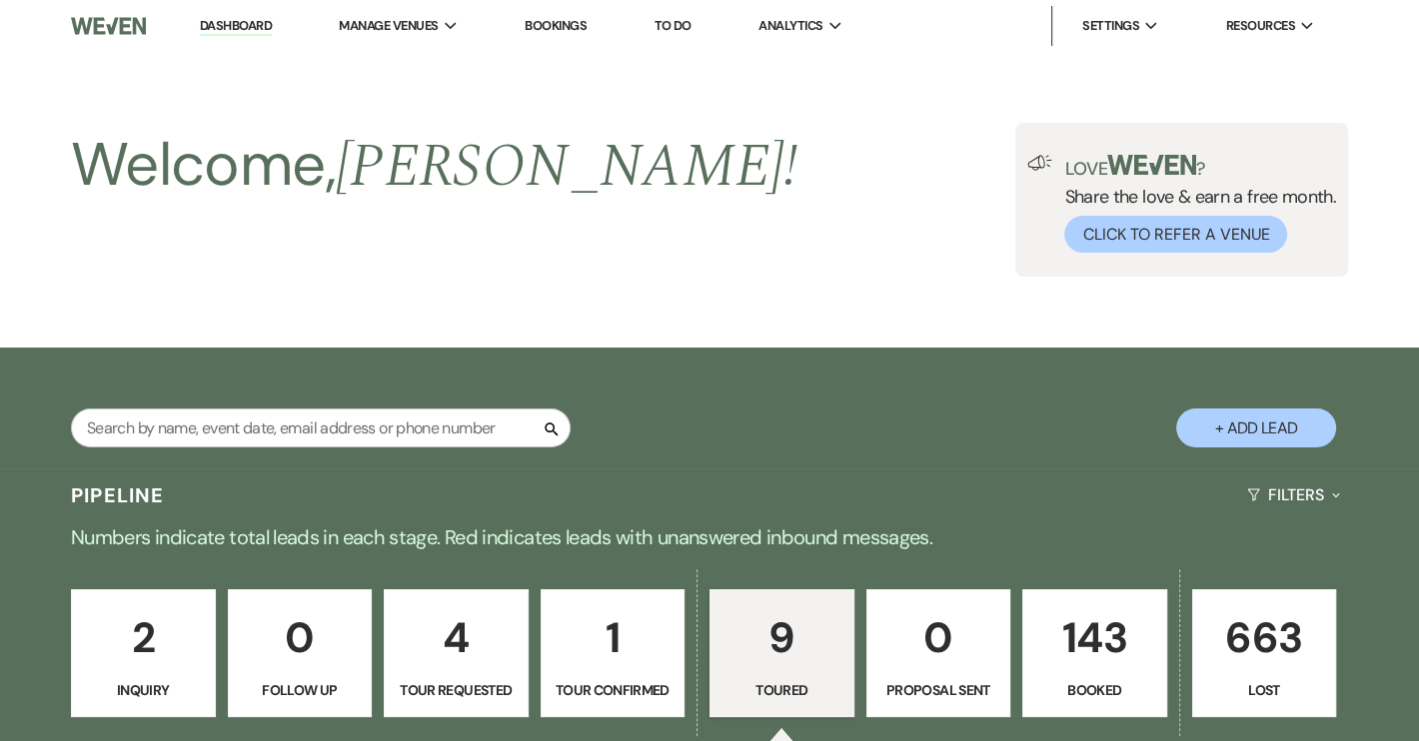
select select "5"
select select "14"
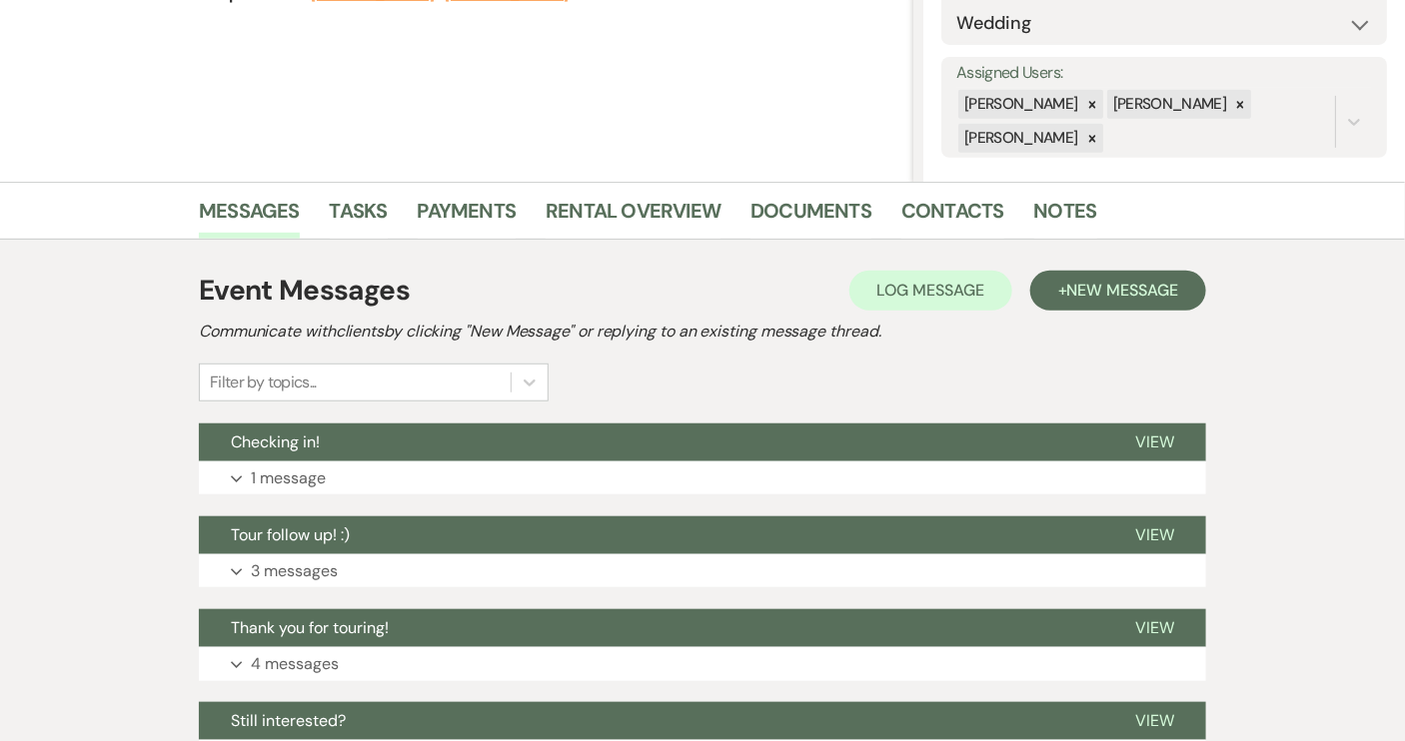
scroll to position [363, 0]
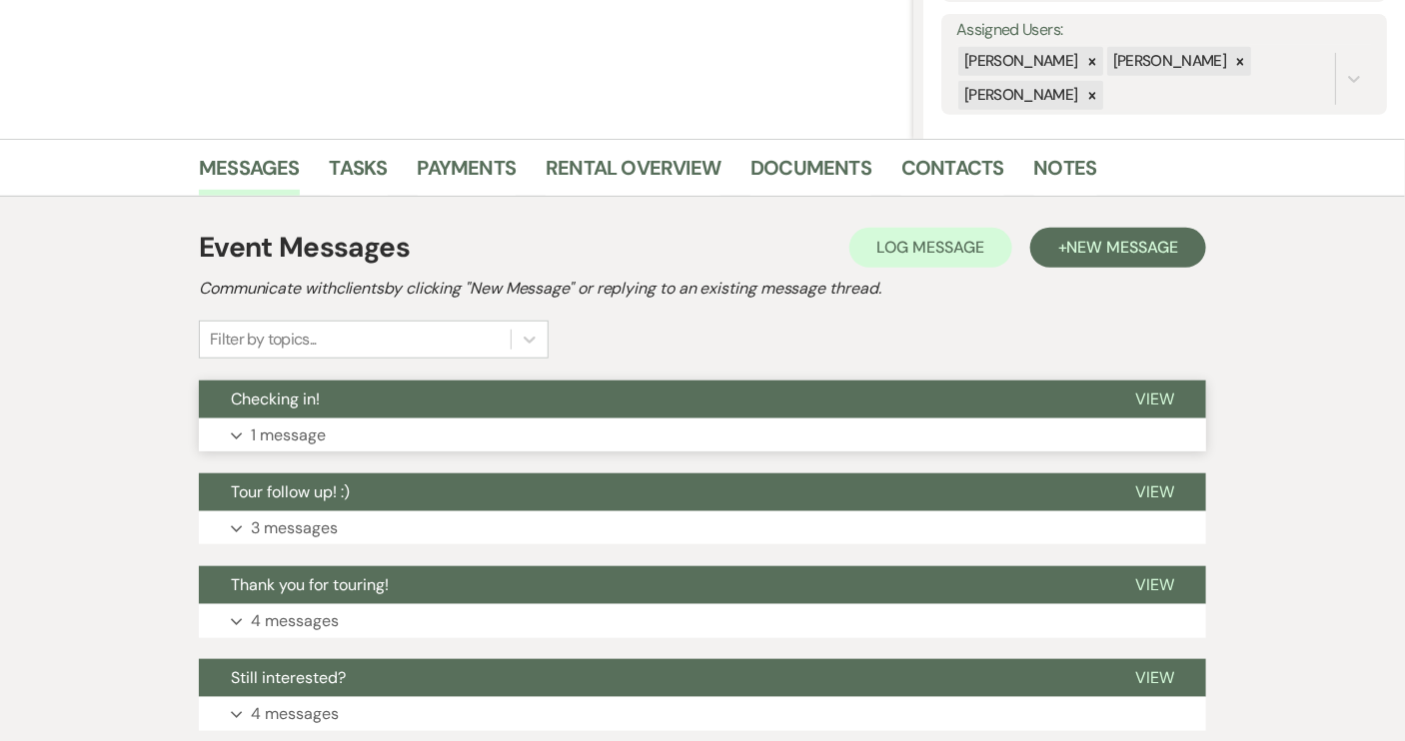
click at [1164, 391] on span "View" at bounding box center [1154, 399] width 39 height 21
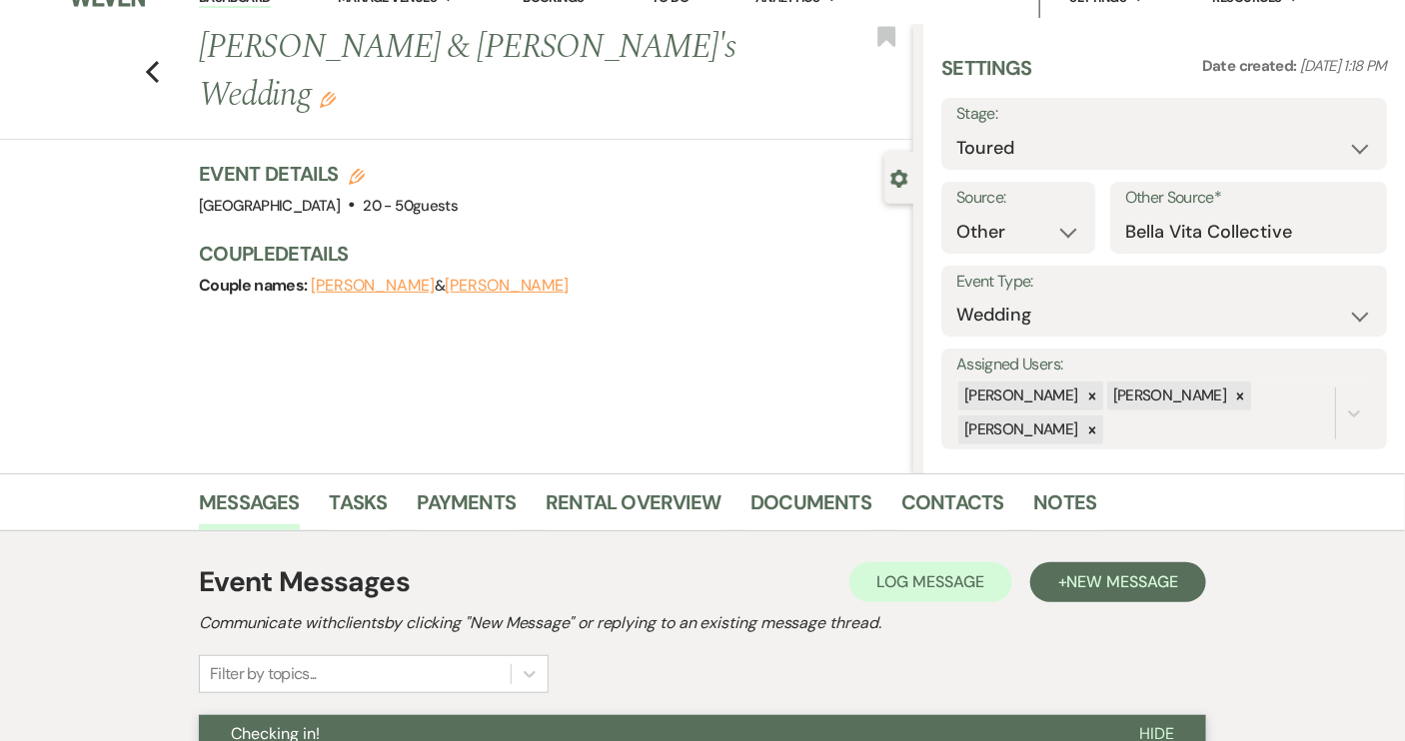
scroll to position [0, 0]
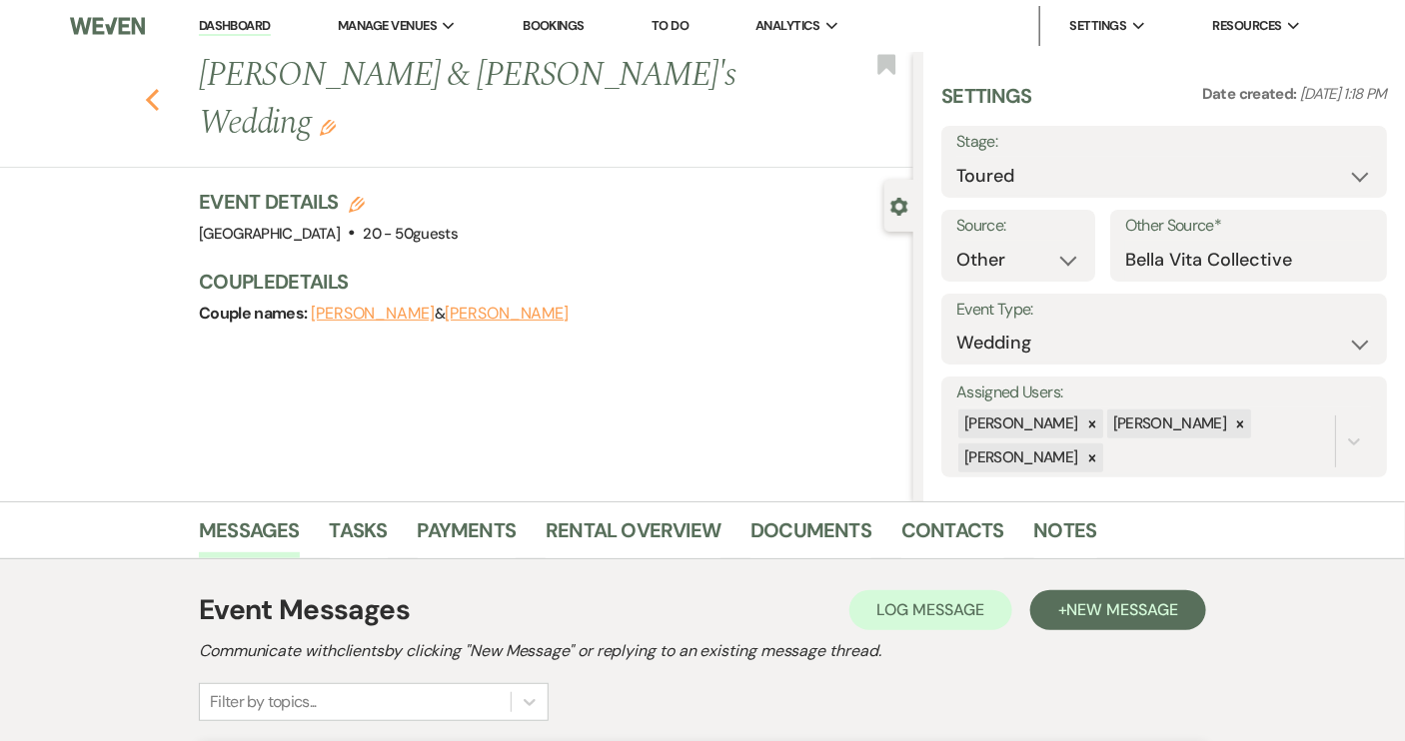
click at [160, 88] on icon "Previous" at bounding box center [152, 100] width 15 height 24
select select "5"
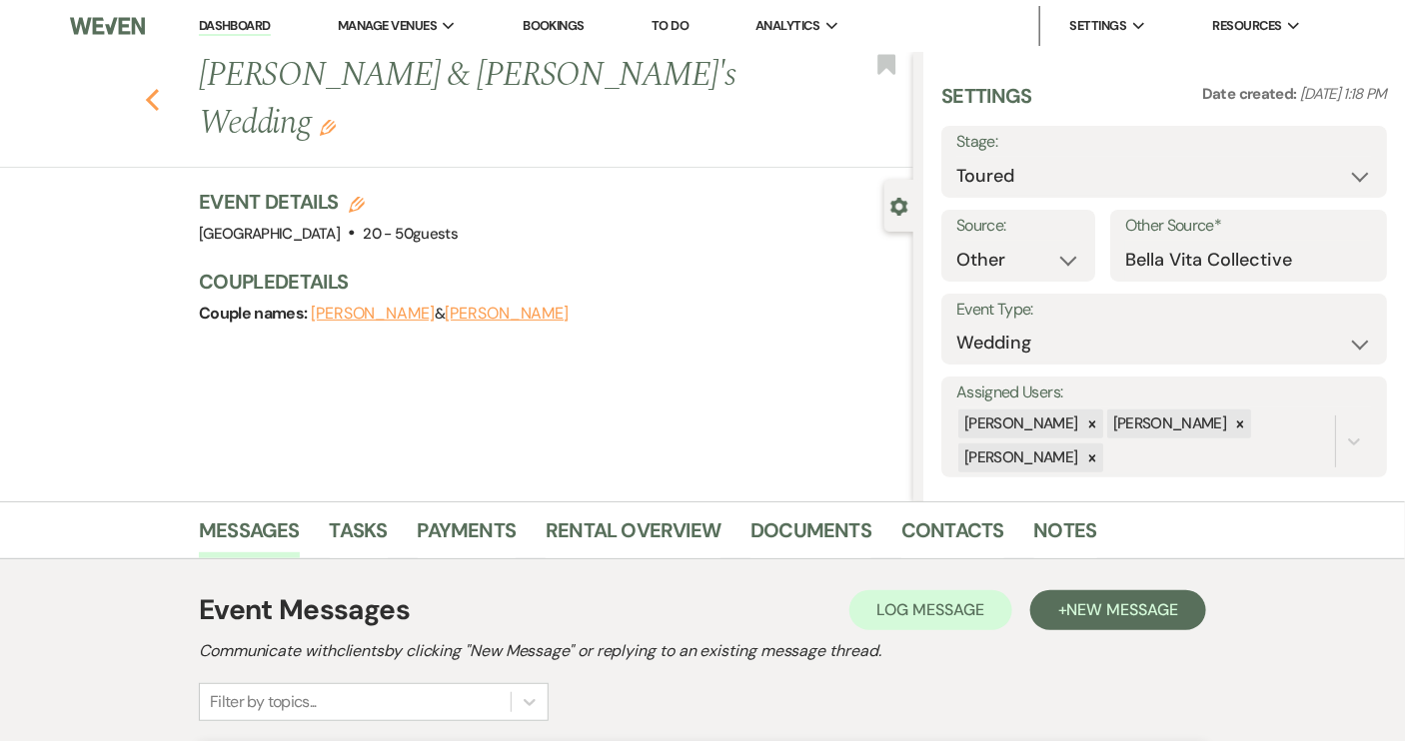
select select "5"
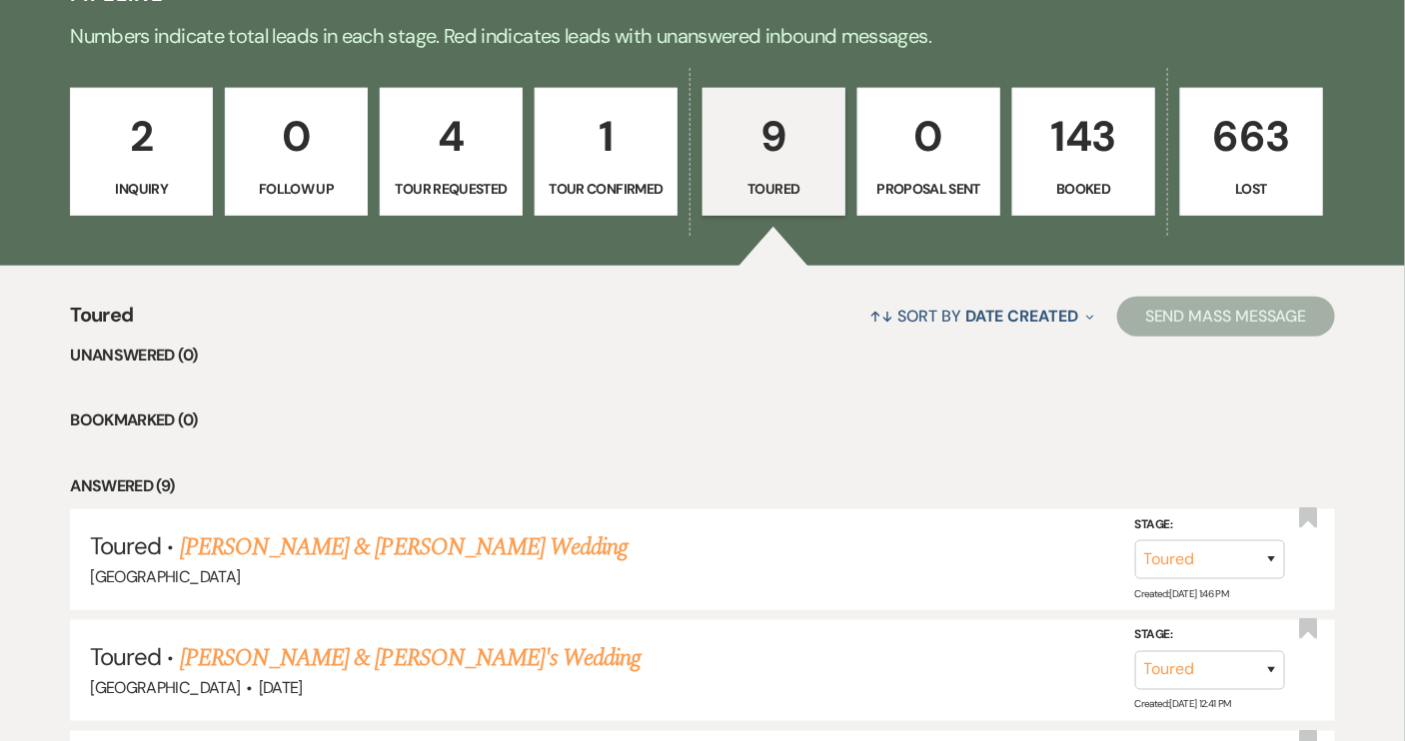
scroll to position [499, 0]
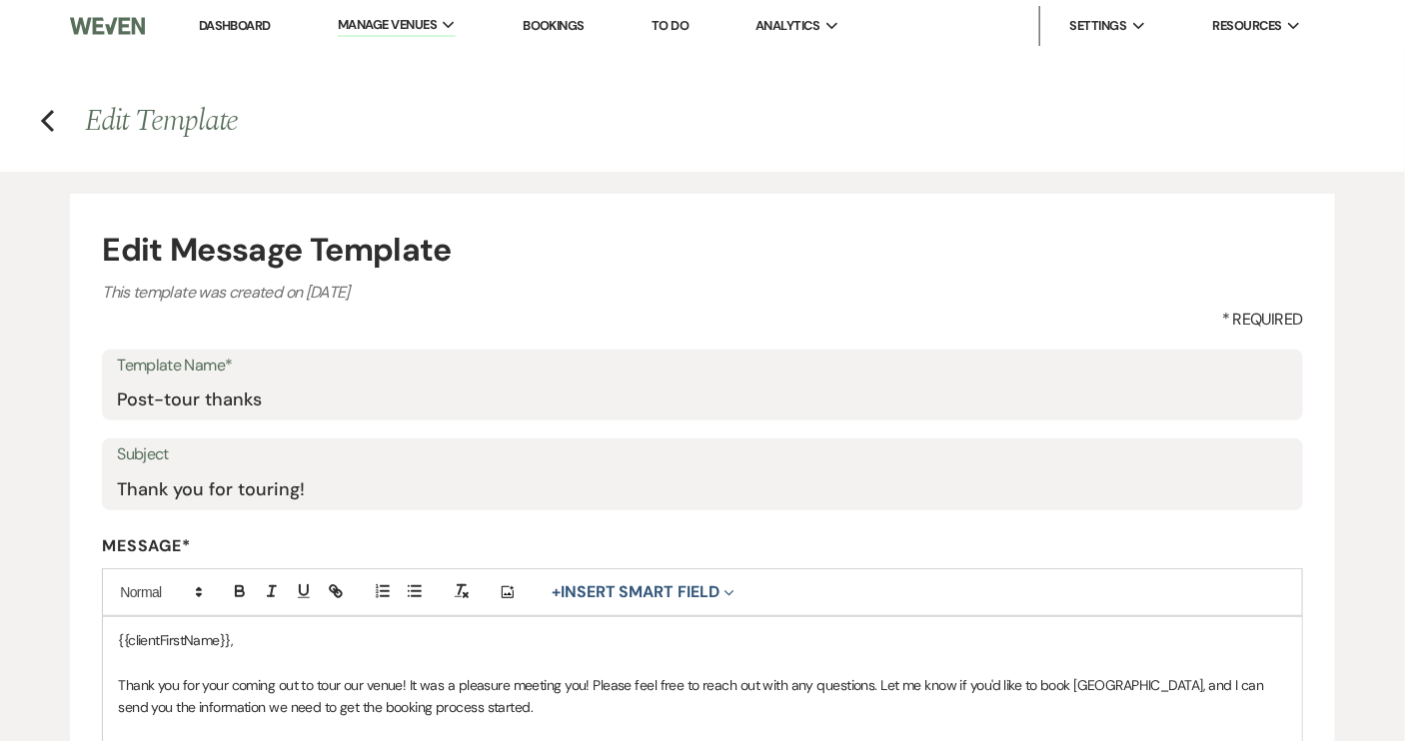
scroll to position [181, 0]
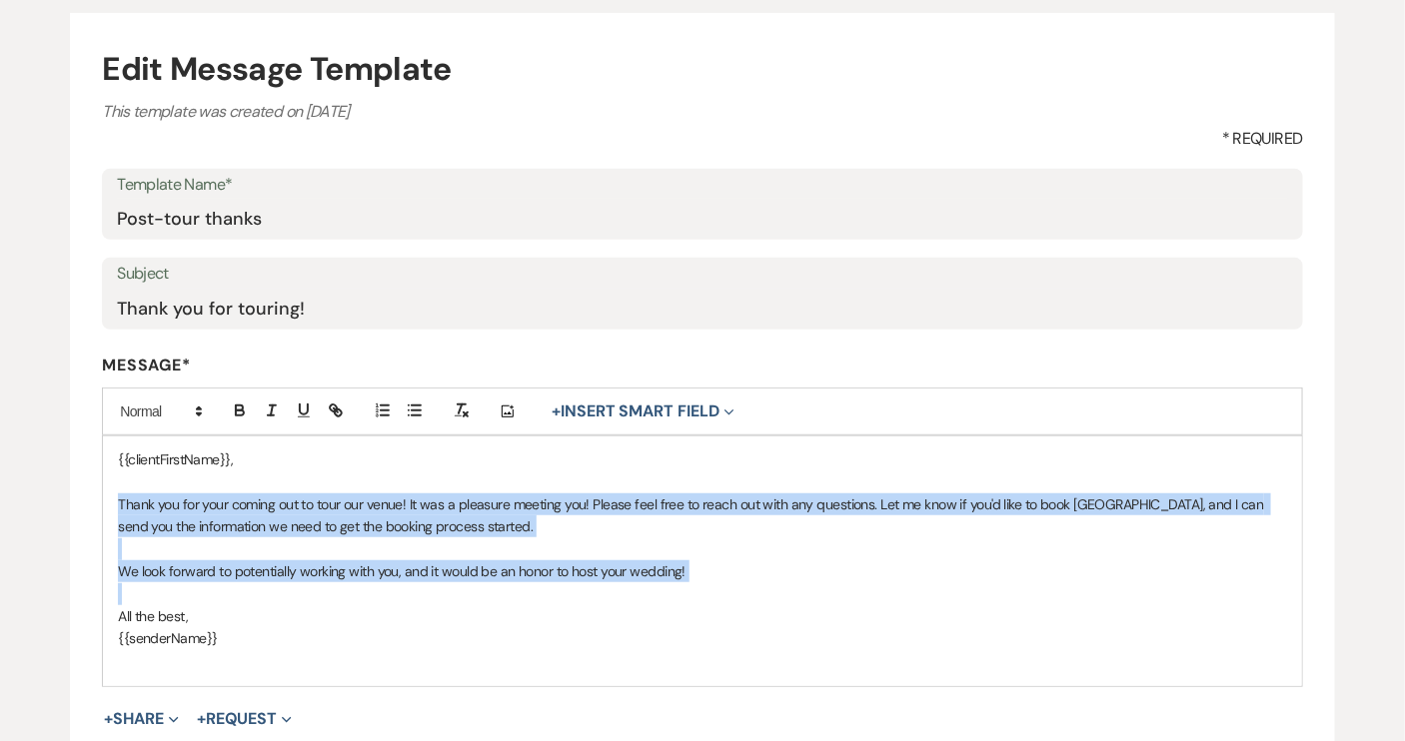
drag, startPoint x: 121, startPoint y: 502, endPoint x: 693, endPoint y: 582, distance: 578.2
click at [693, 582] on div "{{clientFirstName}}, Thank you for your coming out to tour our venue! It was a …" at bounding box center [702, 562] width 1198 height 250
copy div "Thank you for your coming out to tour our venue! It was a pleasure meeting you!…"
